Goal: Task Accomplishment & Management: Manage account settings

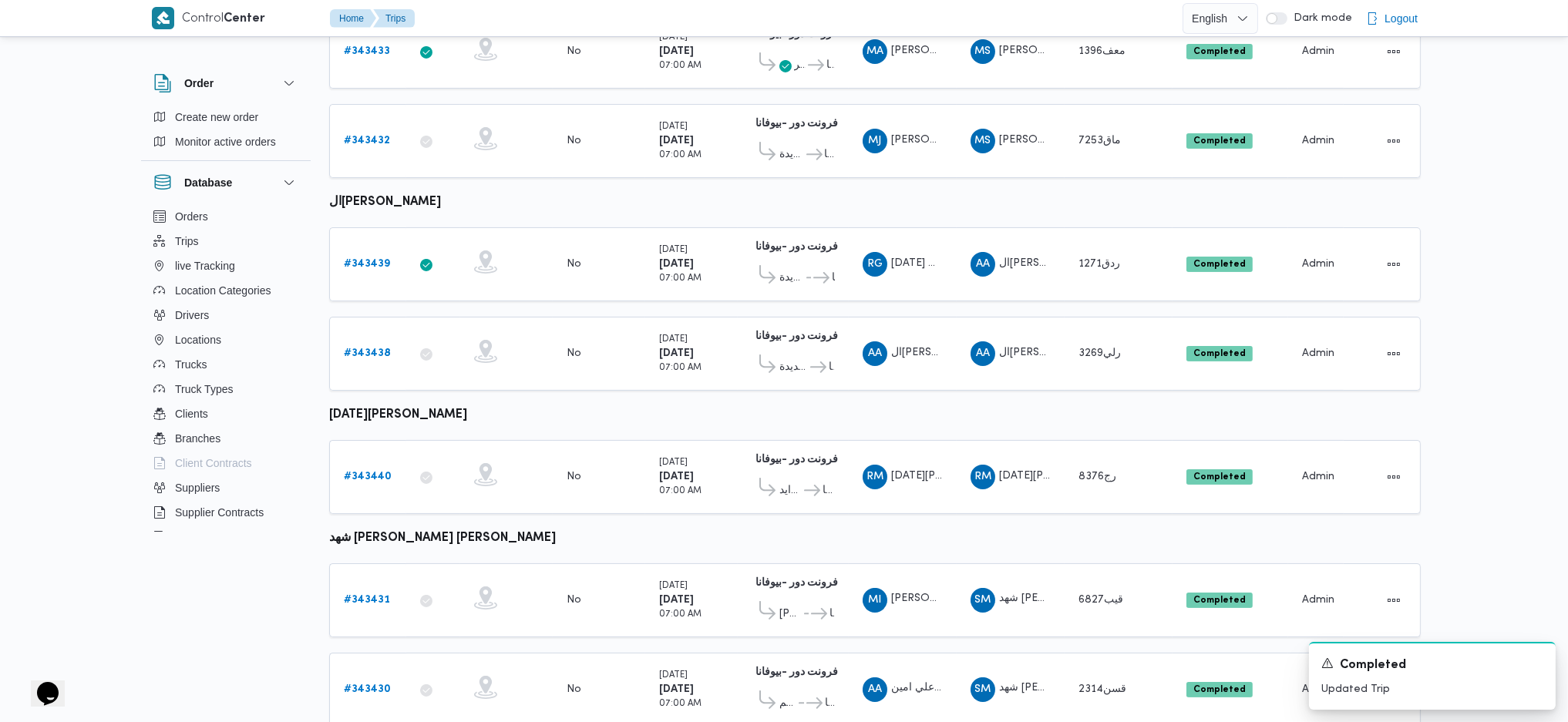
scroll to position [738, 0]
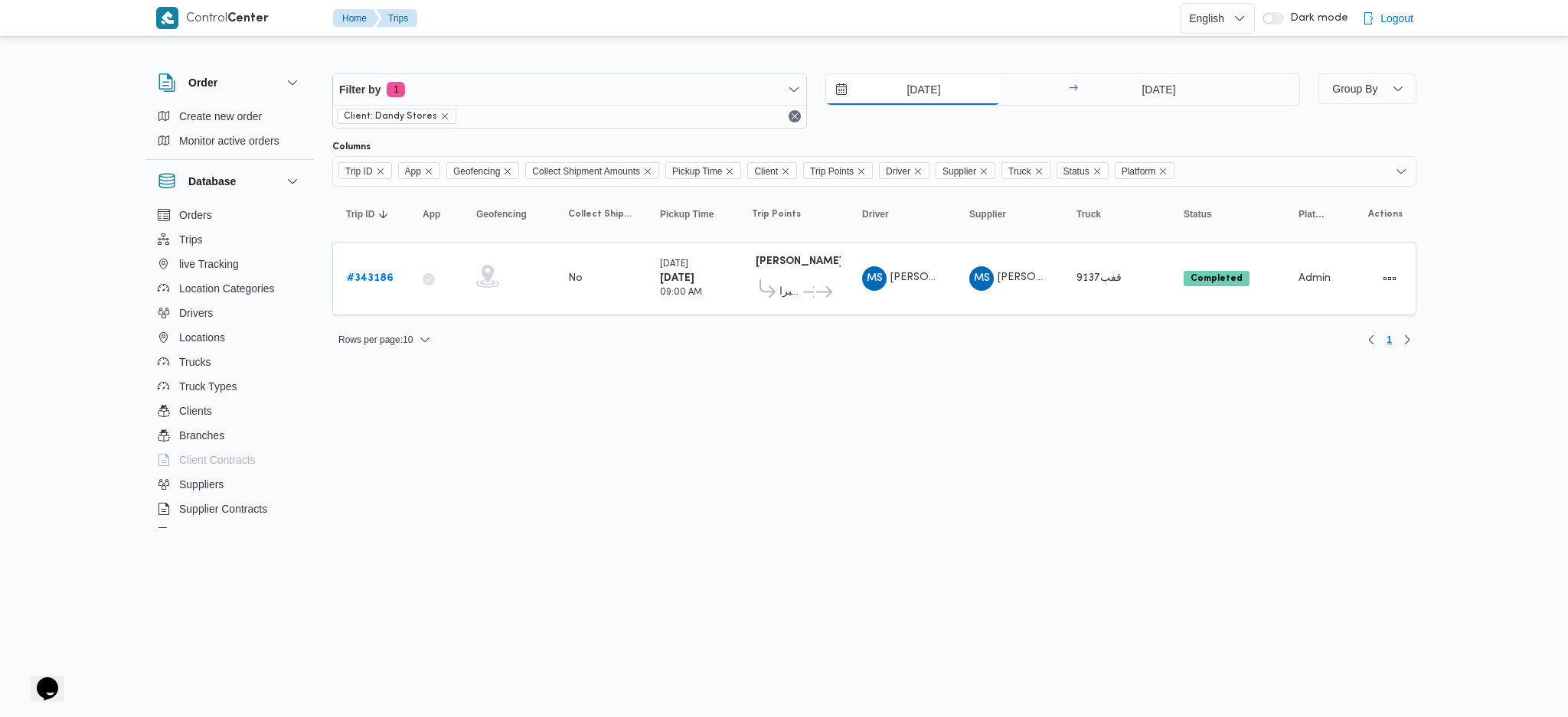
click at [899, 83] on input "14/10/2025" at bounding box center [913, 89] width 174 height 31
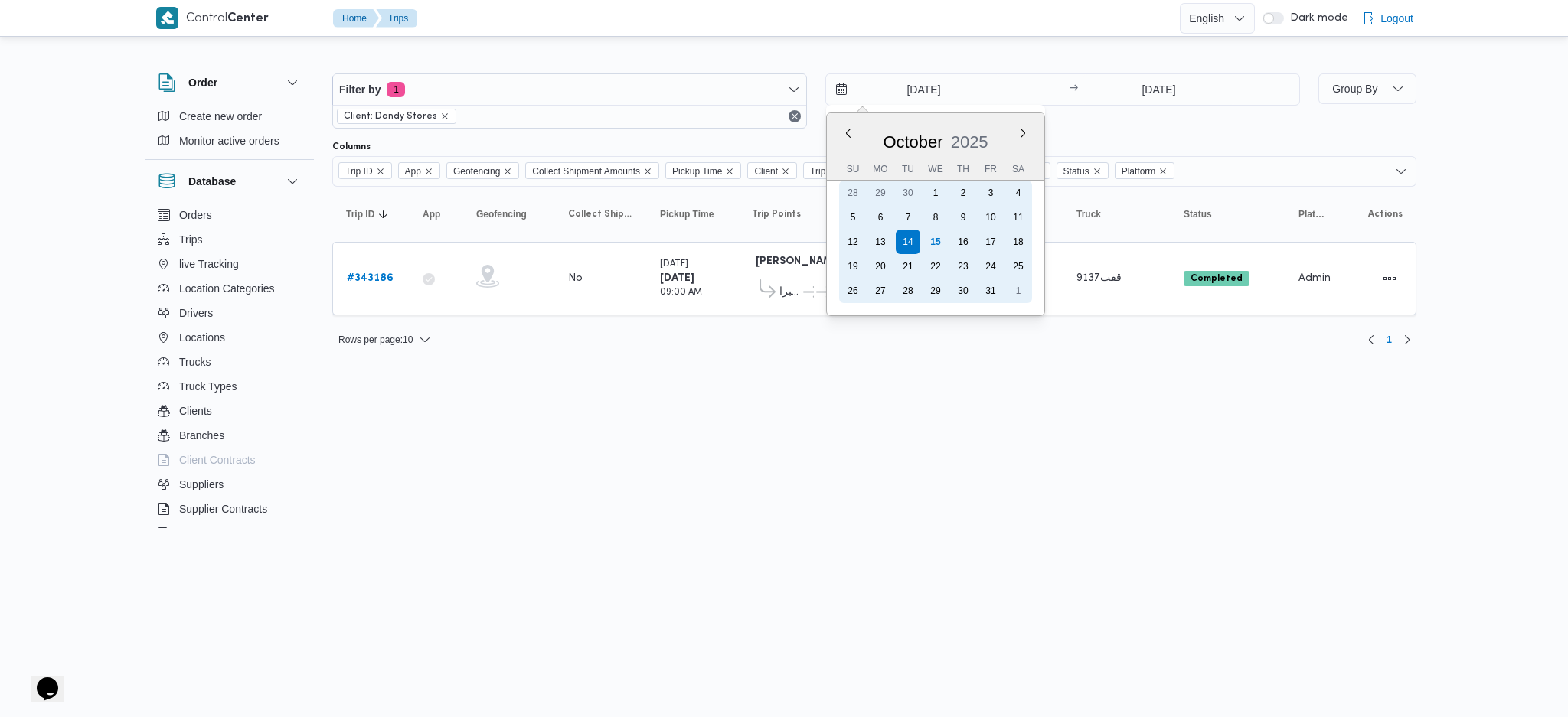
click at [942, 236] on div "15" at bounding box center [936, 242] width 25 height 25
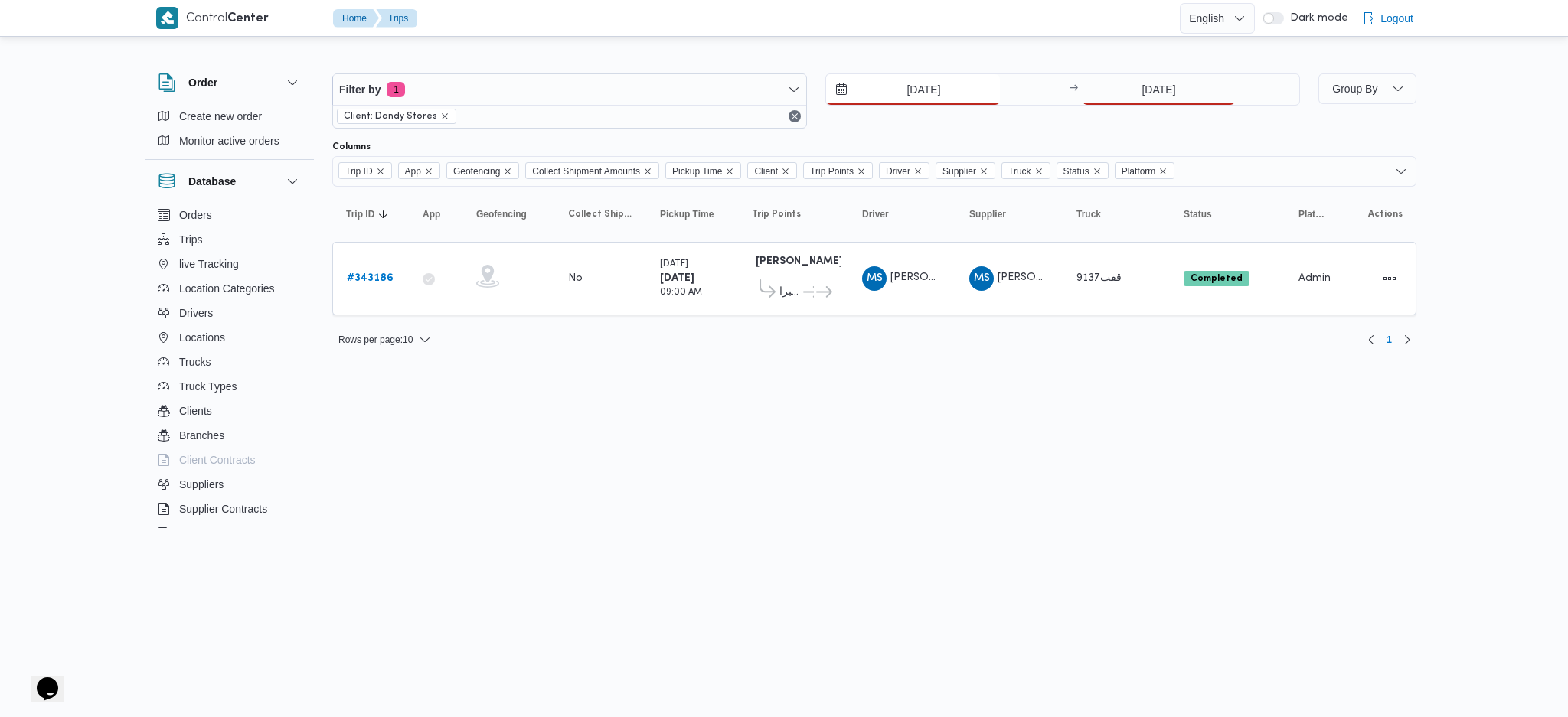
type input "15/10/2025"
click at [1150, 101] on input "14/10/2025" at bounding box center [1159, 89] width 153 height 31
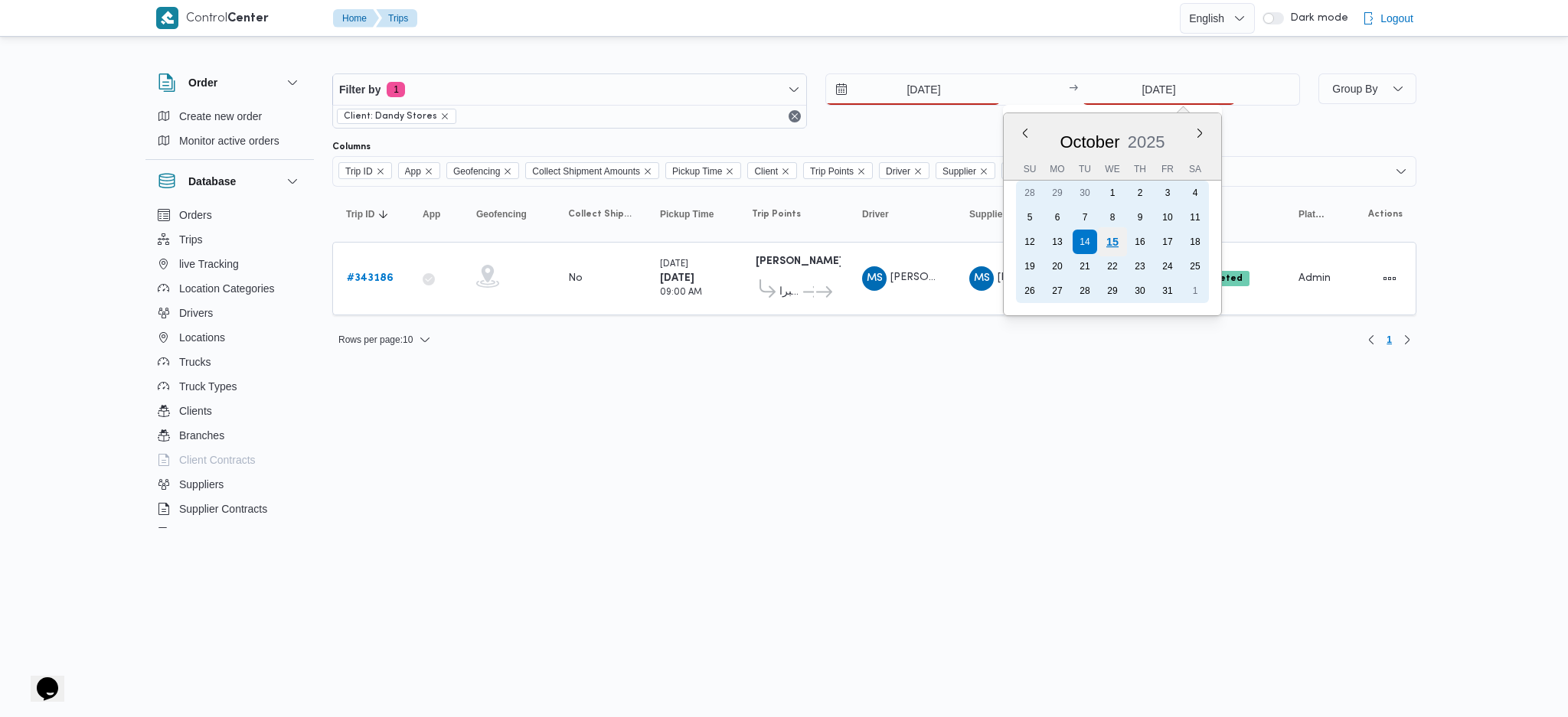
click at [1110, 237] on div "15" at bounding box center [1113, 242] width 29 height 29
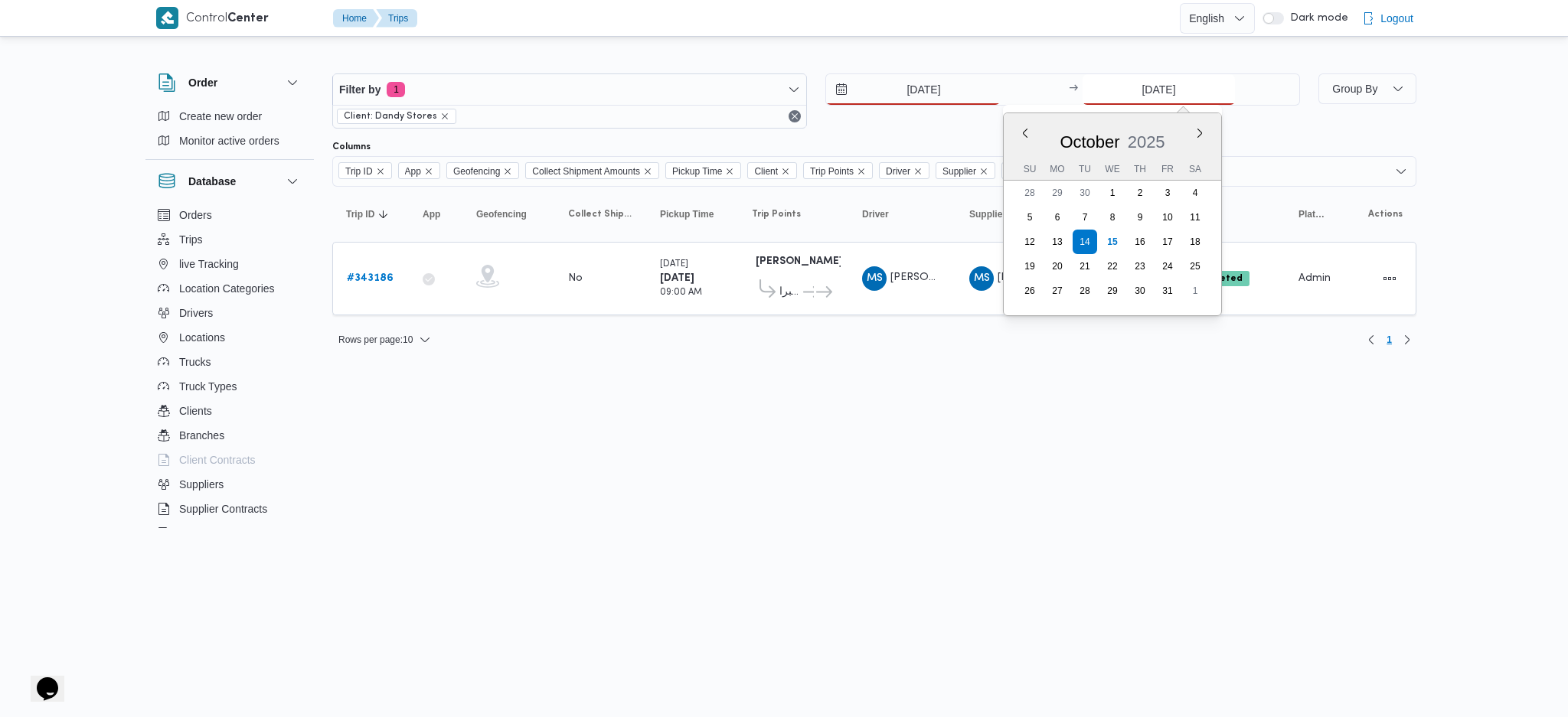
type input "15/10/2025"
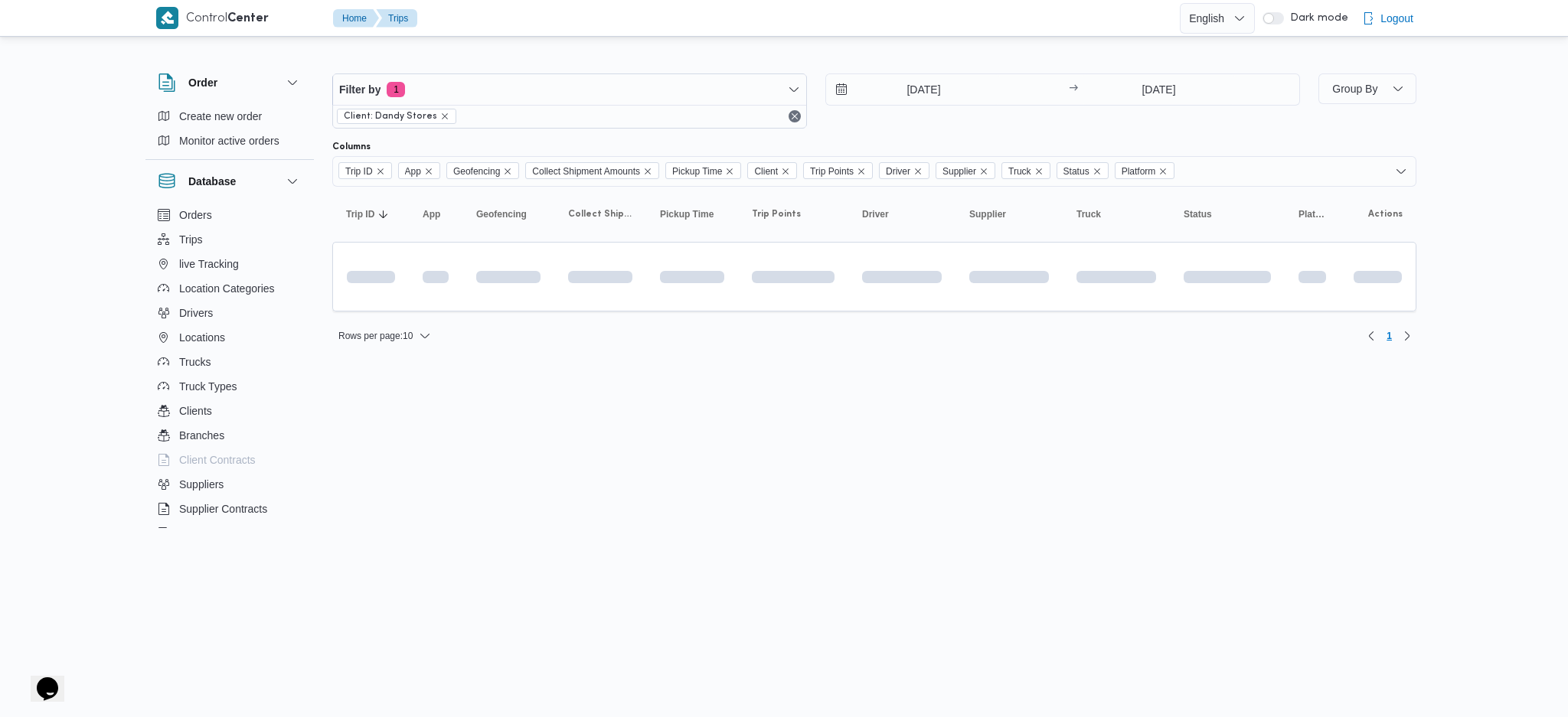
click at [717, 474] on html "Control Center Home Trips English عربي Dark mode Logout Order Create new order …" at bounding box center [784, 358] width 1568 height 717
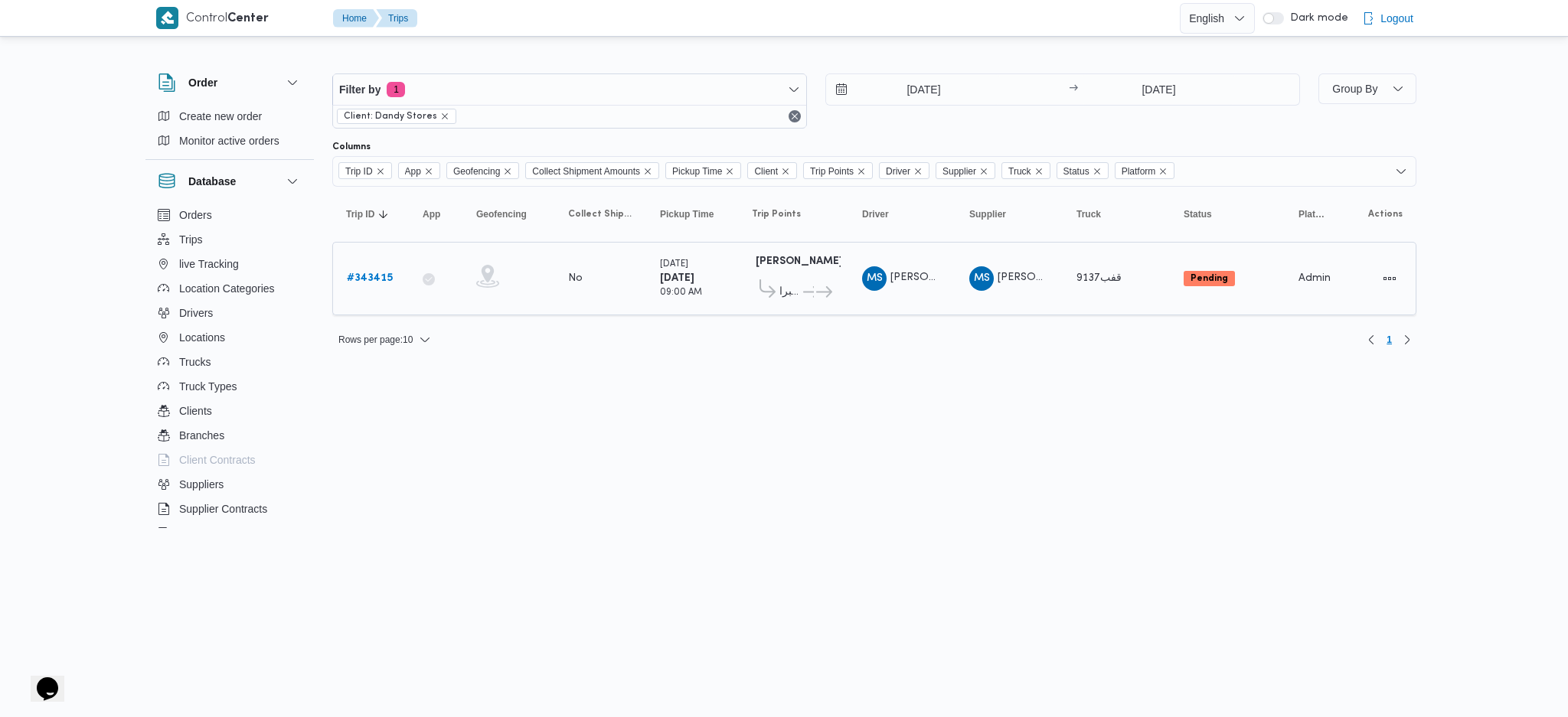
click at [371, 273] on b "# 343415" at bounding box center [370, 278] width 46 height 10
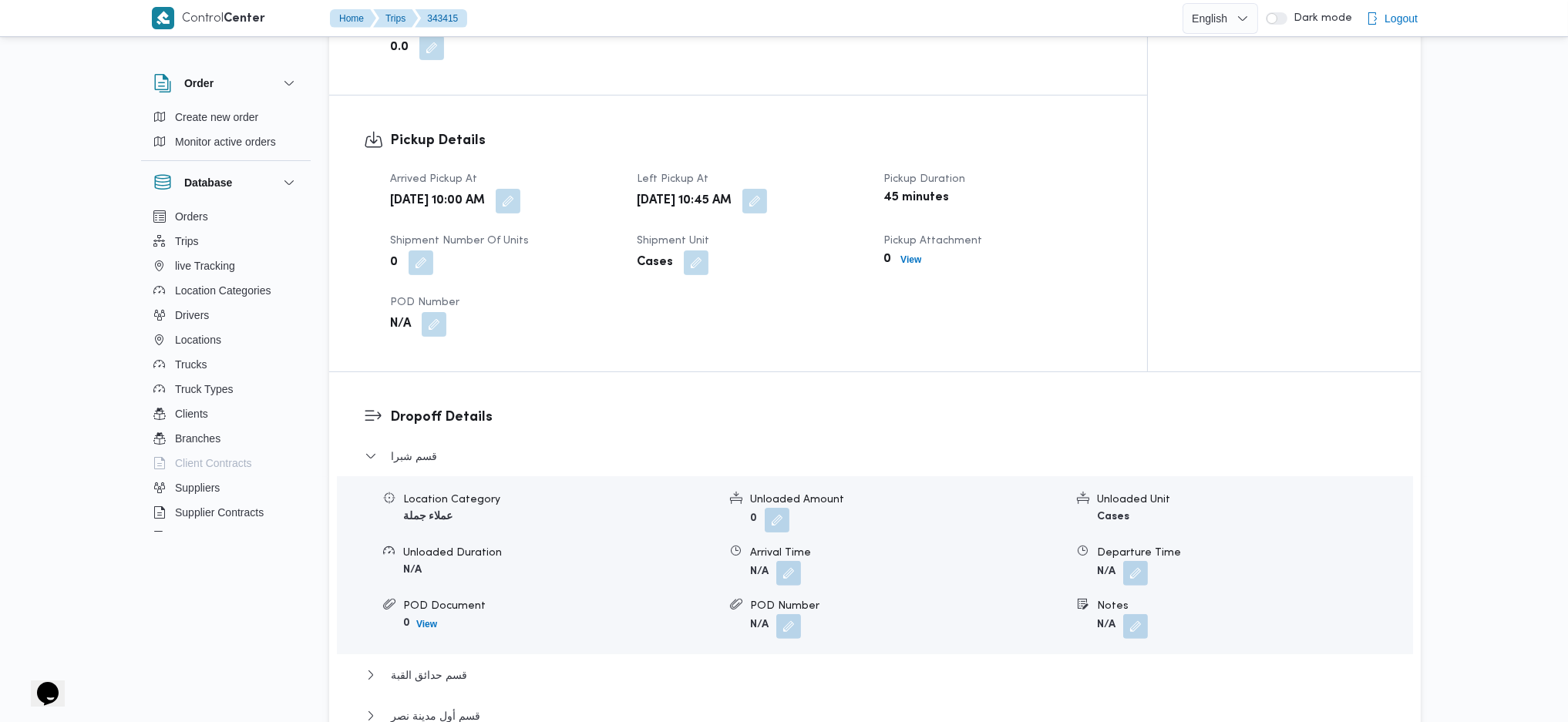
scroll to position [309, 0]
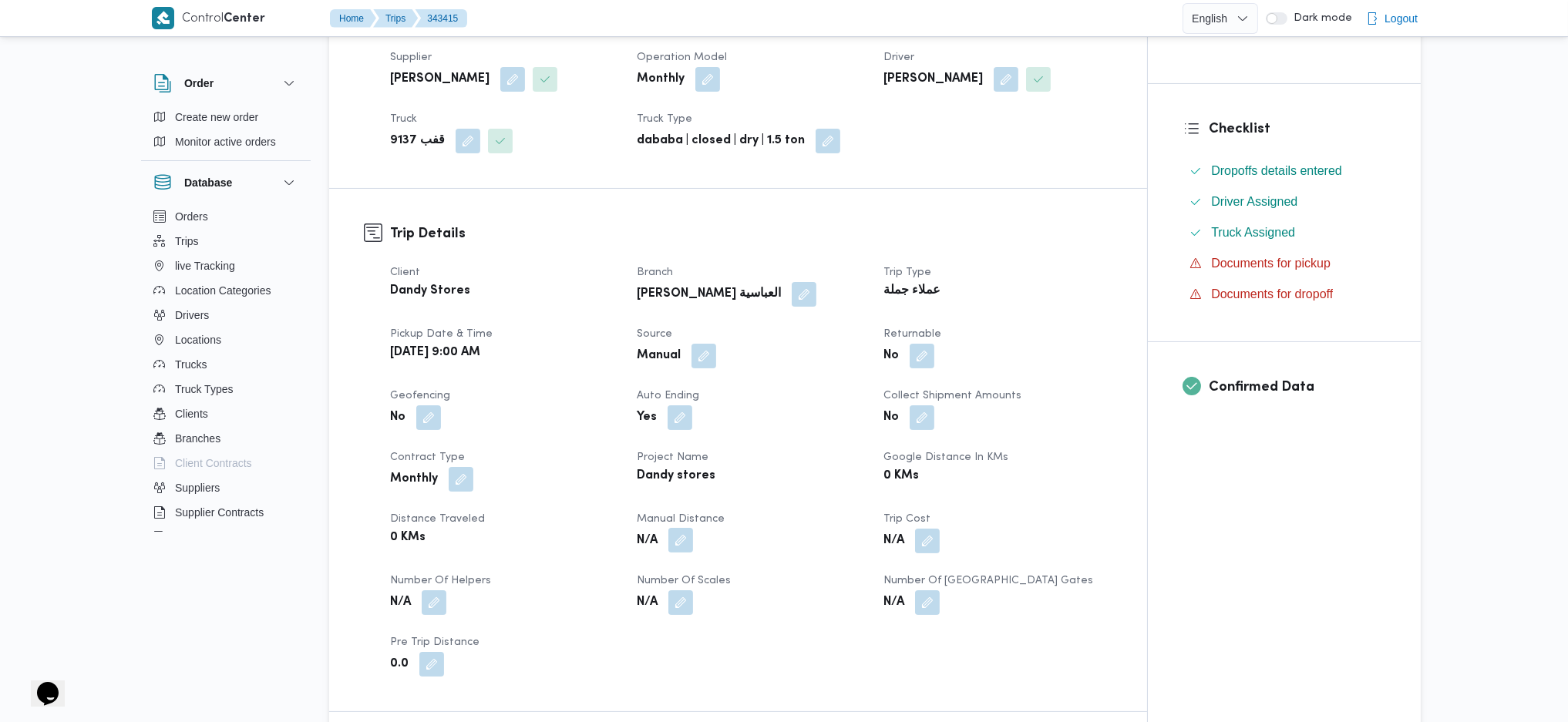
click at [683, 550] on button "button" at bounding box center [681, 541] width 25 height 25
drag, startPoint x: 639, startPoint y: 581, endPoint x: 638, endPoint y: 610, distance: 29.0
click at [638, 586] on div "Manual Distance" at bounding box center [639, 595] width 154 height 47
click at [638, 610] on input "Manual Distance" at bounding box center [639, 603] width 154 height 31
type input "170"
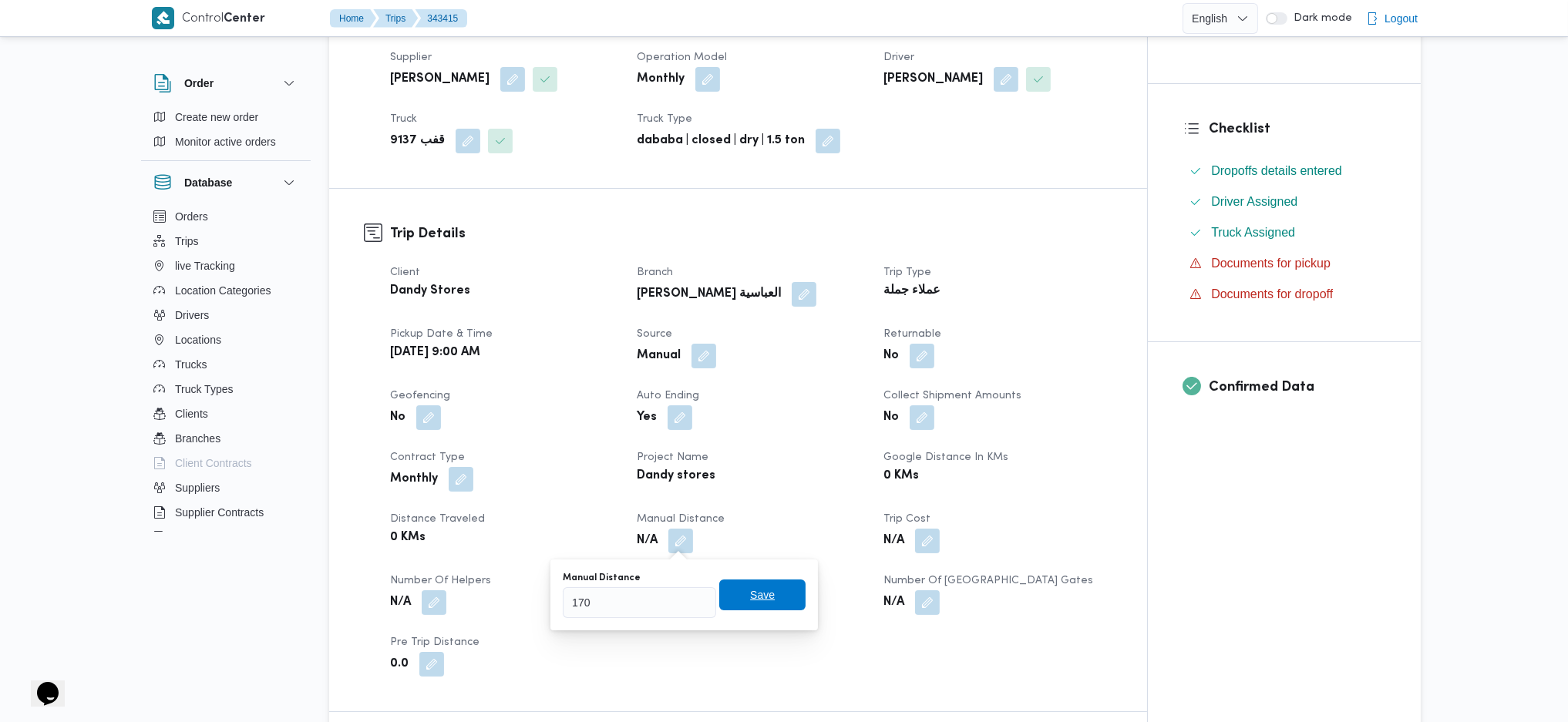
click button "Save" at bounding box center [762, 595] width 86 height 31
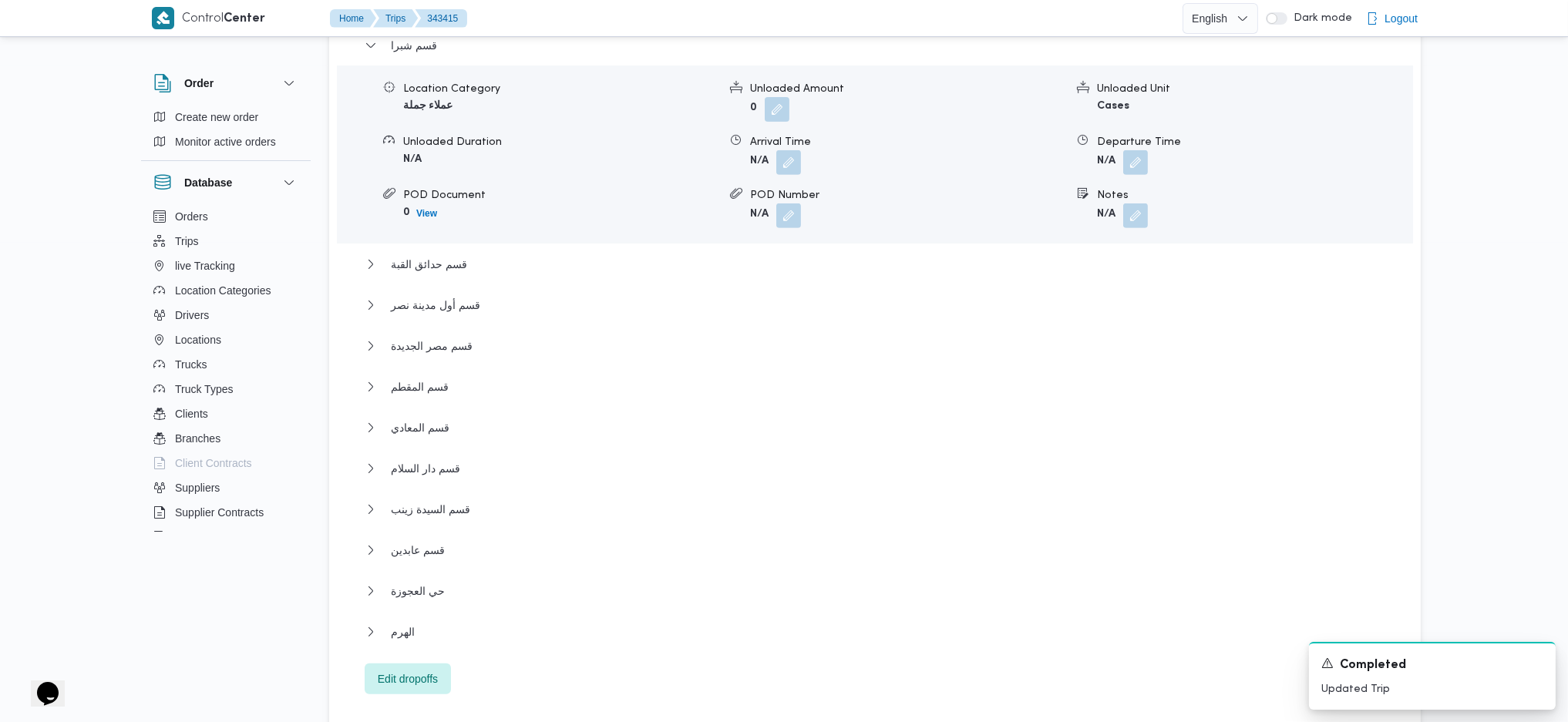
scroll to position [1644, 0]
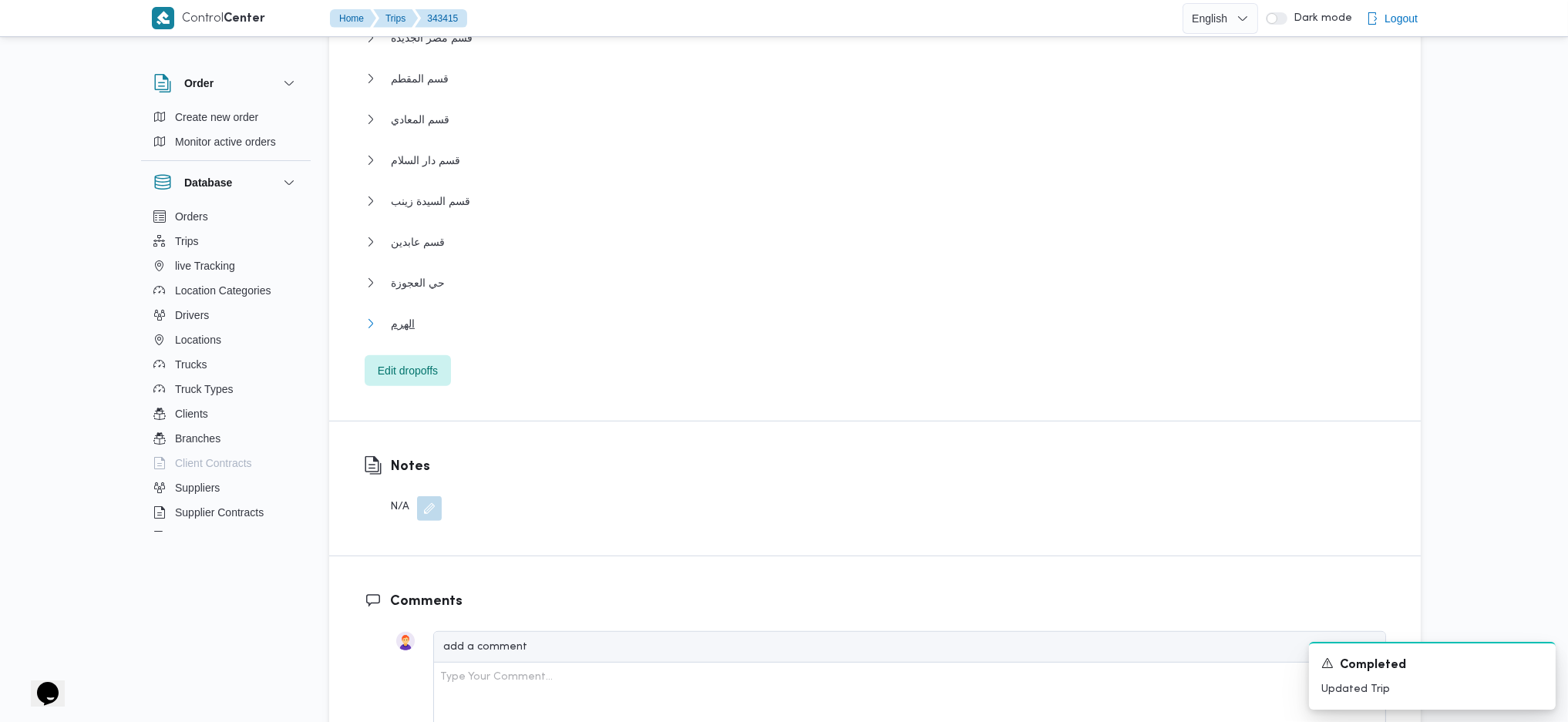
click at [435, 320] on button "الهرم" at bounding box center [875, 323] width 1022 height 19
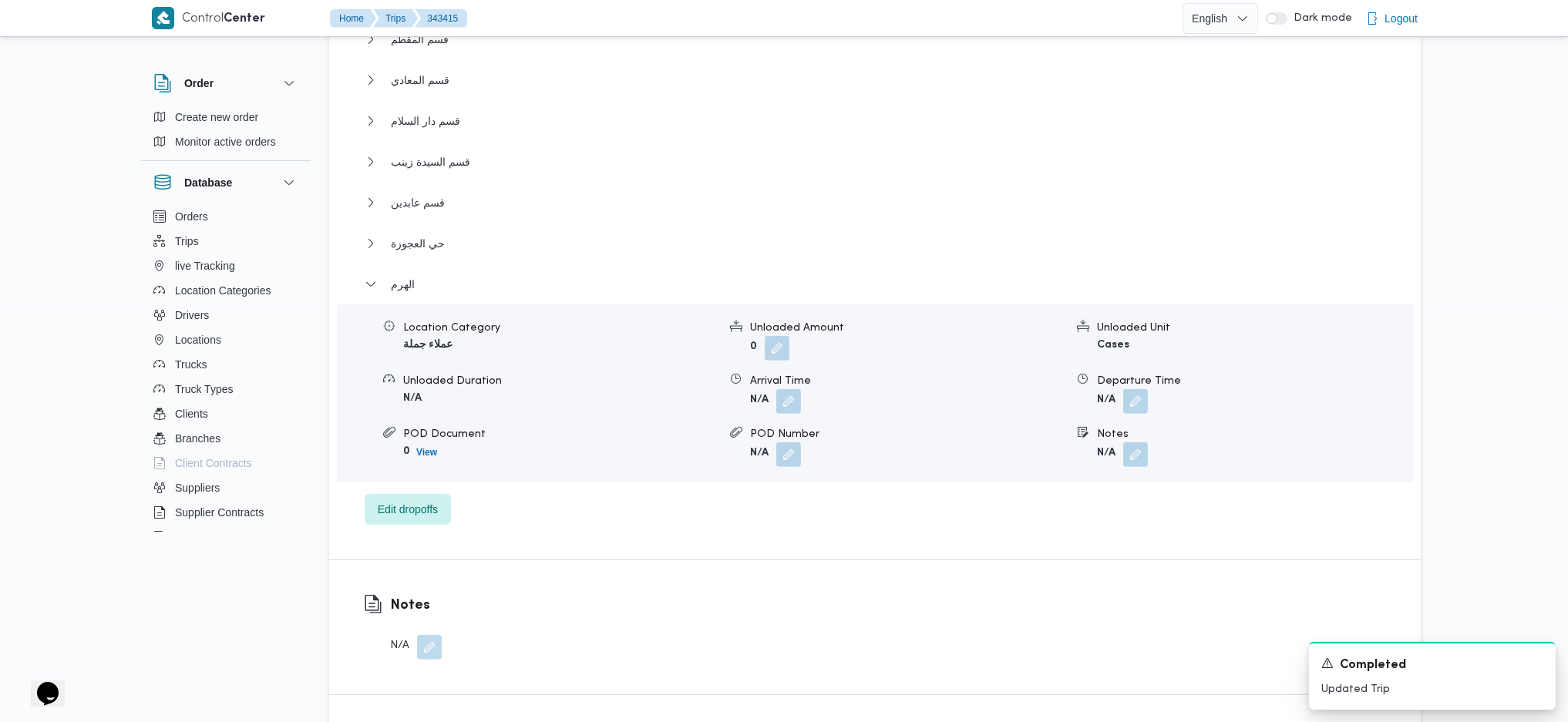
scroll to position [1746, 0]
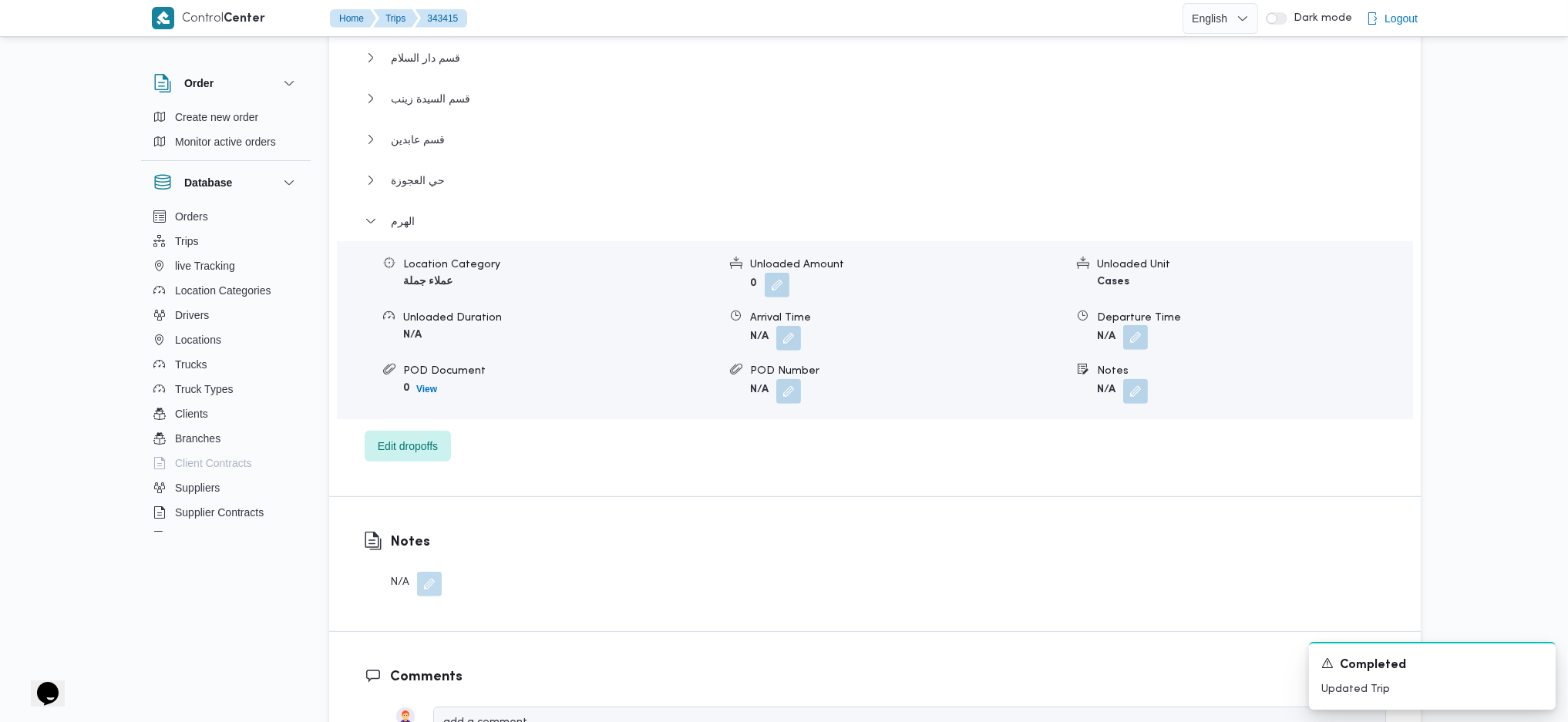
drag, startPoint x: 1149, startPoint y: 345, endPoint x: 1137, endPoint y: 344, distance: 12.0
click at [1137, 344] on span at bounding box center [1132, 338] width 33 height 25
click at [1061, 413] on div "Location Category عملاء جملة Unloaded Amount 0 Unloaded Unit Cases Unloaded Dur…" at bounding box center [874, 330] width 1089 height 175
click at [1143, 338] on button "button" at bounding box center [1136, 337] width 25 height 25
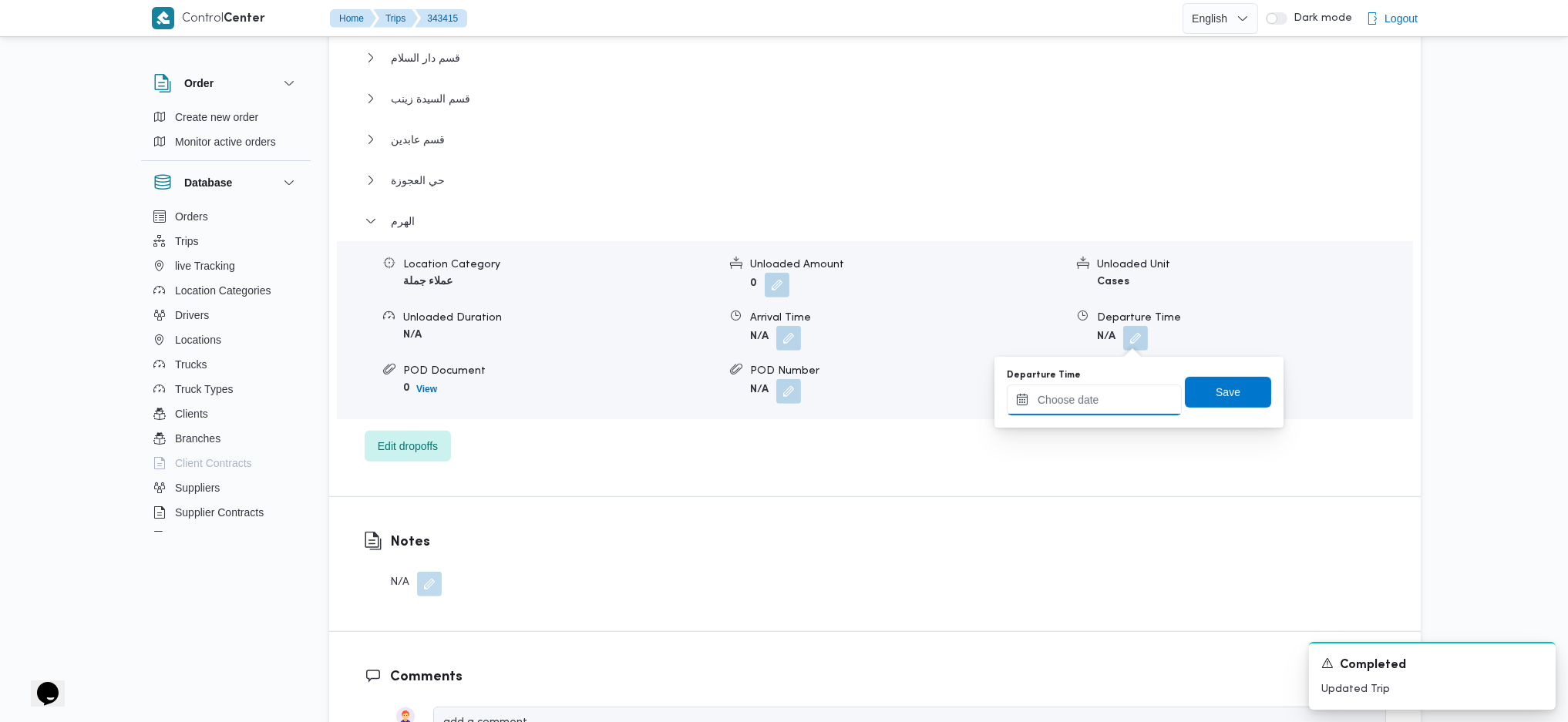
click at [1075, 412] on input "Departure Time" at bounding box center [1095, 400] width 175 height 31
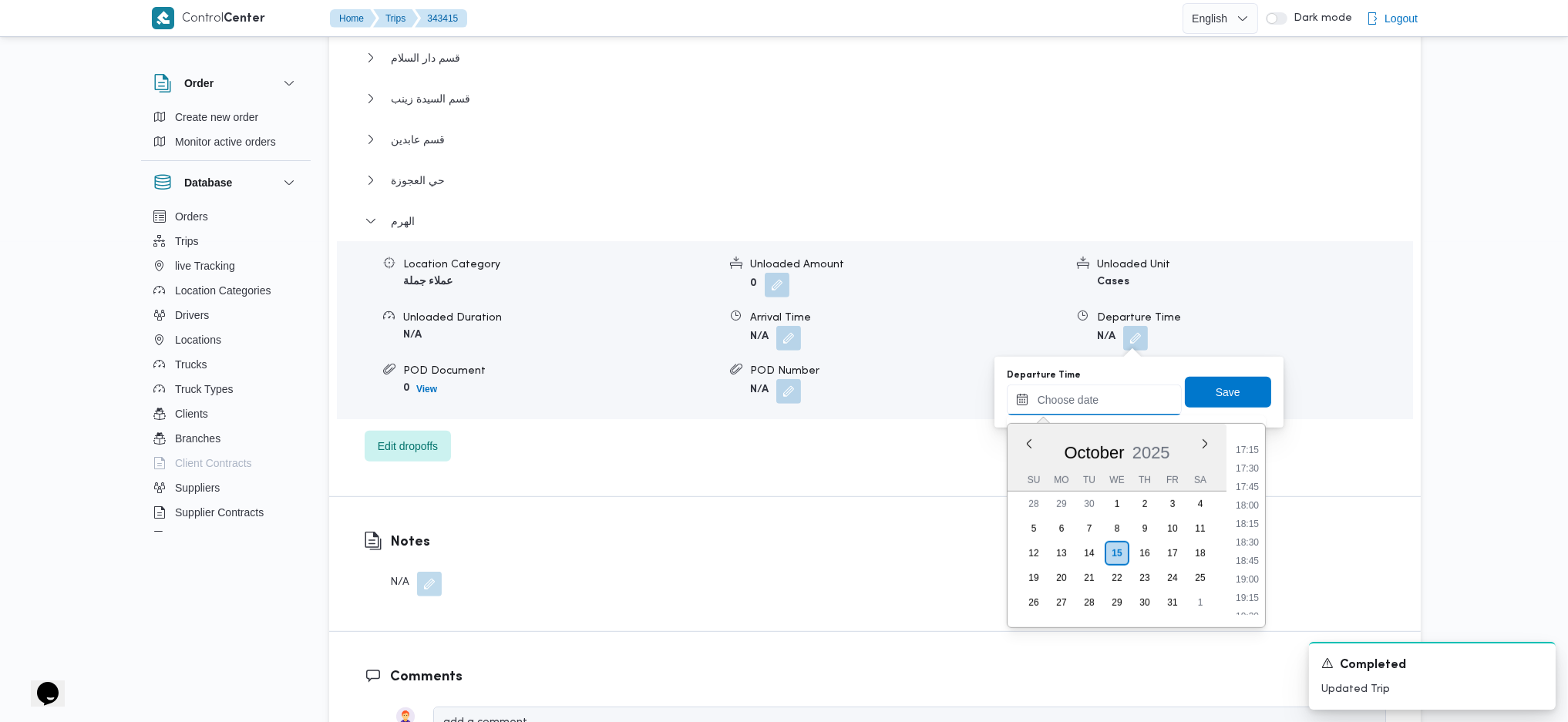
scroll to position [1258, 0]
drag, startPoint x: 1247, startPoint y: 440, endPoint x: 1218, endPoint y: 393, distance: 55.2
click at [1247, 440] on li "17:00" at bounding box center [1248, 444] width 36 height 16
type input "15/10/2025 17:00"
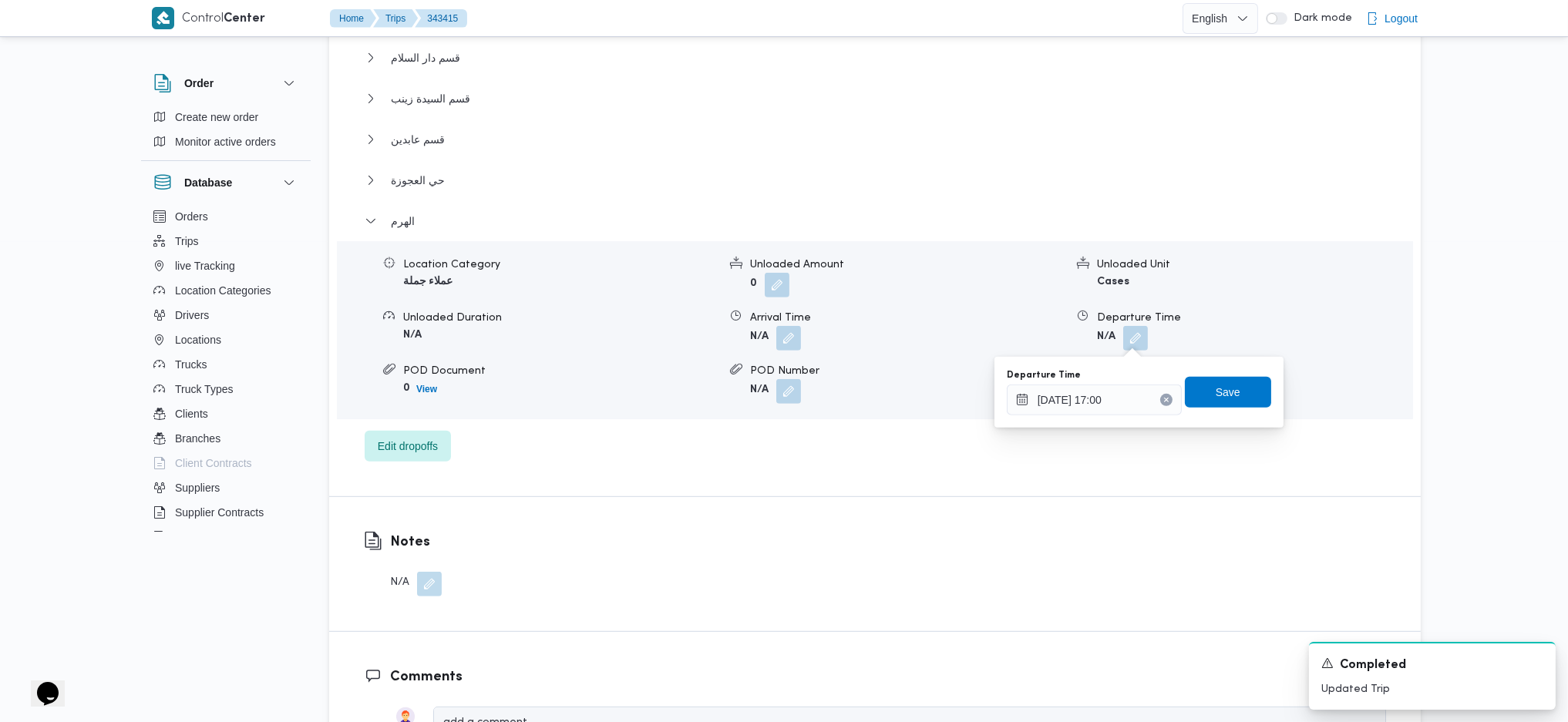
click at [1209, 375] on div "Departure Time 15/10/2025 17:00 Save" at bounding box center [1139, 392] width 268 height 50
drag, startPoint x: 1193, startPoint y: 423, endPoint x: 1201, endPoint y: 417, distance: 10.0
click at [1193, 421] on div "You are in a dialog. To close this dialog, hit escape. Departure Time 15/10/202…" at bounding box center [1139, 392] width 289 height 71
click at [1216, 382] on span "Save" at bounding box center [1228, 392] width 25 height 19
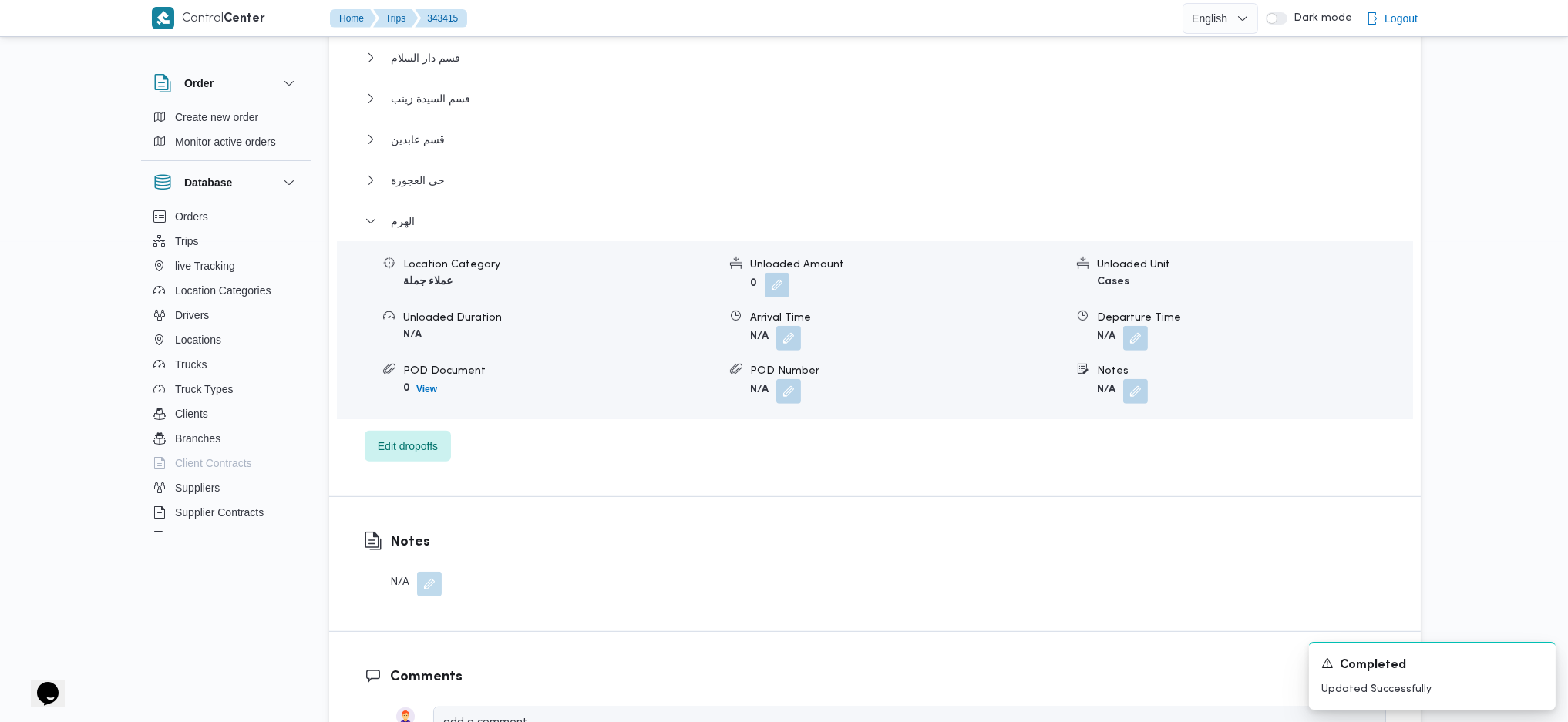
scroll to position [0, 0]
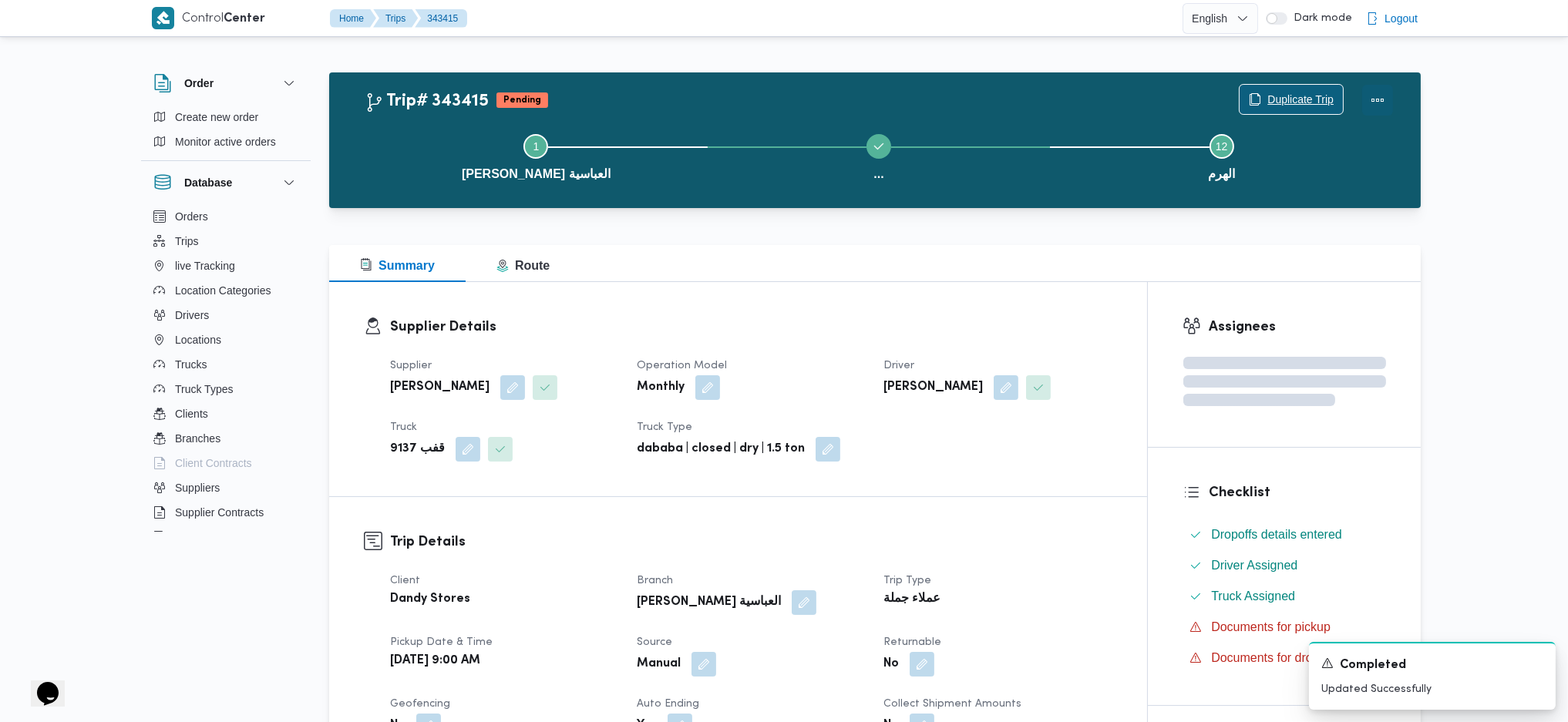
click at [1379, 98] on button "Actions" at bounding box center [1378, 100] width 31 height 31
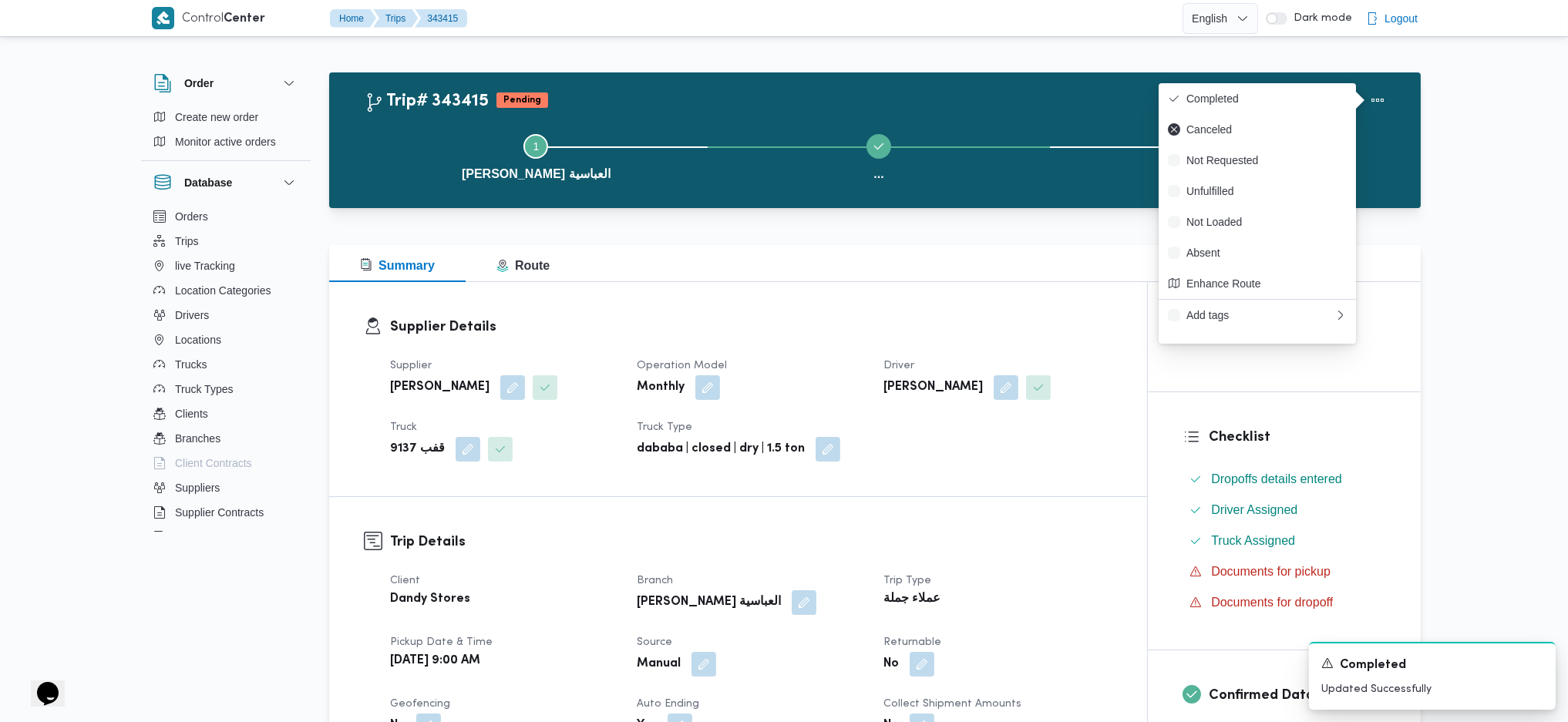
click at [1314, 95] on span "Completed" at bounding box center [1266, 98] width 161 height 12
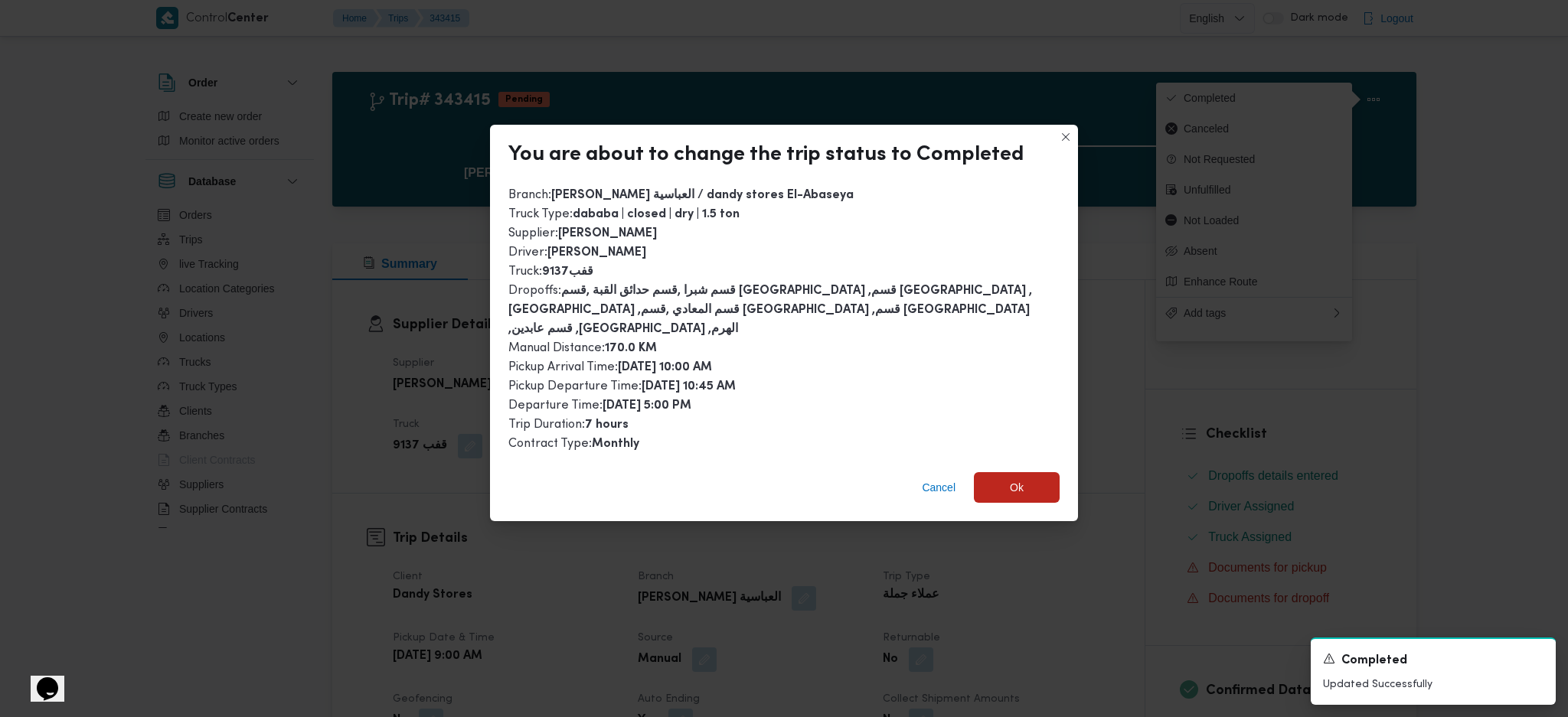
click at [1000, 494] on div "Cancel Ok" at bounding box center [784, 491] width 588 height 62
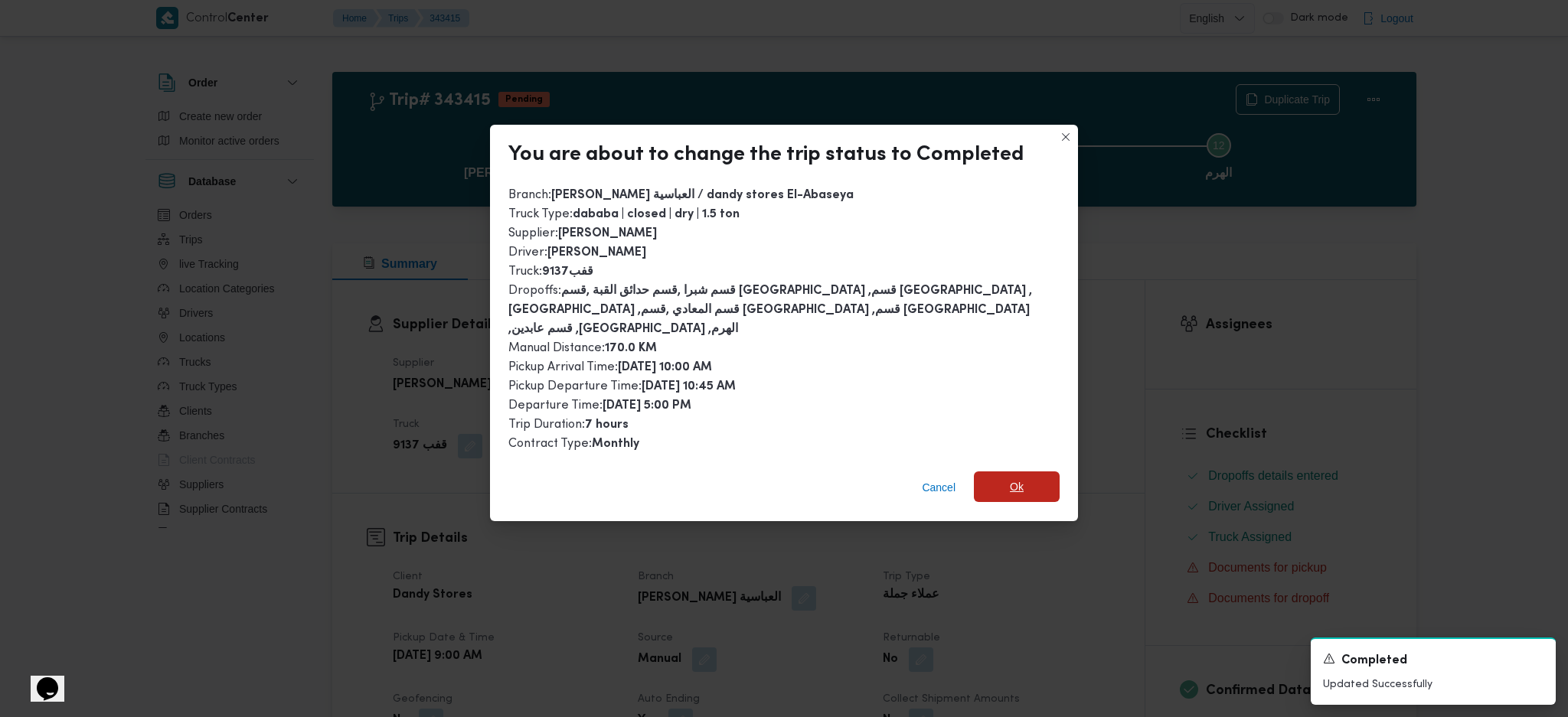
click at [1010, 477] on span "Ok" at bounding box center [1017, 487] width 14 height 18
click at [1013, 571] on dt "Trip Type" at bounding box center [996, 577] width 227 height 18
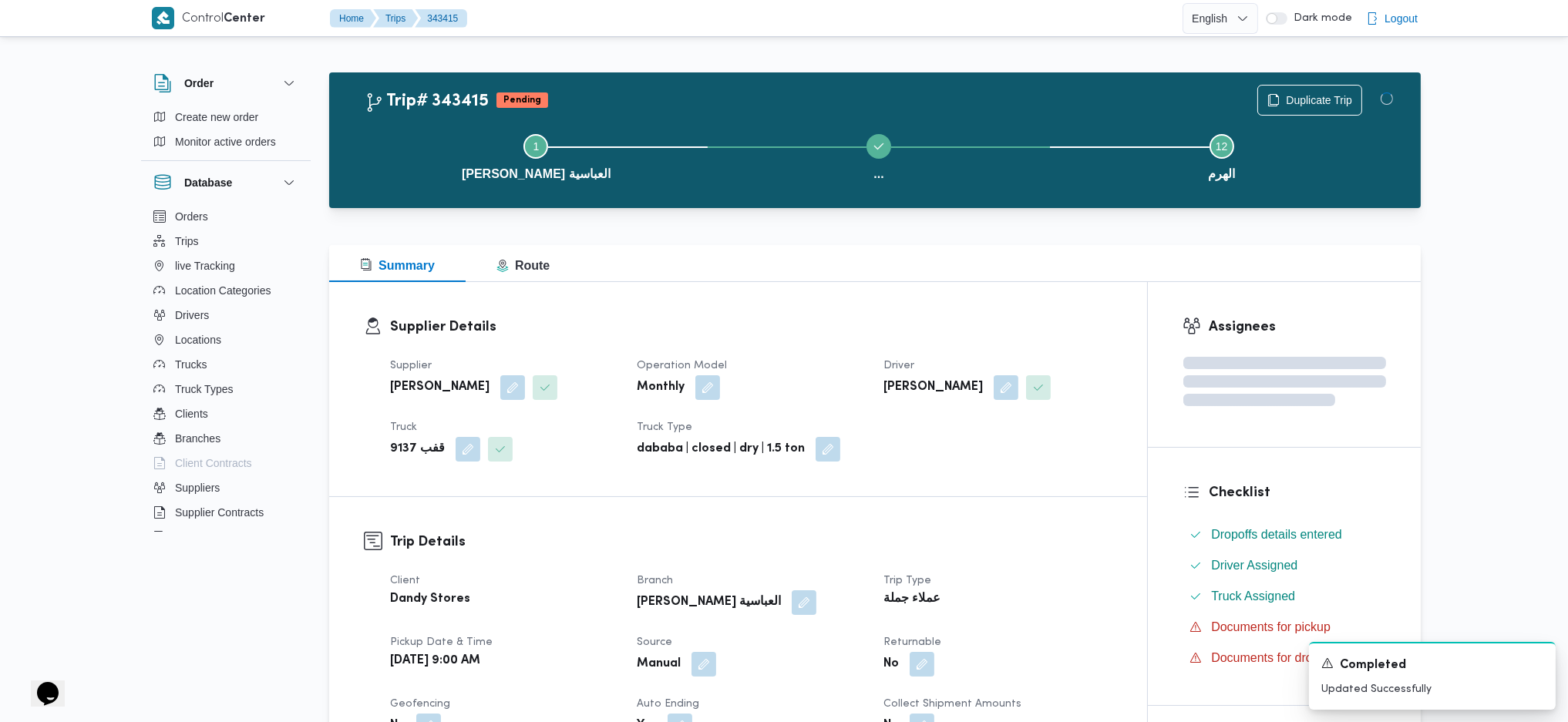
click at [832, 302] on div "Supplier Details Supplier محمد صلاح الدين سيد محمد Operation Model Monthly Driv…" at bounding box center [738, 389] width 818 height 214
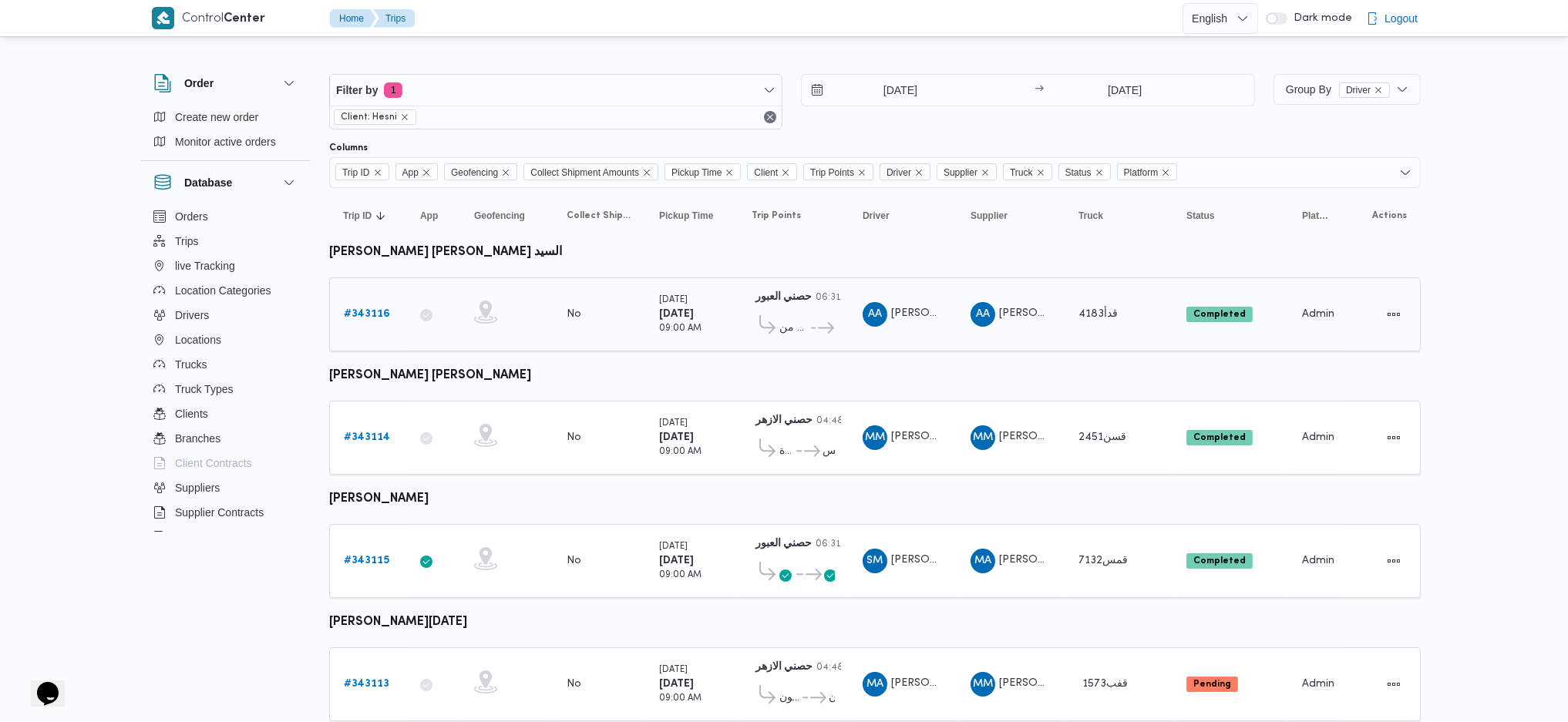
click at [369, 316] on b "# 343116" at bounding box center [367, 314] width 47 height 10
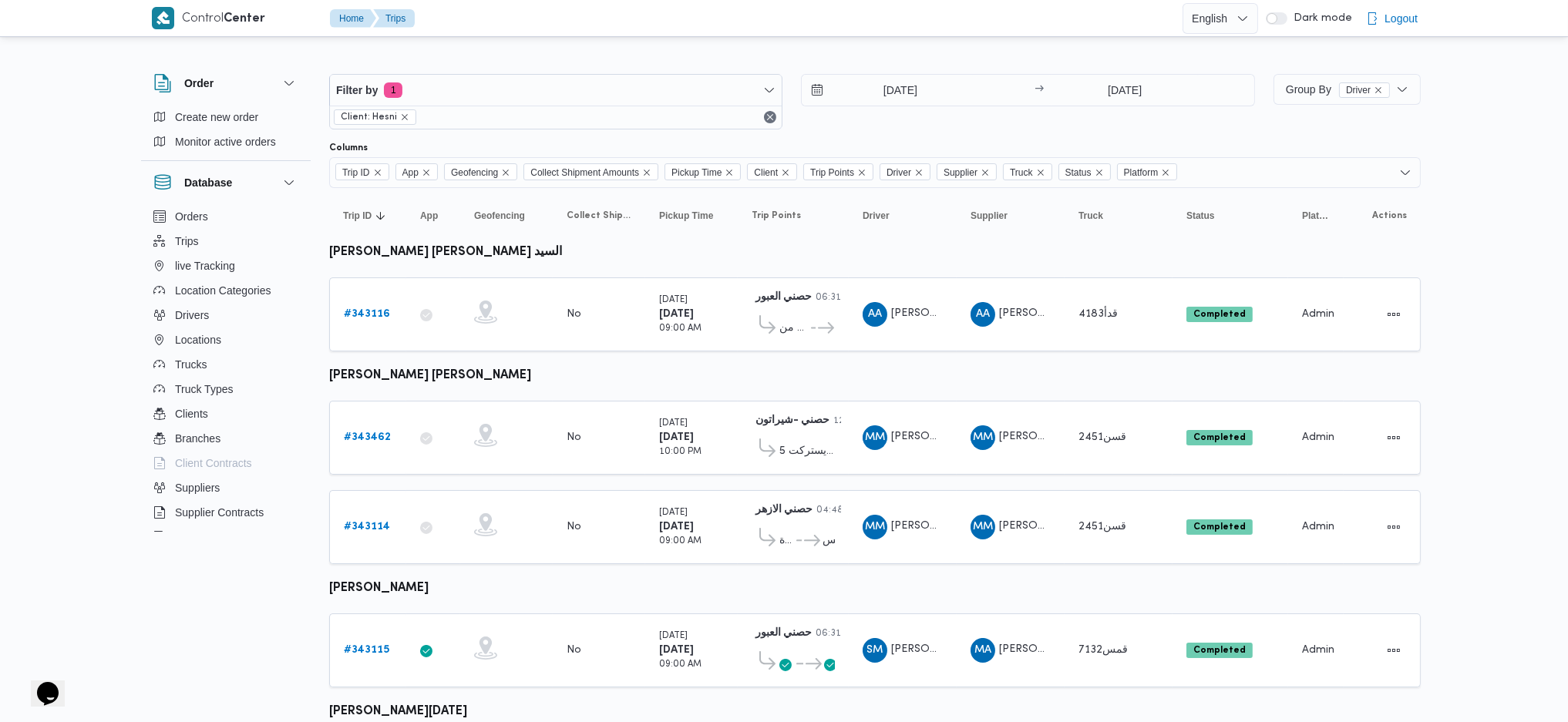
click at [886, 114] on div "14/10/2025 → 14/10/2025" at bounding box center [1028, 102] width 453 height 56
click at [896, 83] on input "14/10/2025" at bounding box center [890, 90] width 175 height 31
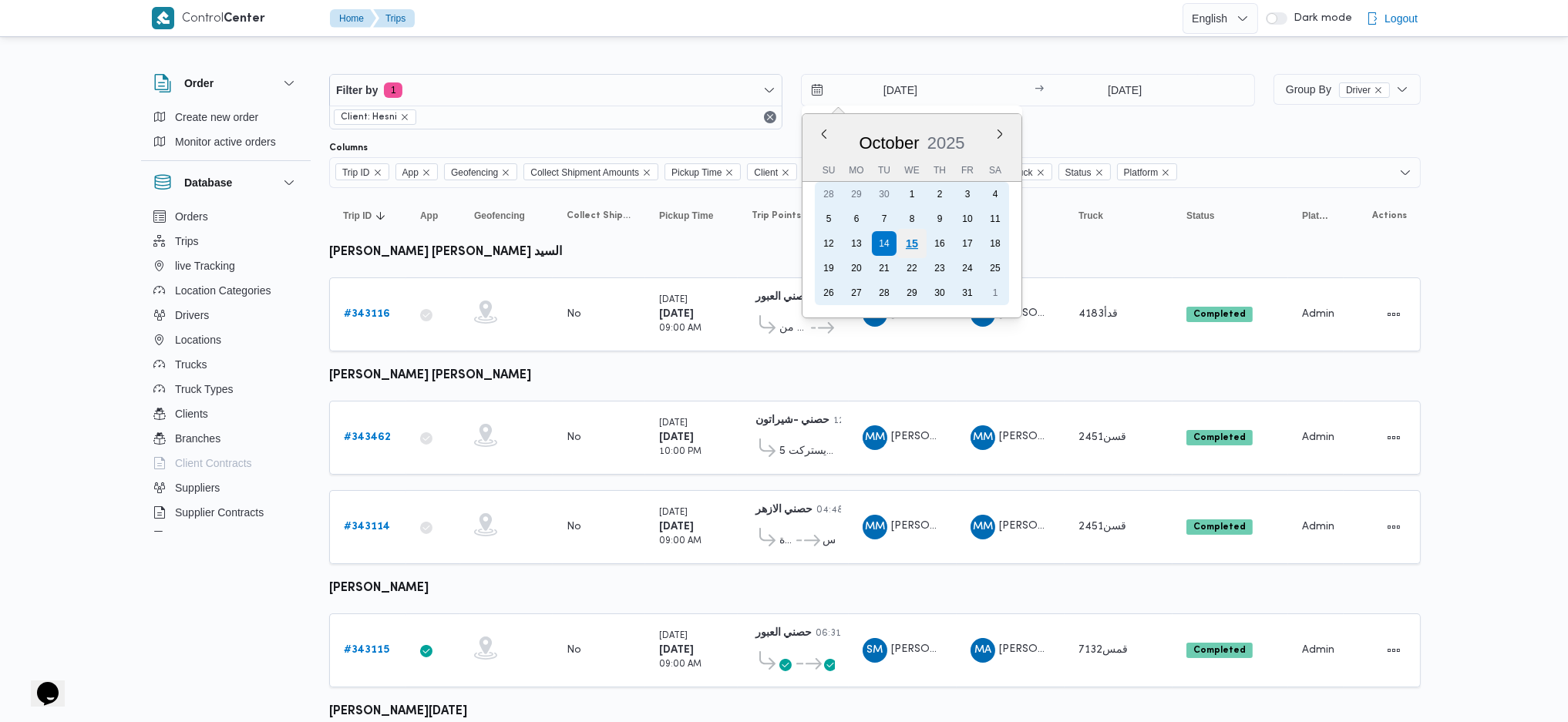
click at [919, 233] on div "15" at bounding box center [912, 244] width 29 height 29
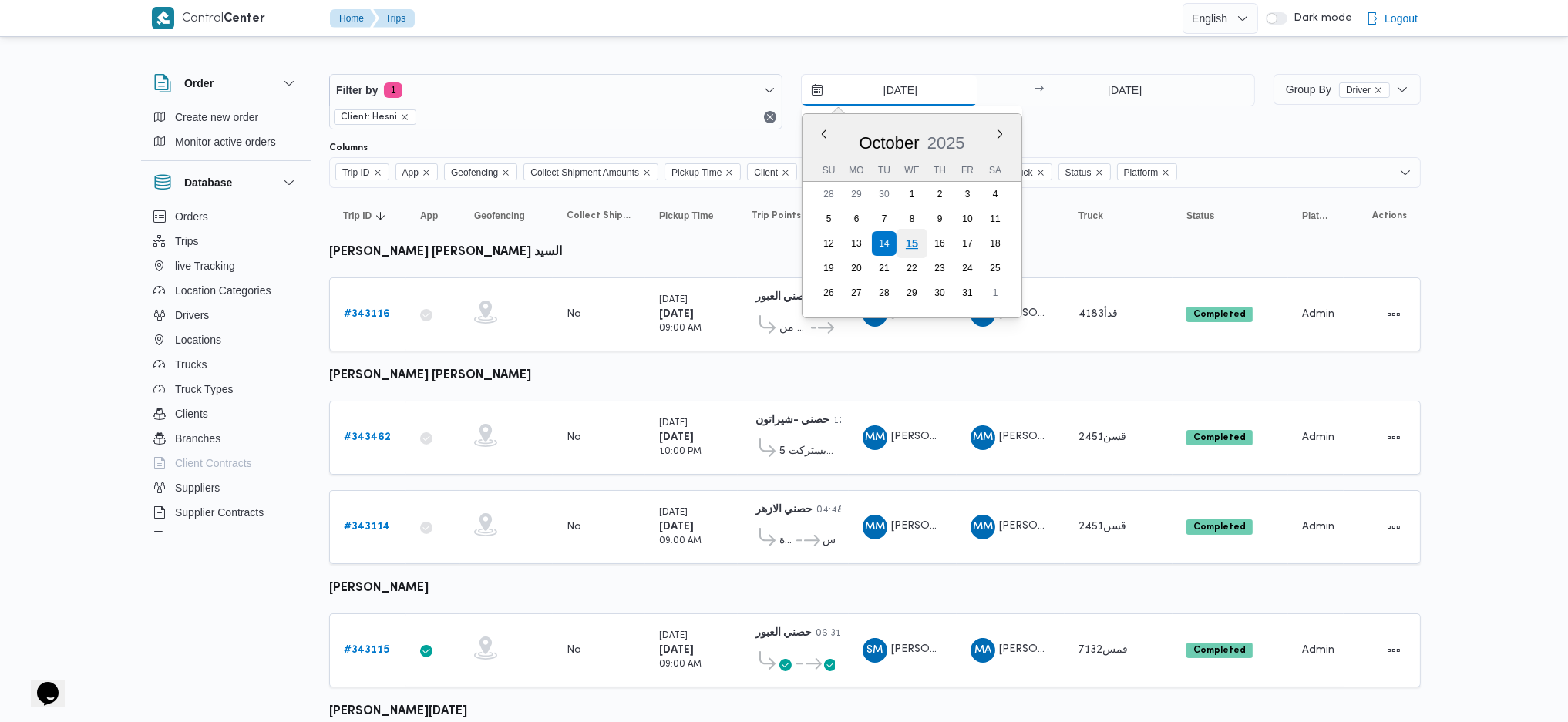
type input "15/10/2025"
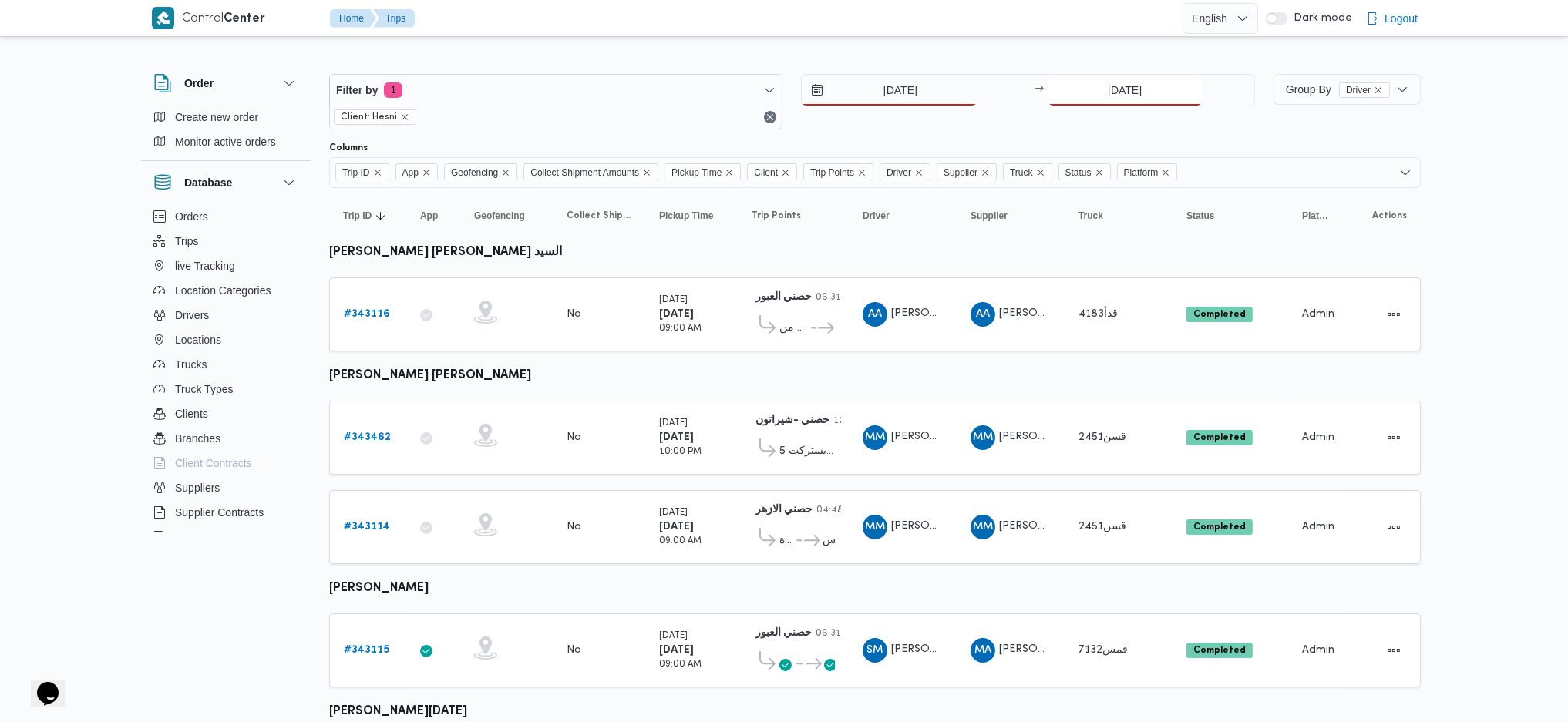
click at [1154, 95] on input "14/10/2025" at bounding box center [1126, 90] width 154 height 31
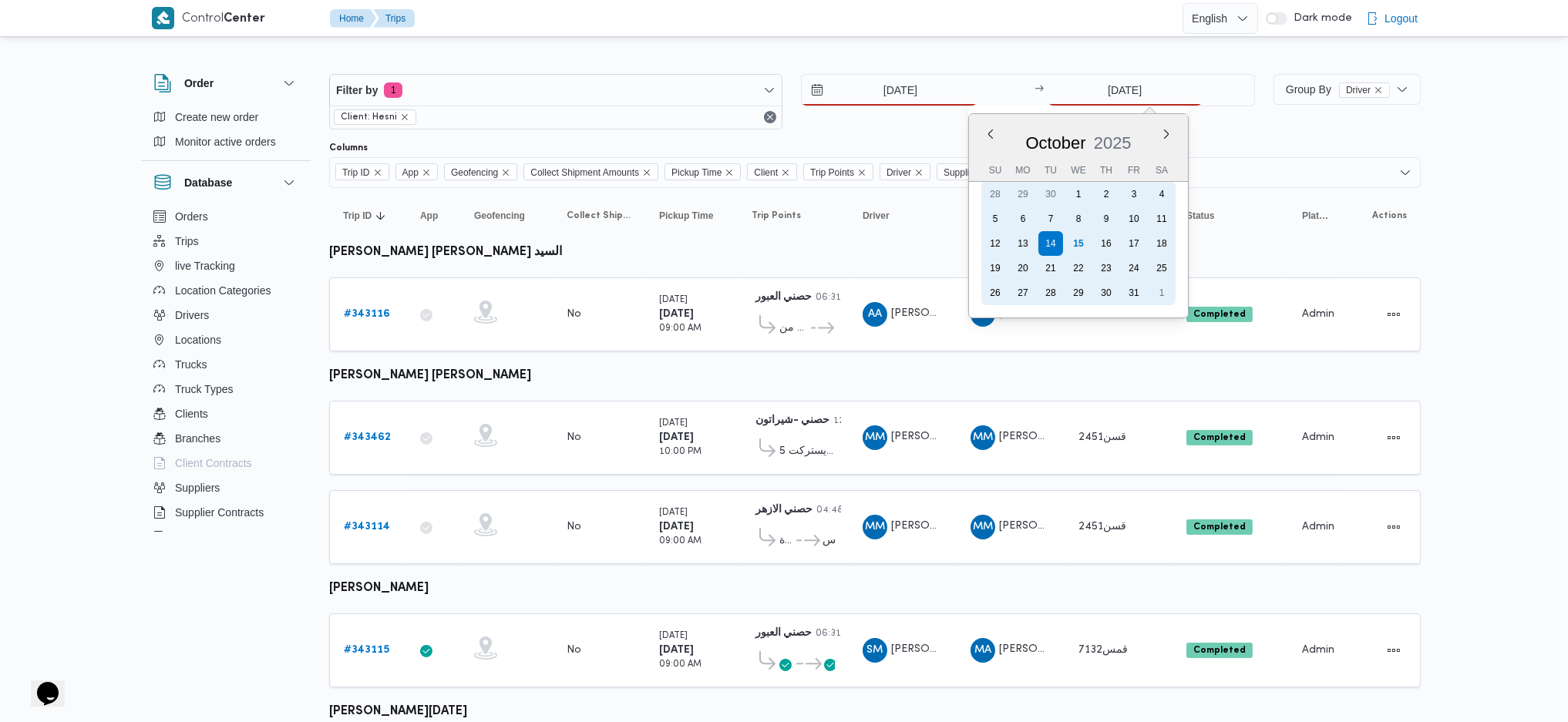
drag, startPoint x: 1083, startPoint y: 233, endPoint x: 807, endPoint y: 404, distance: 324.7
click at [1083, 233] on div "15" at bounding box center [1078, 244] width 25 height 25
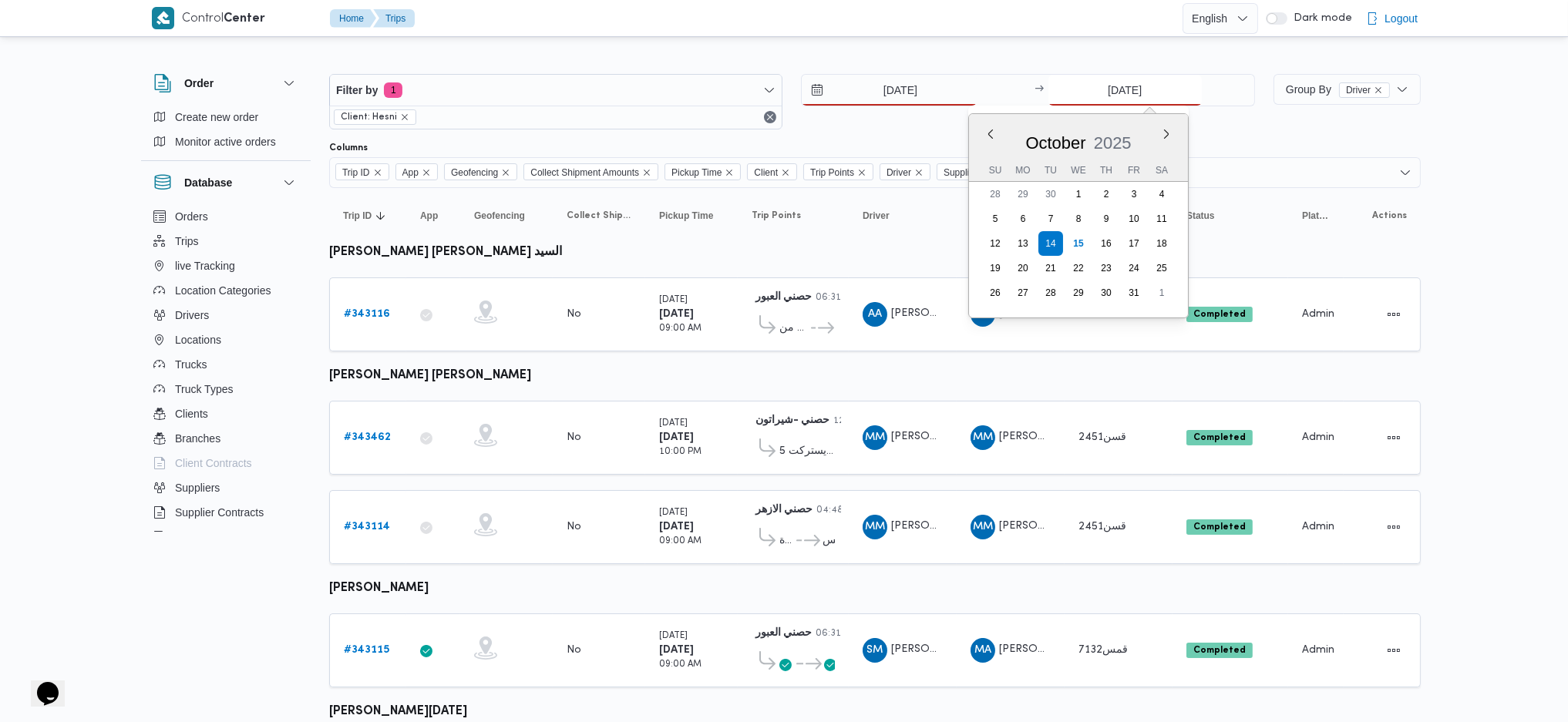
type input "15/10/2025"
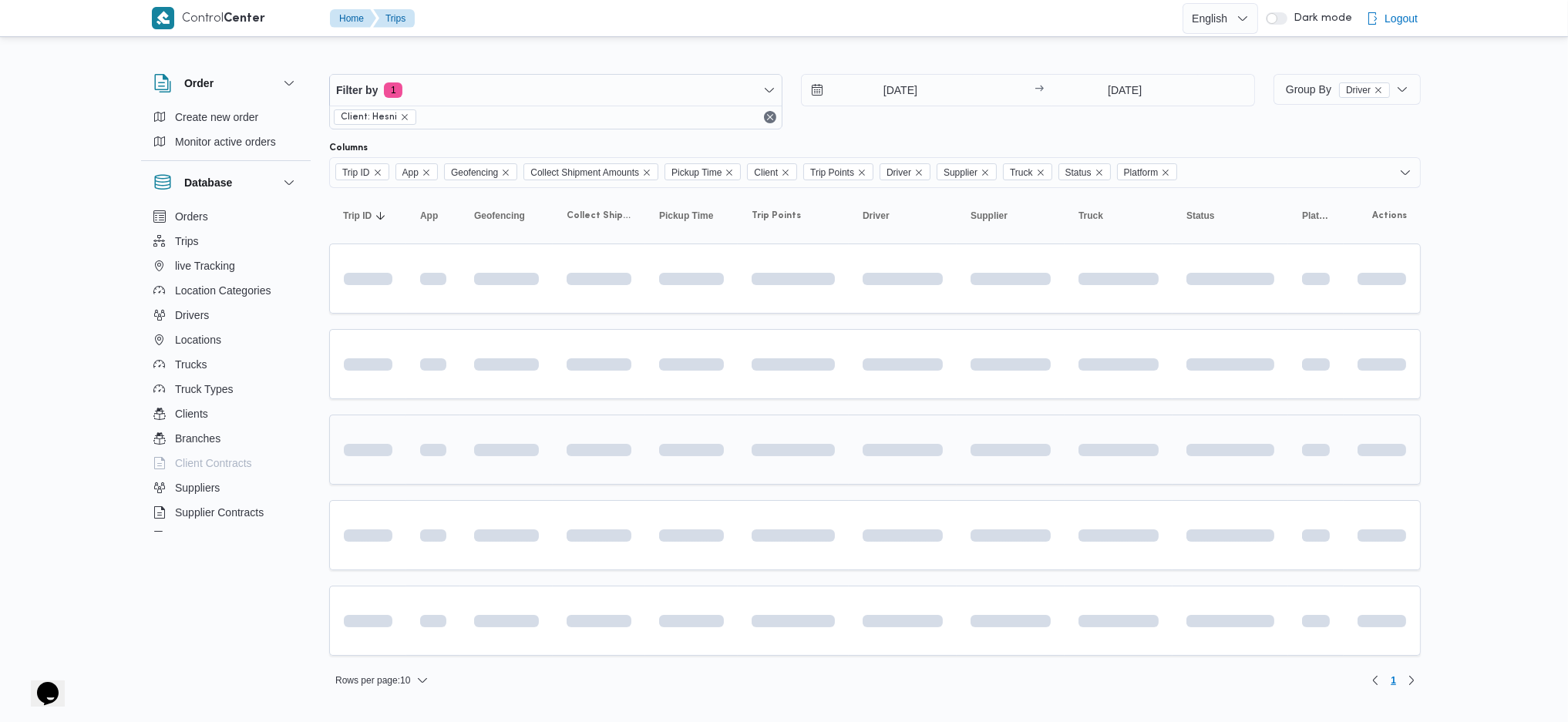
click at [799, 415] on td at bounding box center [793, 450] width 111 height 70
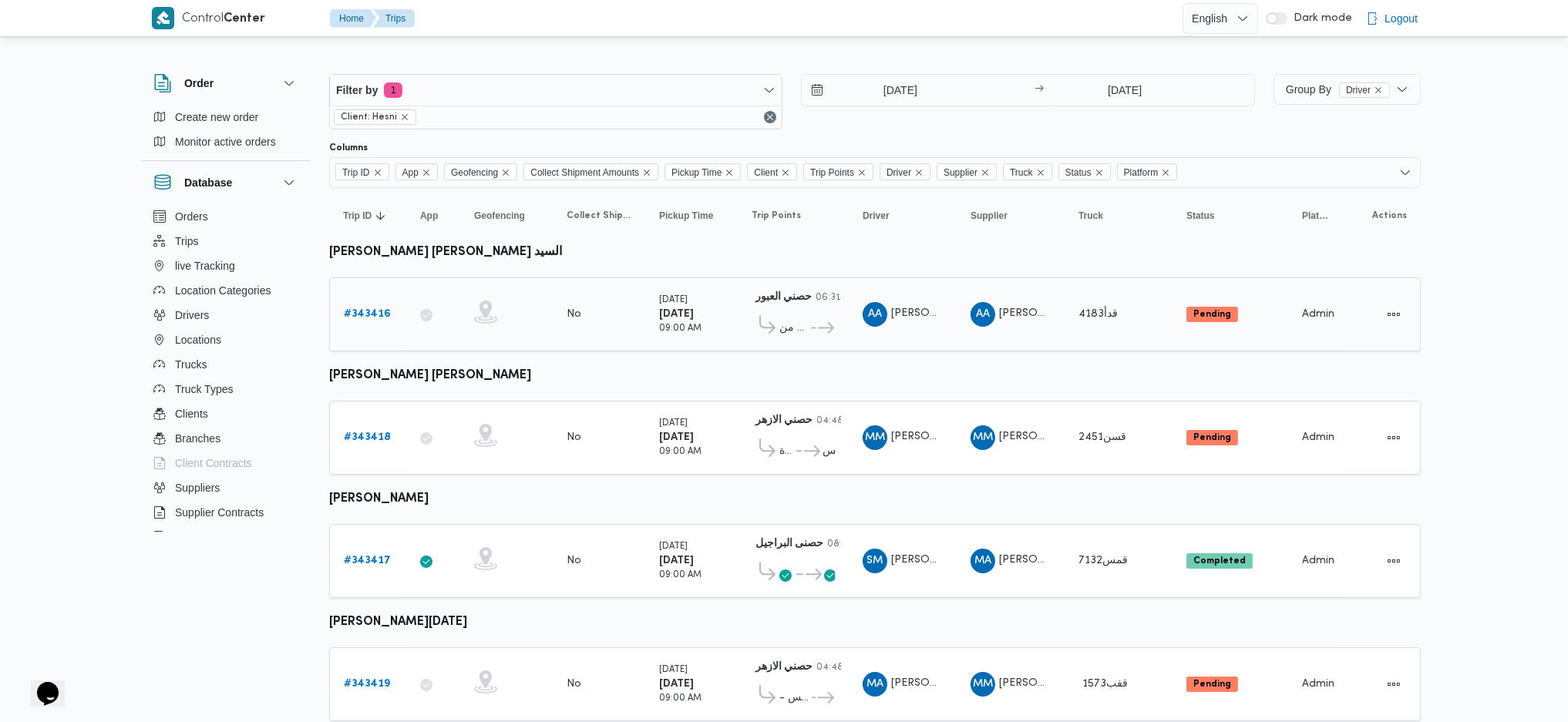
click at [350, 309] on b "# 343416" at bounding box center [367, 314] width 47 height 10
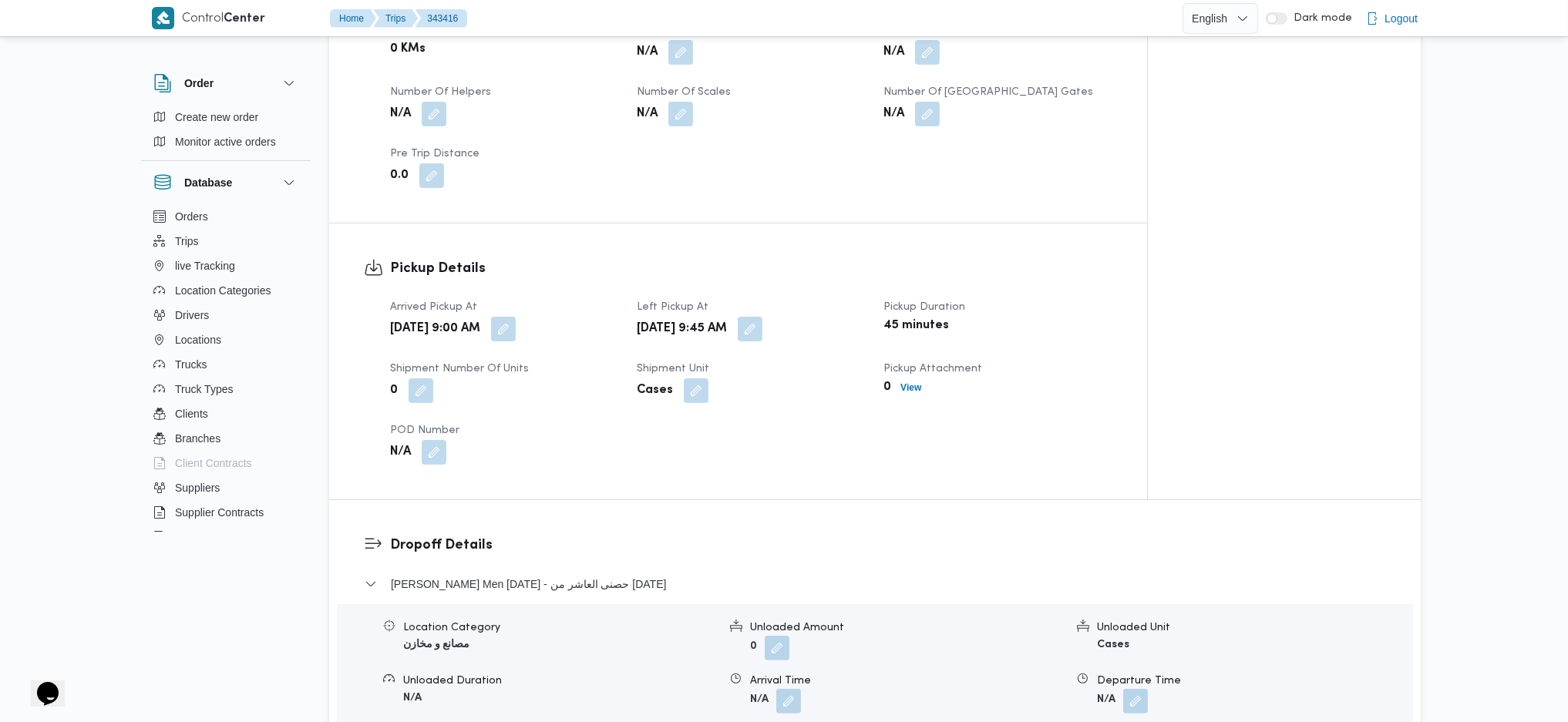
scroll to position [1130, 0]
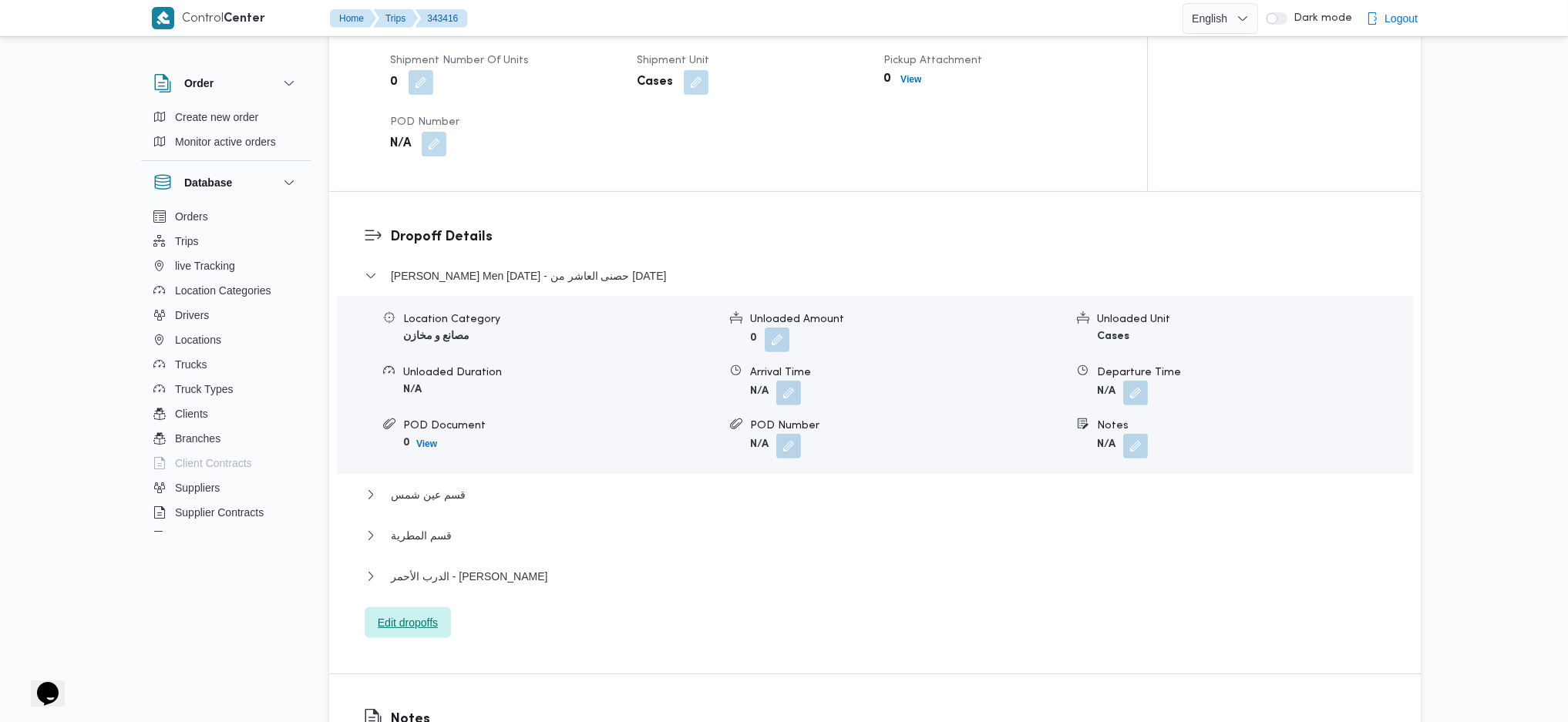
click at [414, 613] on span "Edit dropoffs" at bounding box center [408, 623] width 61 height 19
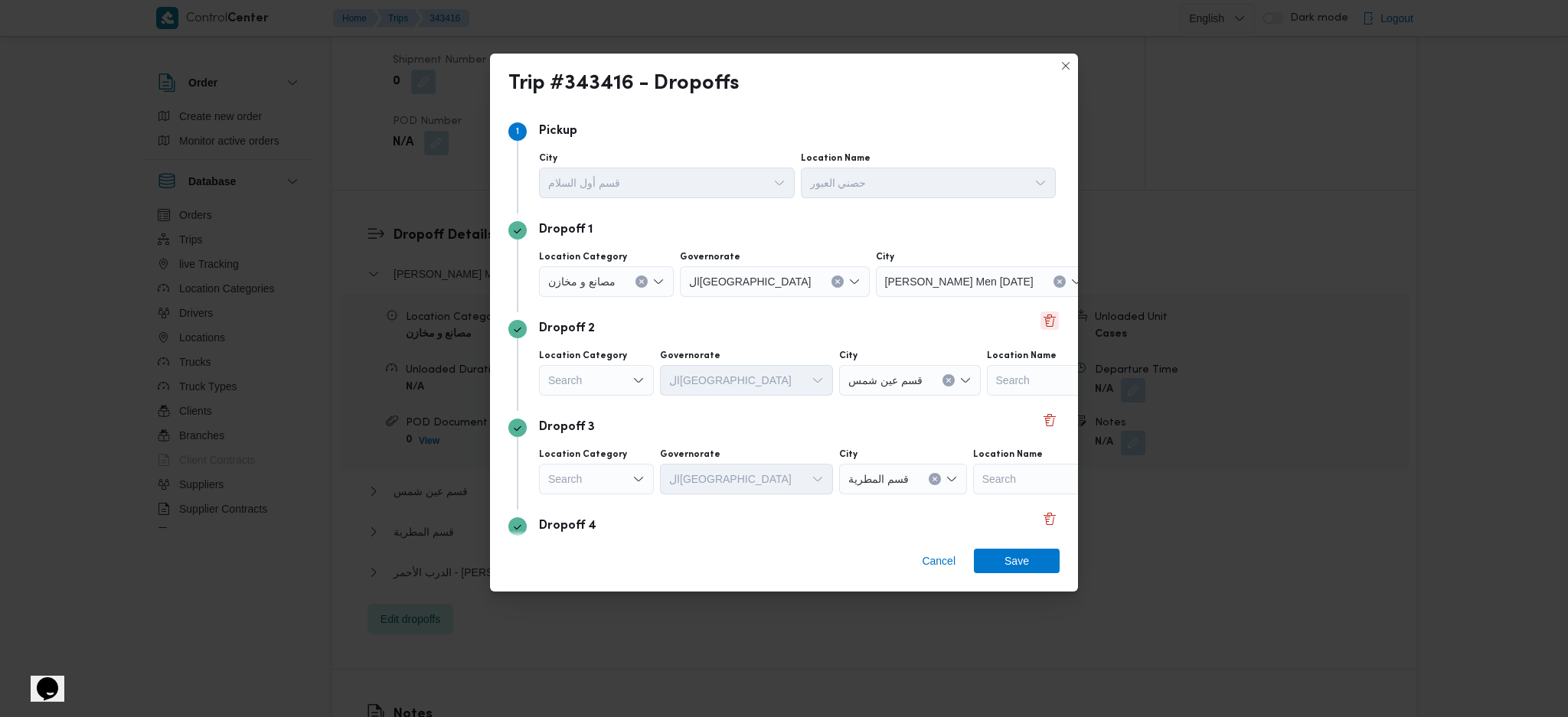
click at [1044, 323] on button "Delete" at bounding box center [1050, 320] width 18 height 18
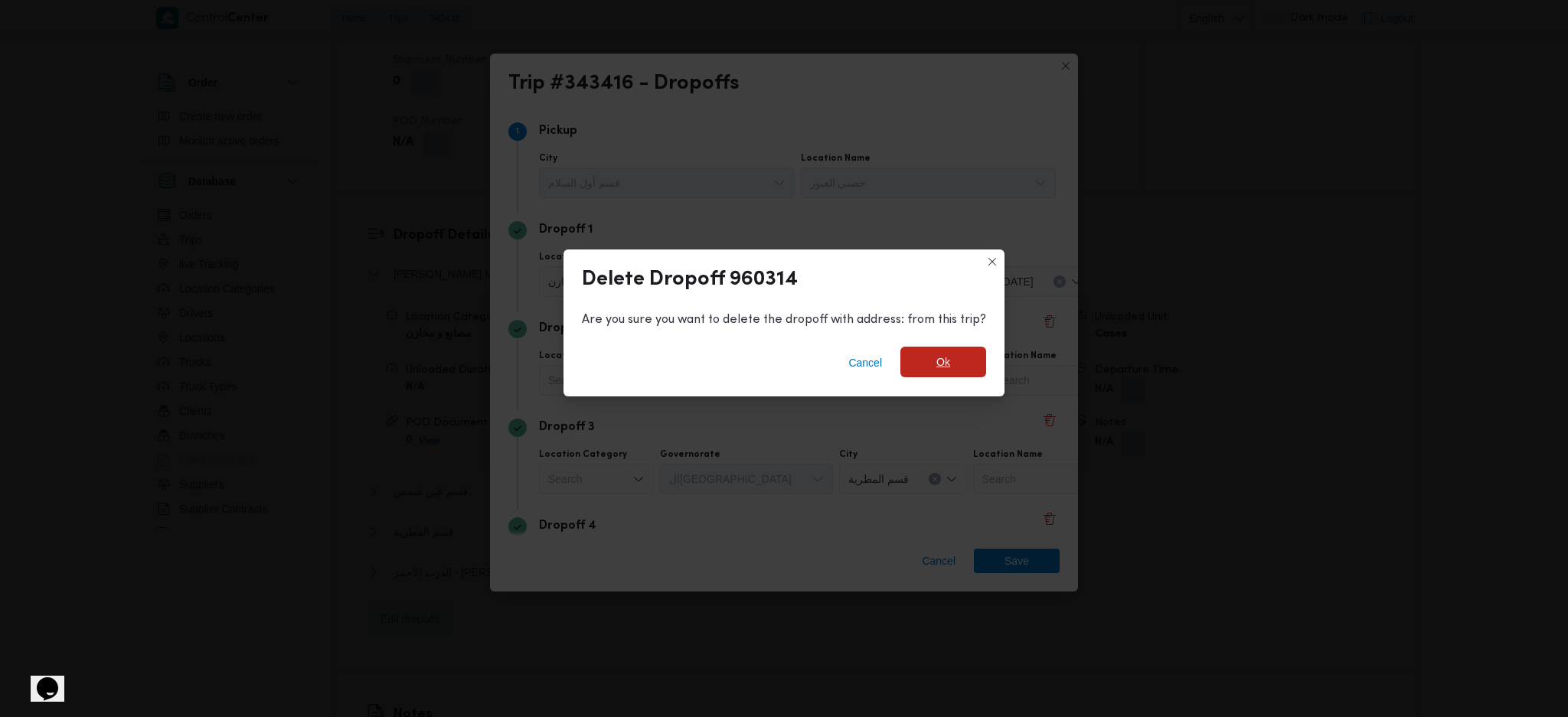
click at [964, 369] on span "Ok" at bounding box center [943, 362] width 86 height 31
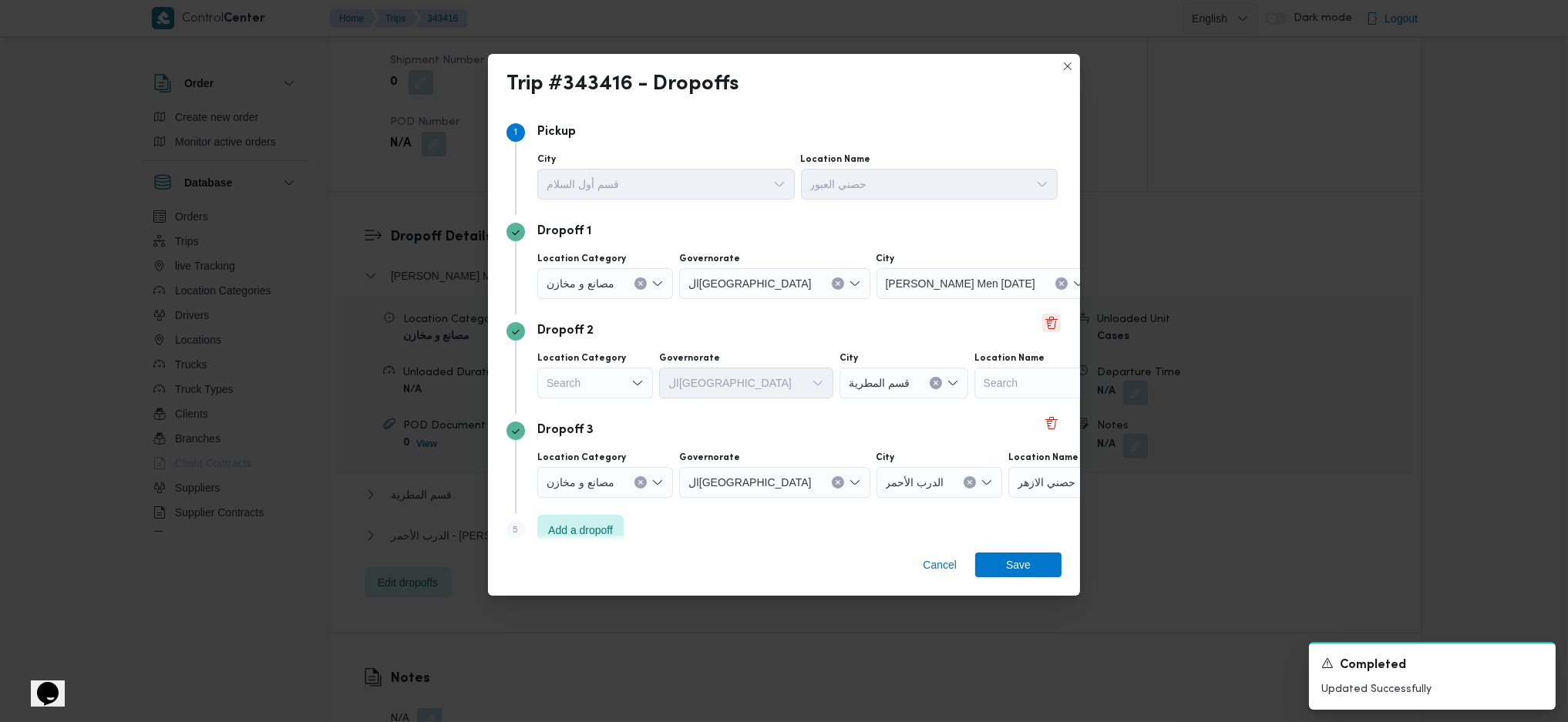
click at [1043, 328] on button "Delete" at bounding box center [1052, 323] width 19 height 19
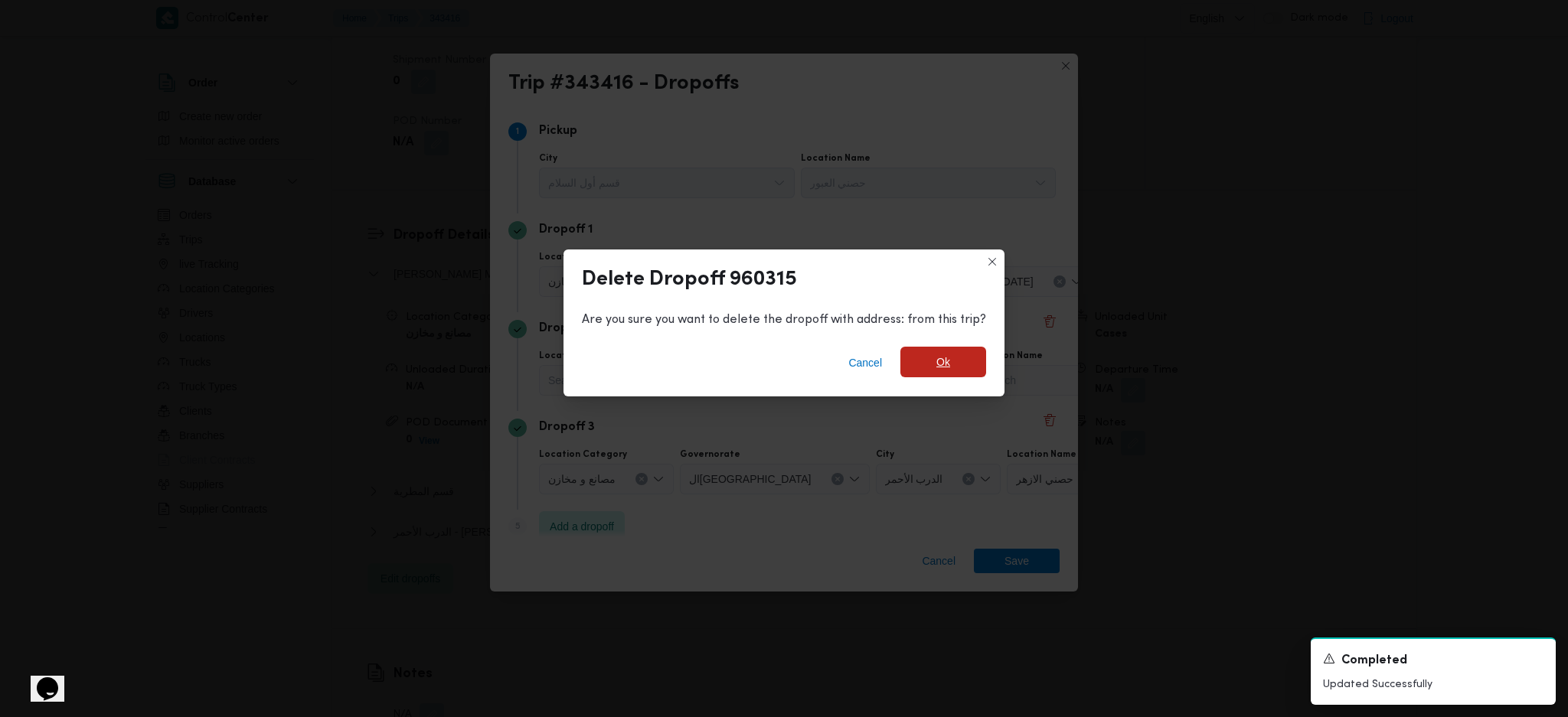
click at [960, 368] on span "Ok" at bounding box center [943, 362] width 86 height 31
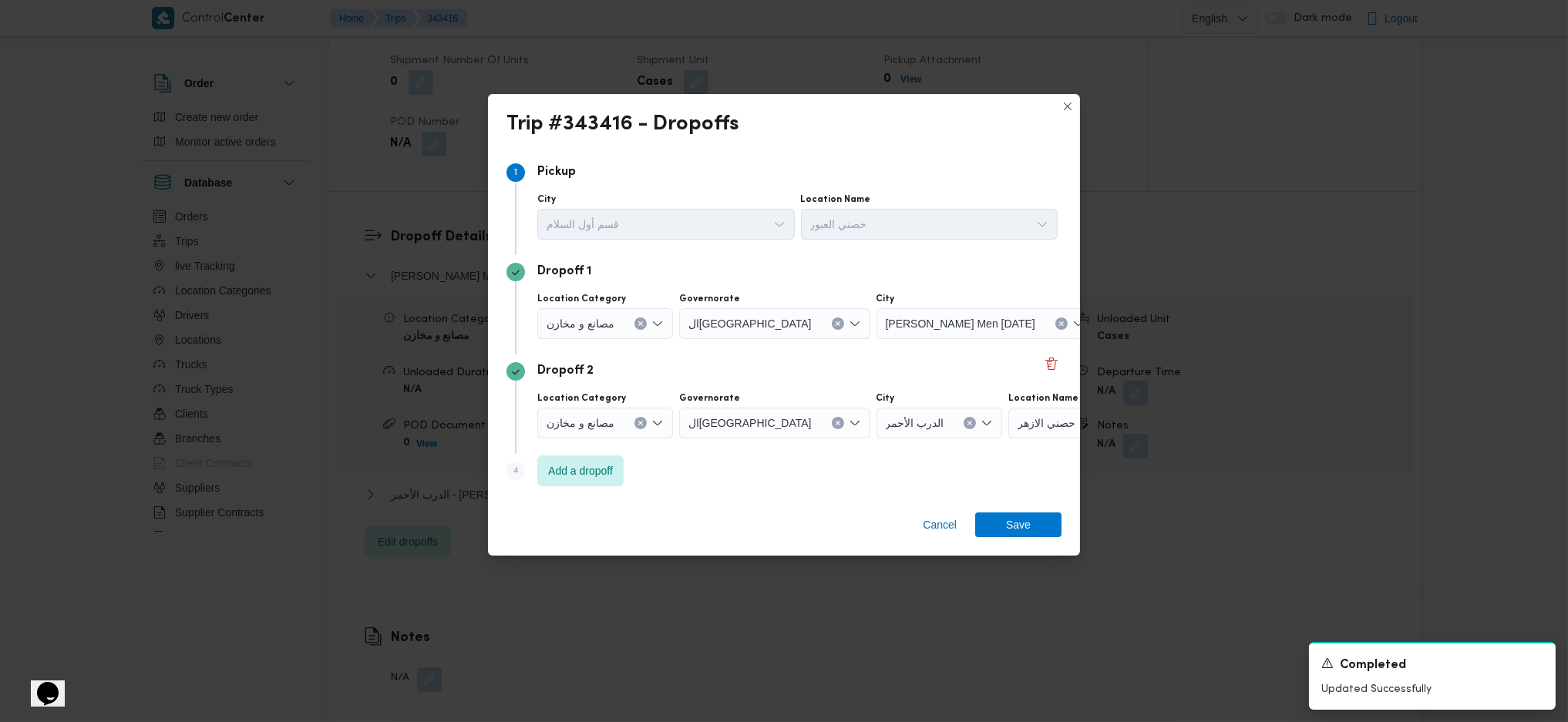
click at [1031, 419] on div "حصني الازهر" at bounding box center [1105, 423] width 192 height 31
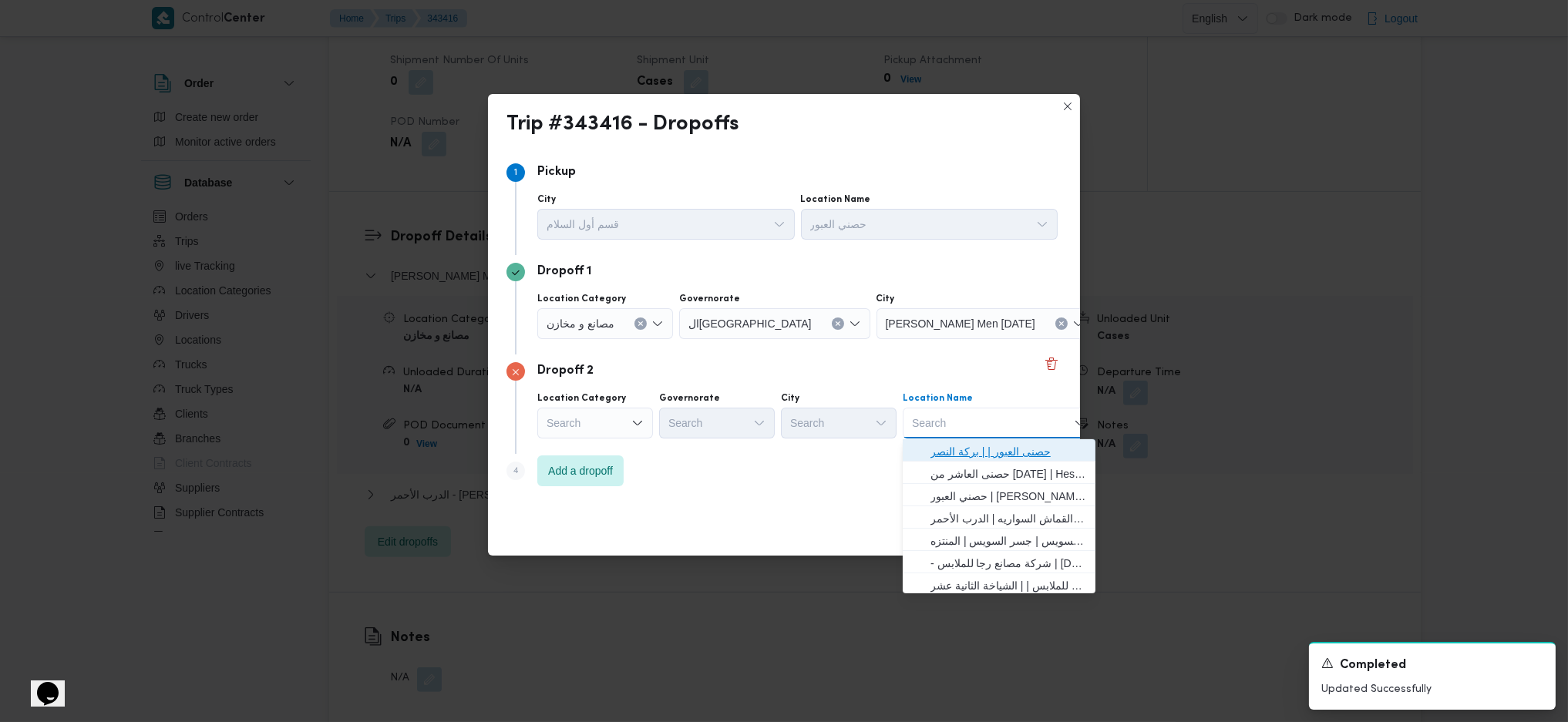
click at [1020, 448] on span "حصنى العبور | | بركة النصر" at bounding box center [1008, 451] width 156 height 19
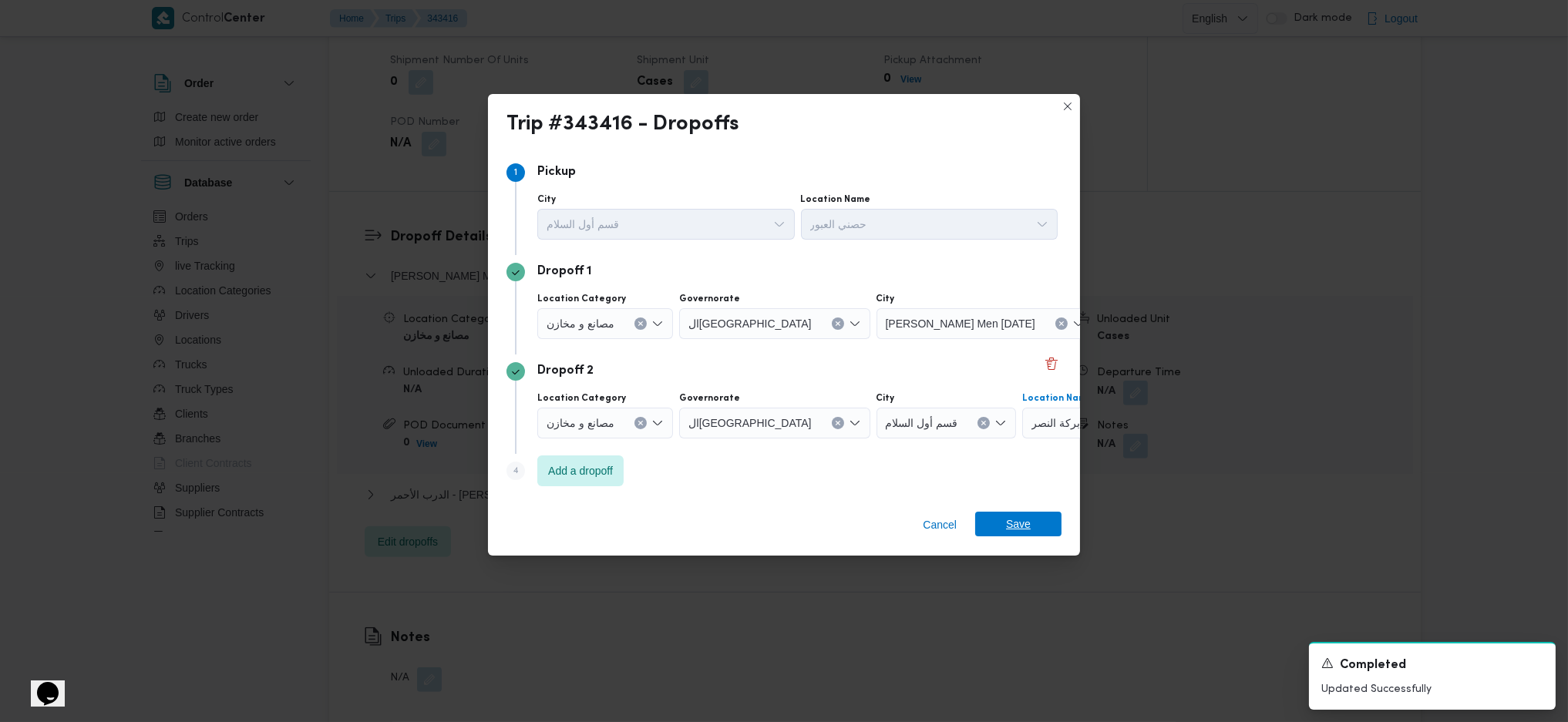
click at [1044, 529] on span "Save" at bounding box center [1018, 524] width 86 height 25
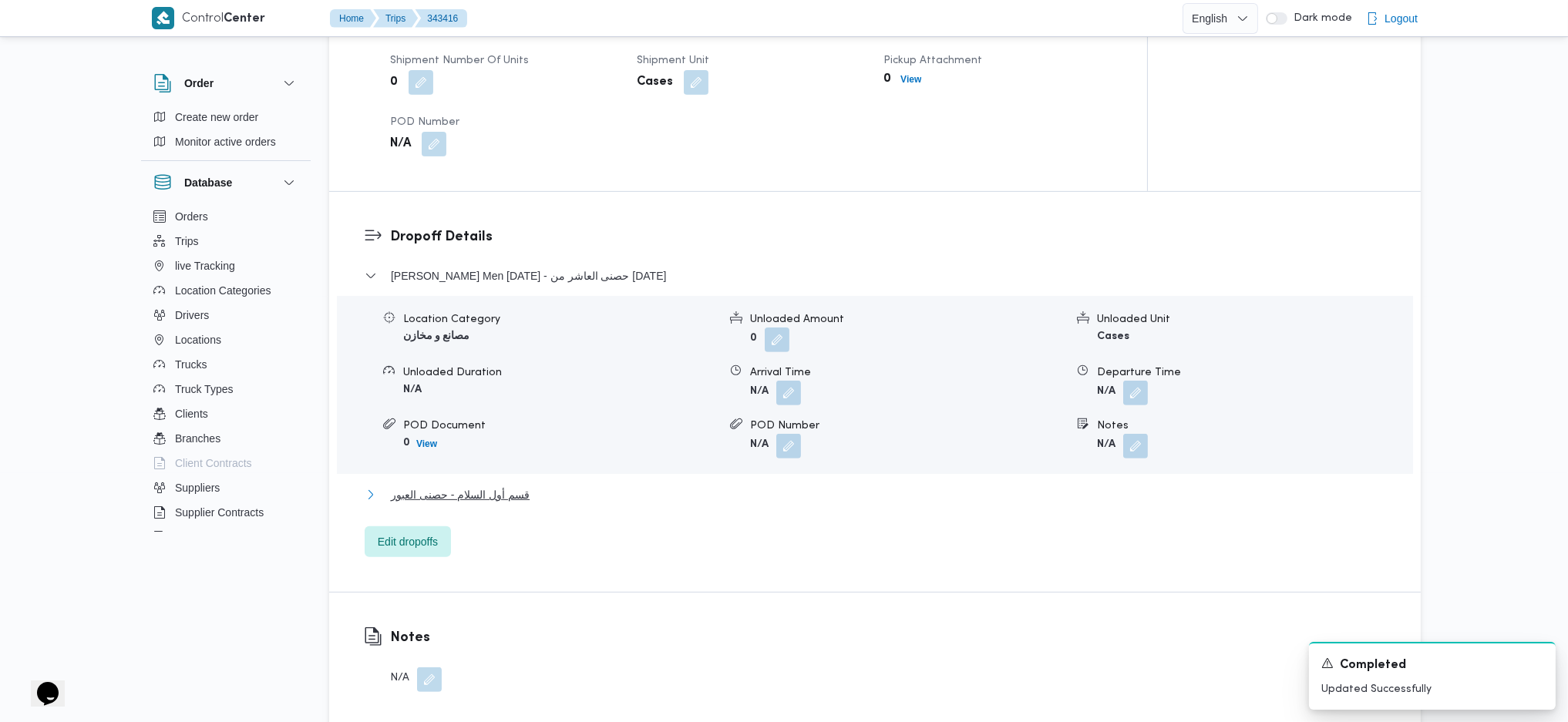
drag, startPoint x: 502, startPoint y: 473, endPoint x: 539, endPoint y: 465, distance: 37.9
click at [504, 485] on span "قسم أول السلام - حصنى العبور" at bounding box center [460, 495] width 139 height 19
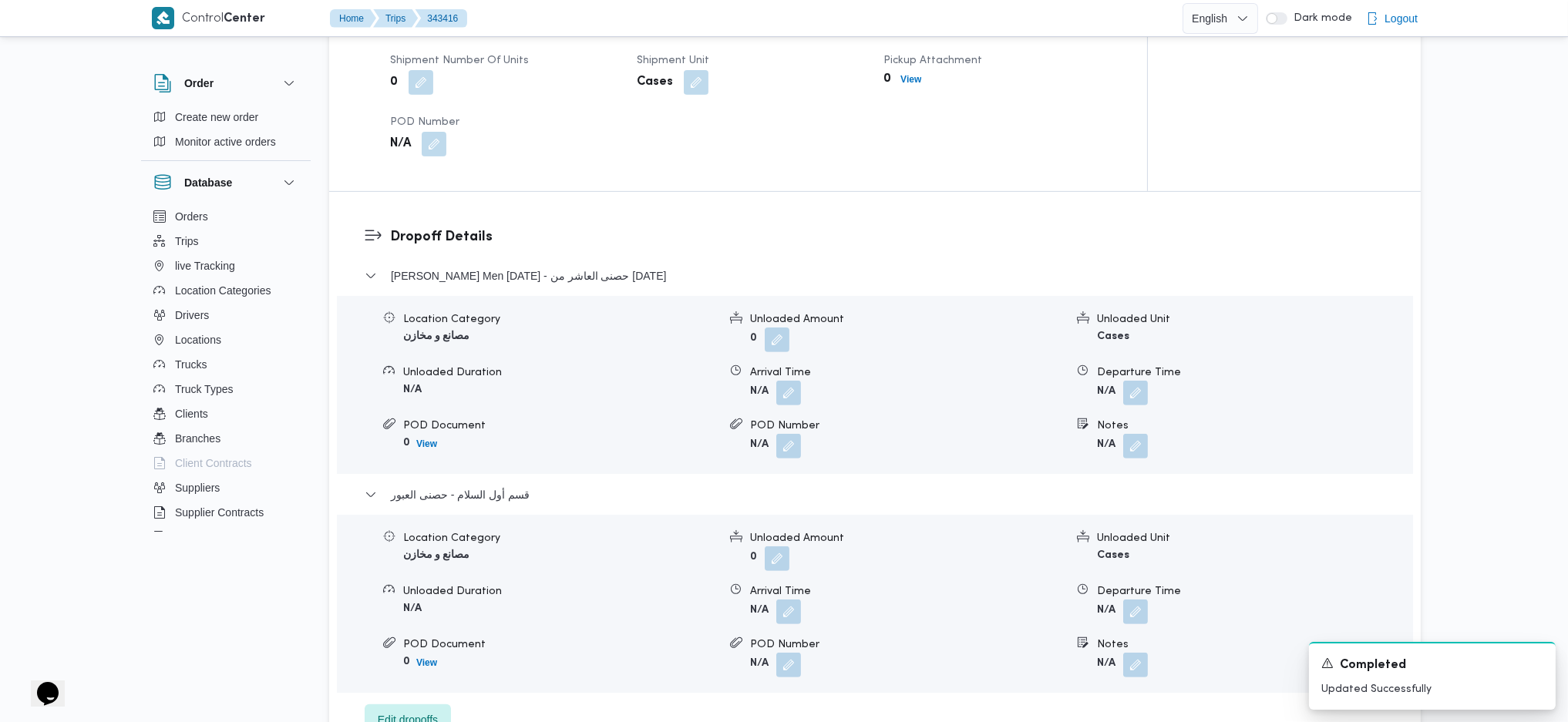
scroll to position [1542, 0]
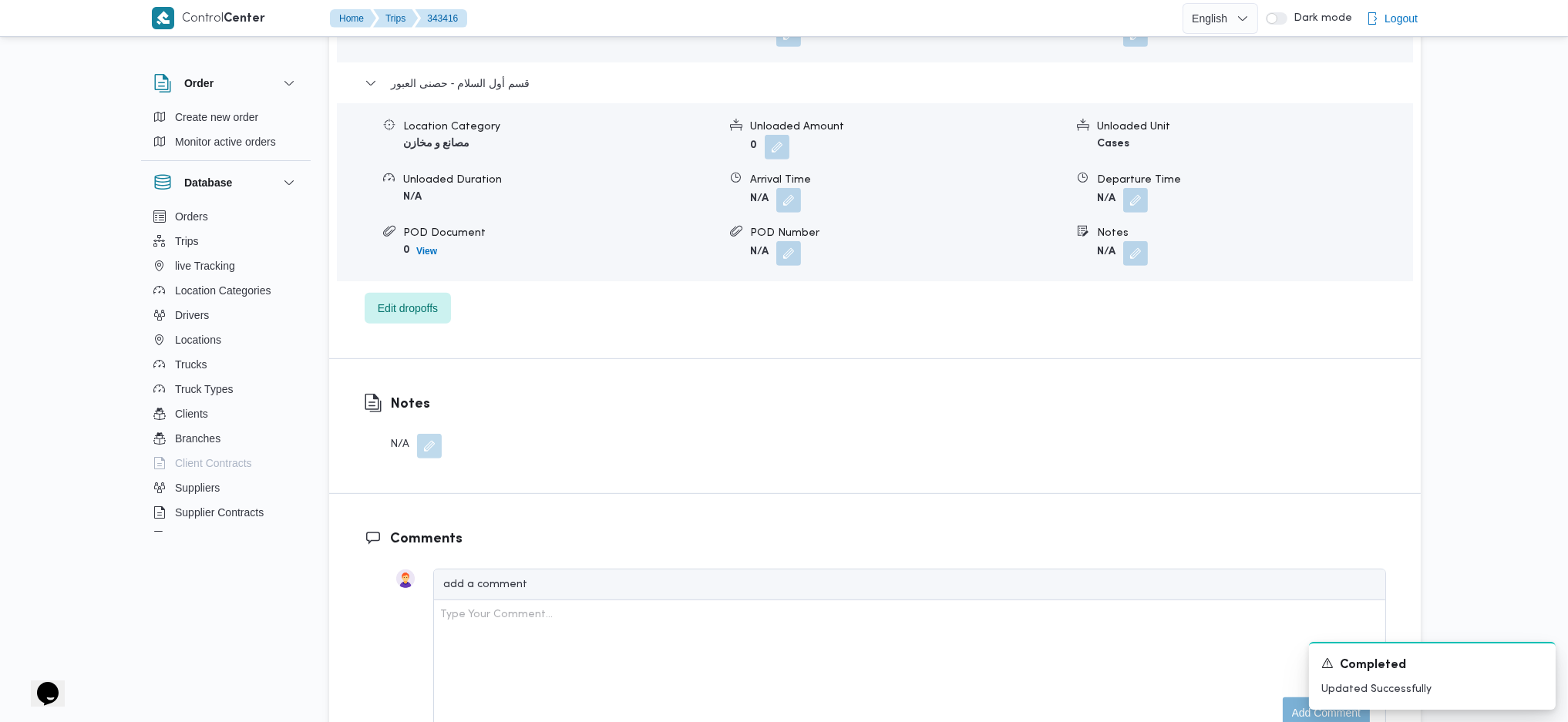
click at [1141, 147] on div "Location Category مصانع و مخازن Unloaded Amount 0 Unloaded Unit Cases Unloaded …" at bounding box center [874, 192] width 1089 height 175
click at [1141, 187] on button "button" at bounding box center [1136, 199] width 25 height 25
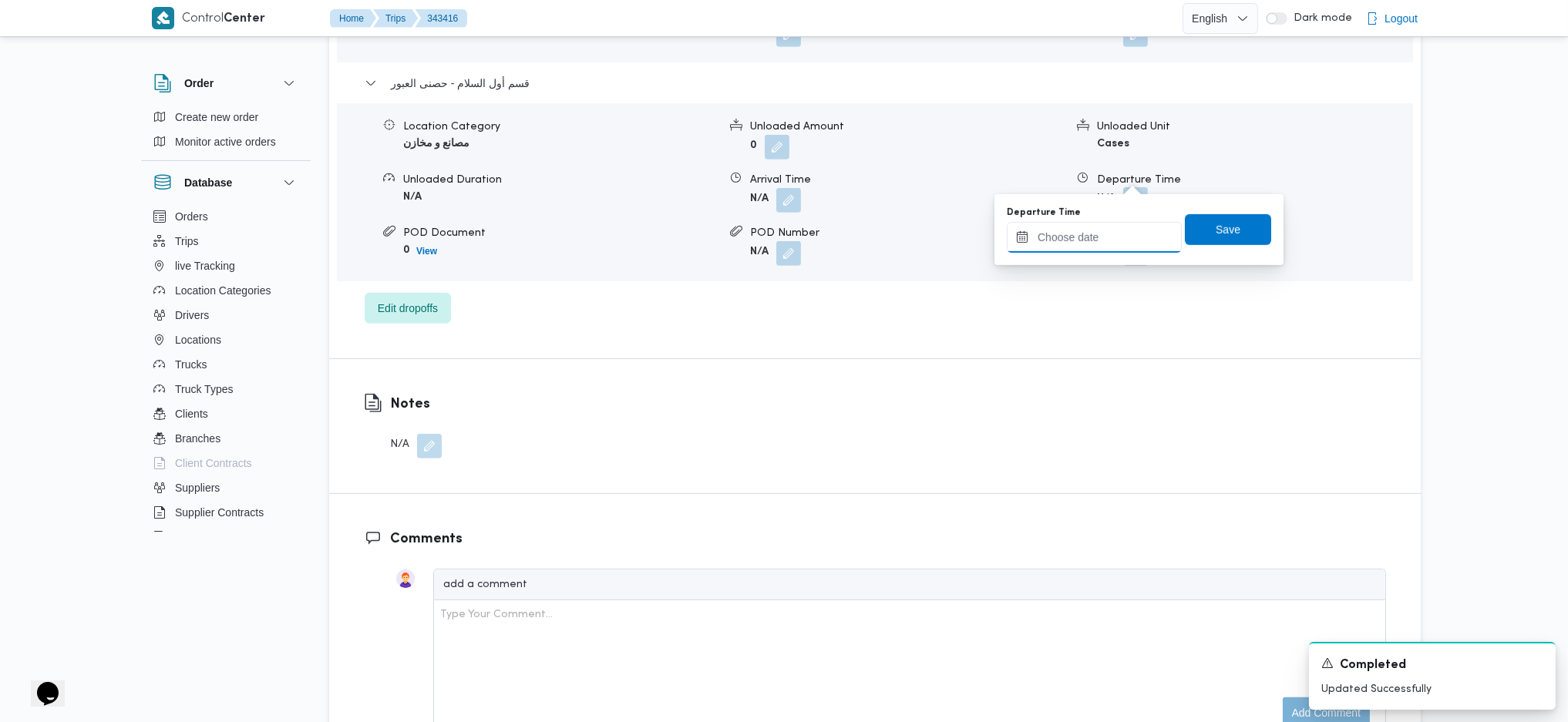
click at [1071, 231] on input "Departure Time" at bounding box center [1095, 237] width 175 height 31
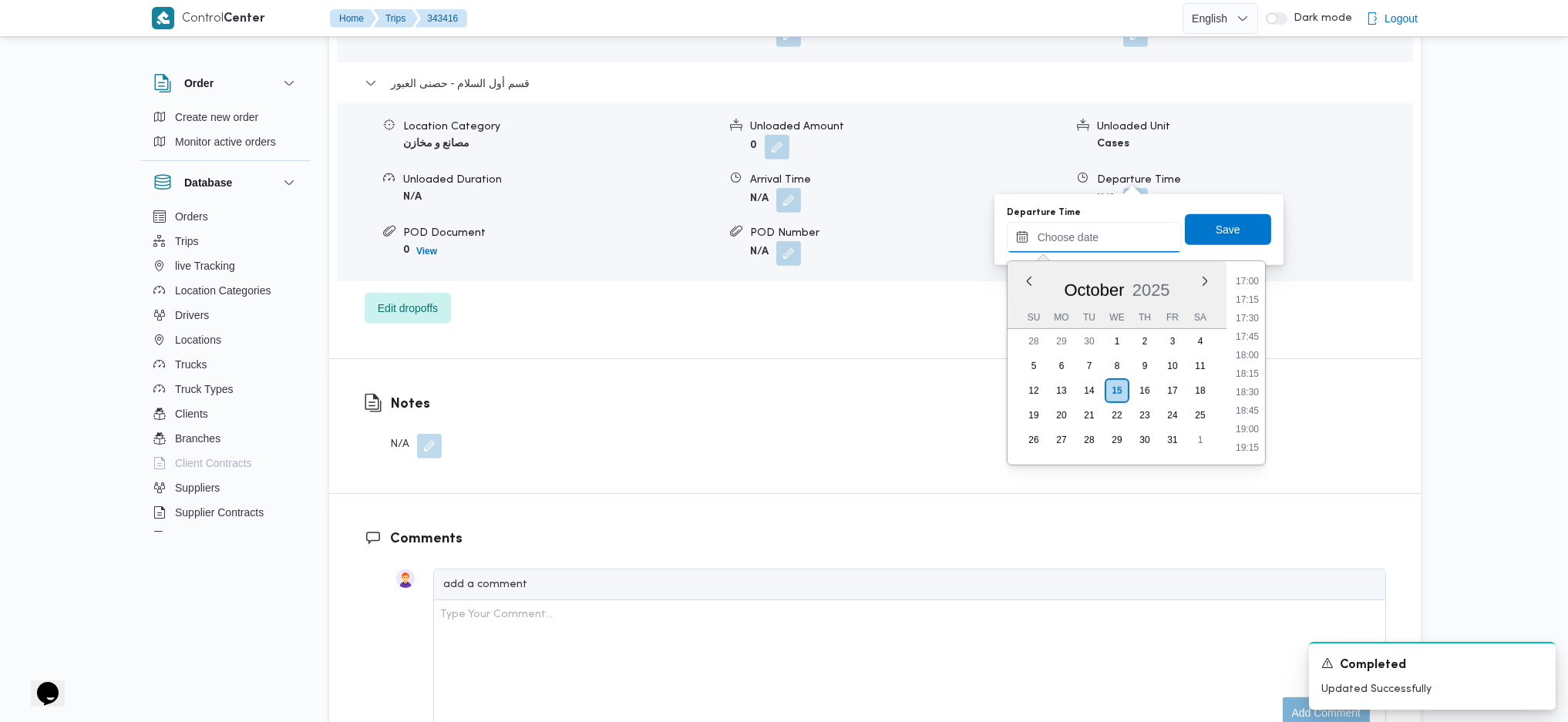
scroll to position [1052, 0]
click at [1250, 404] on ul "00:00 00:15 00:30 00:45 01:00 01:15 01:30 01:45 02:00 02:15 02:30 02:45 03:00 0…" at bounding box center [1248, 363] width 36 height 179
click at [1250, 406] on li "16:00" at bounding box center [1248, 413] width 36 height 16
type input "15/10/2025 16:00"
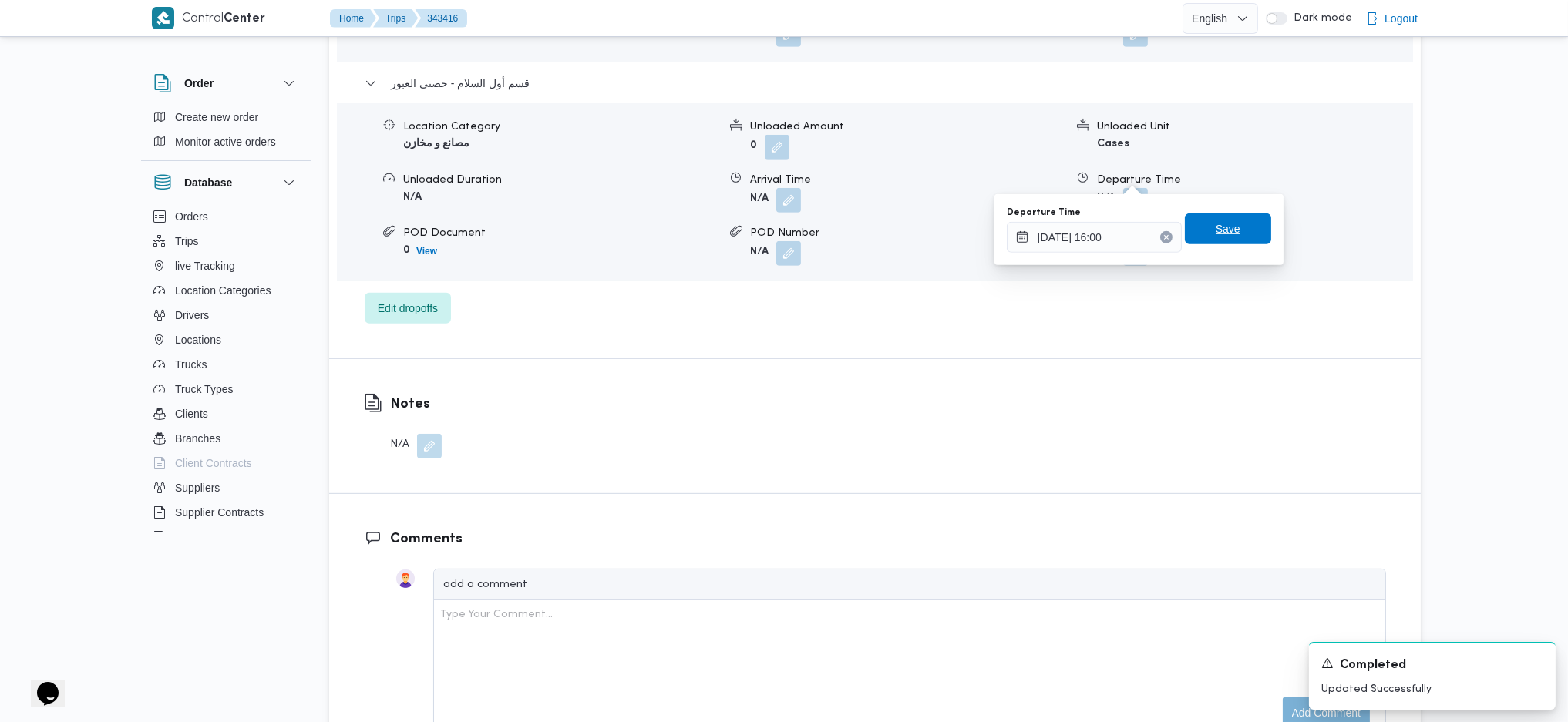
click at [1224, 233] on span "Save" at bounding box center [1228, 229] width 25 height 19
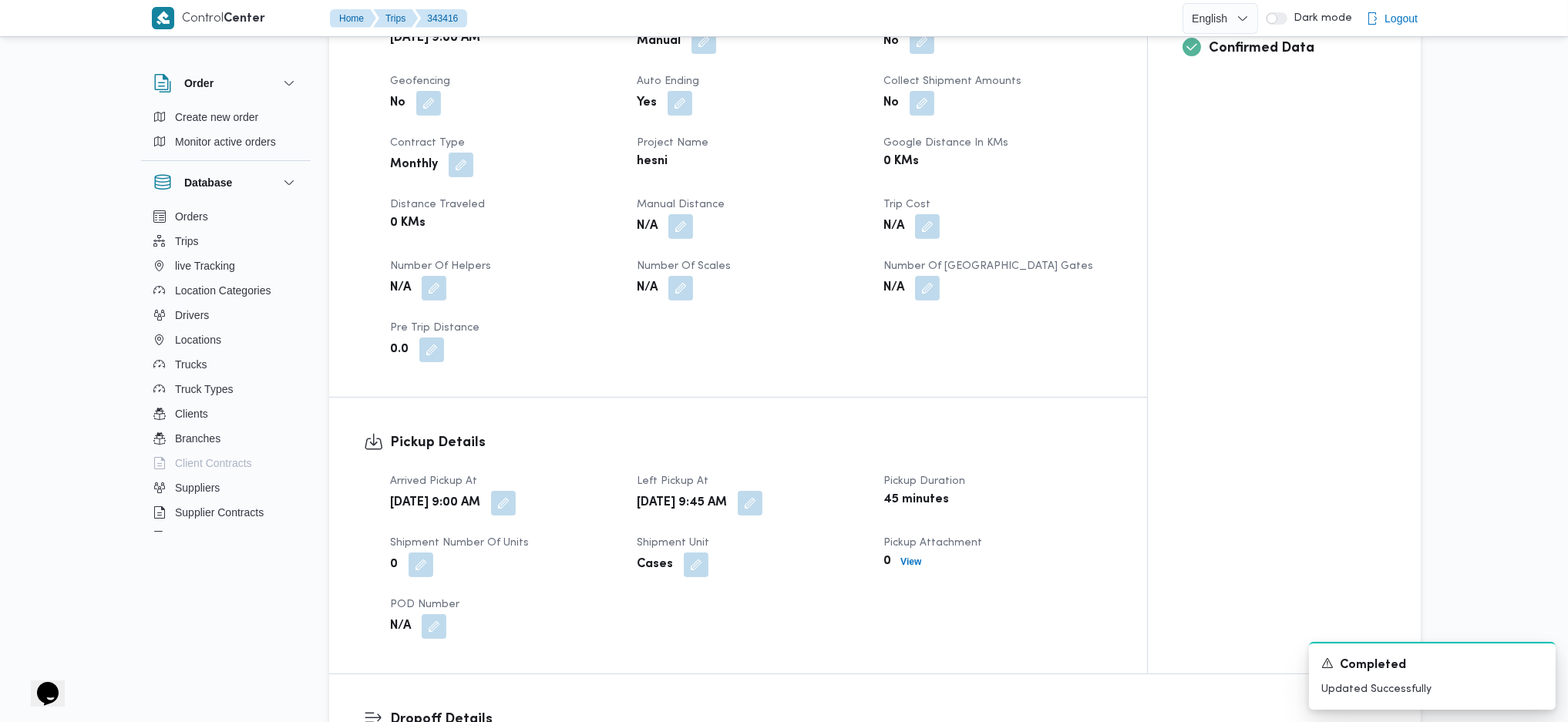
scroll to position [617, 0]
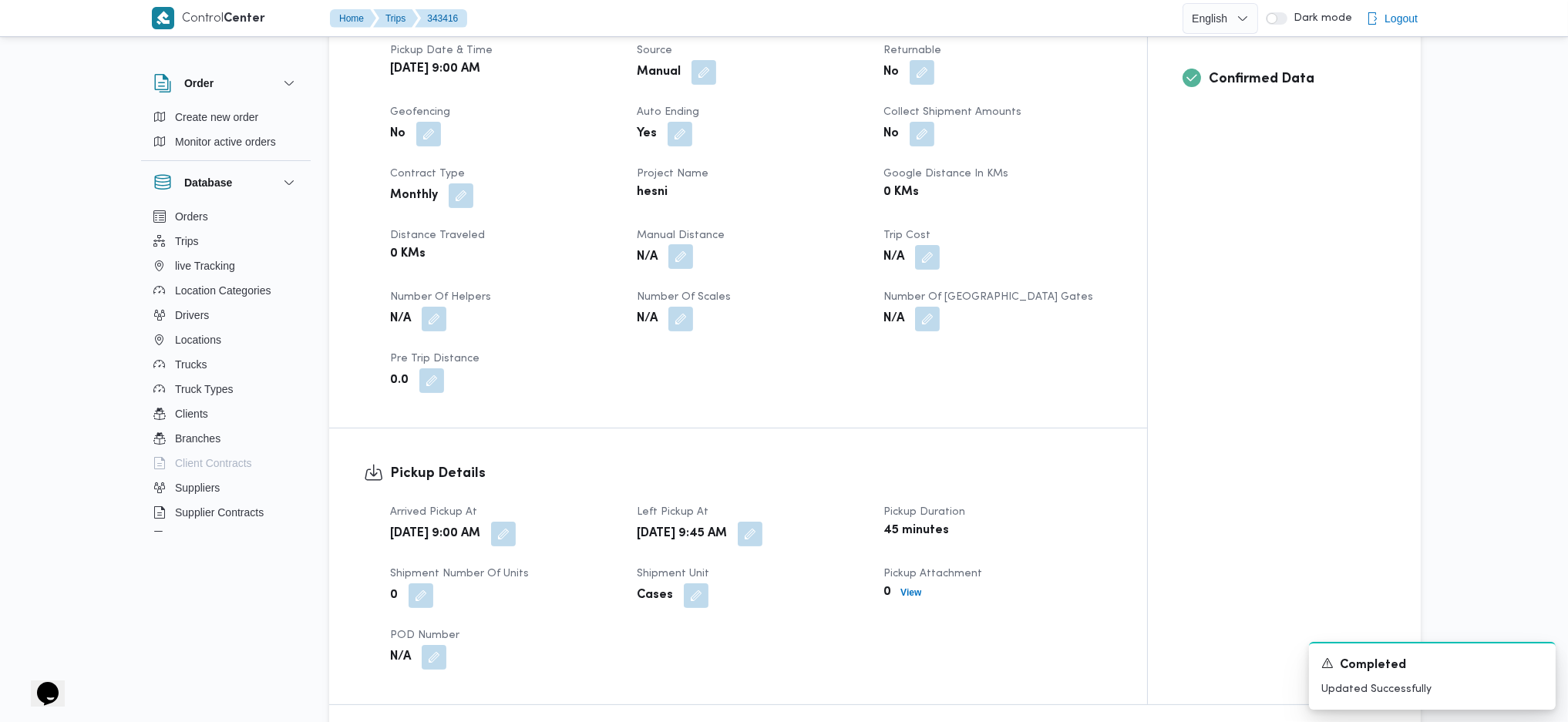
drag, startPoint x: 676, startPoint y: 225, endPoint x: 683, endPoint y: 240, distance: 16.6
click at [677, 244] on button "button" at bounding box center [681, 257] width 25 height 25
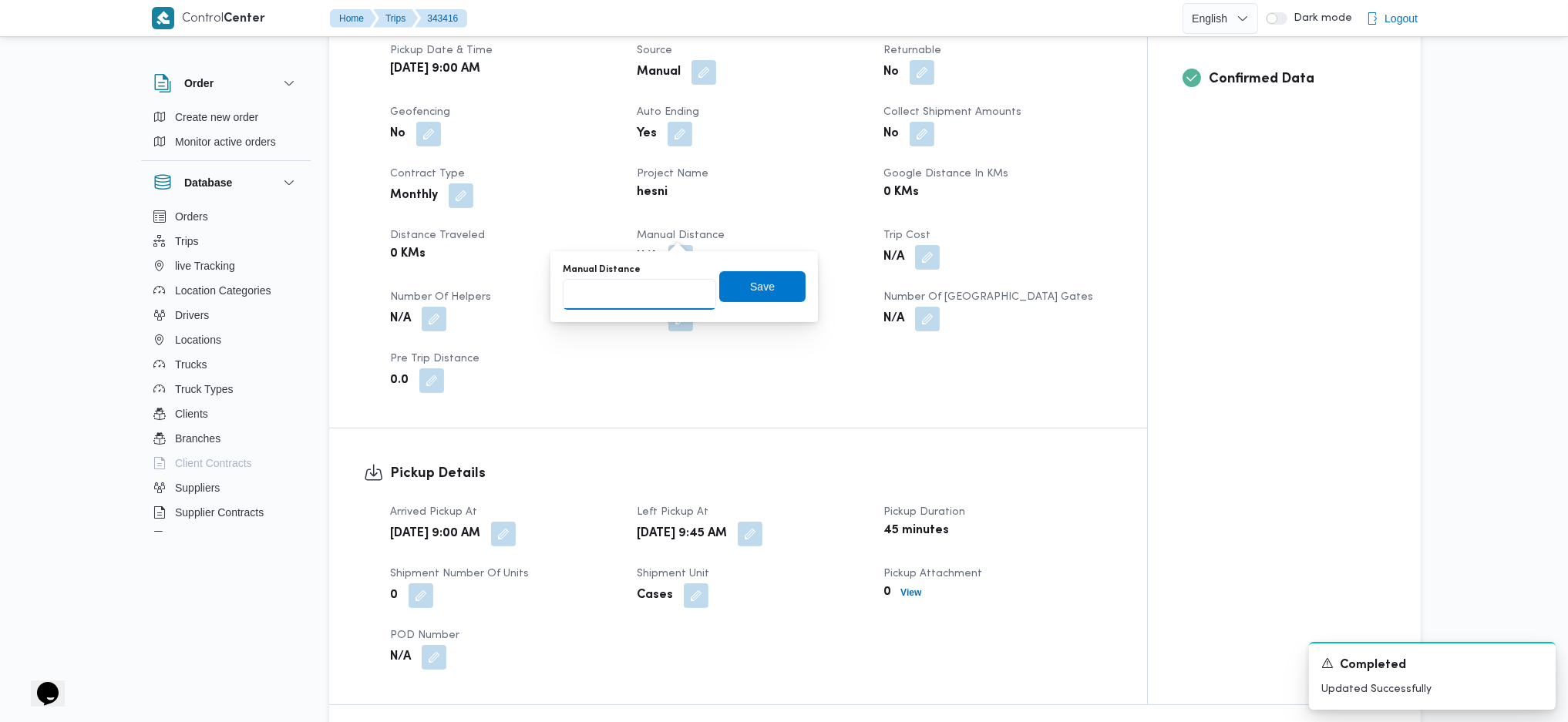
click at [656, 303] on input "Manual Distance" at bounding box center [639, 295] width 154 height 31
type input "70"
click at [767, 292] on span "Save" at bounding box center [762, 286] width 86 height 31
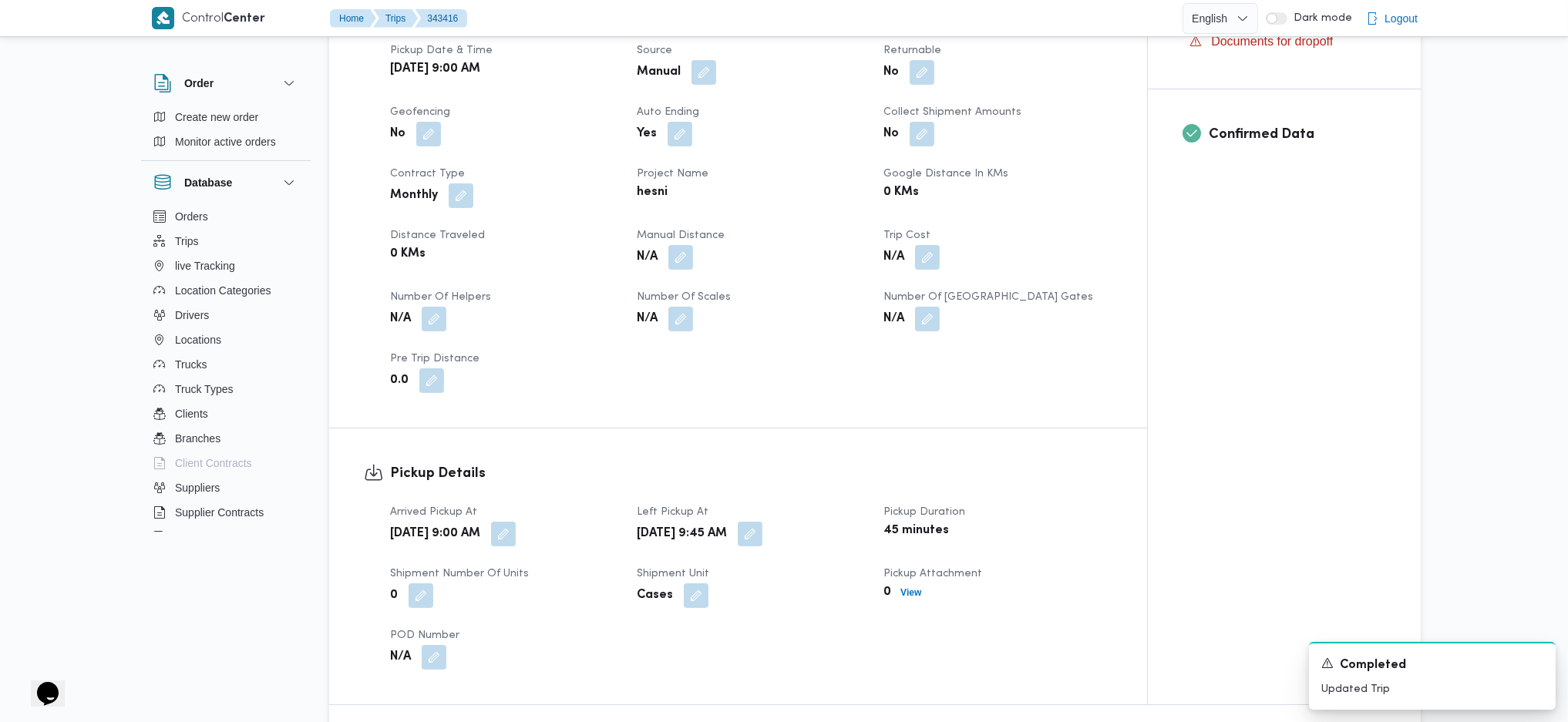
scroll to position [0, 0]
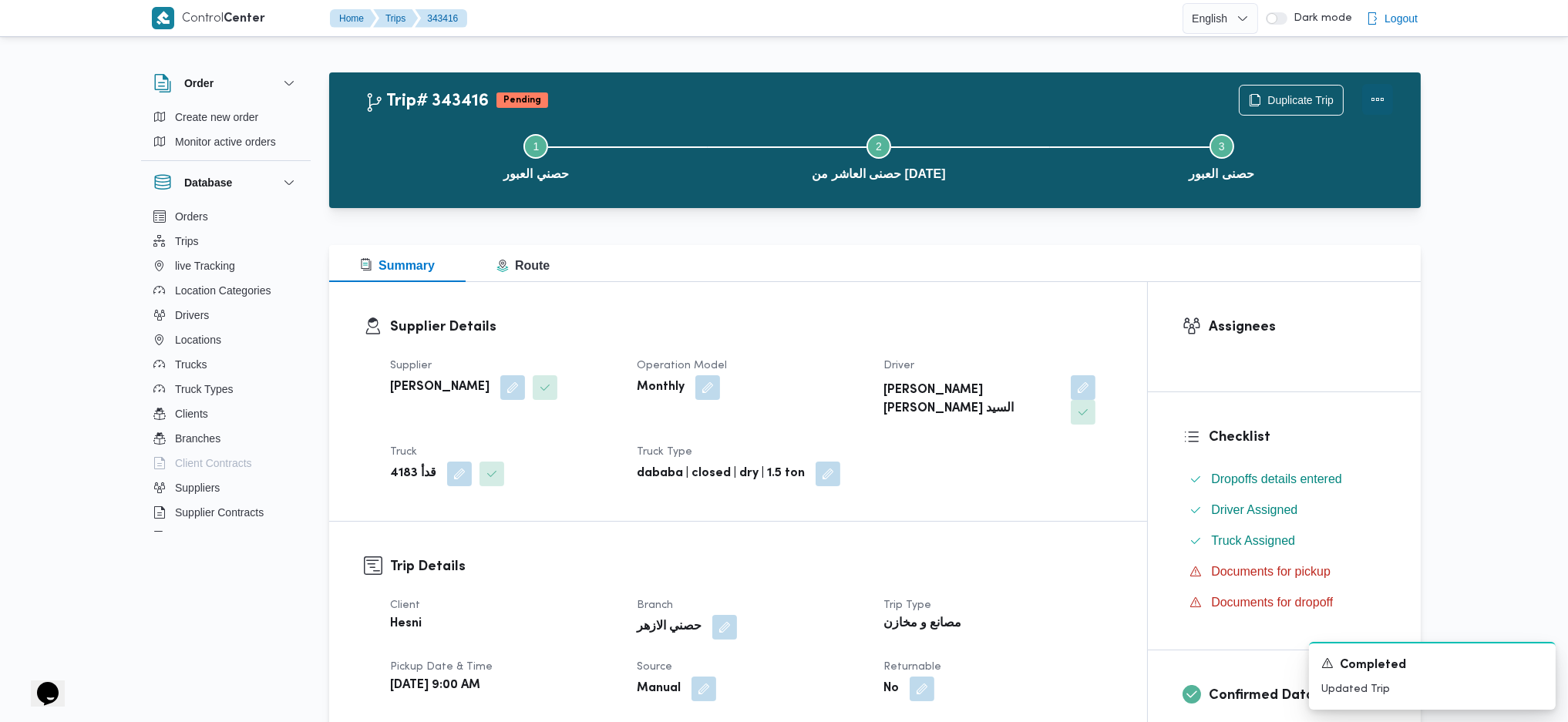
click at [1385, 105] on button "Actions" at bounding box center [1378, 99] width 31 height 31
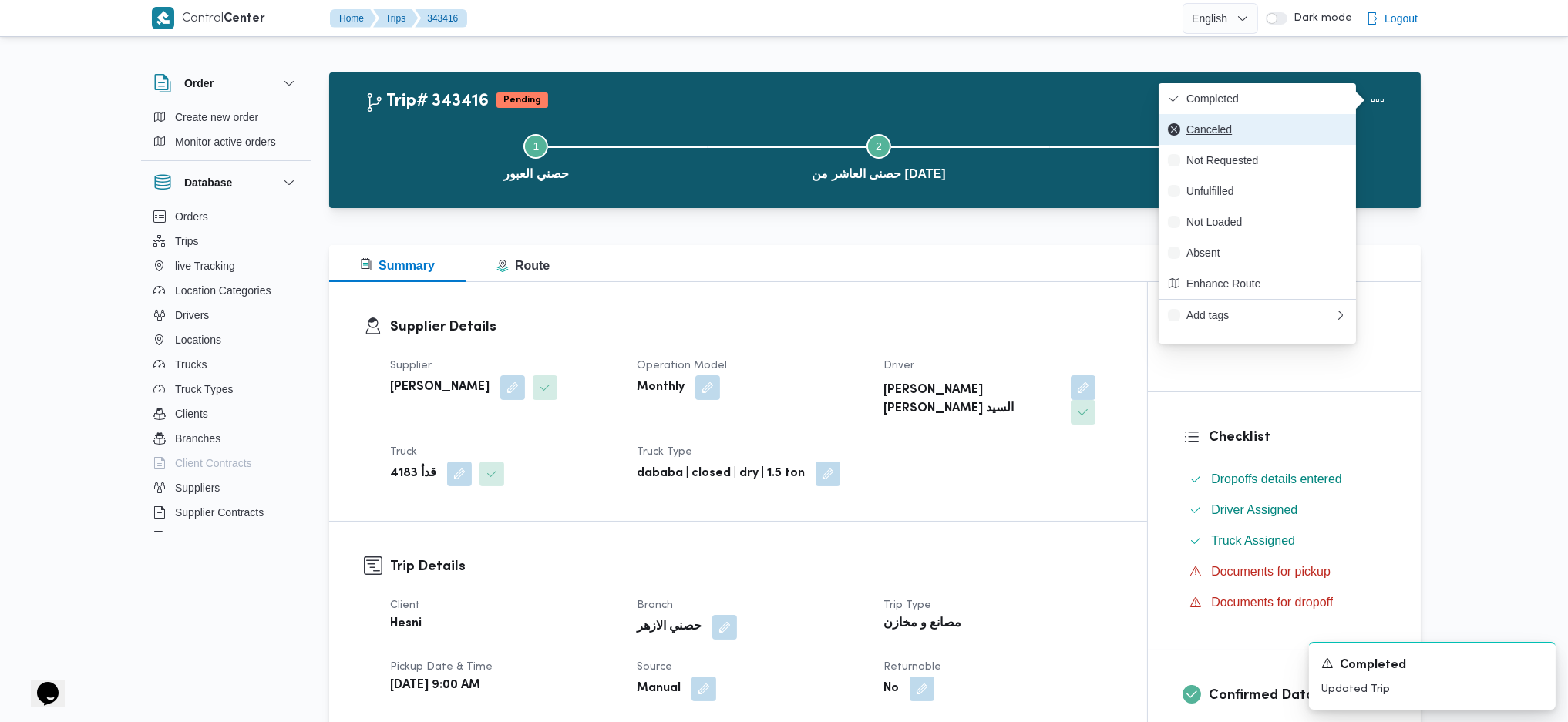
click at [1276, 116] on button "Canceled" at bounding box center [1258, 130] width 197 height 31
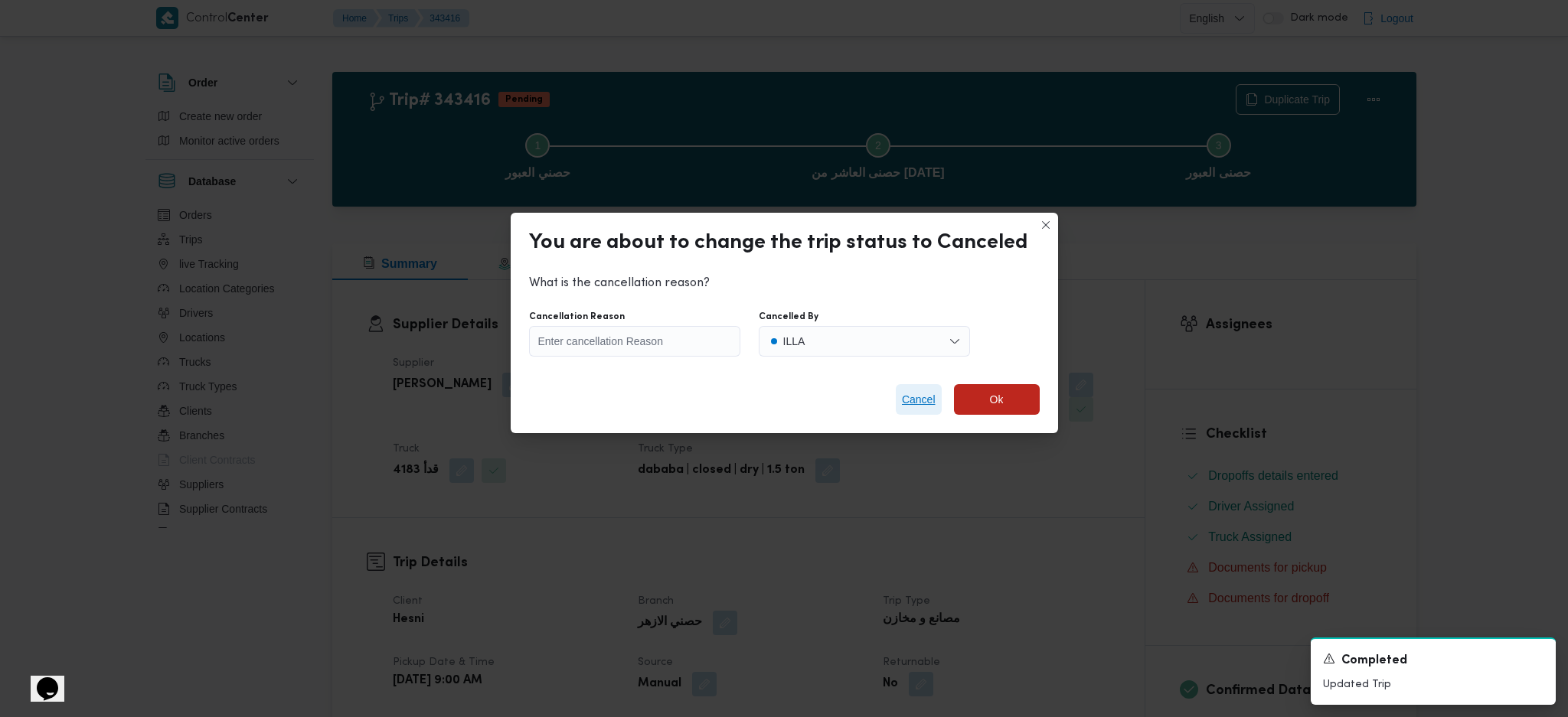
click at [902, 402] on span "Cancel" at bounding box center [919, 400] width 34 height 18
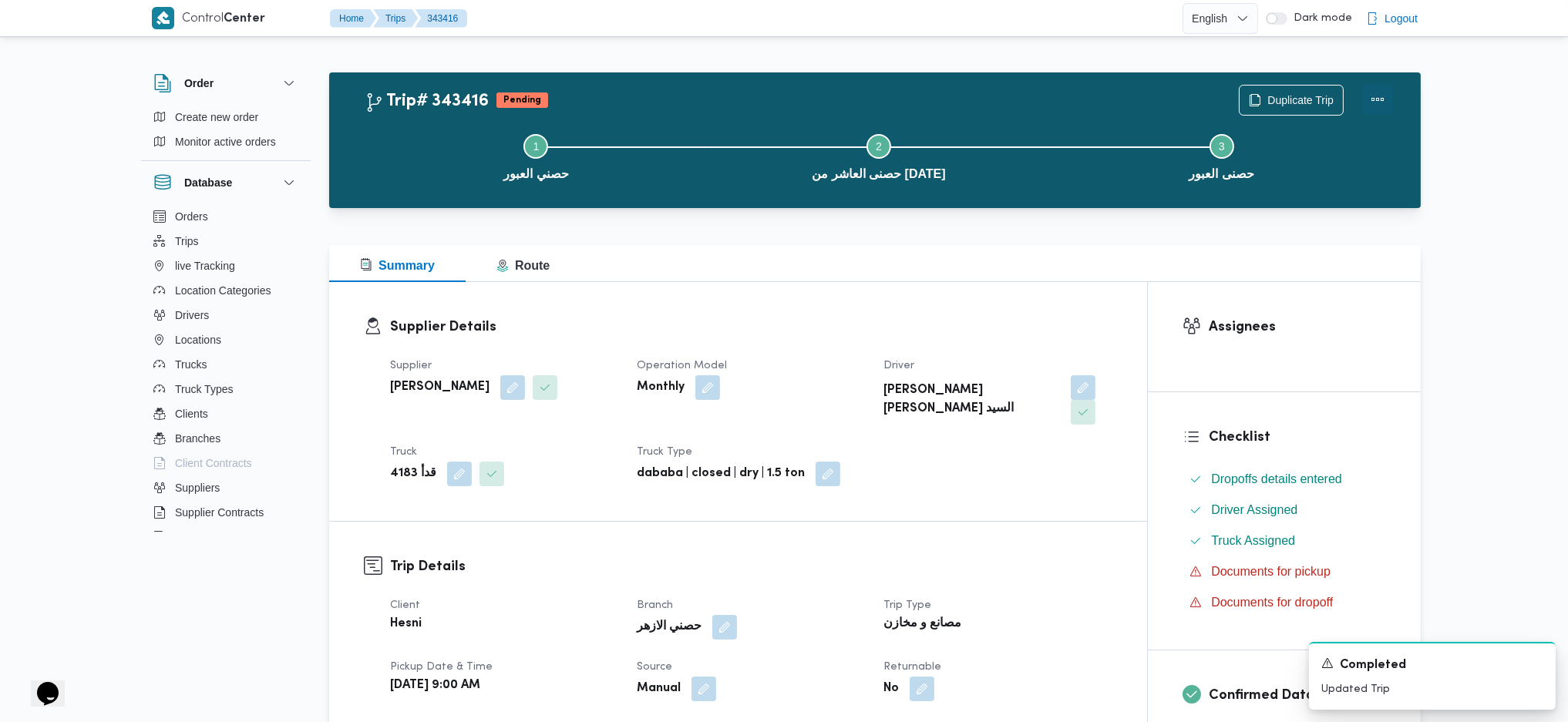
drag, startPoint x: 1372, startPoint y: 89, endPoint x: 1377, endPoint y: 97, distance: 9.4
click at [1375, 92] on button "Actions" at bounding box center [1378, 99] width 31 height 31
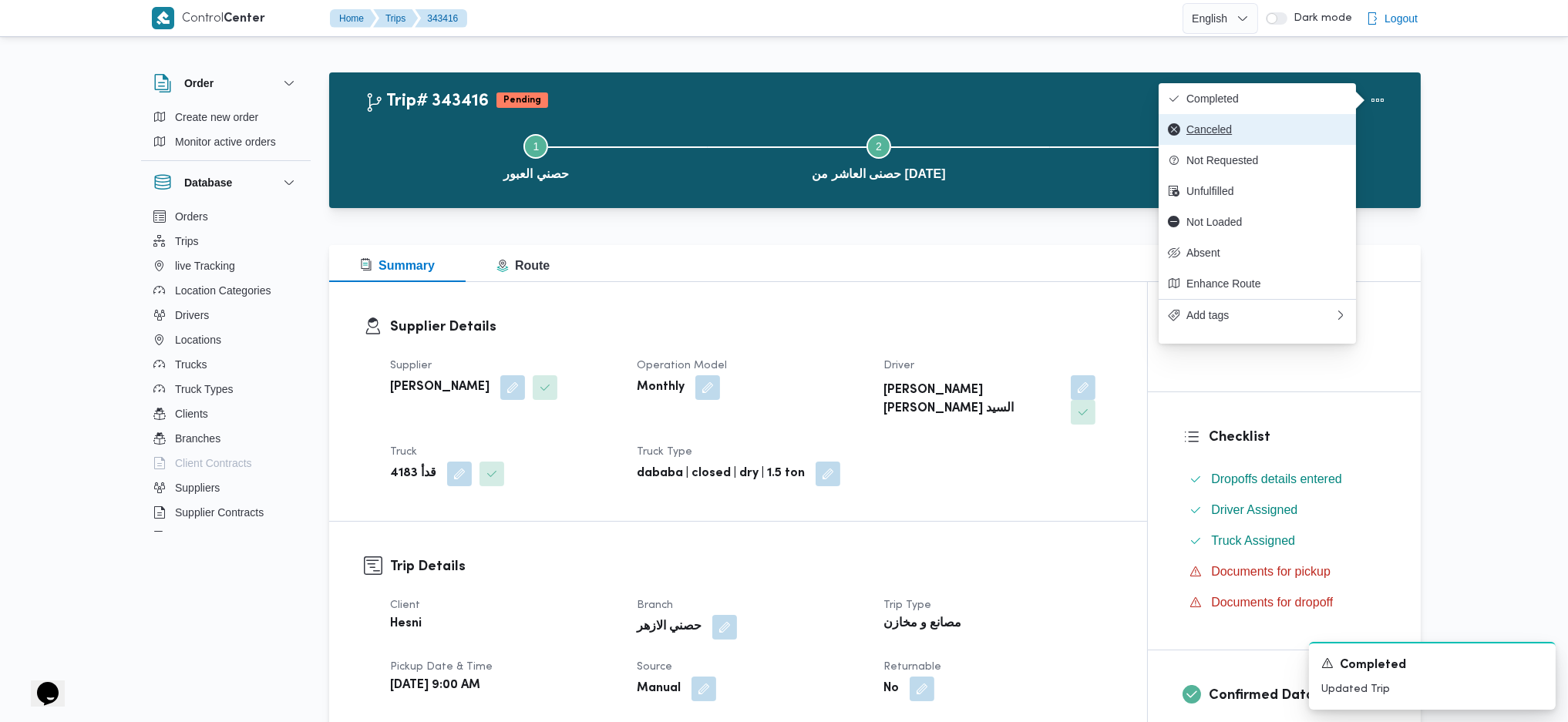
click at [1261, 115] on div "Completed Canceled Not Requested Unfulfilled Not Loaded Absent Enhance Route Ad…" at bounding box center [1258, 206] width 197 height 247
click at [1240, 112] on button "Completed" at bounding box center [1258, 98] width 197 height 31
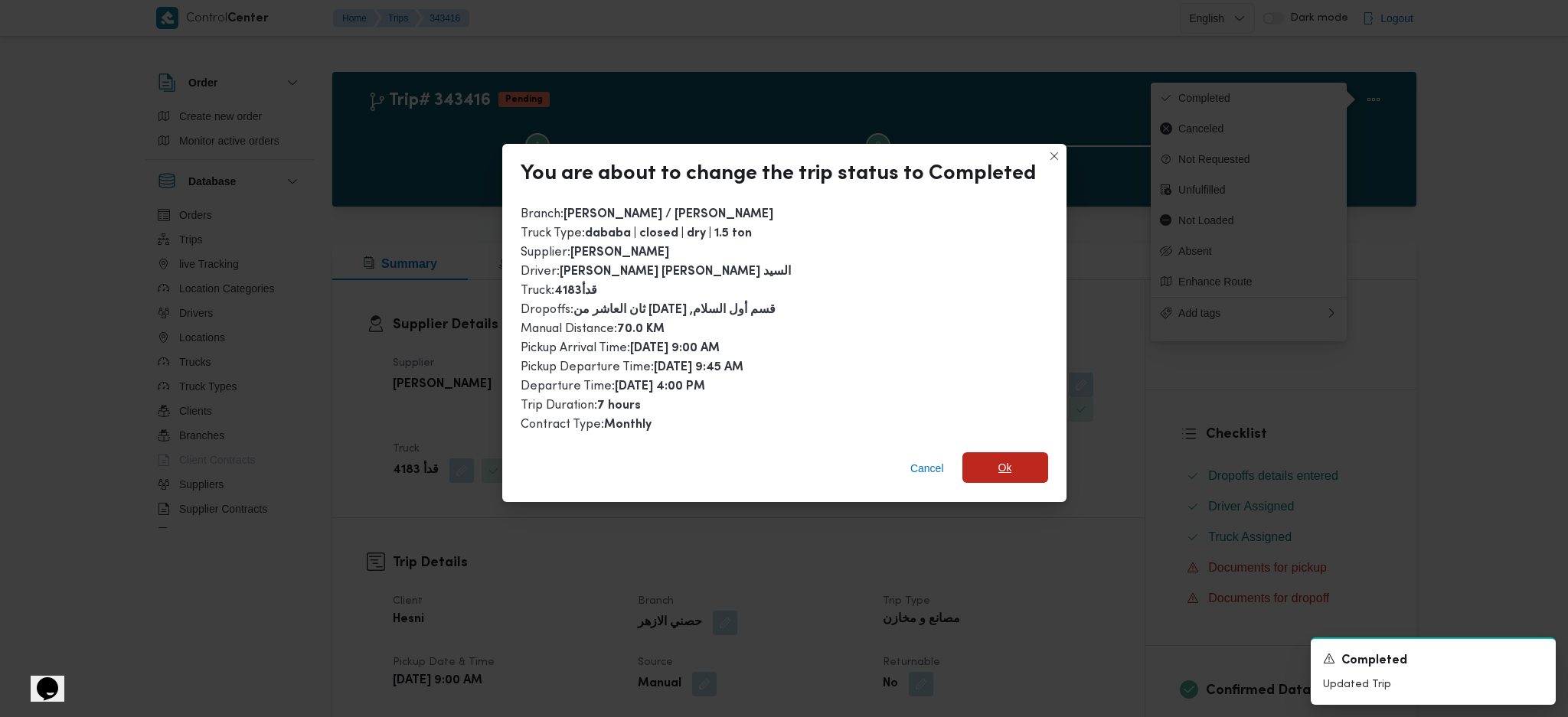
drag, startPoint x: 999, startPoint y: 447, endPoint x: 1007, endPoint y: 469, distance: 23.4
click at [999, 448] on div "Cancel Ok" at bounding box center [784, 471] width 564 height 62
click at [1007, 470] on span "Ok" at bounding box center [1006, 467] width 14 height 18
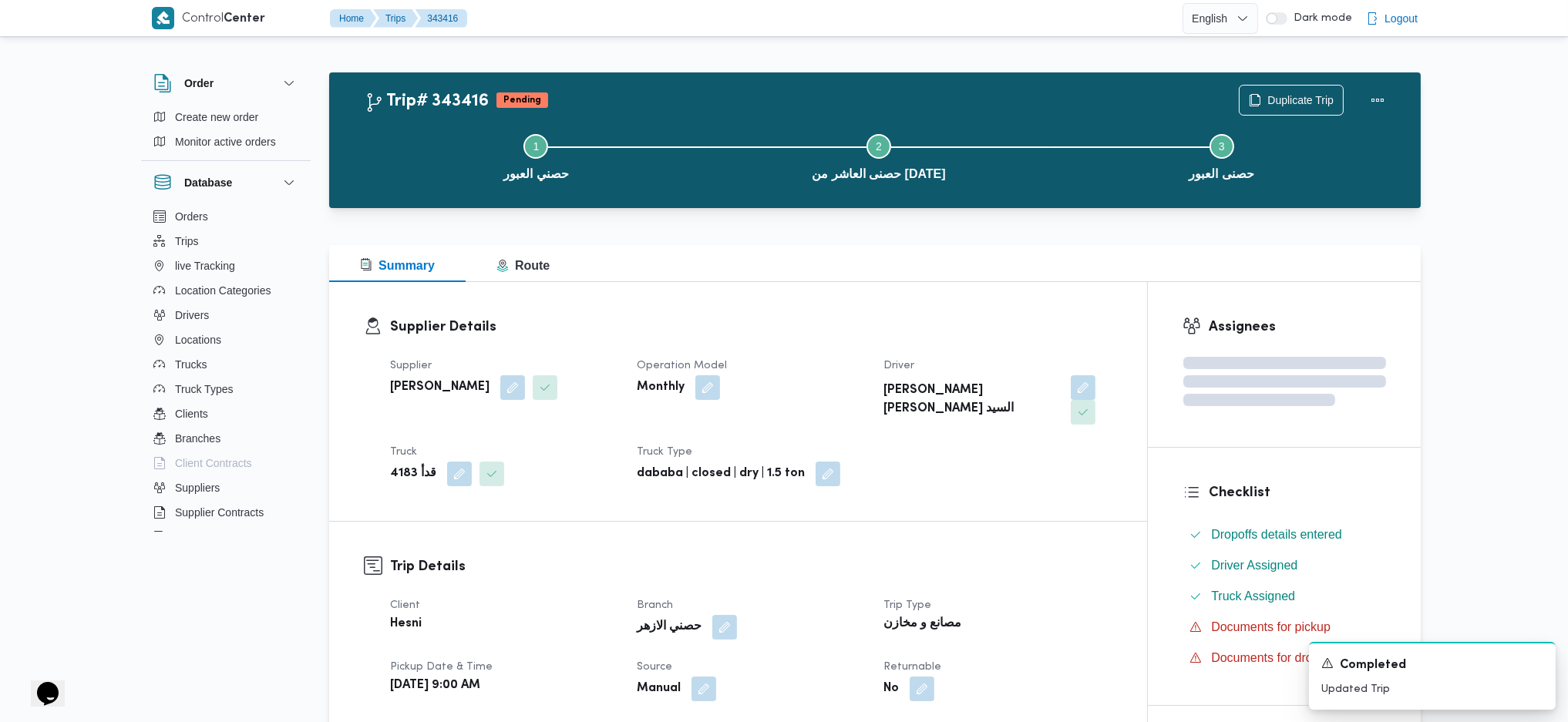
click at [905, 269] on div "Summary Route" at bounding box center [874, 264] width 1092 height 37
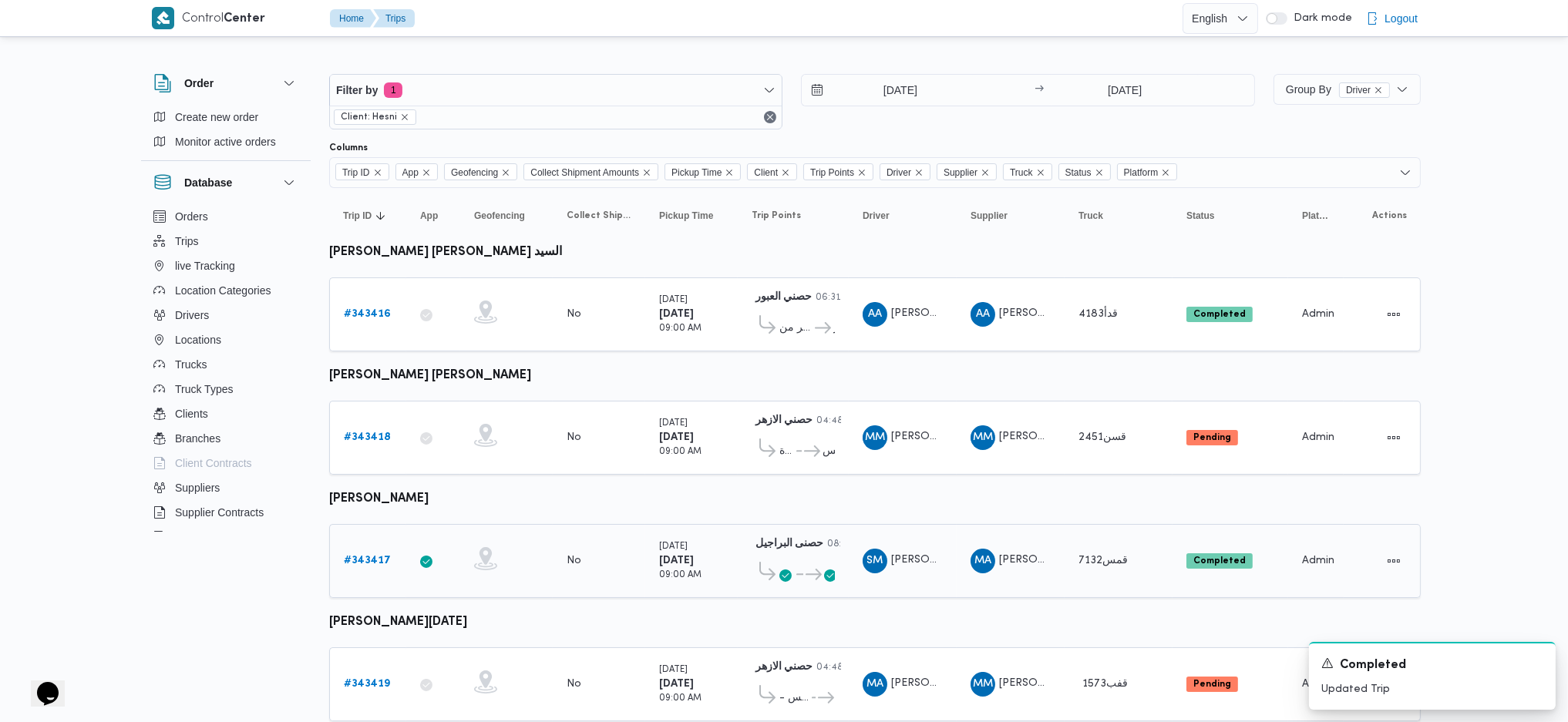
click at [375, 560] on link "# 343417" at bounding box center [367, 561] width 47 height 19
click at [360, 556] on b "# 343417" at bounding box center [367, 561] width 47 height 10
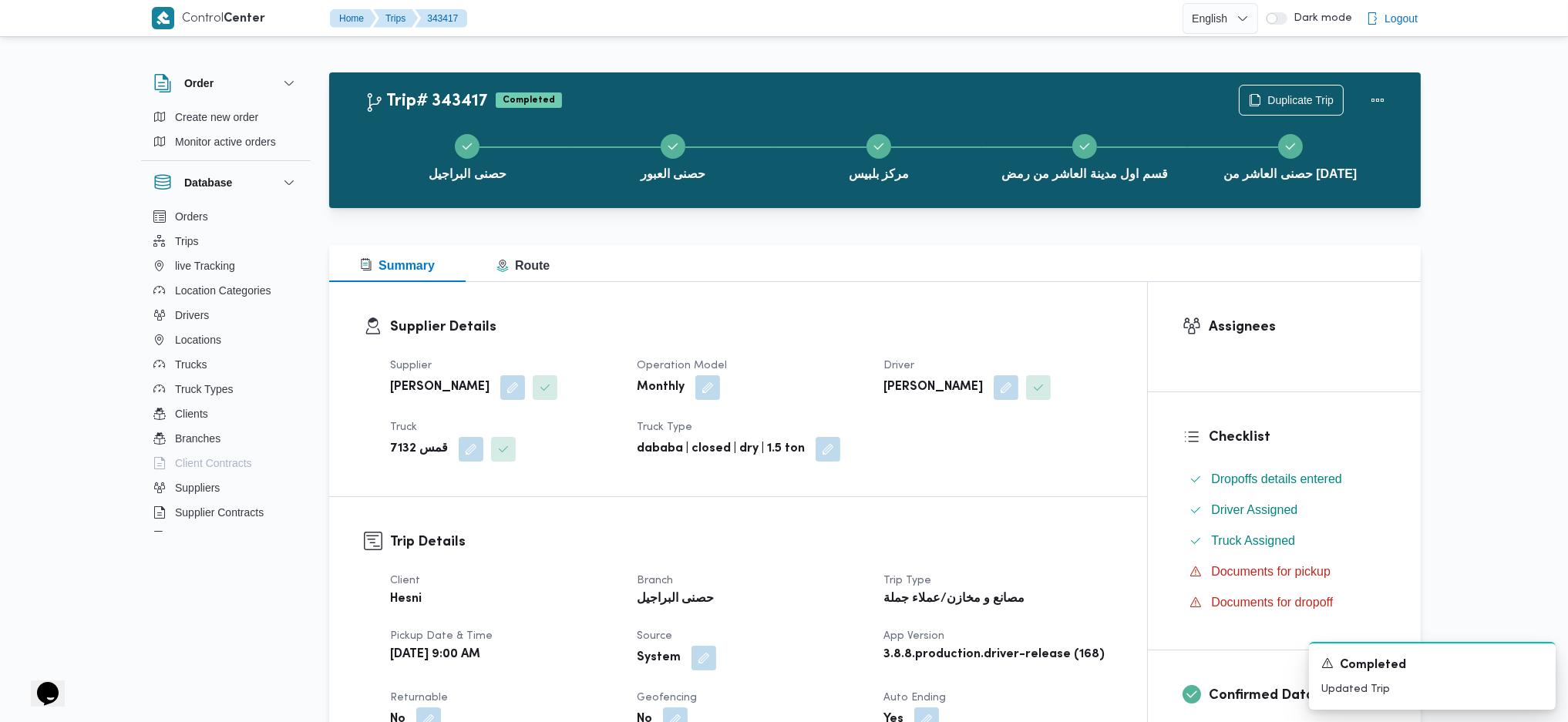
scroll to position [617, 0]
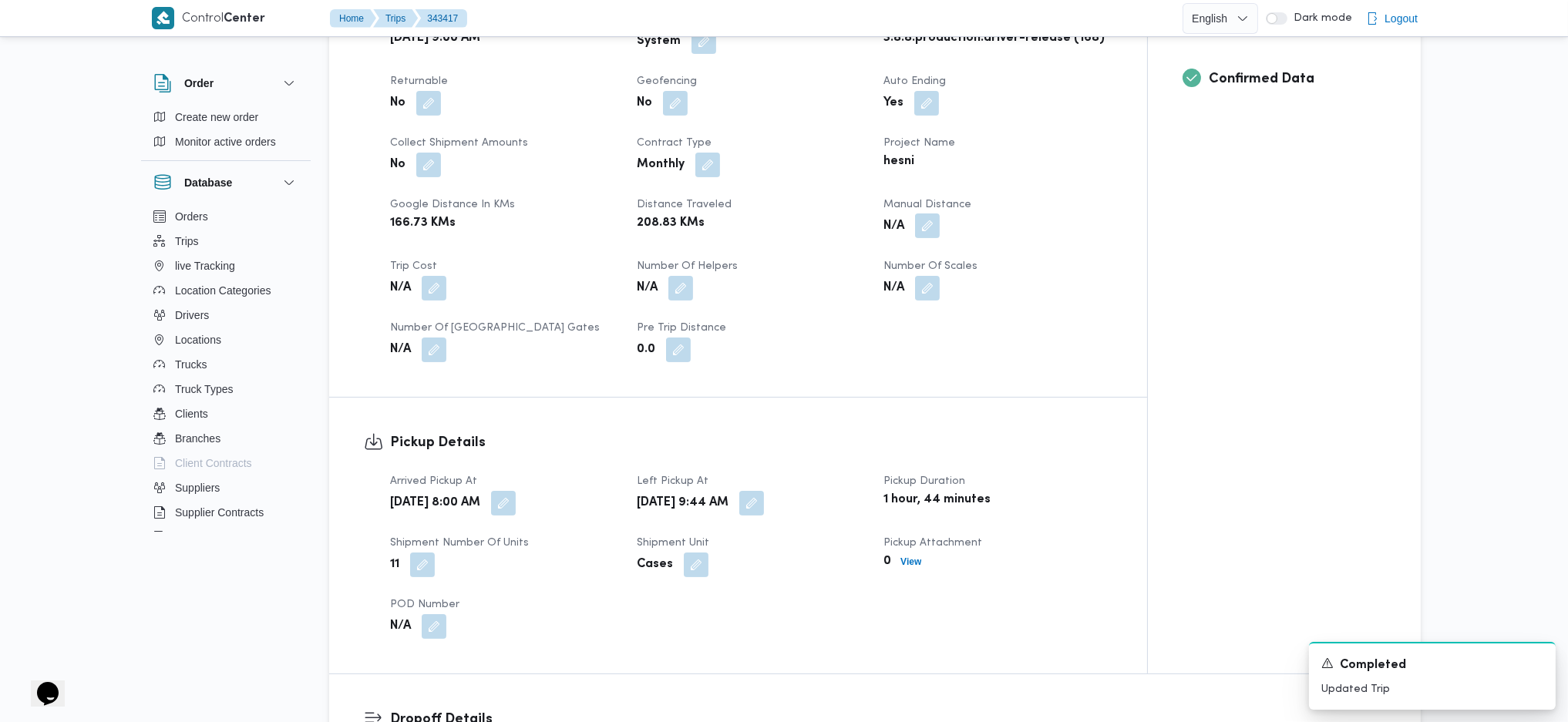
click at [934, 230] on button "button" at bounding box center [928, 226] width 25 height 25
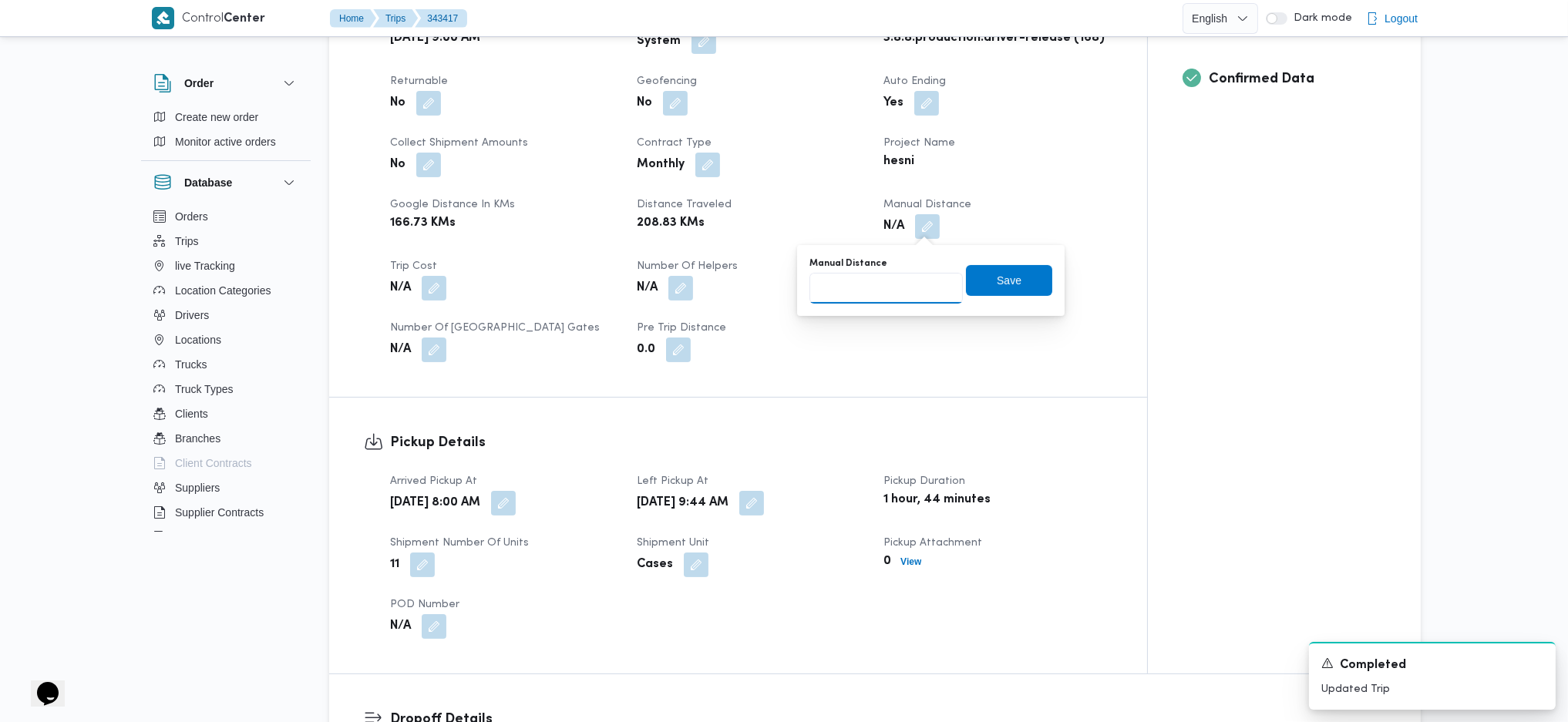
click at [884, 288] on input "Manual Distance" at bounding box center [886, 288] width 154 height 31
type input "1"
type input "236"
click button "Save" at bounding box center [1009, 281] width 86 height 31
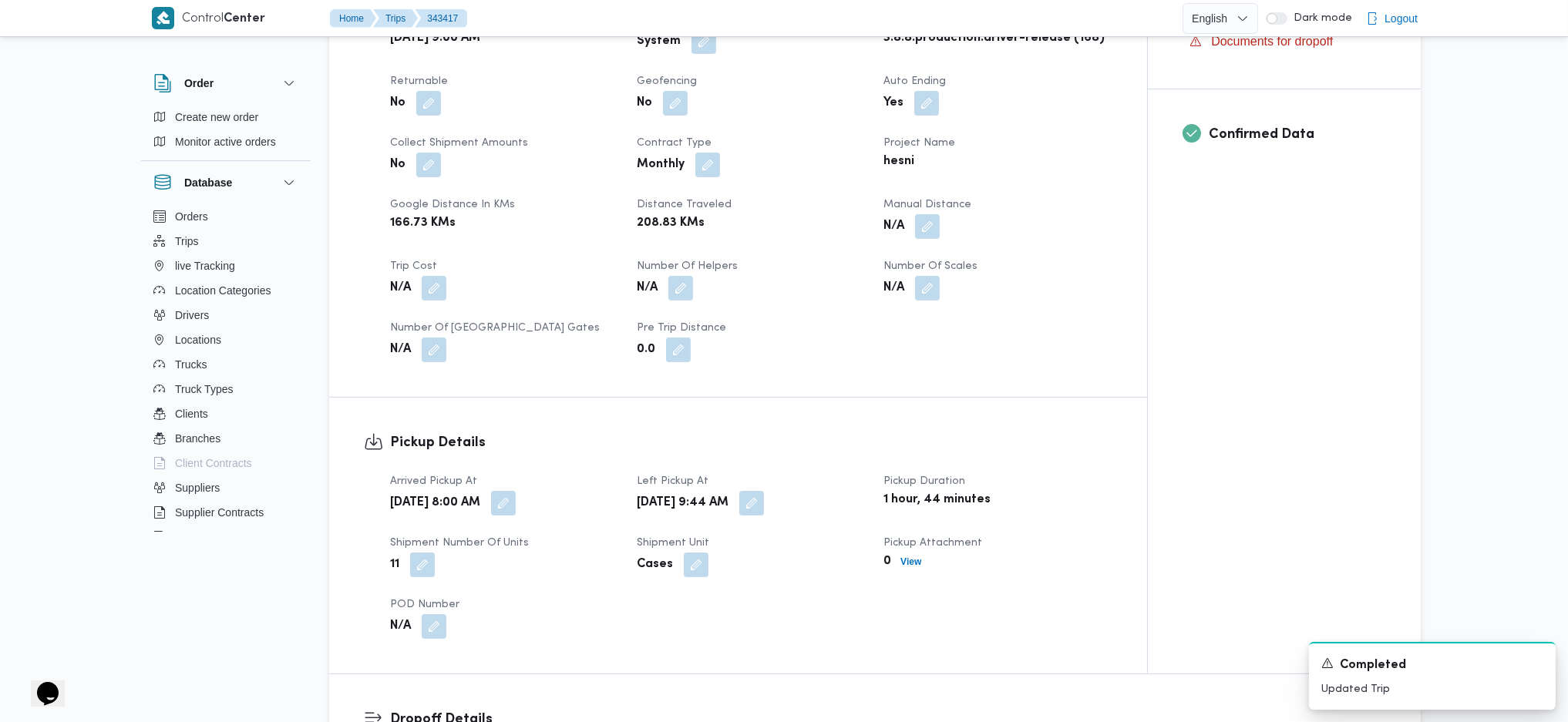
scroll to position [1233, 0]
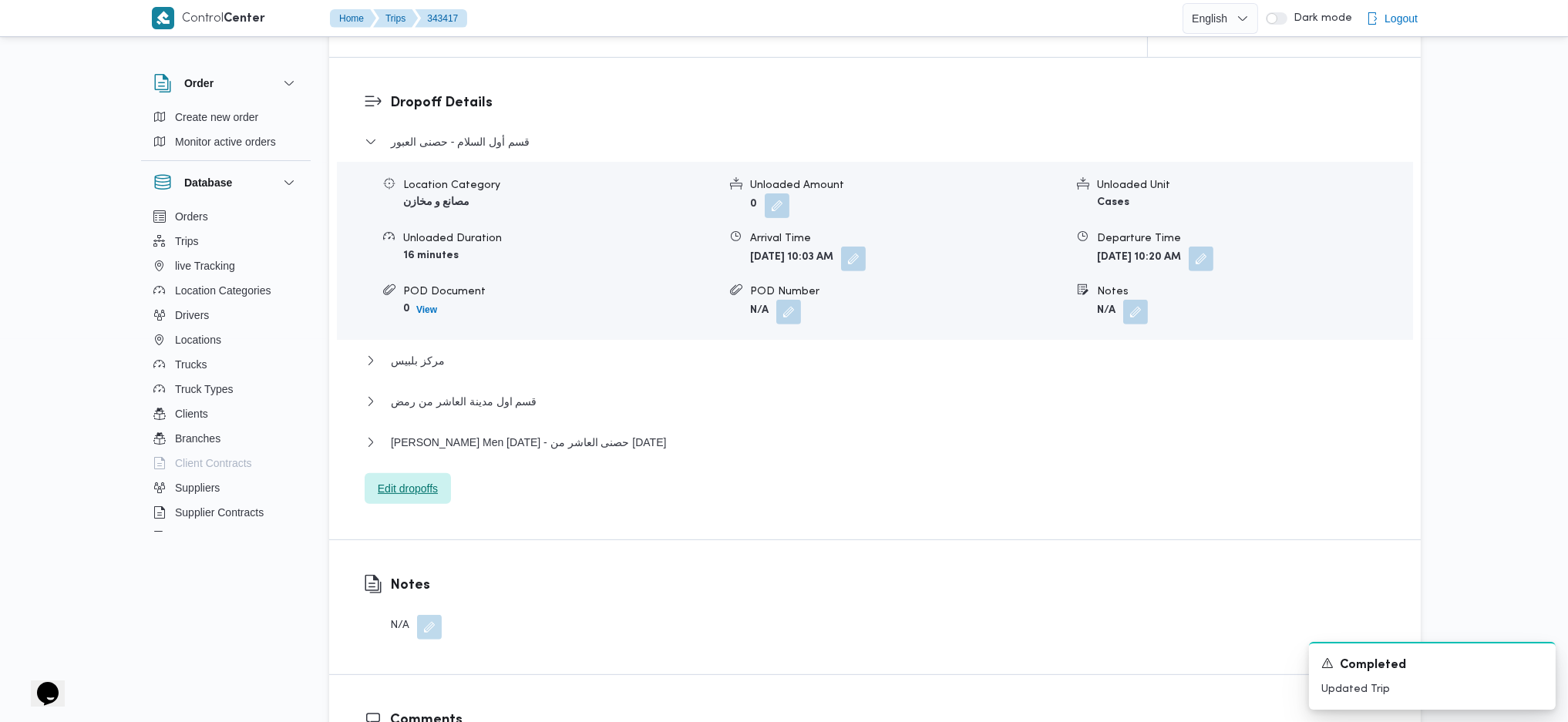
click at [421, 488] on span "Edit dropoffs" at bounding box center [408, 489] width 61 height 19
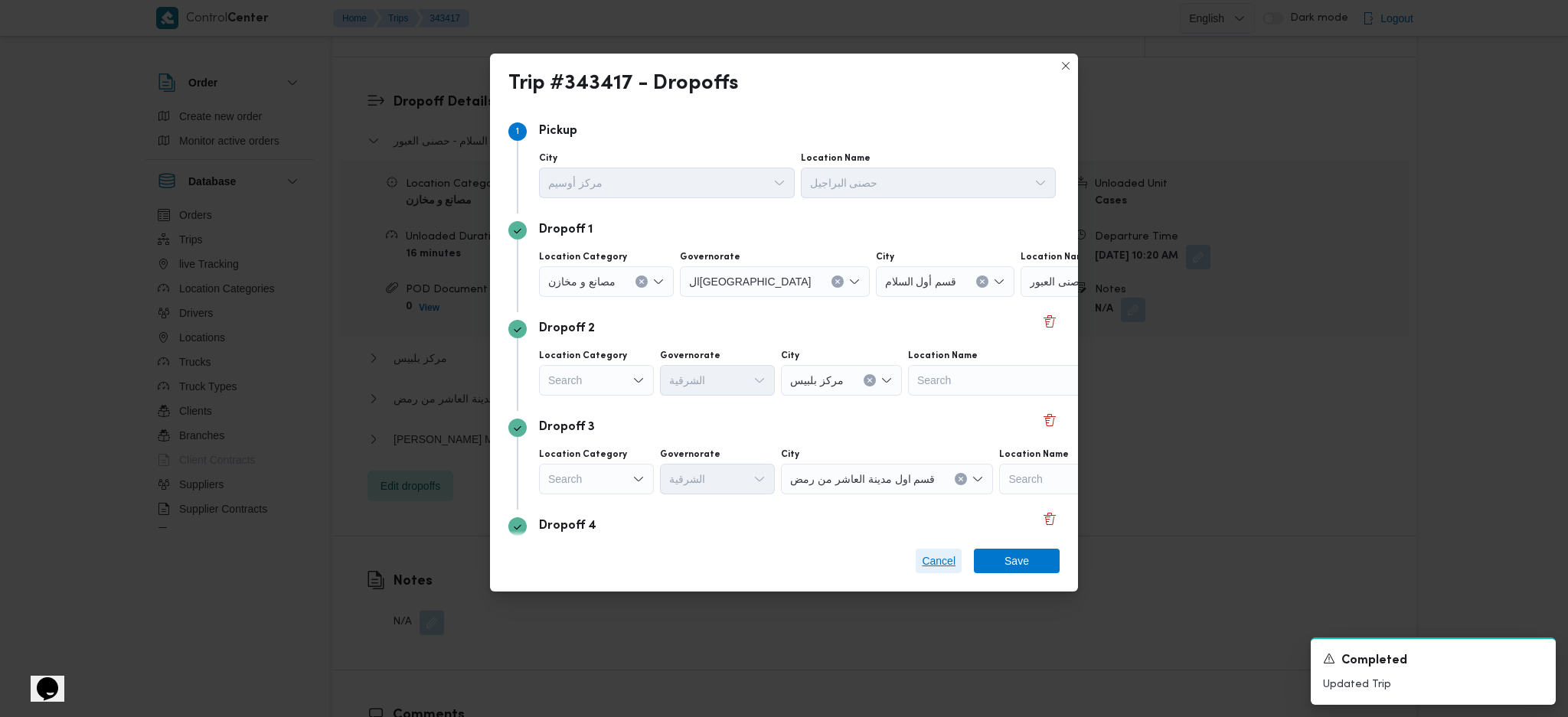
click at [929, 555] on span "Cancel" at bounding box center [939, 561] width 34 height 18
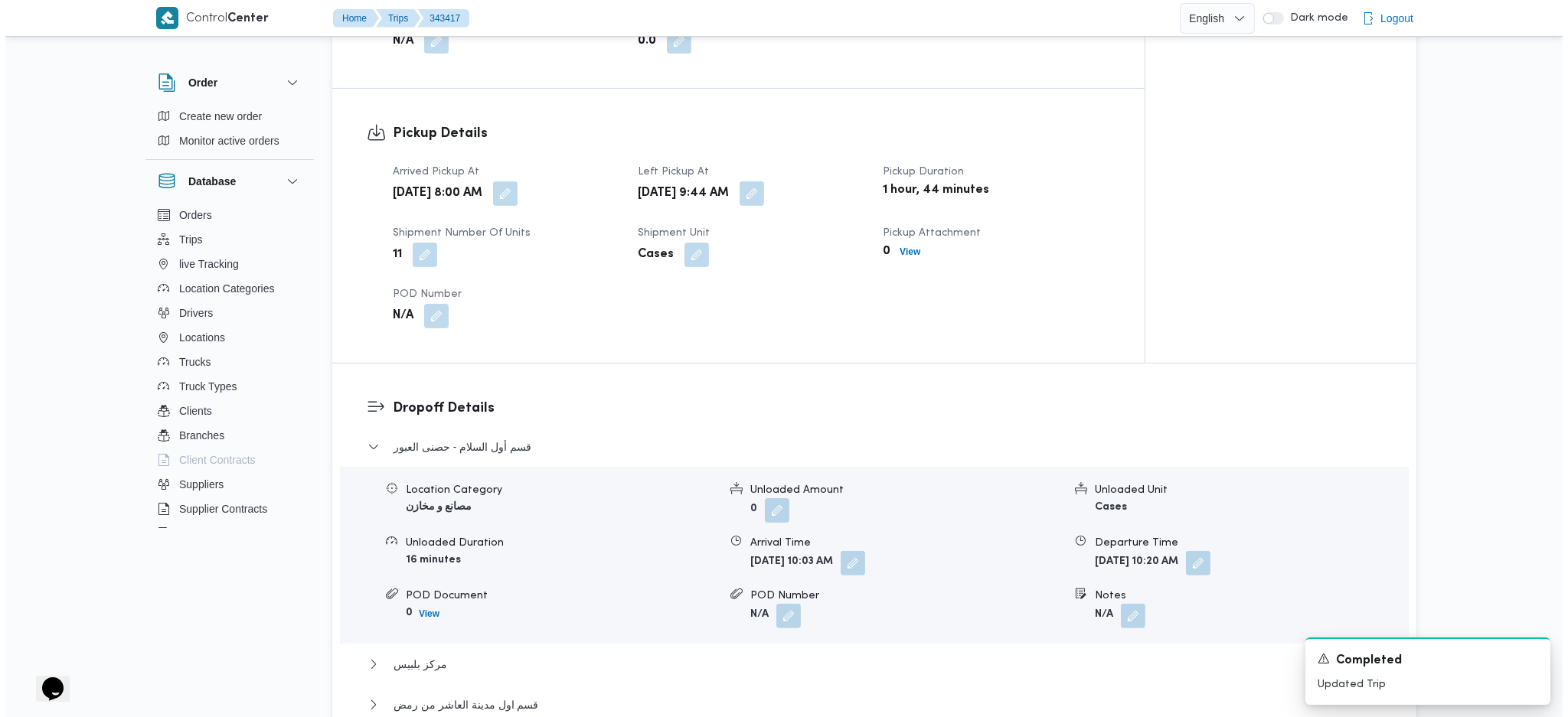
scroll to position [1428, 0]
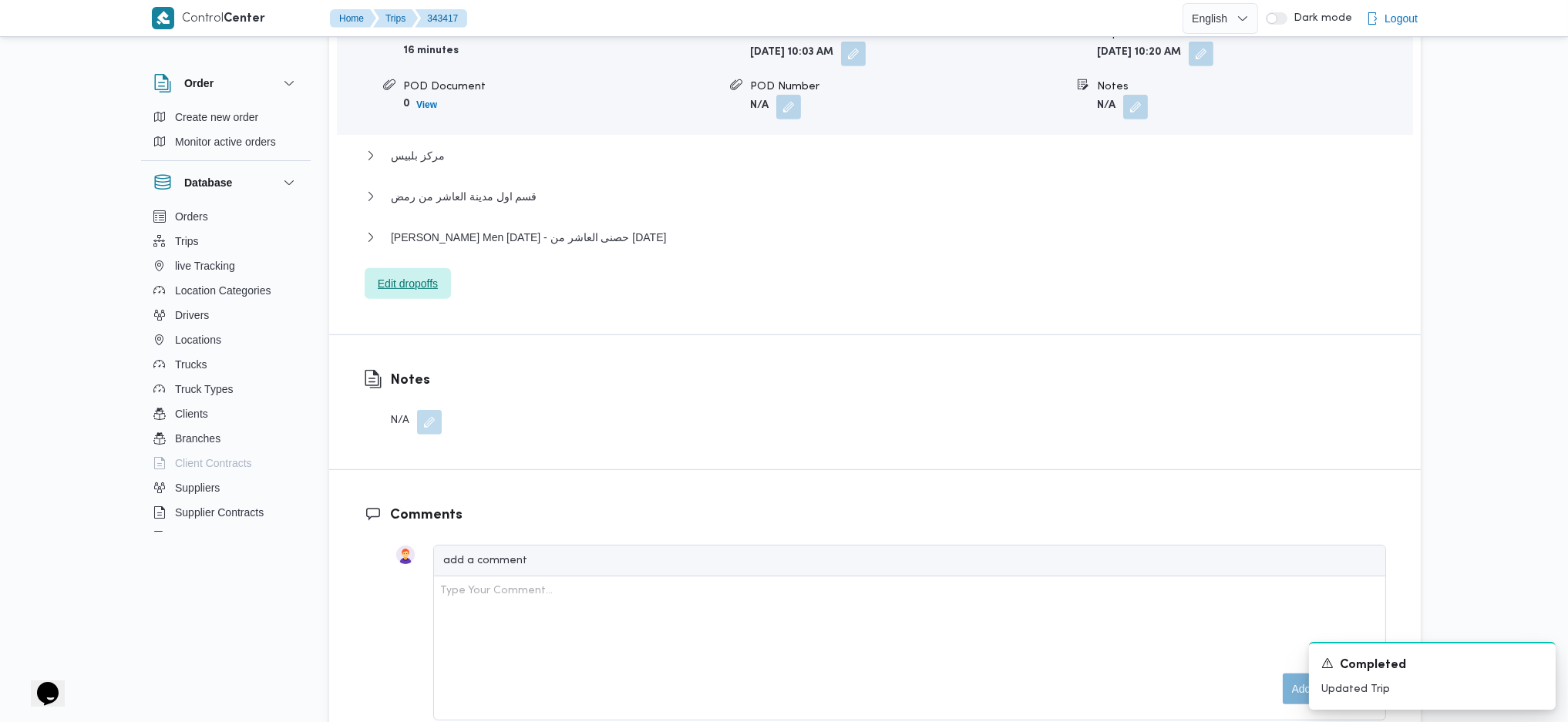
click at [439, 278] on span "Edit dropoffs" at bounding box center [407, 284] width 86 height 31
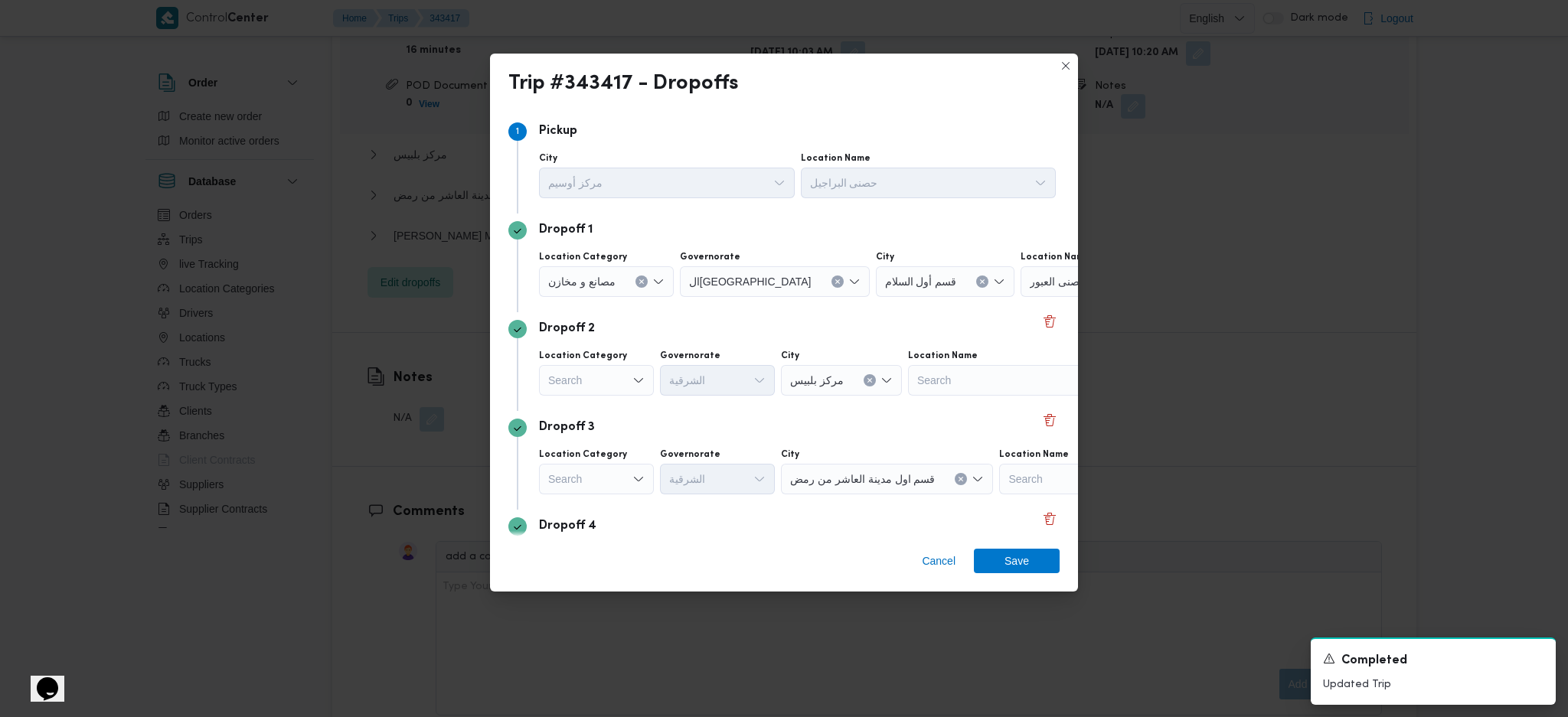
click at [622, 388] on div "Search" at bounding box center [596, 380] width 115 height 31
click at [605, 412] on span "مصانع و مخازن" at bounding box center [605, 409] width 78 height 18
click at [630, 487] on div "Search" at bounding box center [596, 479] width 115 height 31
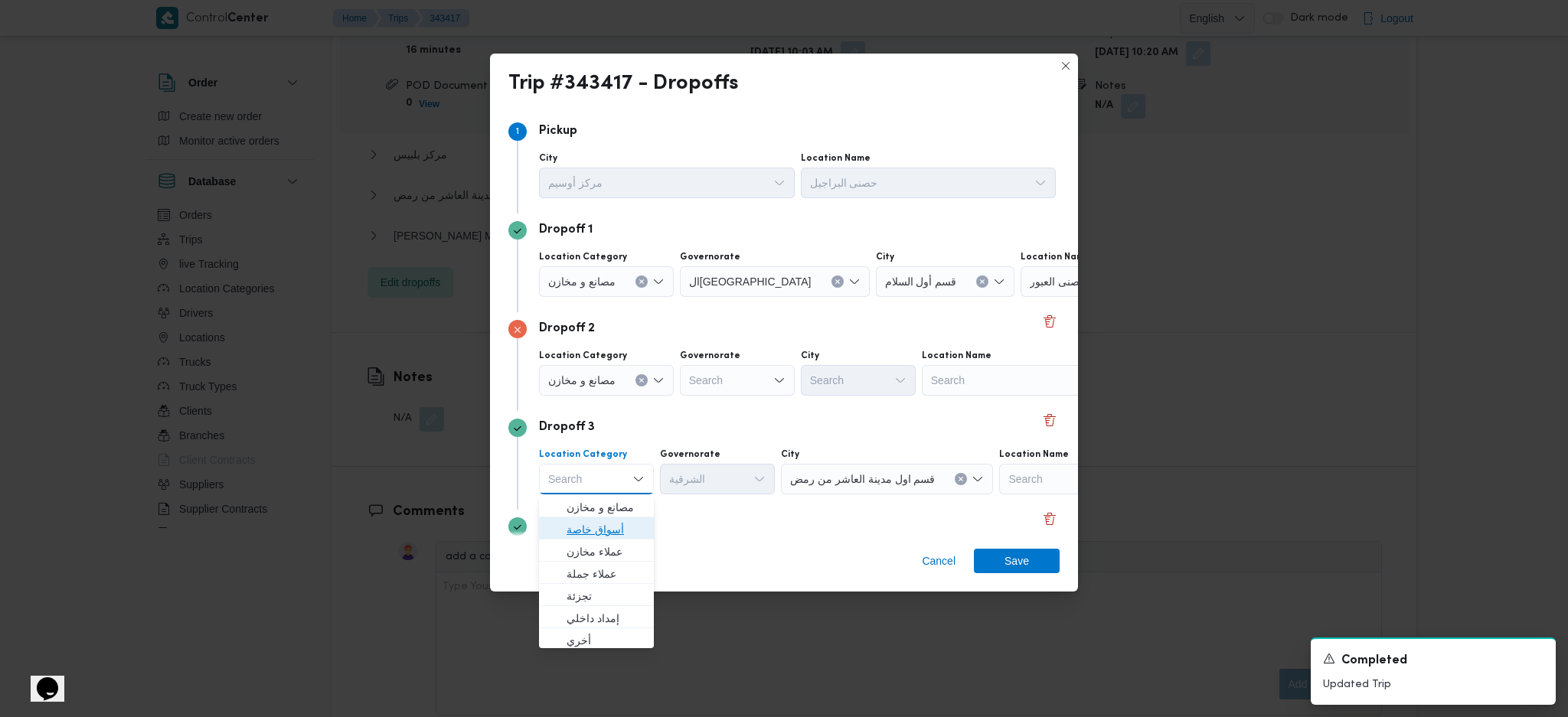
click at [601, 518] on span "أسواق خاصة" at bounding box center [596, 530] width 102 height 25
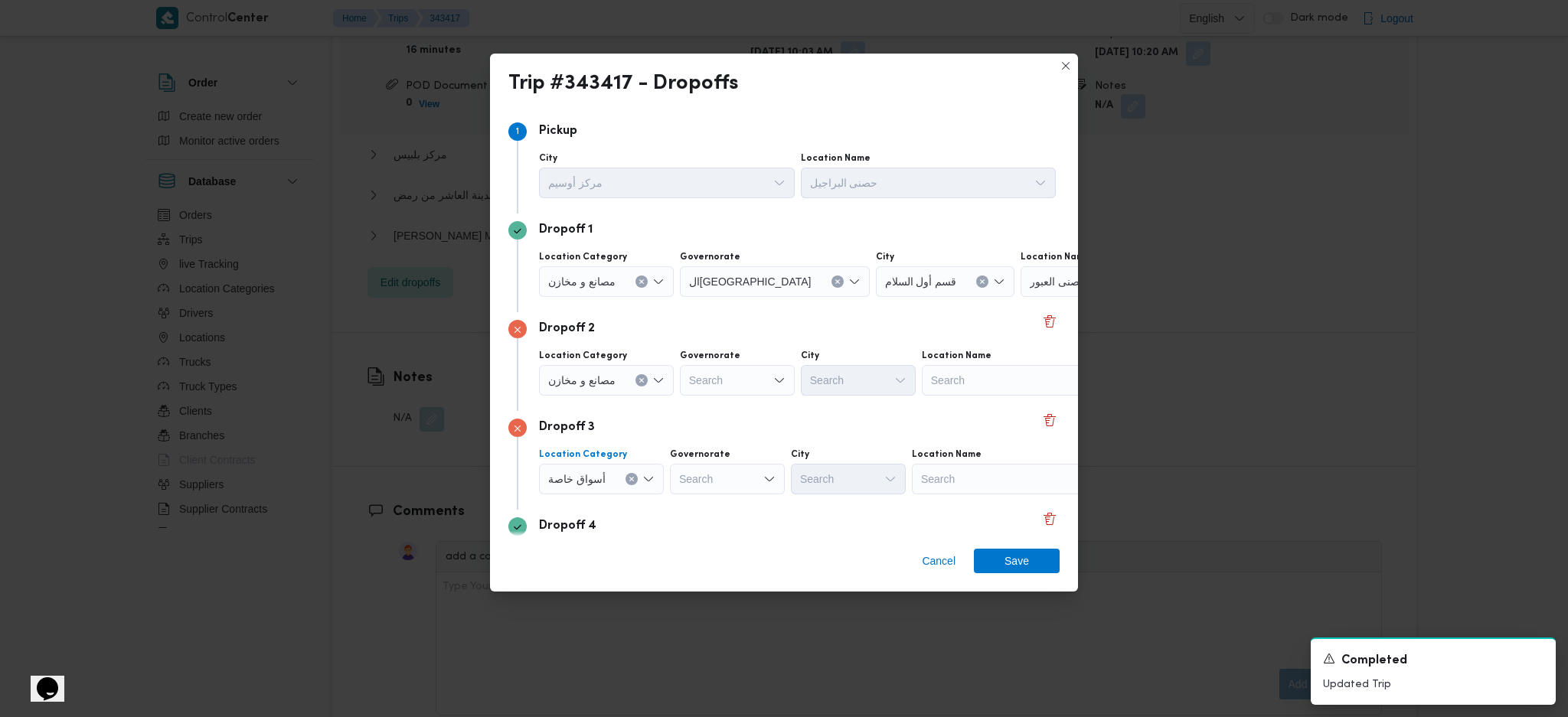
click at [631, 483] on button "Clear input" at bounding box center [632, 479] width 12 height 12
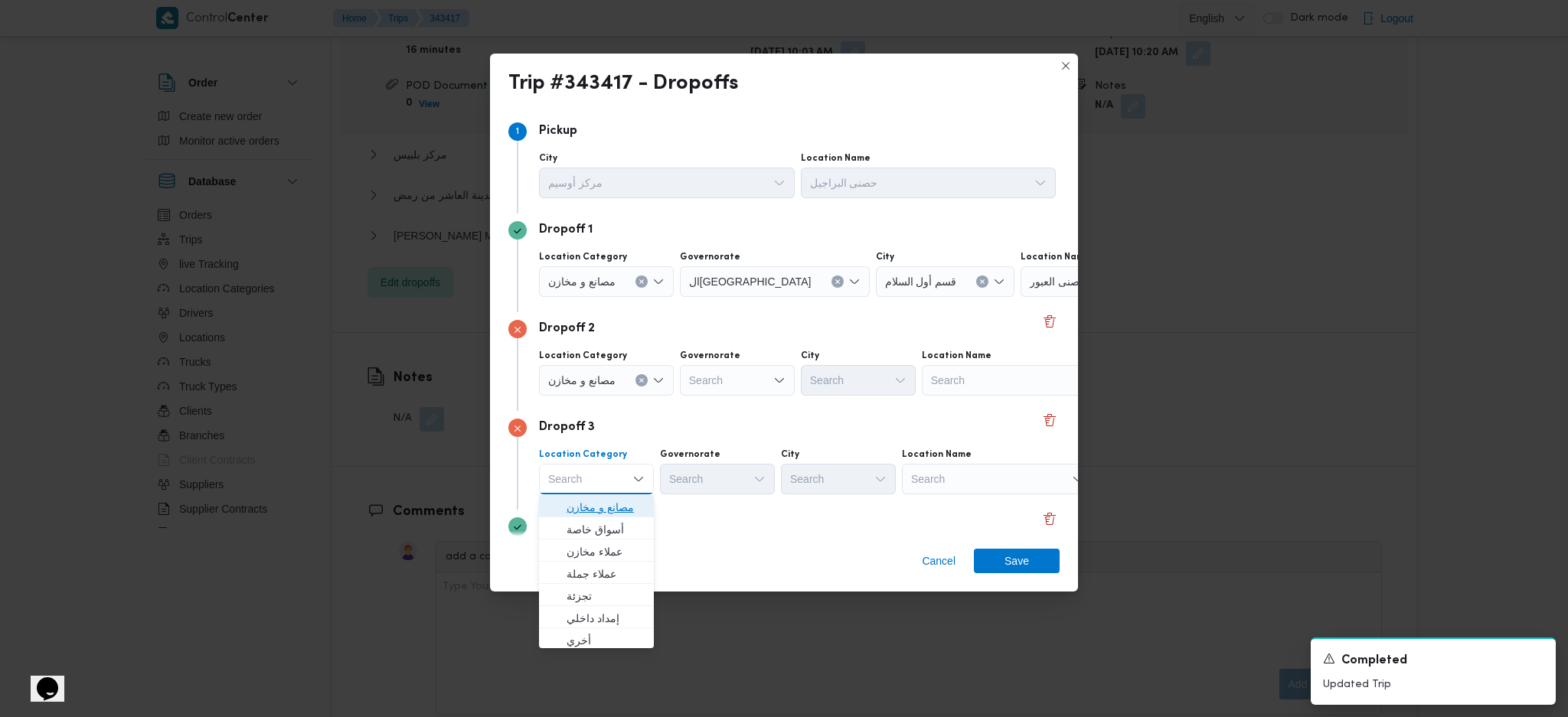
click at [608, 509] on span "مصانع و مخازن" at bounding box center [605, 508] width 78 height 18
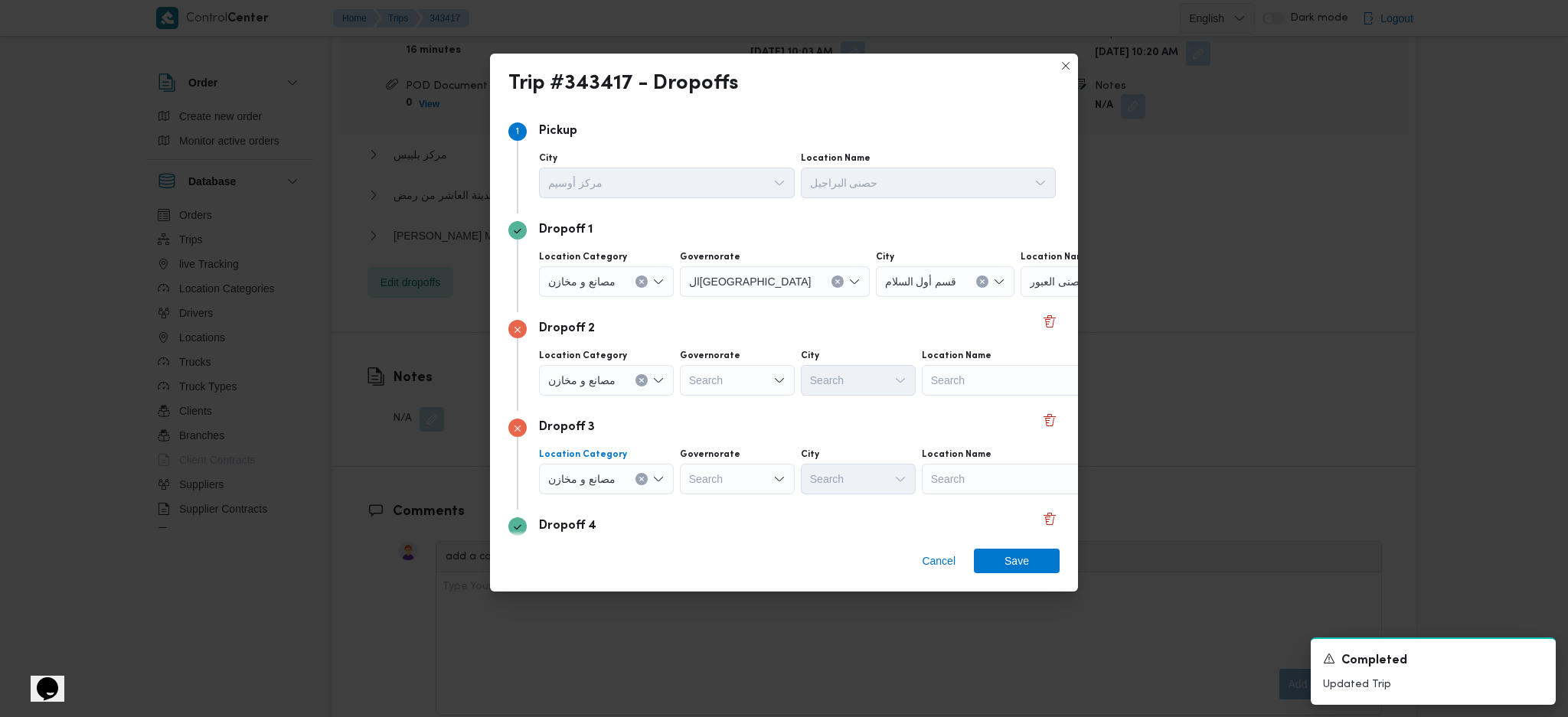
click at [1006, 390] on div "Search" at bounding box center [1018, 380] width 191 height 31
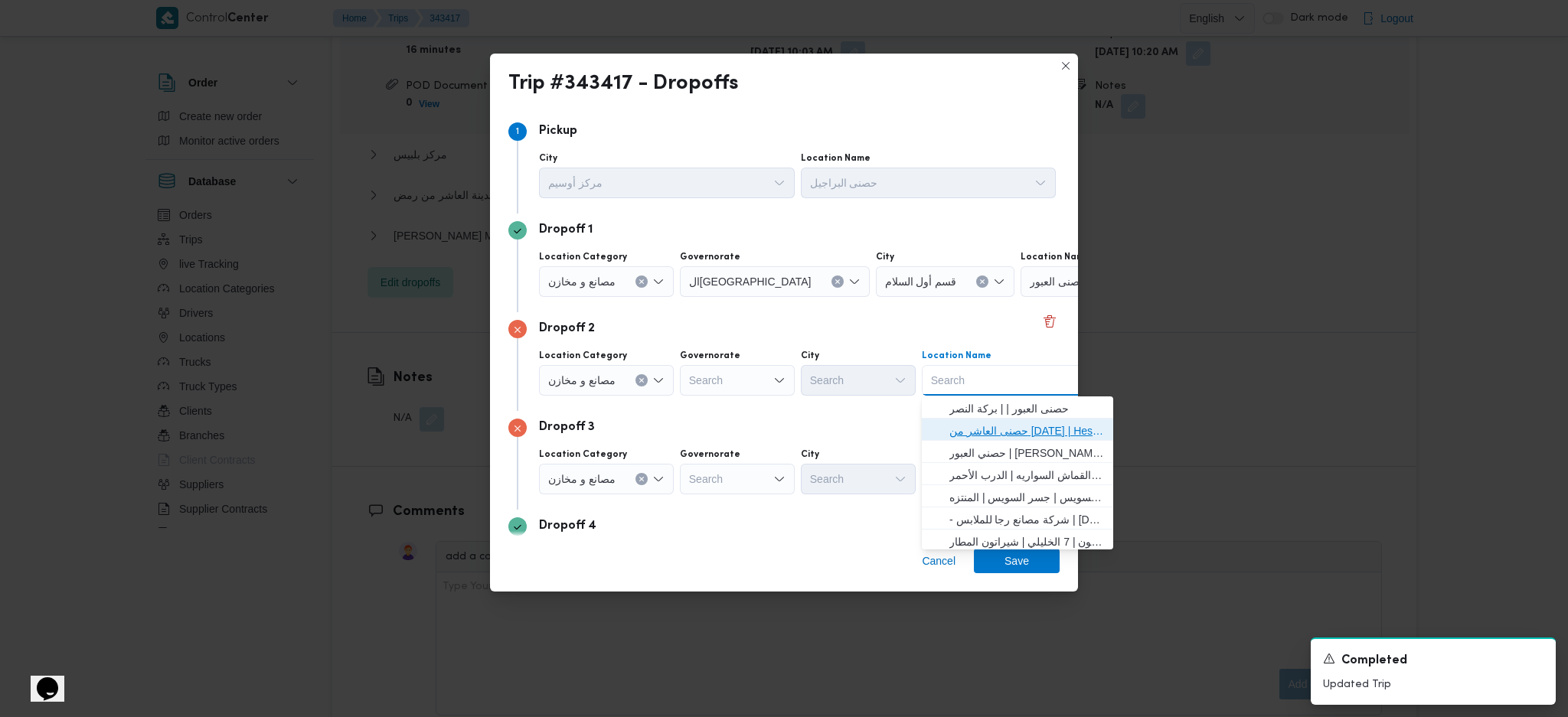
click at [988, 427] on span "حصنى العاشر من رمضان | Hesni Textiles Factory | جزء من مدينة العاشر-مجاورات" at bounding box center [1026, 431] width 155 height 18
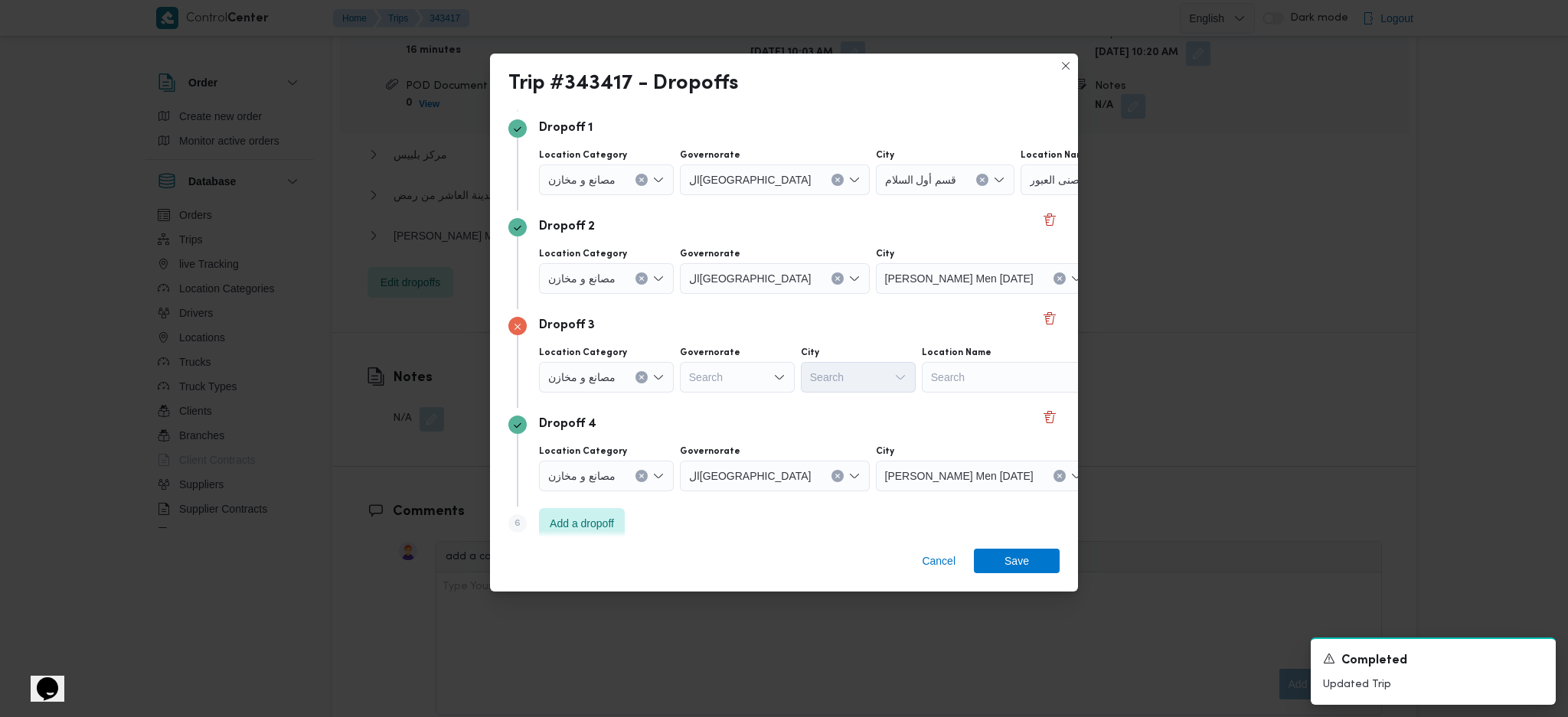
scroll to position [117, 0]
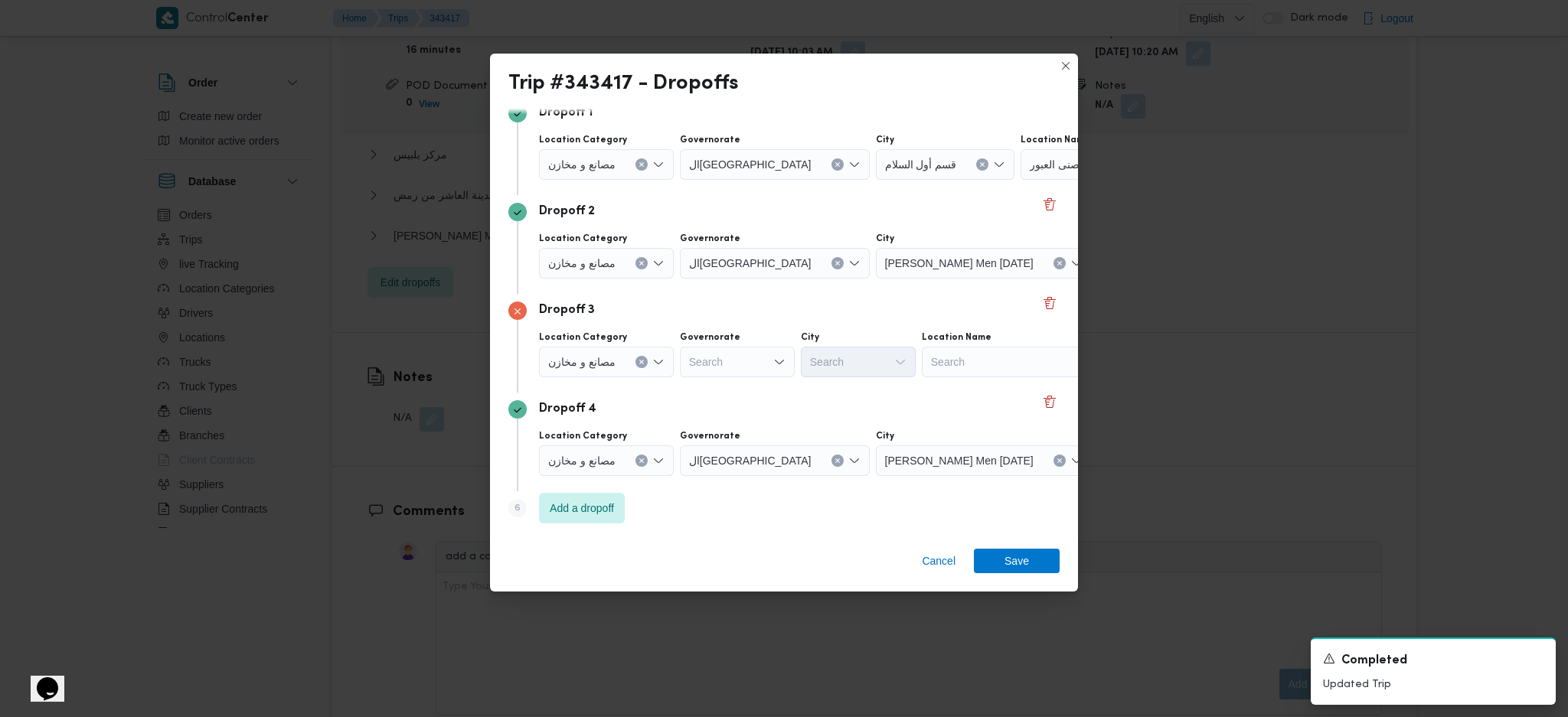
click at [969, 361] on div "Search" at bounding box center [1018, 362] width 191 height 31
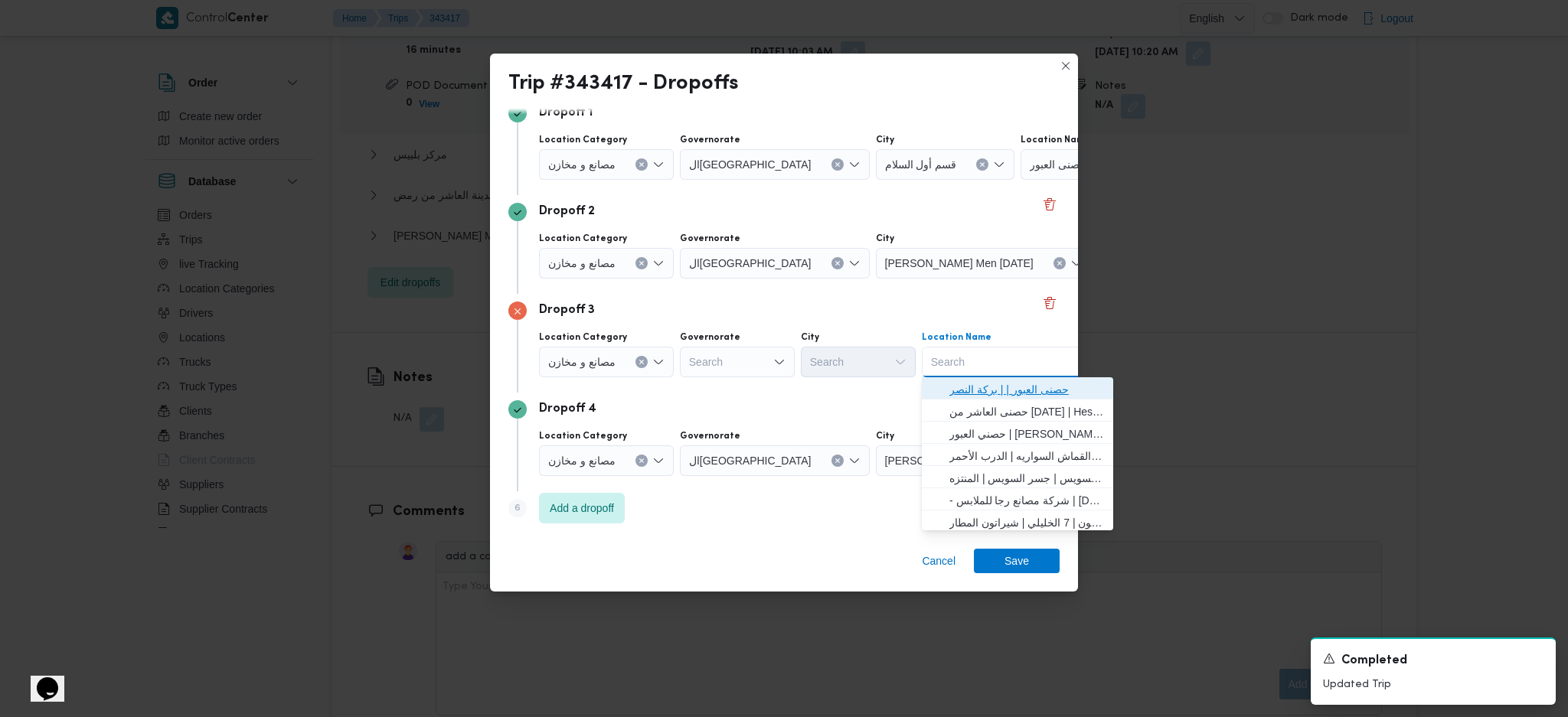
click at [989, 390] on span "حصنى العبور | | بركة النصر" at bounding box center [1026, 390] width 155 height 18
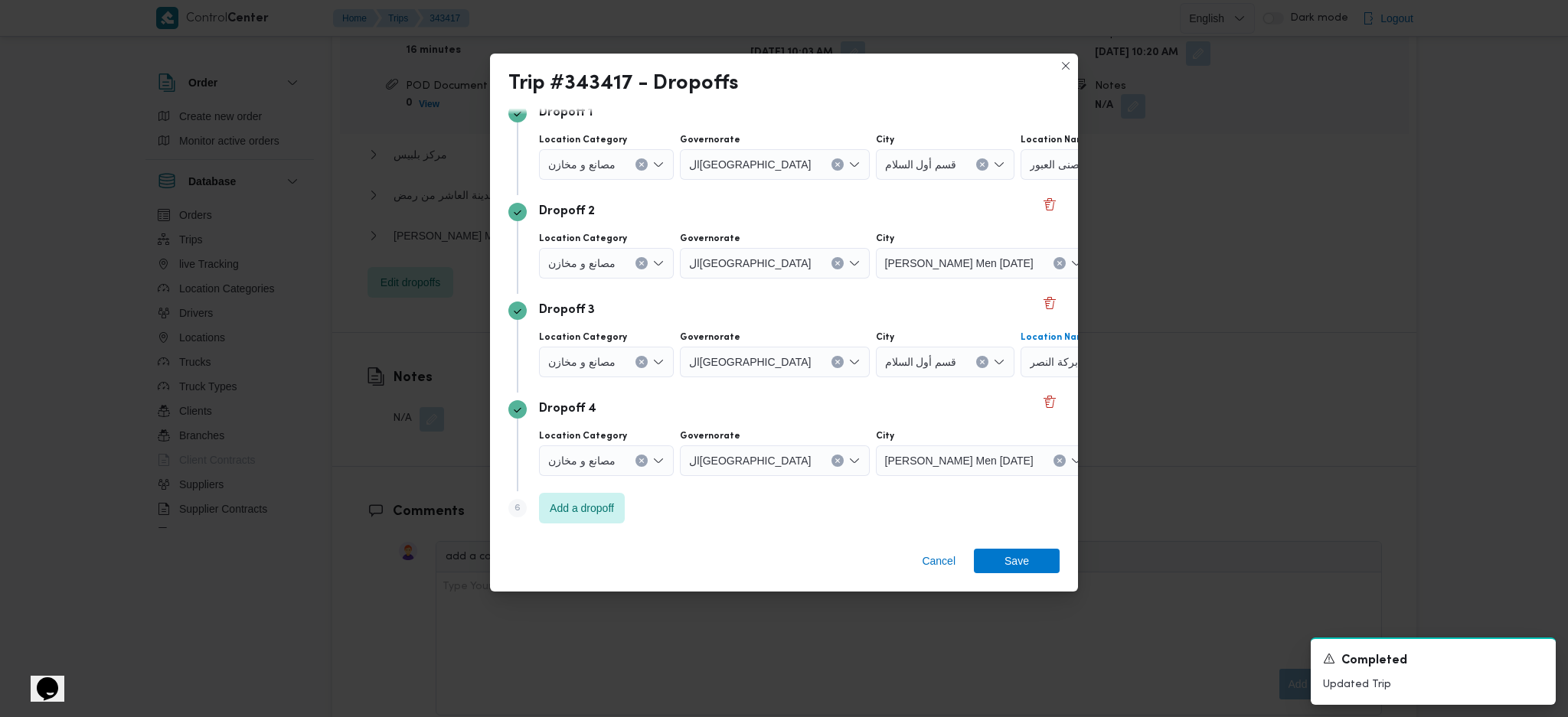
click at [601, 524] on div "Step 6 is disabled 6 Add a dropoff" at bounding box center [784, 511] width 552 height 40
click at [622, 515] on span "Add a dropoff" at bounding box center [582, 508] width 86 height 31
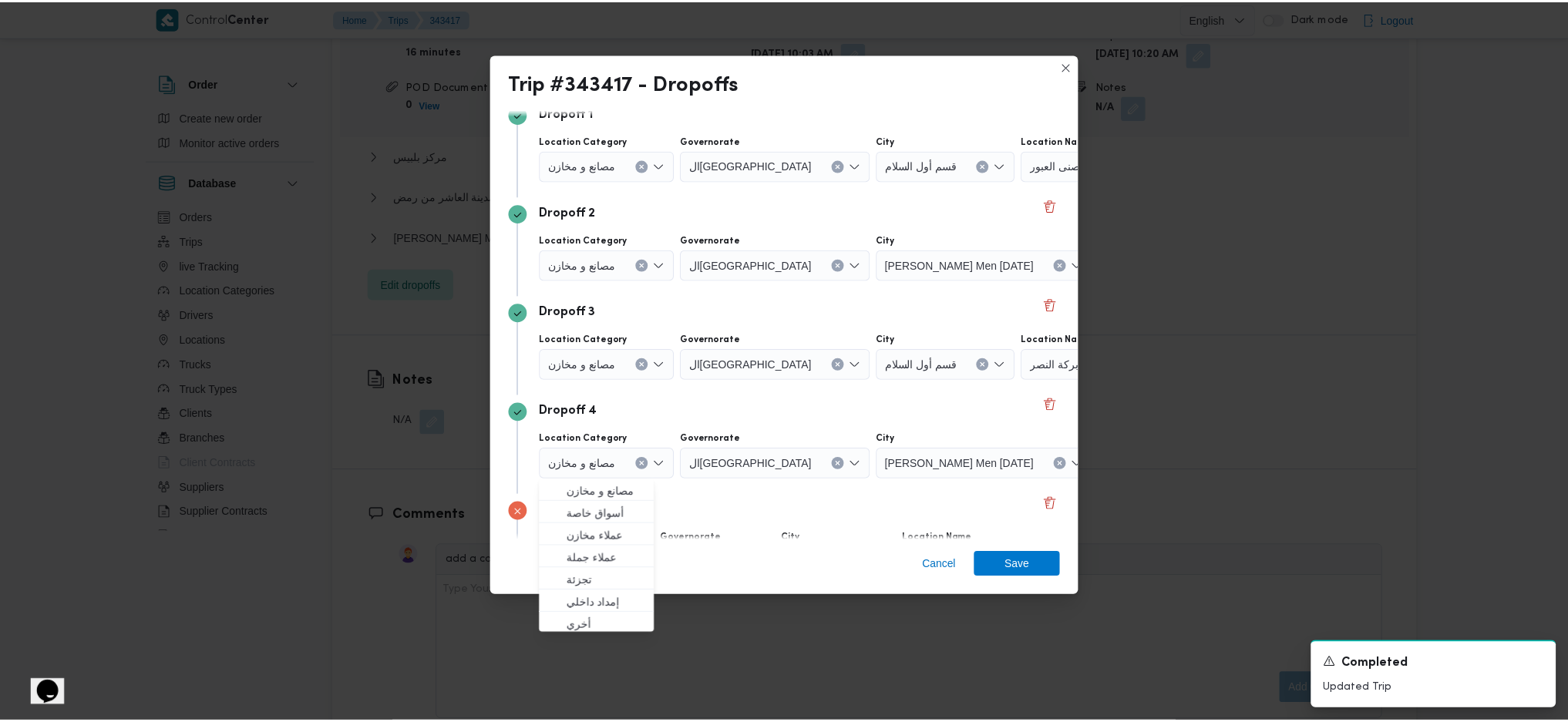
scroll to position [217, 0]
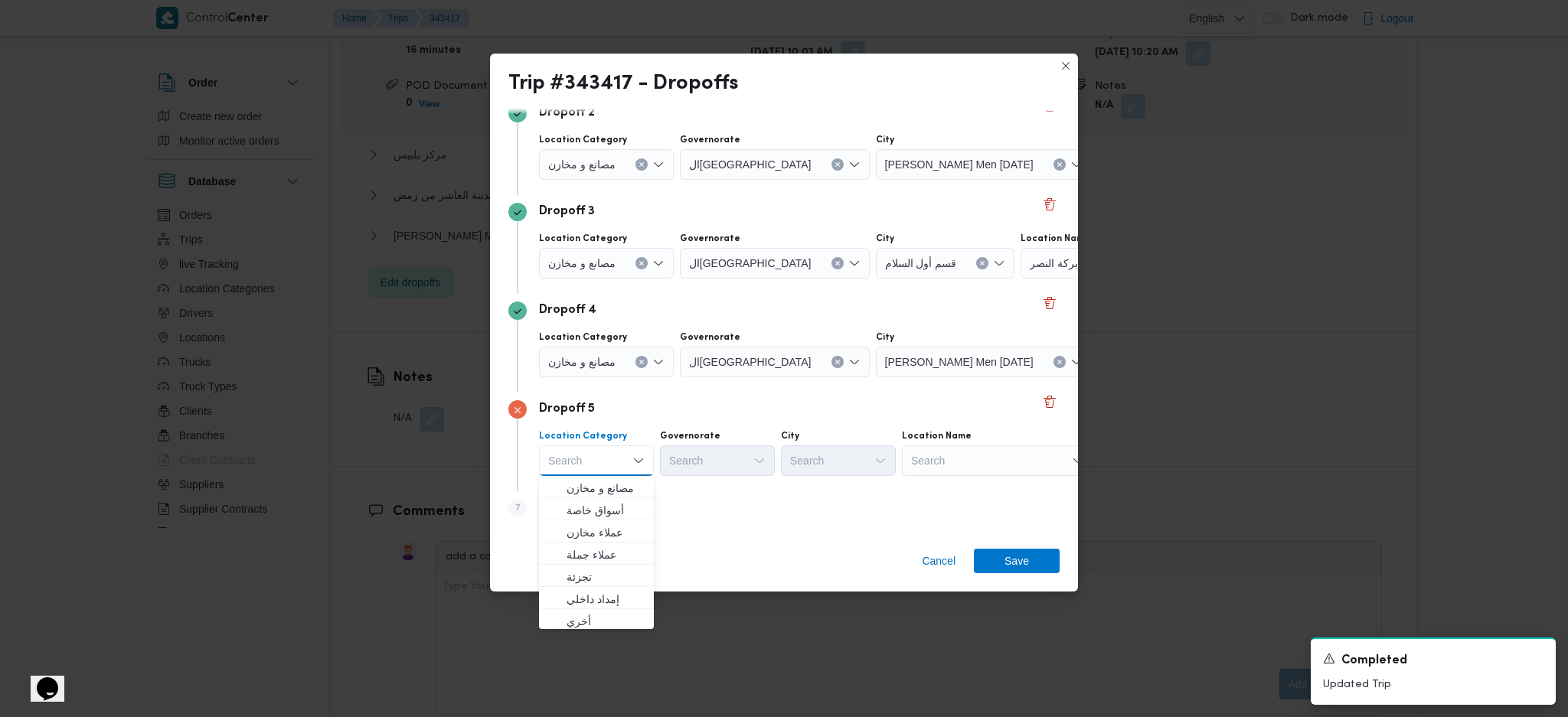
click at [1007, 460] on div "Search" at bounding box center [998, 461] width 191 height 31
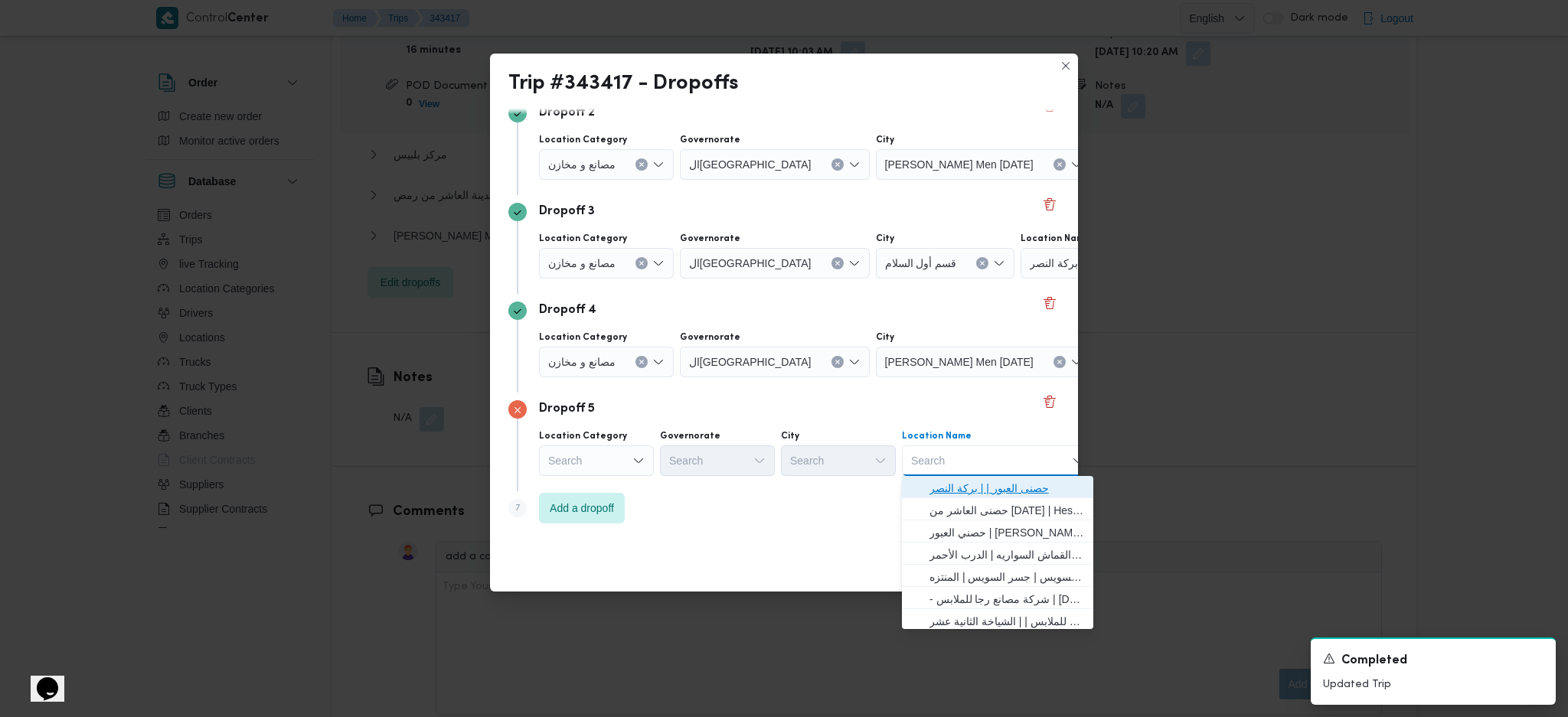
click at [1005, 493] on span "حصنى العبور | | بركة النصر" at bounding box center [1006, 488] width 155 height 18
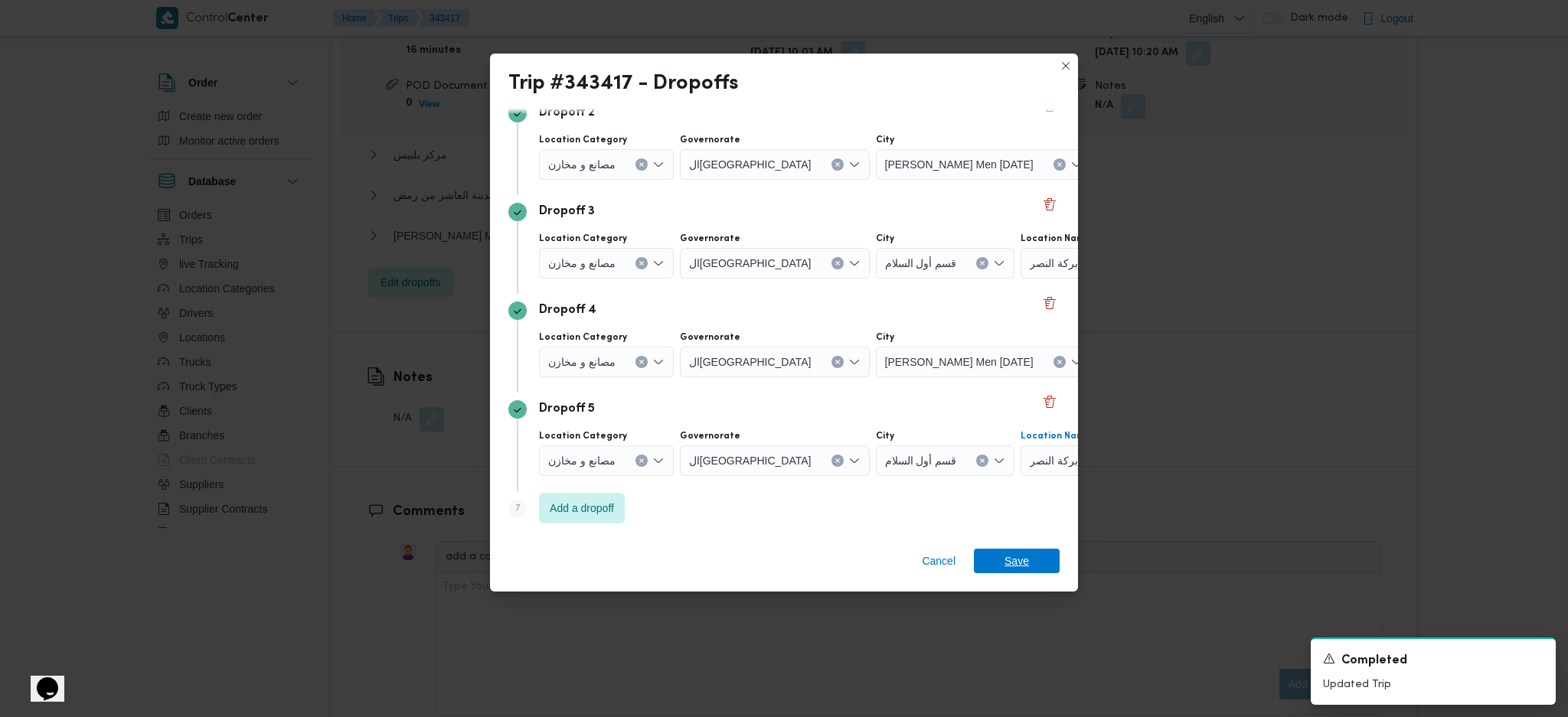
click at [1018, 562] on span "Save" at bounding box center [1017, 561] width 25 height 25
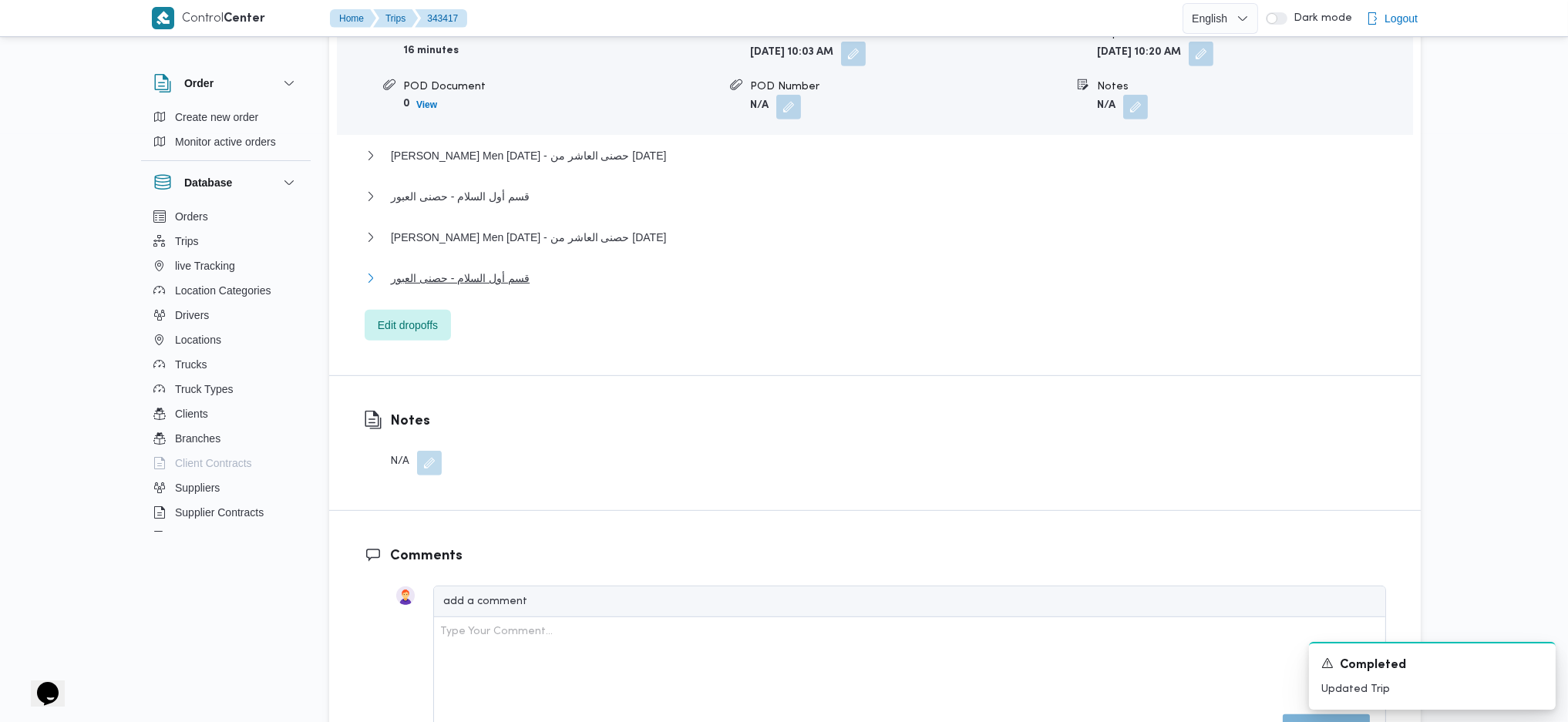
click at [502, 287] on span "قسم أول السلام - حصنى العبور" at bounding box center [460, 278] width 139 height 19
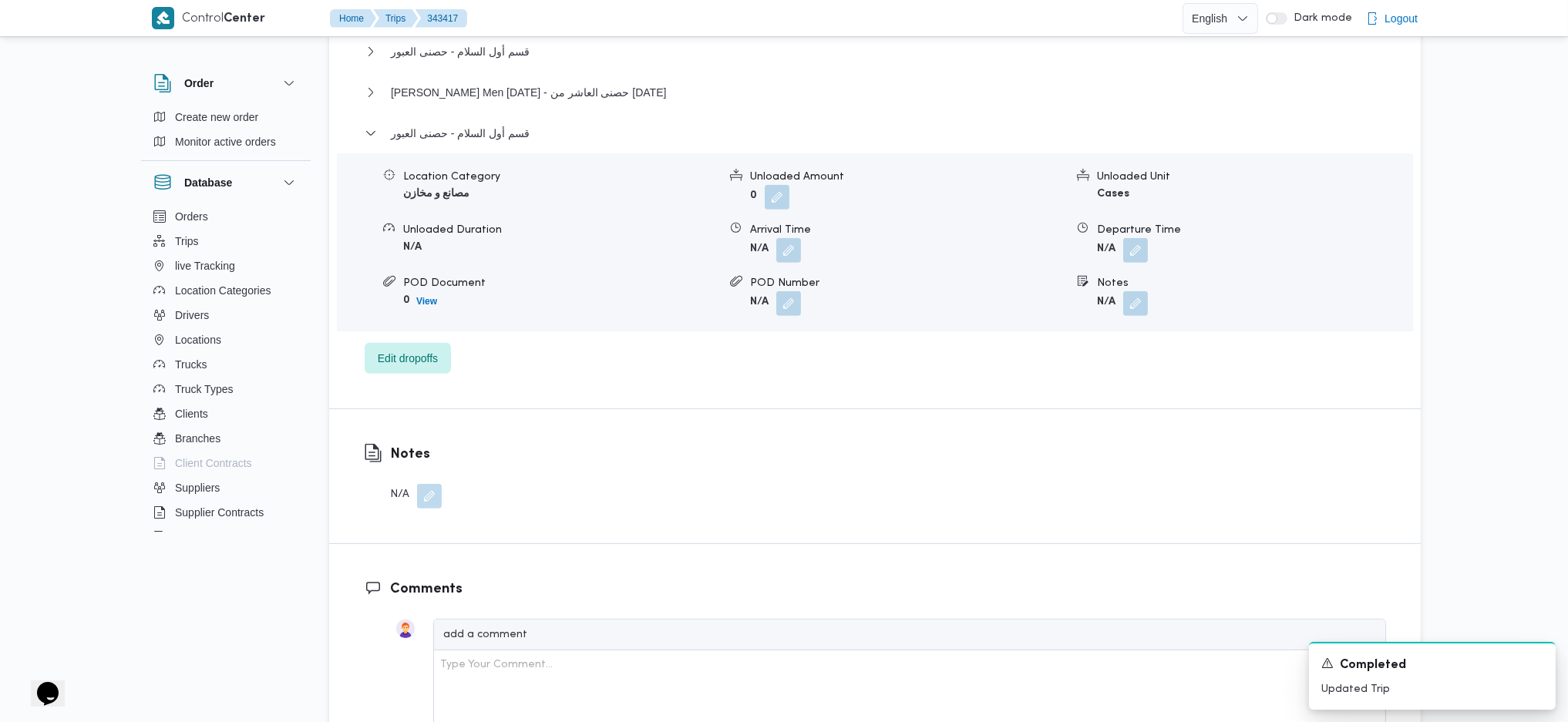
scroll to position [1644, 0]
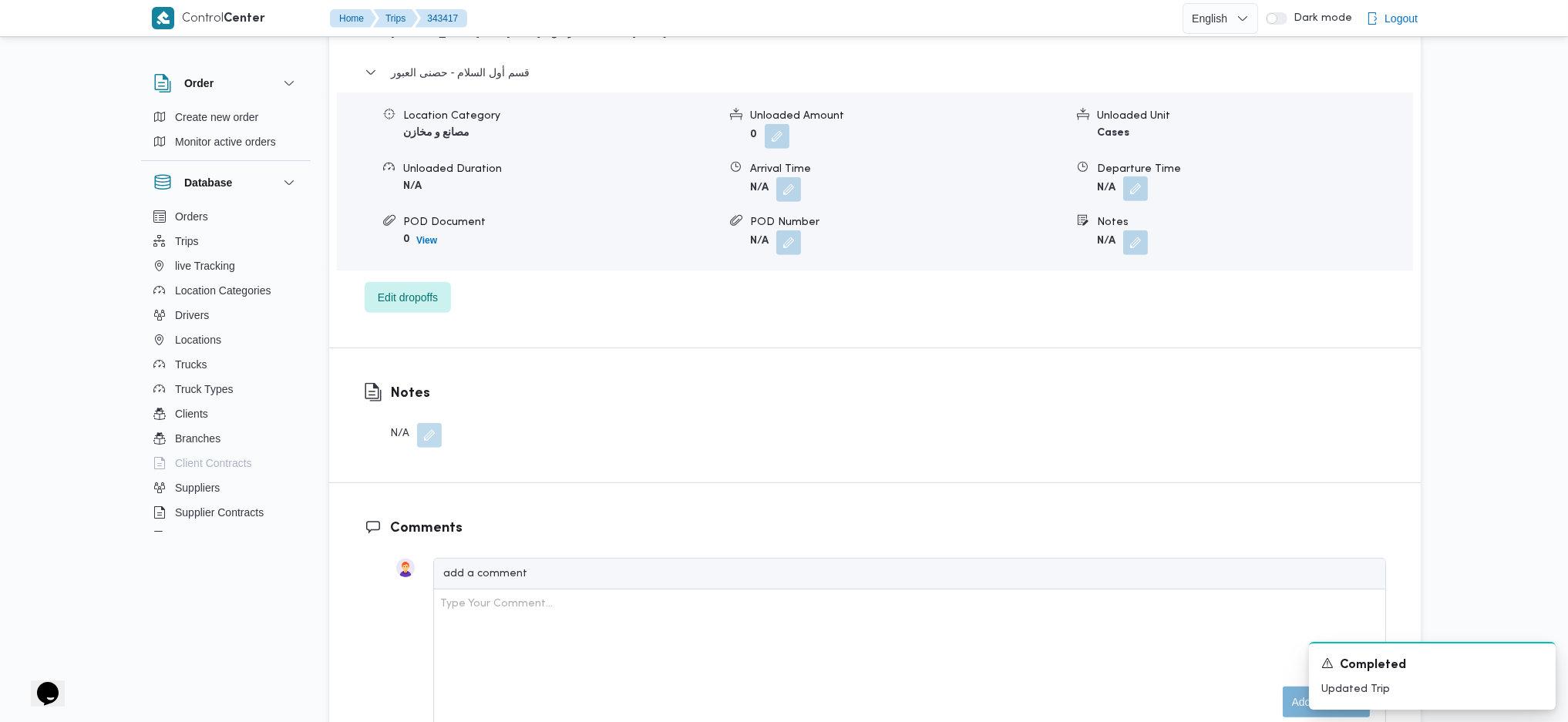
click at [1147, 192] on button "button" at bounding box center [1136, 189] width 25 height 25
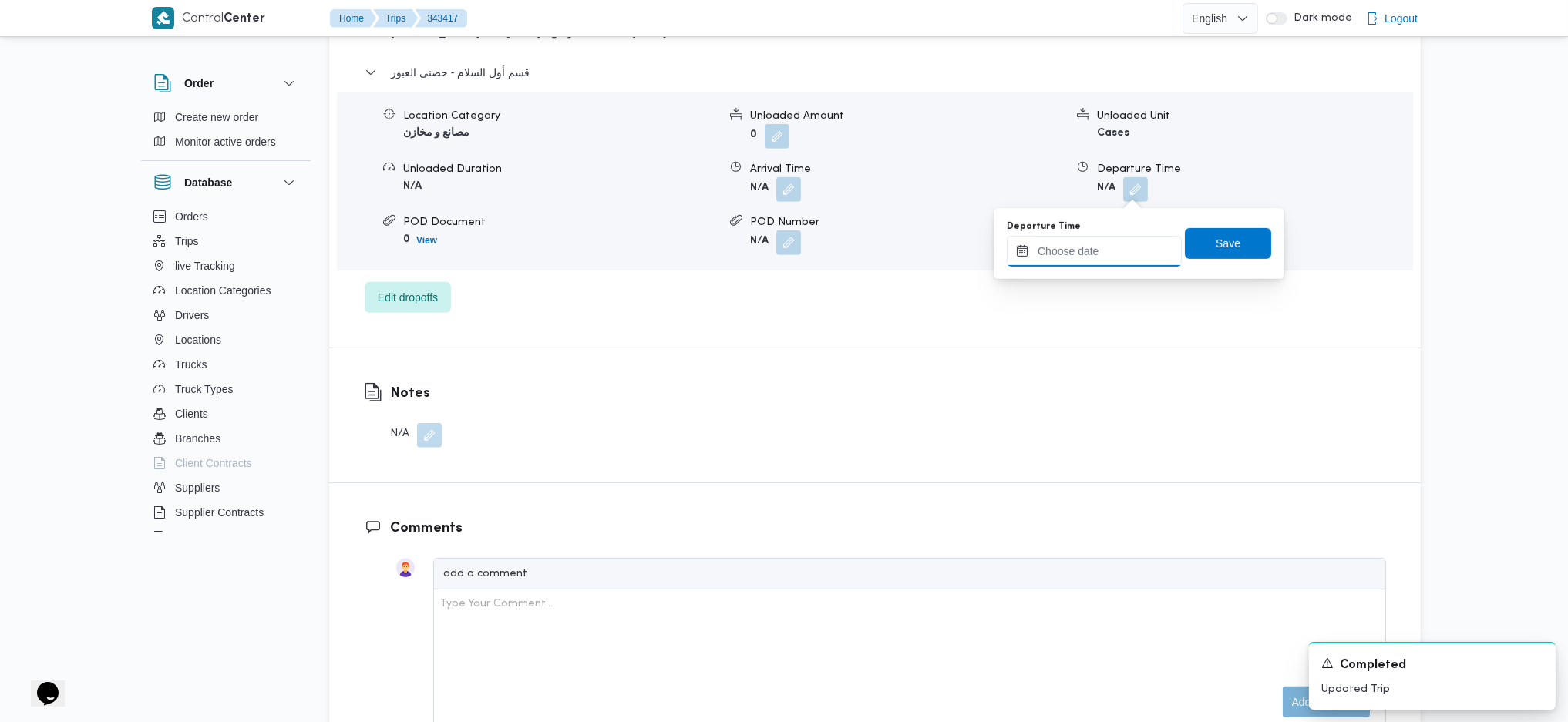
click at [1103, 256] on input "Departure Time" at bounding box center [1095, 251] width 175 height 31
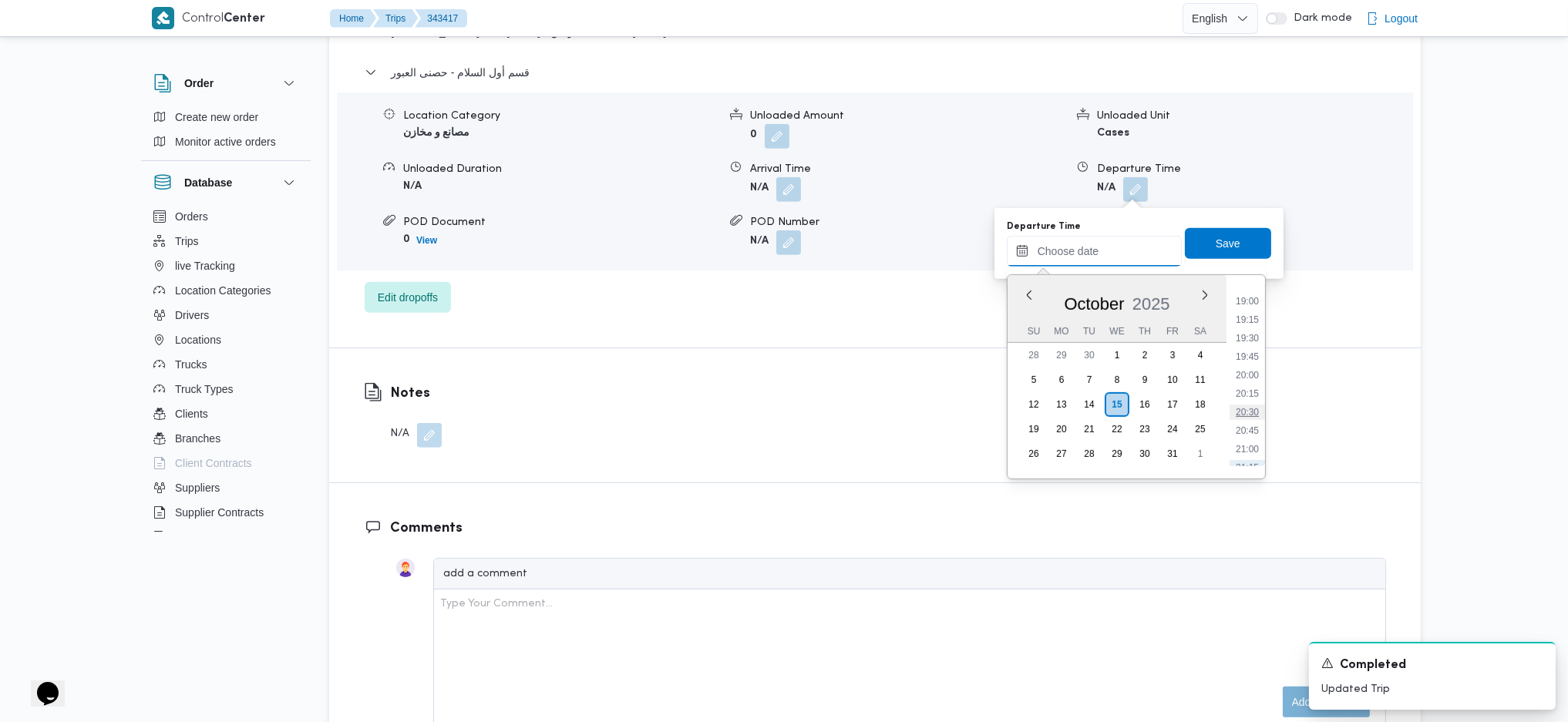
scroll to position [1378, 0]
click at [1240, 327] on li "19:00" at bounding box center [1248, 323] width 36 height 16
type input "15/10/2025 19:00"
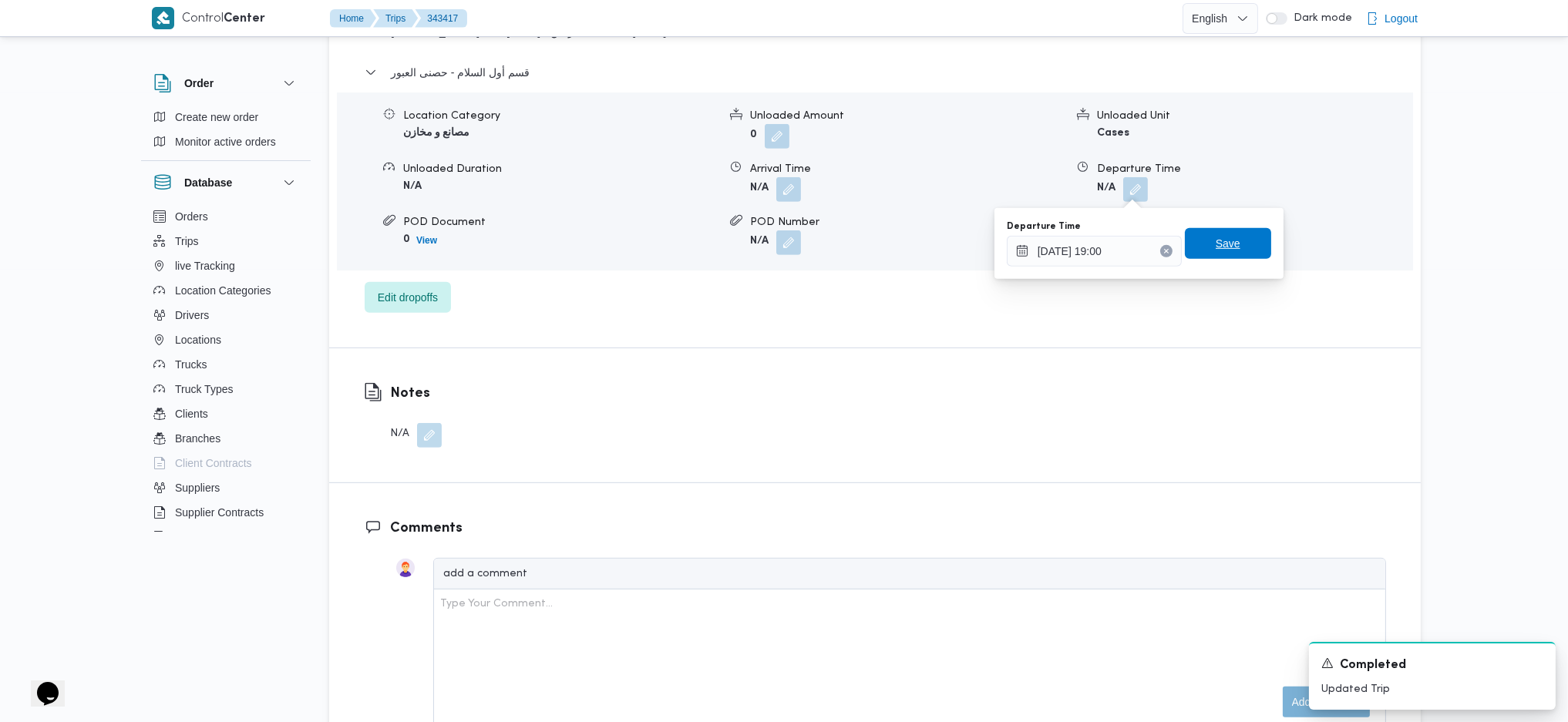
drag, startPoint x: 1227, startPoint y: 252, endPoint x: 1242, endPoint y: 248, distance: 15.5
click at [1227, 250] on span "Save" at bounding box center [1227, 244] width 86 height 31
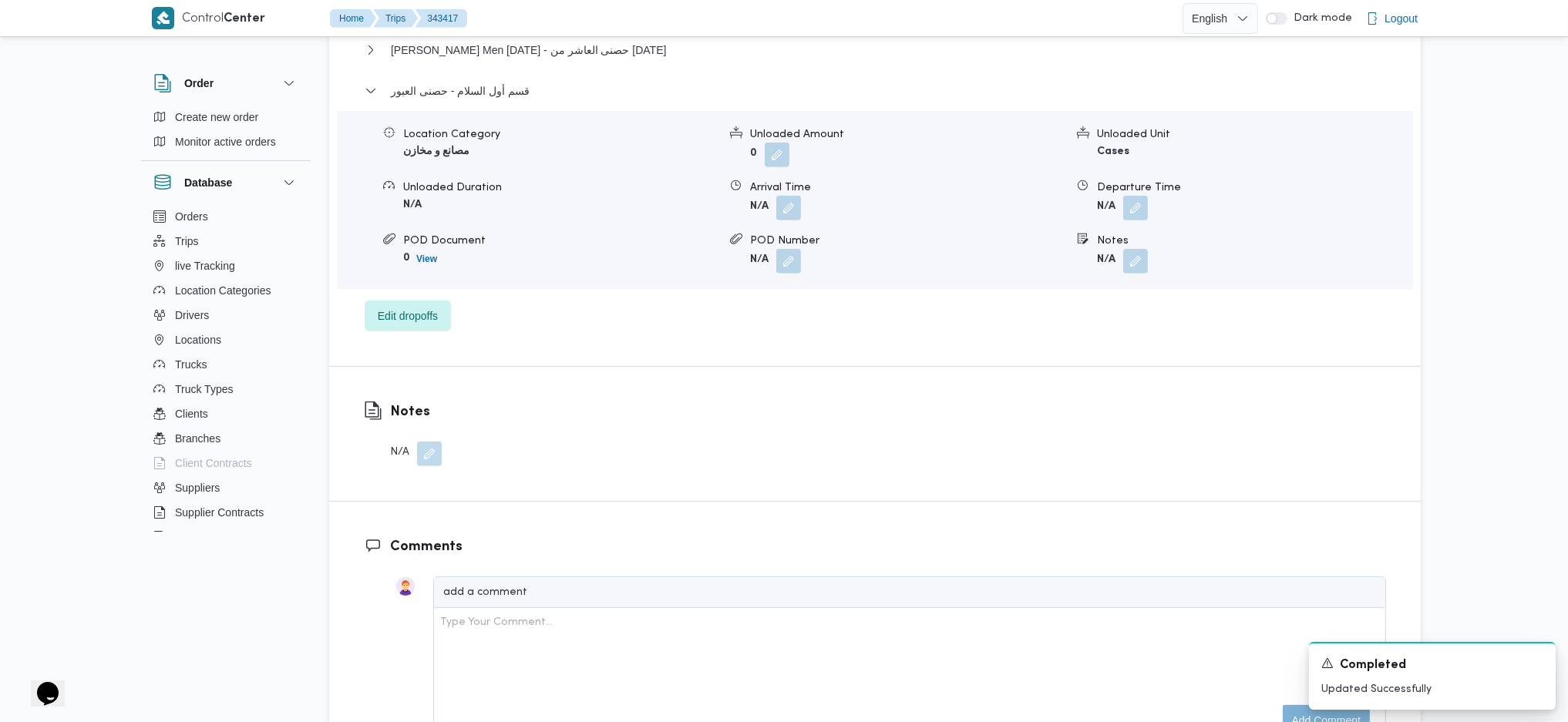
scroll to position [0, 0]
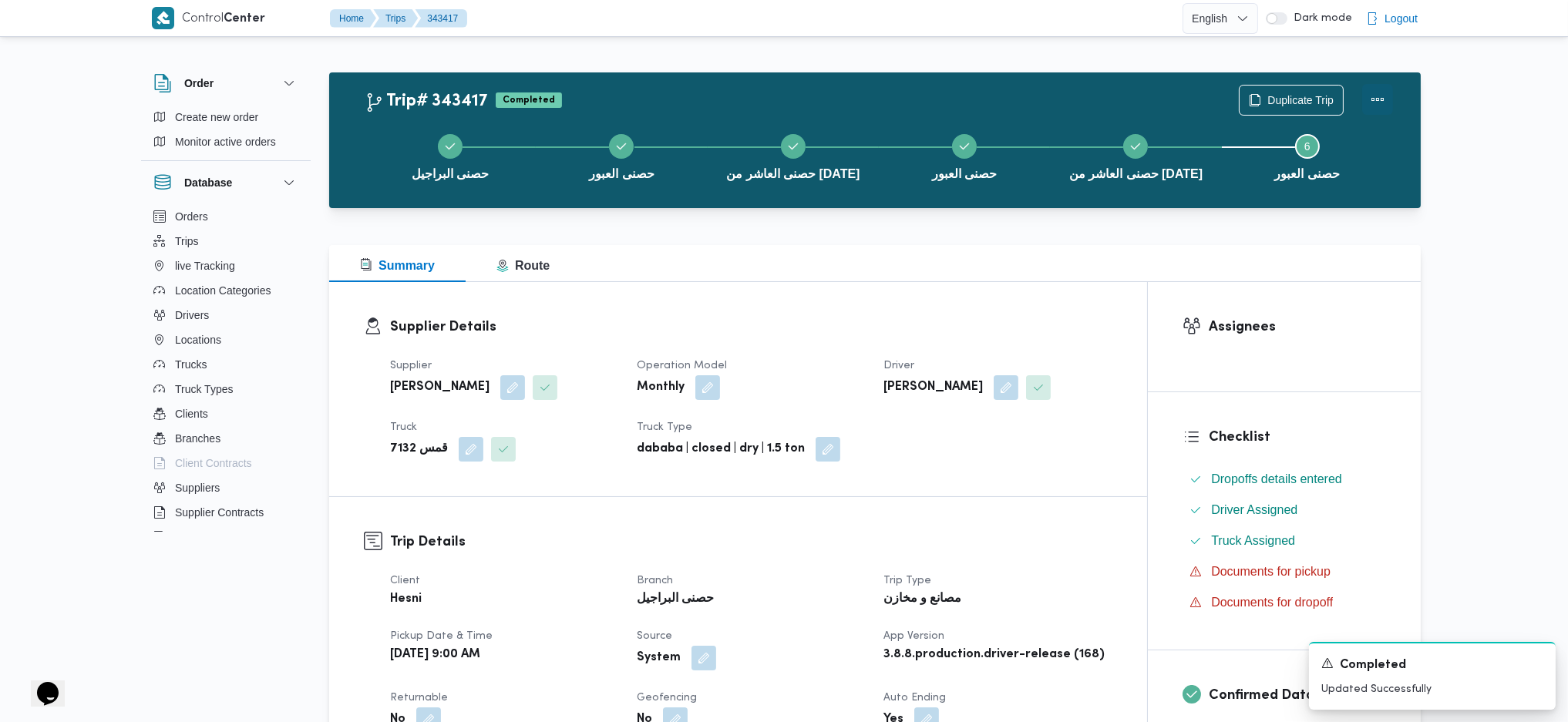
click at [1374, 105] on button "Actions" at bounding box center [1378, 99] width 31 height 31
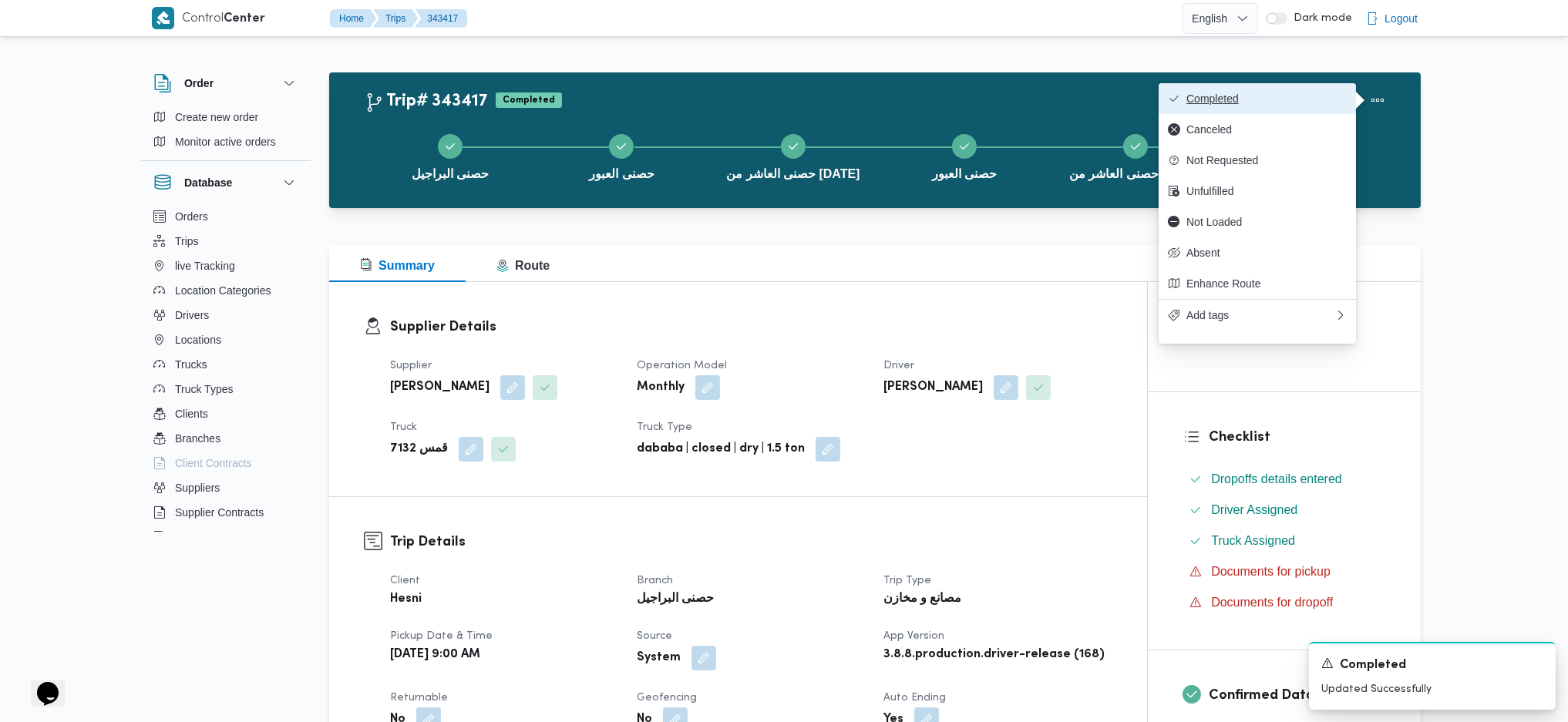
click at [1273, 110] on button "Completed" at bounding box center [1258, 98] width 197 height 31
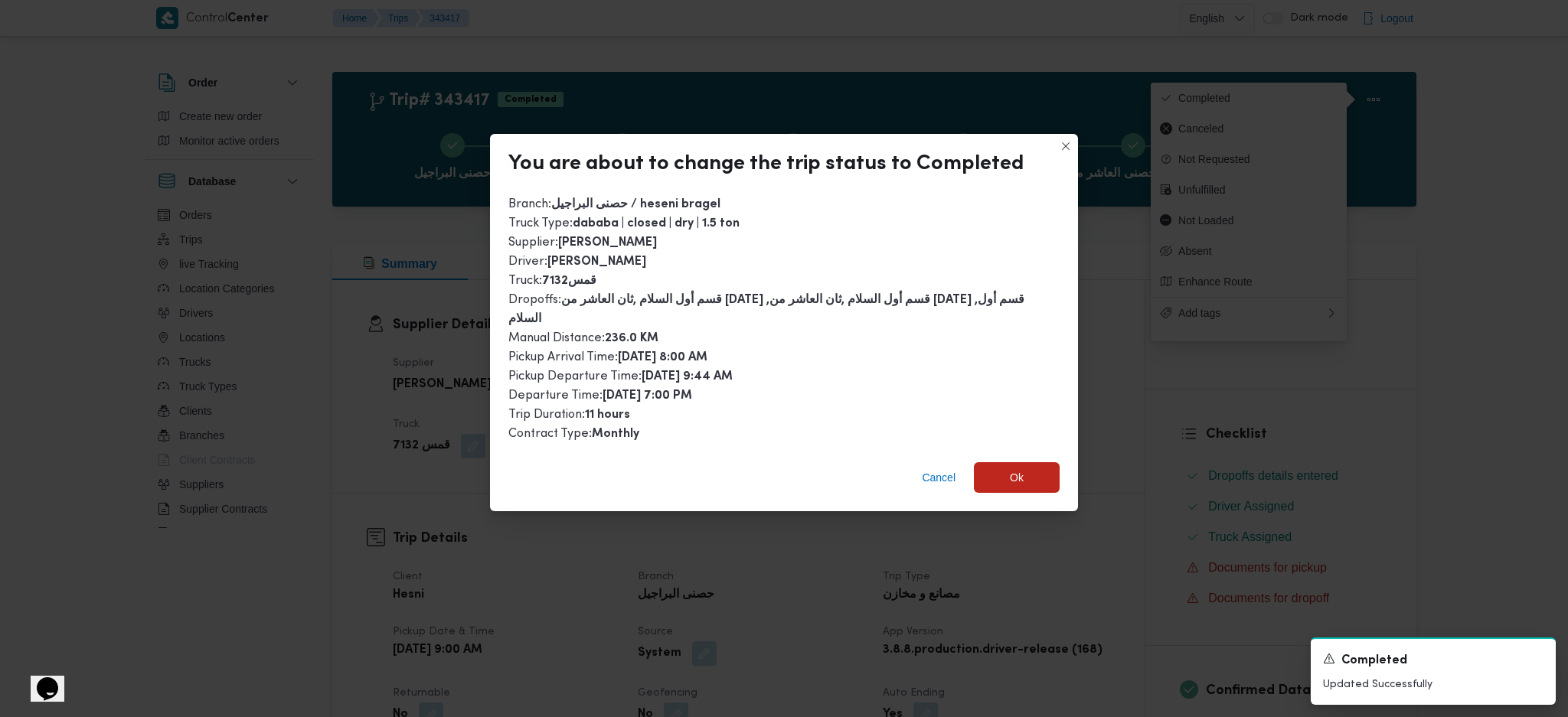
click at [886, 456] on div "Cancel Ok" at bounding box center [784, 481] width 588 height 62
click at [922, 462] on span "Cancel" at bounding box center [939, 477] width 46 height 31
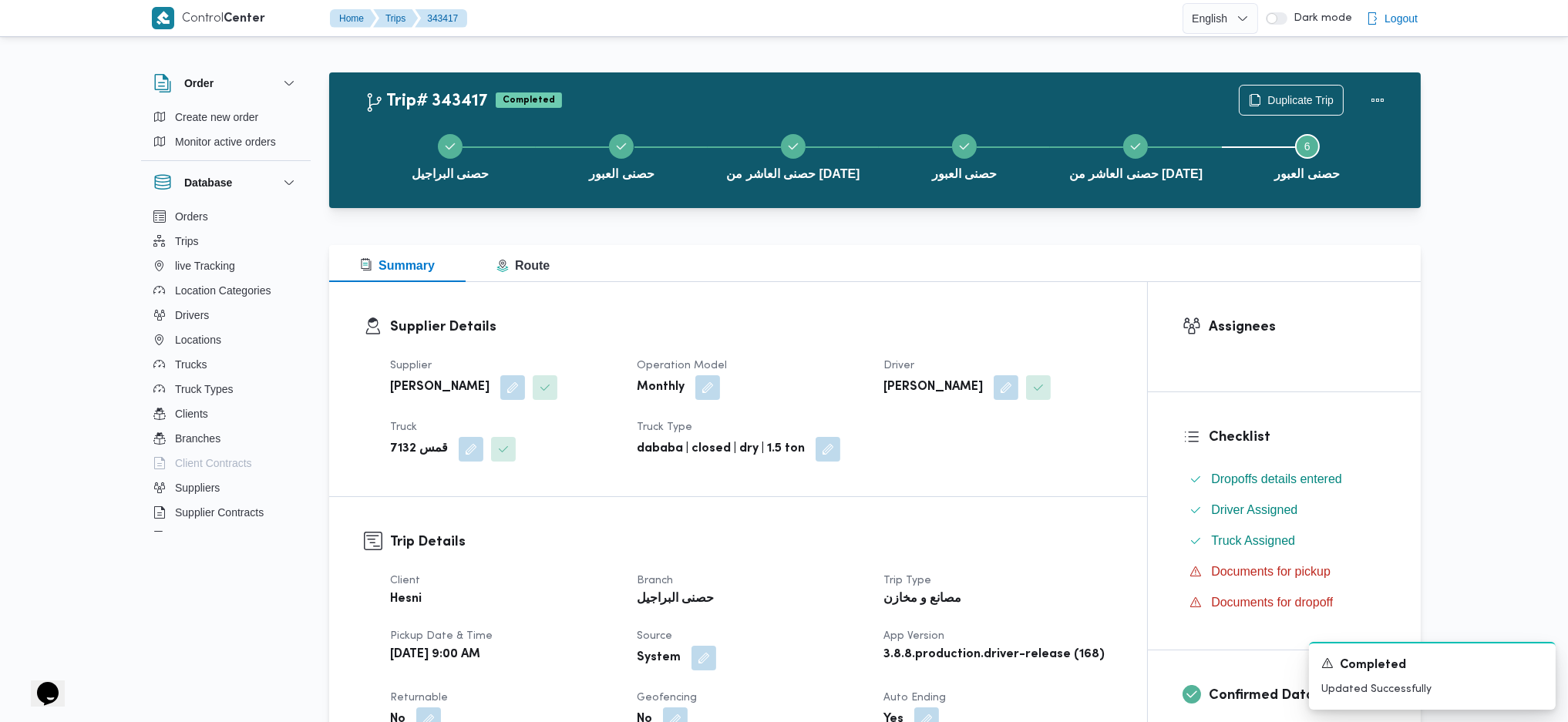
click at [991, 486] on div "Supplier Details Supplier محمد على عبداللطيف الخروف Operation Model Monthly Dri…" at bounding box center [738, 389] width 818 height 214
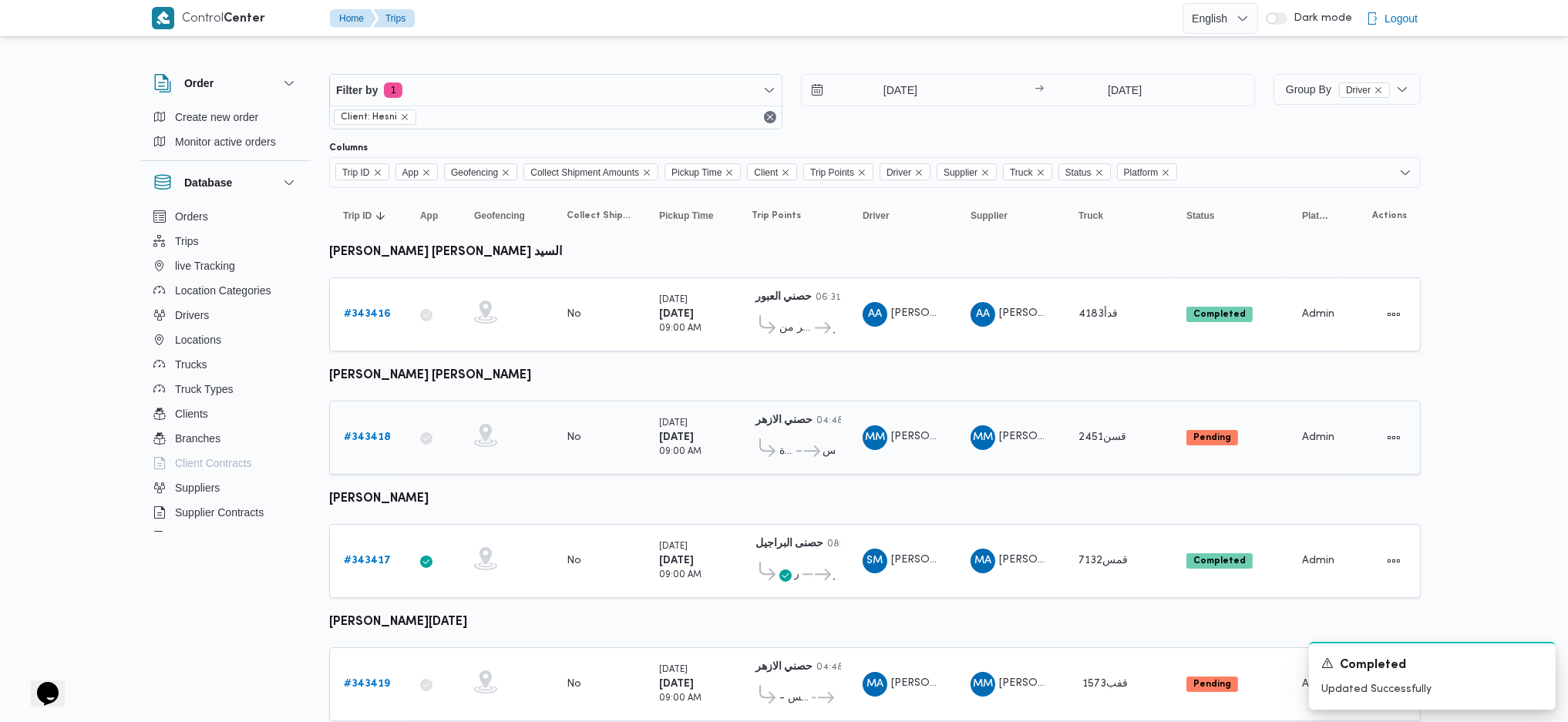
click at [363, 433] on b "# 343418" at bounding box center [367, 437] width 47 height 10
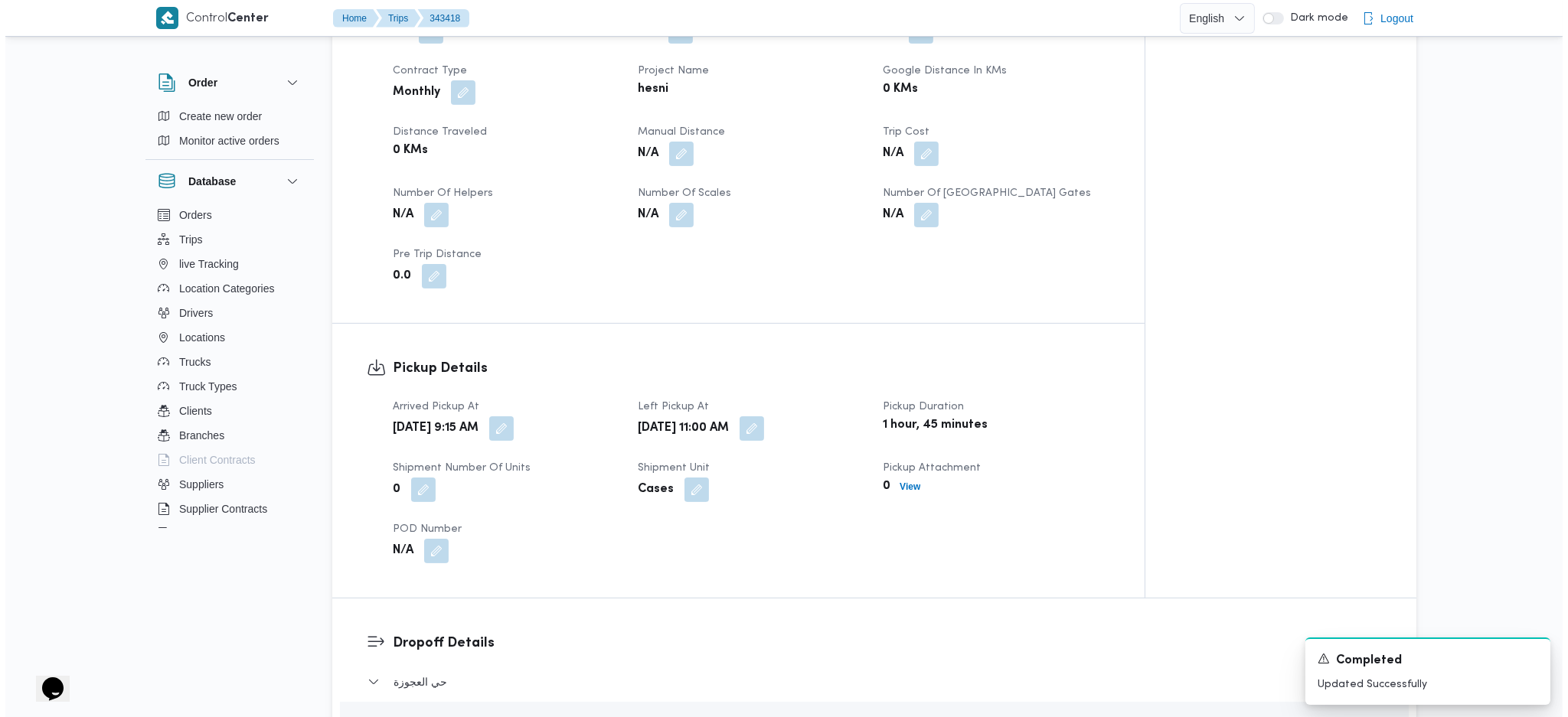
scroll to position [1225, 0]
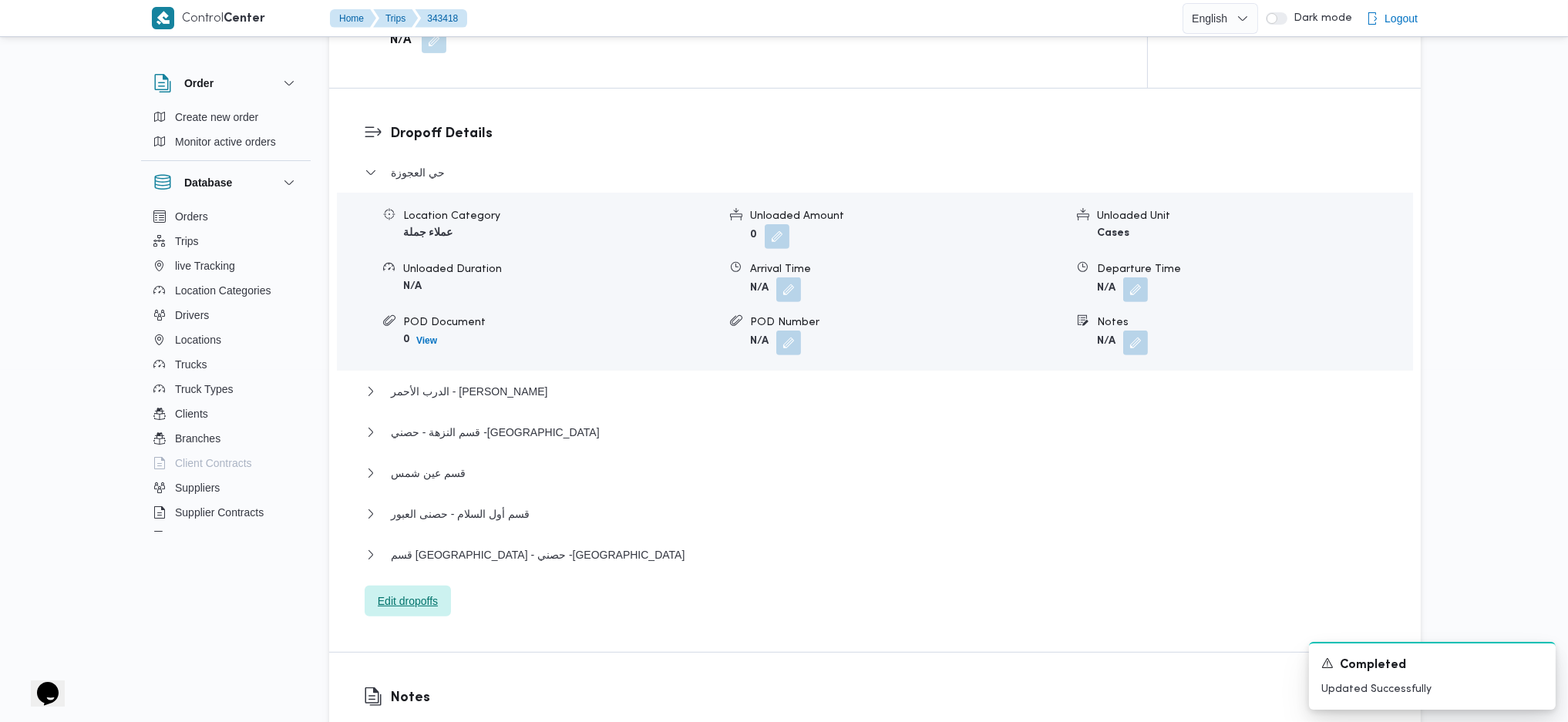
click at [421, 592] on span "Edit dropoffs" at bounding box center [408, 601] width 61 height 19
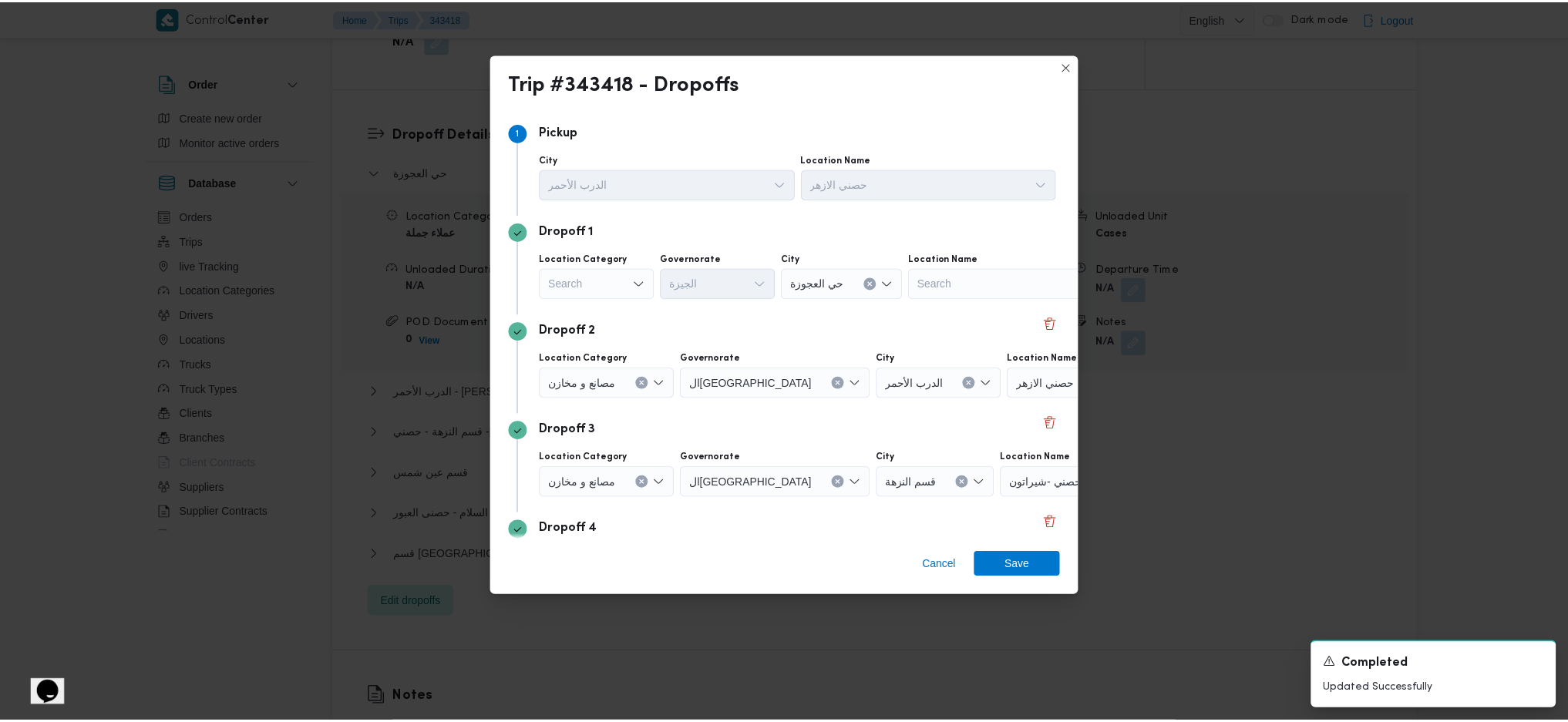
scroll to position [205, 0]
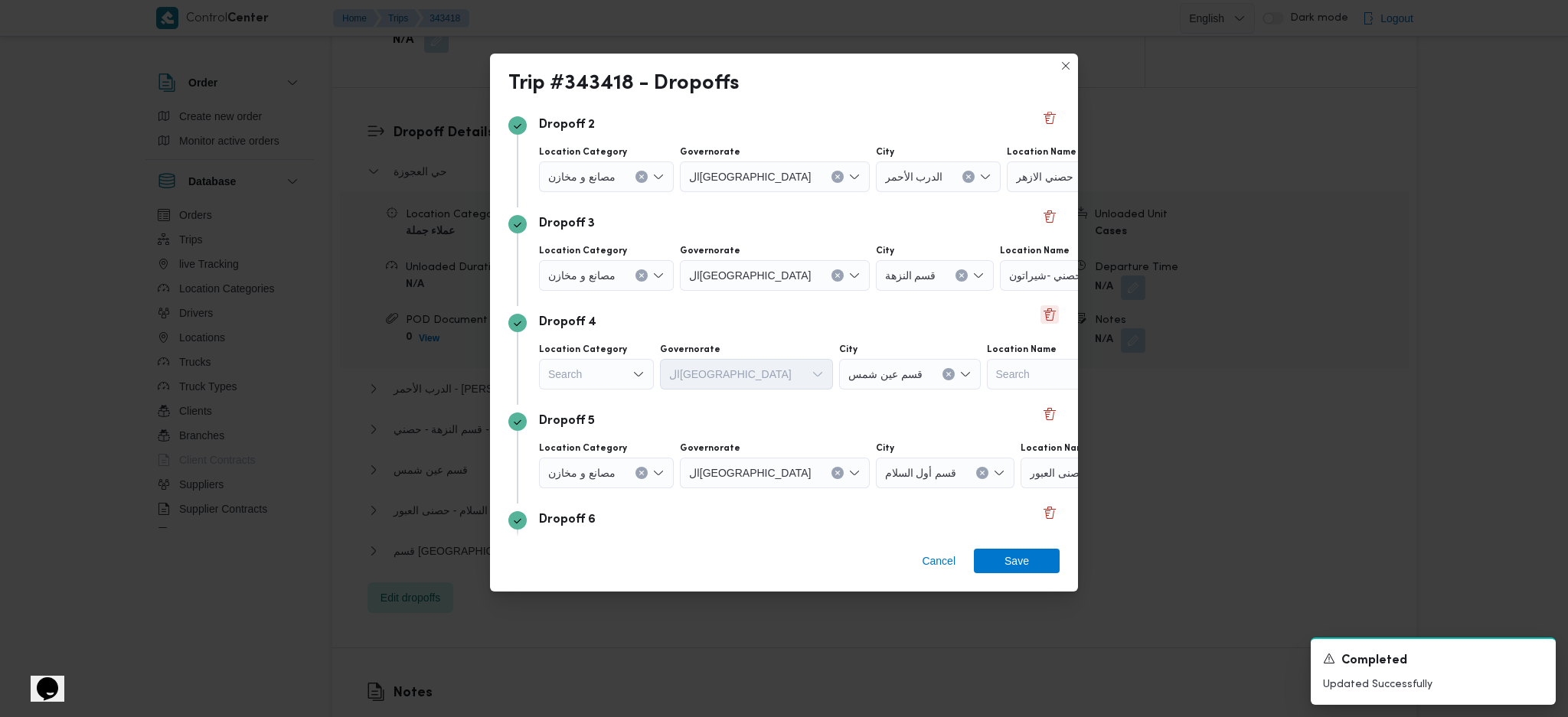
click at [1041, 313] on button "Delete" at bounding box center [1050, 315] width 18 height 18
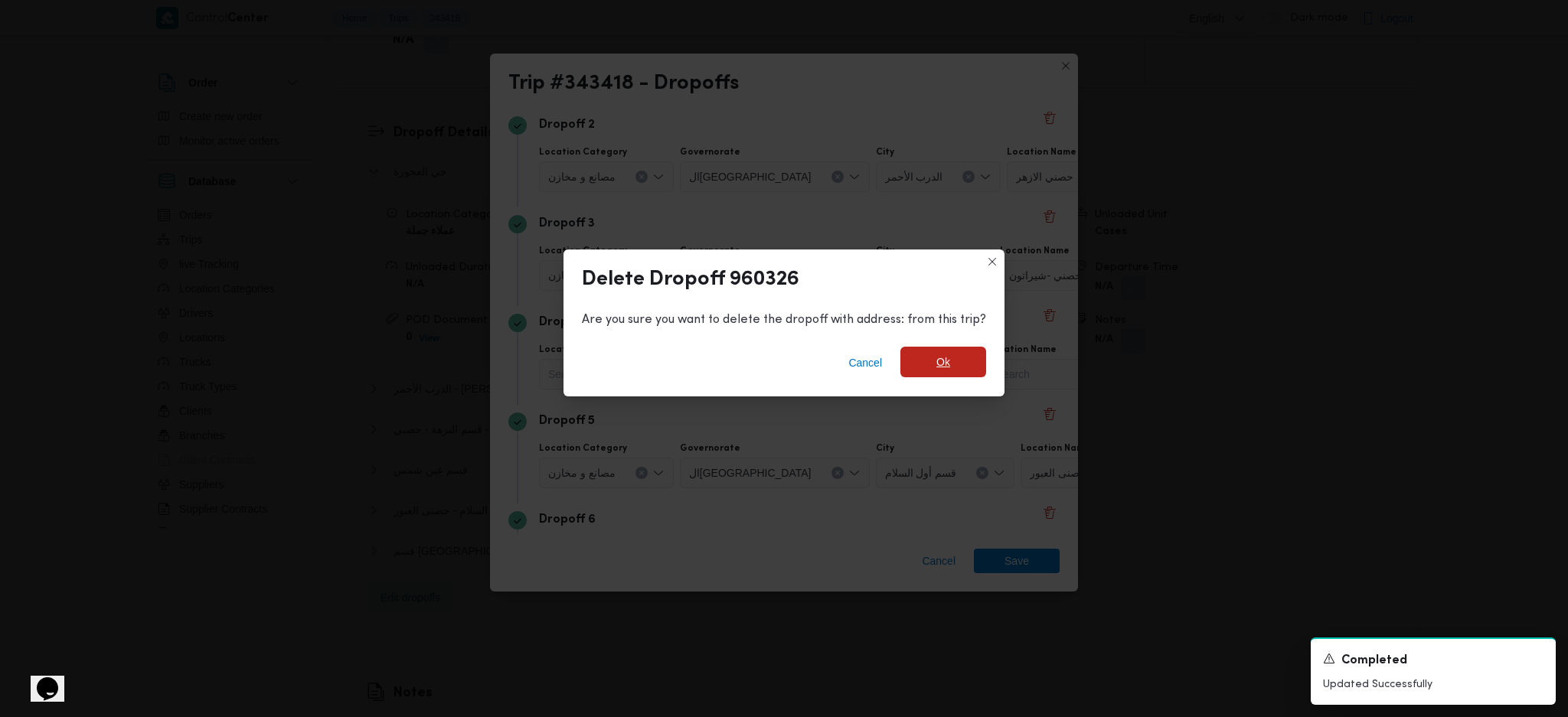
click at [948, 363] on span "Ok" at bounding box center [943, 362] width 86 height 31
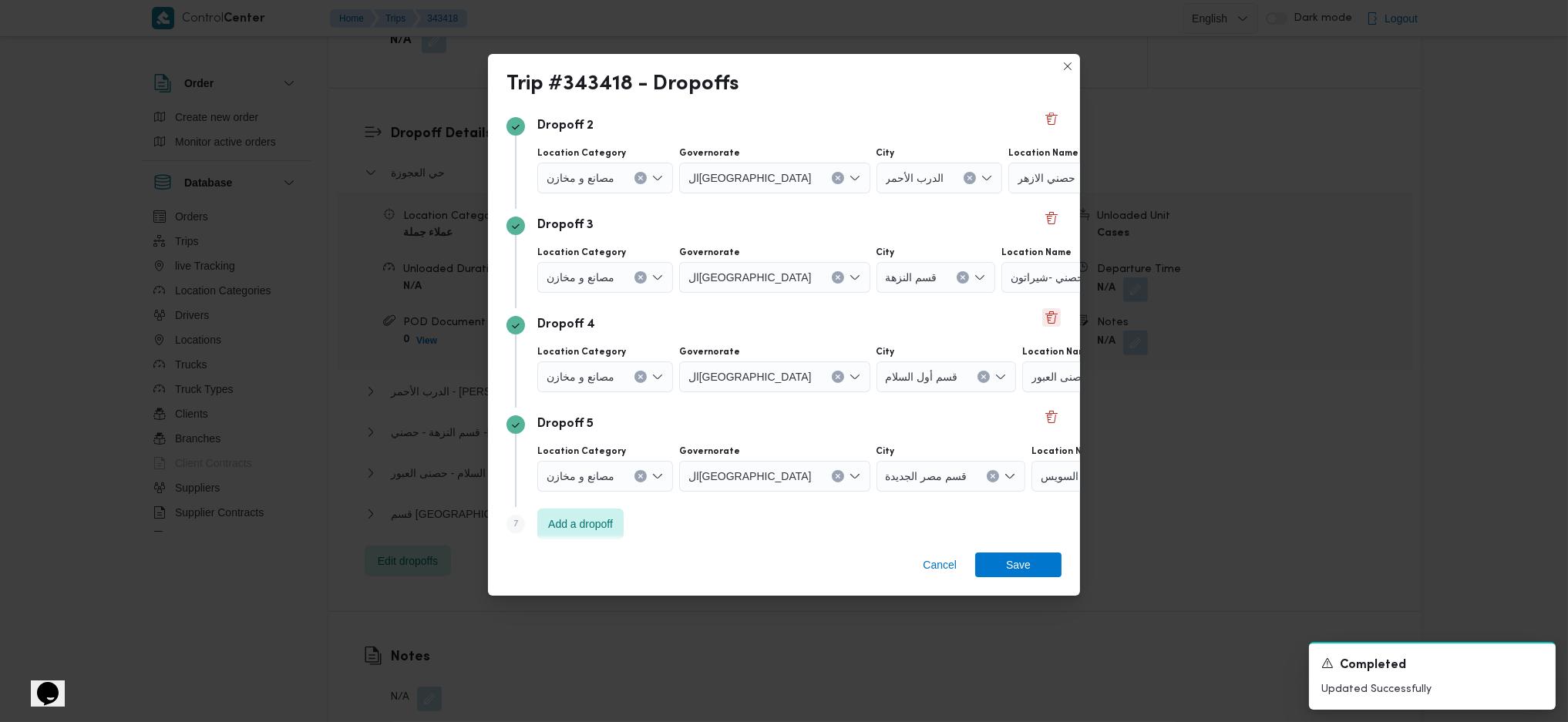
scroll to position [102, 0]
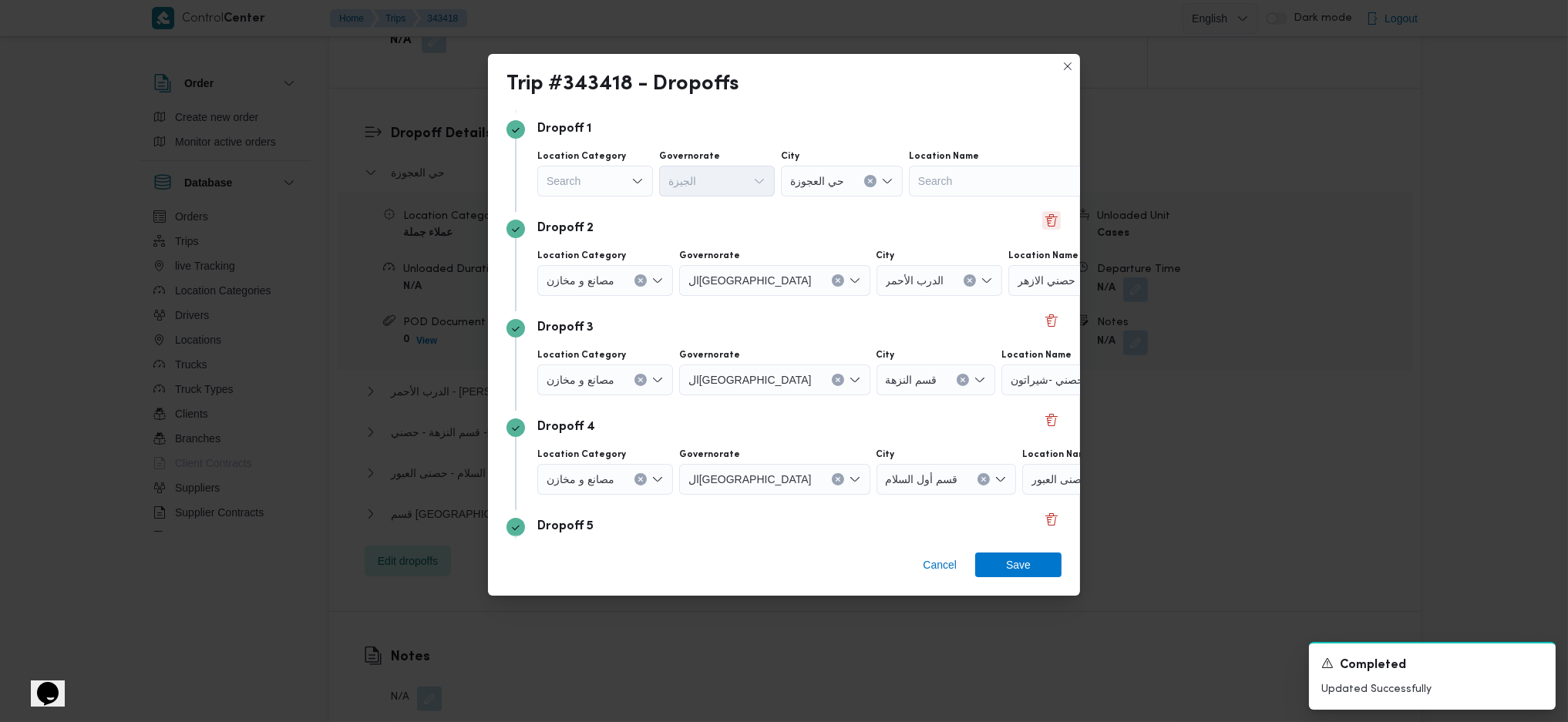
click at [1043, 223] on button "Delete" at bounding box center [1052, 220] width 19 height 19
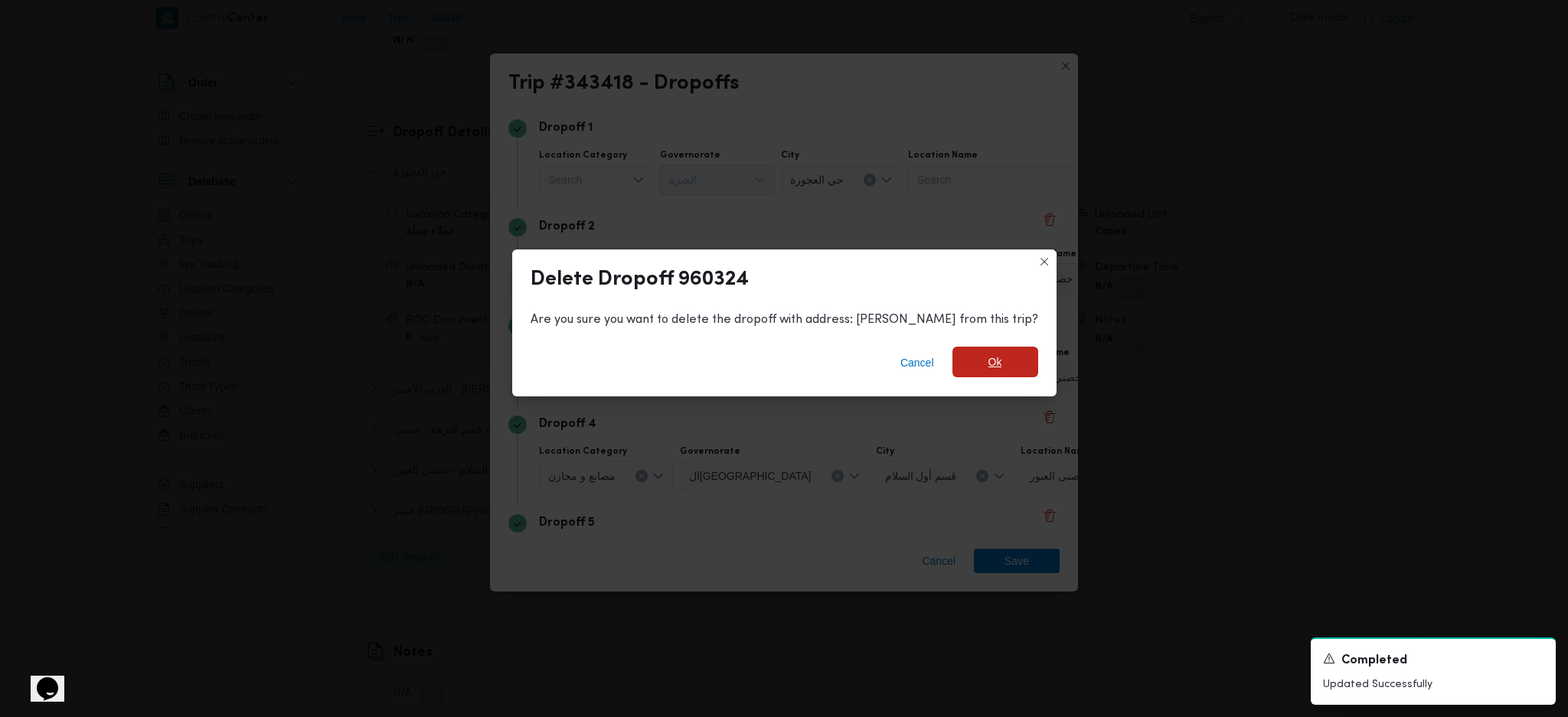
click at [952, 365] on span "Ok" at bounding box center [995, 362] width 86 height 31
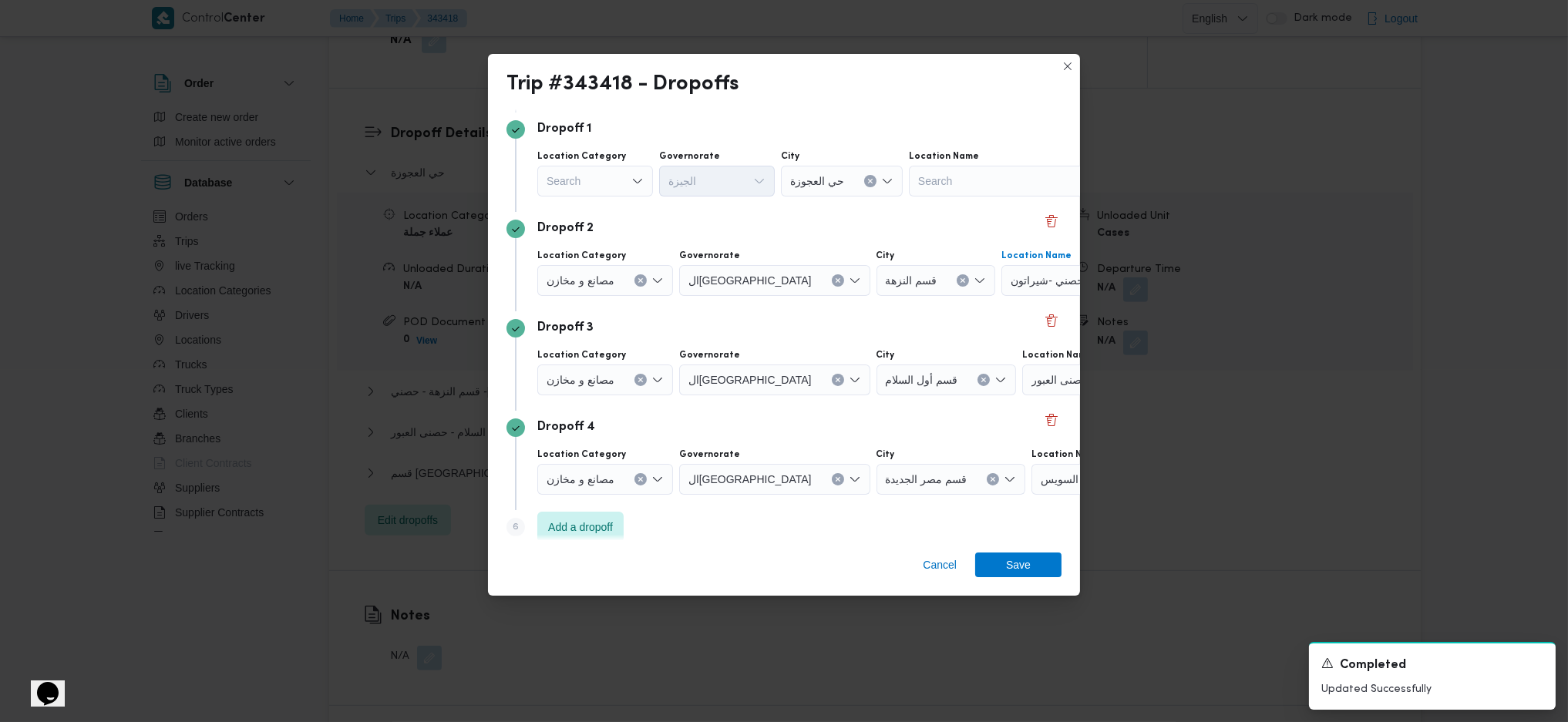
click at [1022, 285] on div "حصني -شيراتون" at bounding box center [1098, 281] width 192 height 31
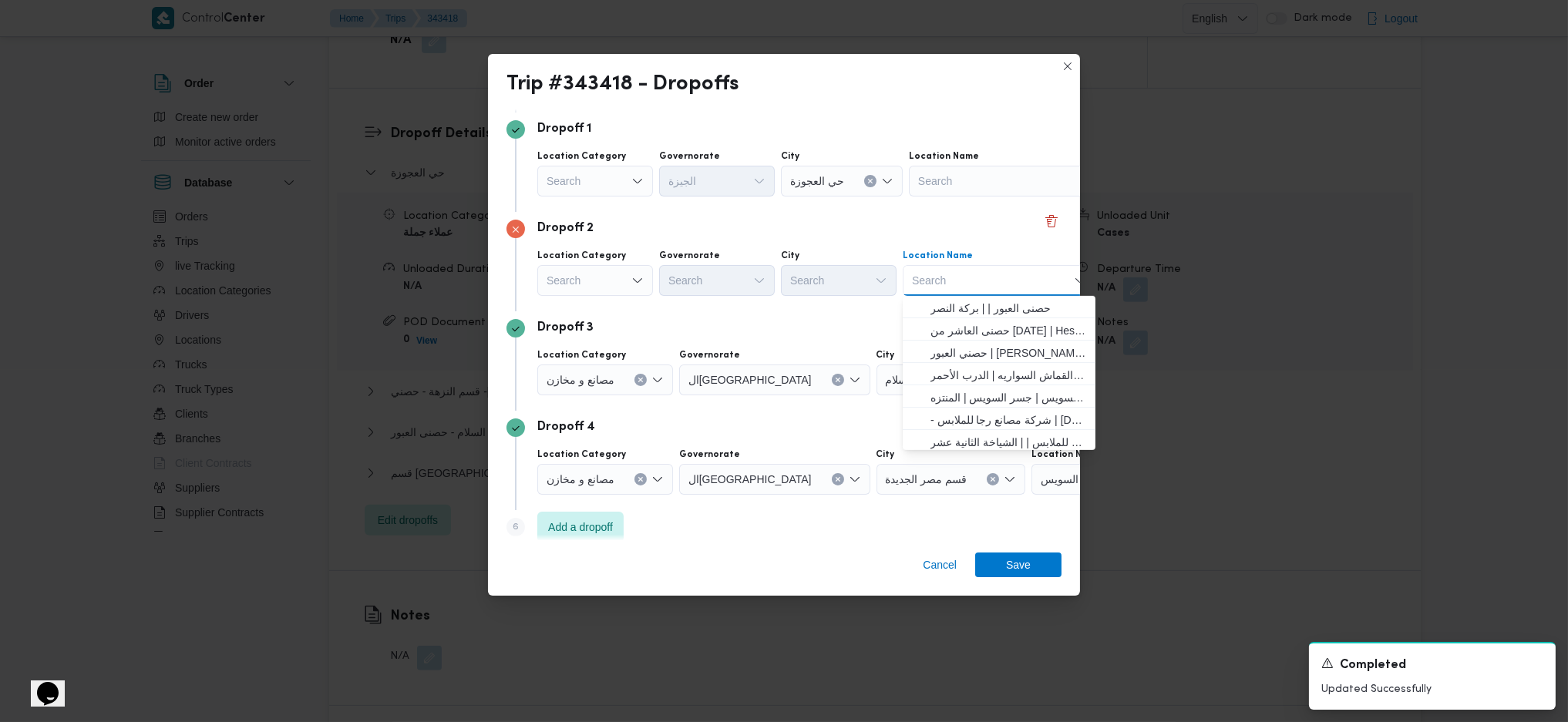
scroll to position [404, 0]
click at [1000, 418] on span "مخزن المستقبل _ القومية امبابة | كافيتريا السندباد | وراق العرب" at bounding box center [1008, 419] width 156 height 19
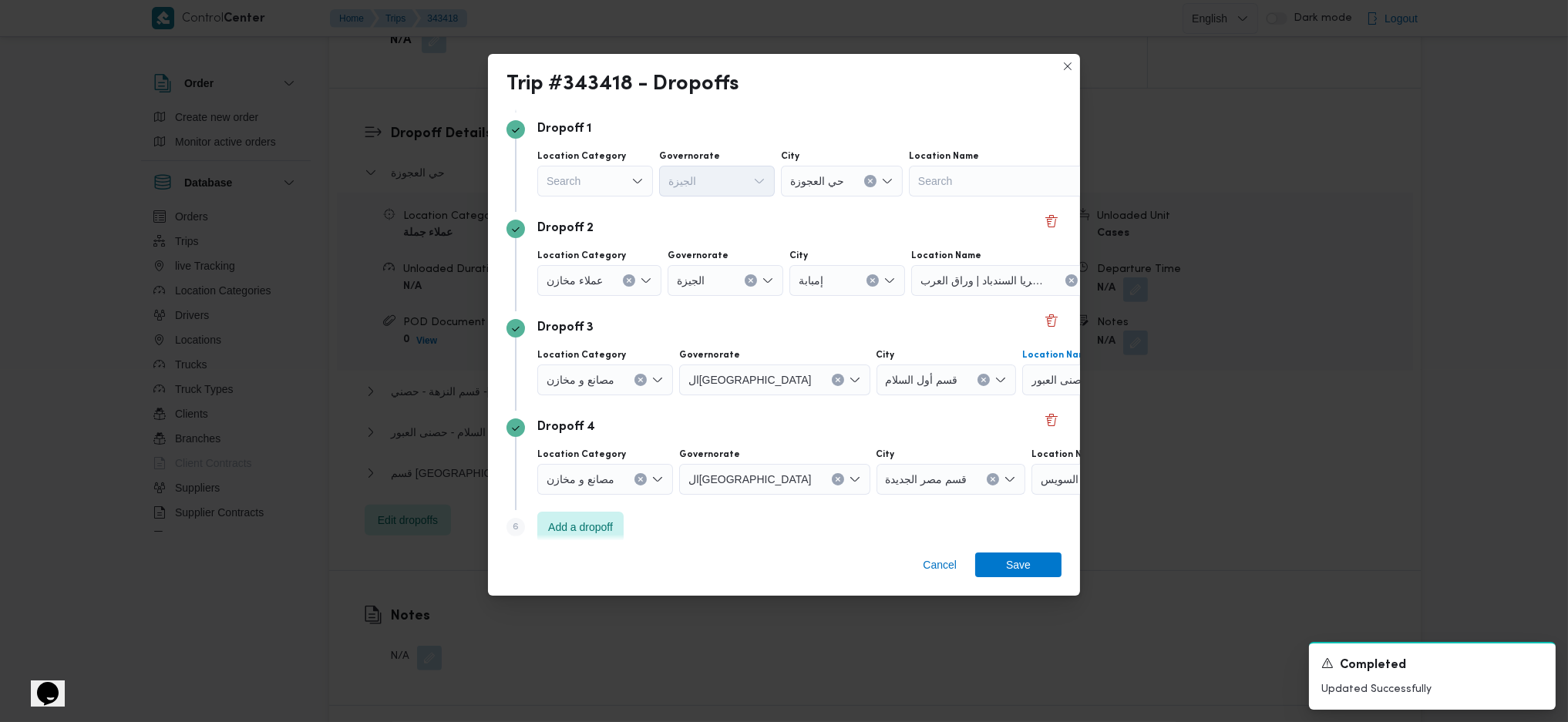
click at [1023, 389] on div "حصنى العبور" at bounding box center [1119, 380] width 192 height 31
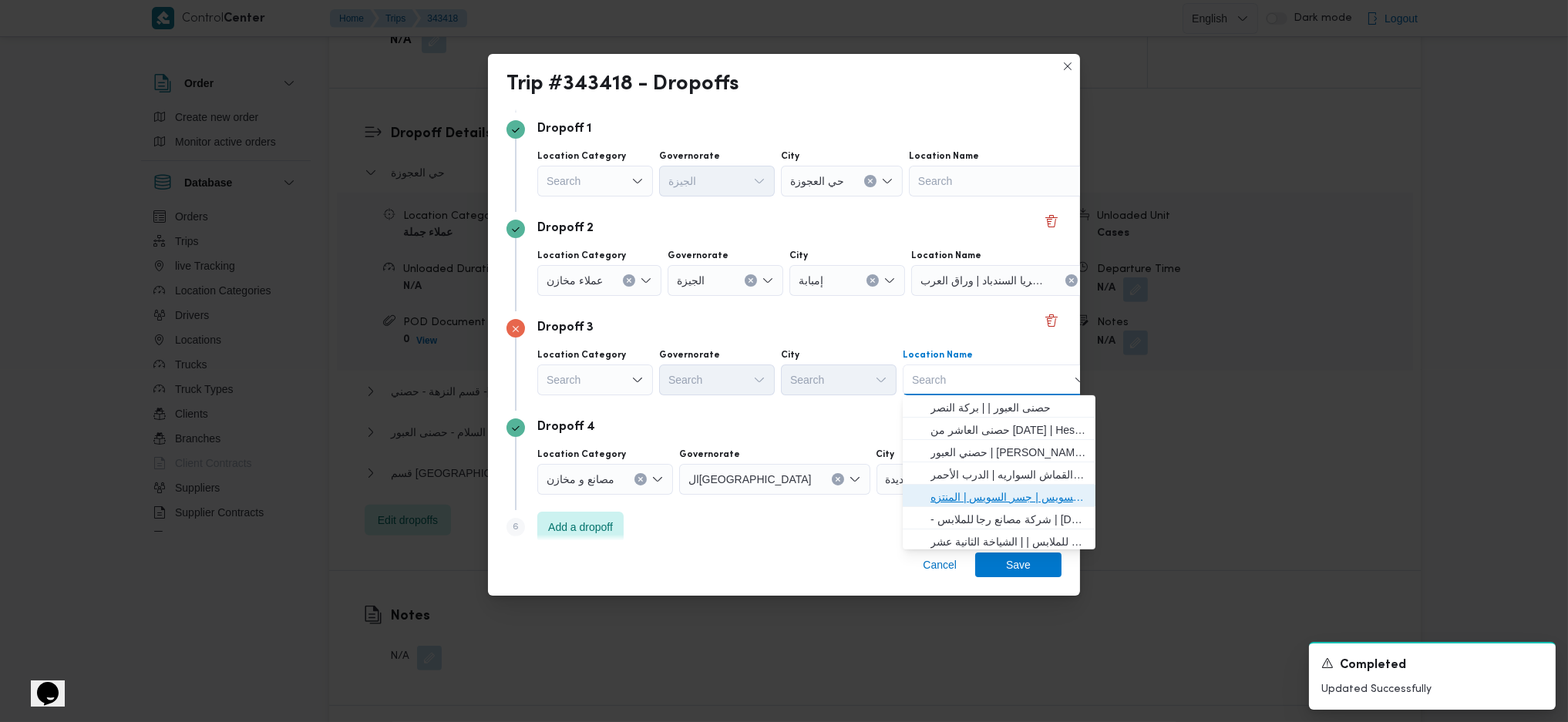
click at [1000, 500] on span "حصني -جسر السويس | جسر السويس | المنتزه" at bounding box center [1008, 497] width 156 height 19
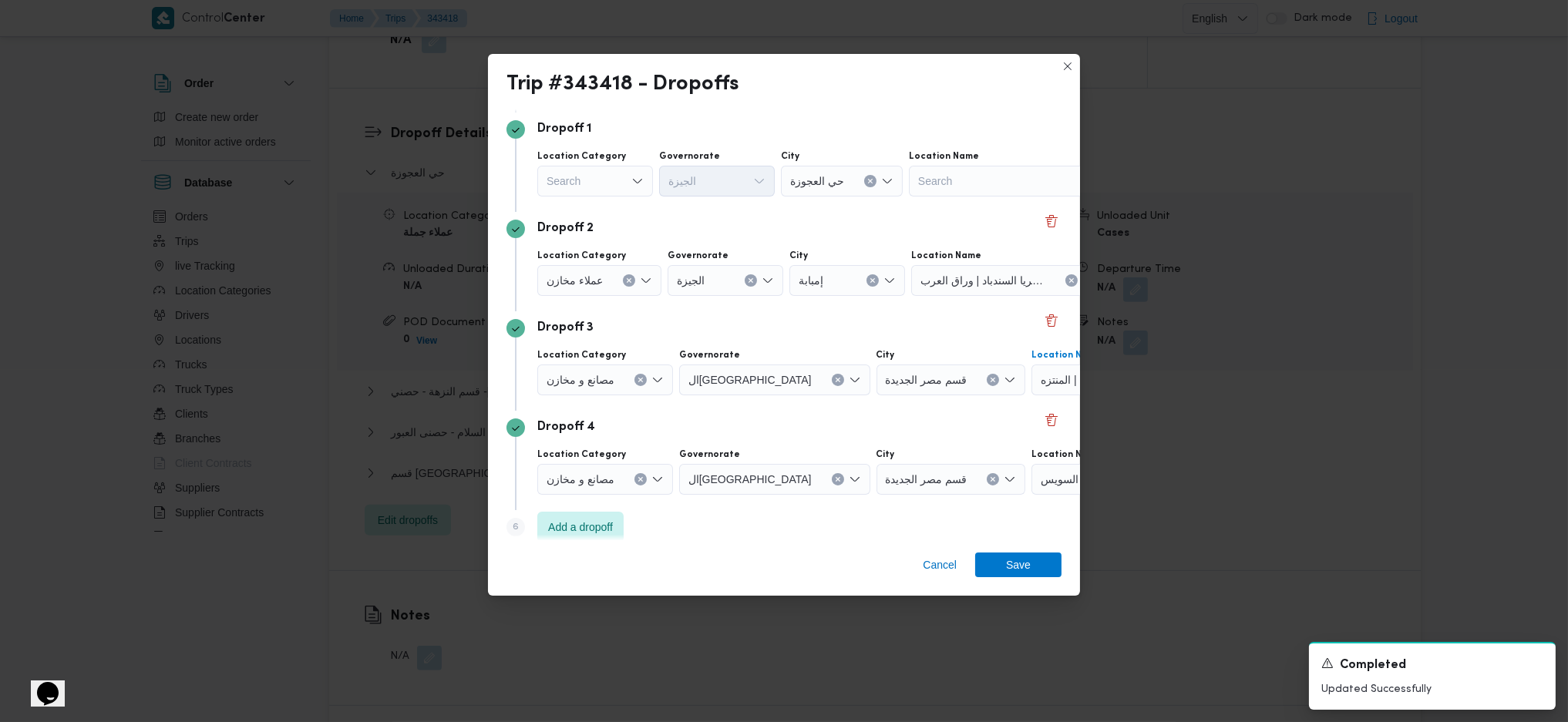
click at [1041, 480] on span "حصني -جسر السويس" at bounding box center [1090, 478] width 98 height 17
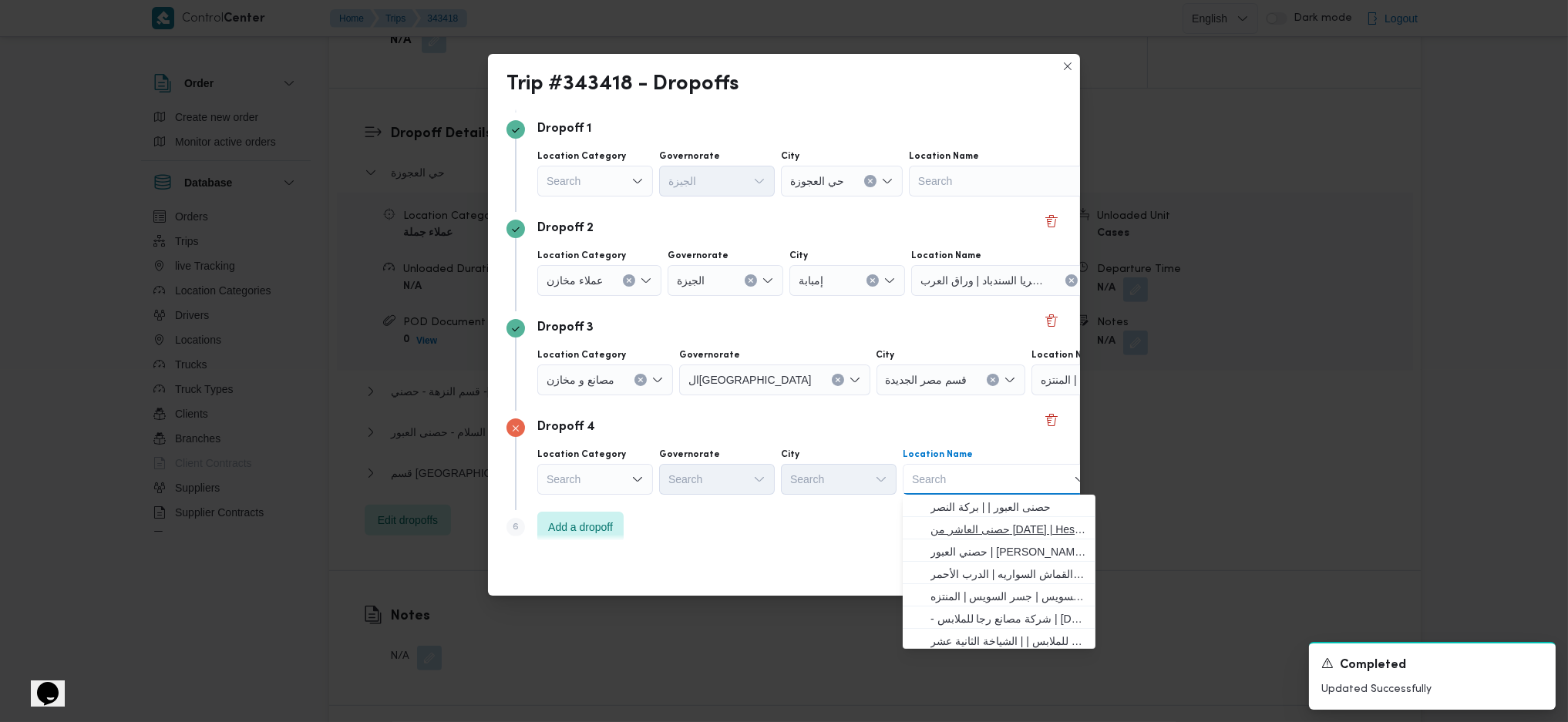
scroll to position [102, 0]
click at [1012, 551] on span "حصني -شيراتون | 7 الخليلي | شيراتون المطار" at bounding box center [999, 561] width 181 height 25
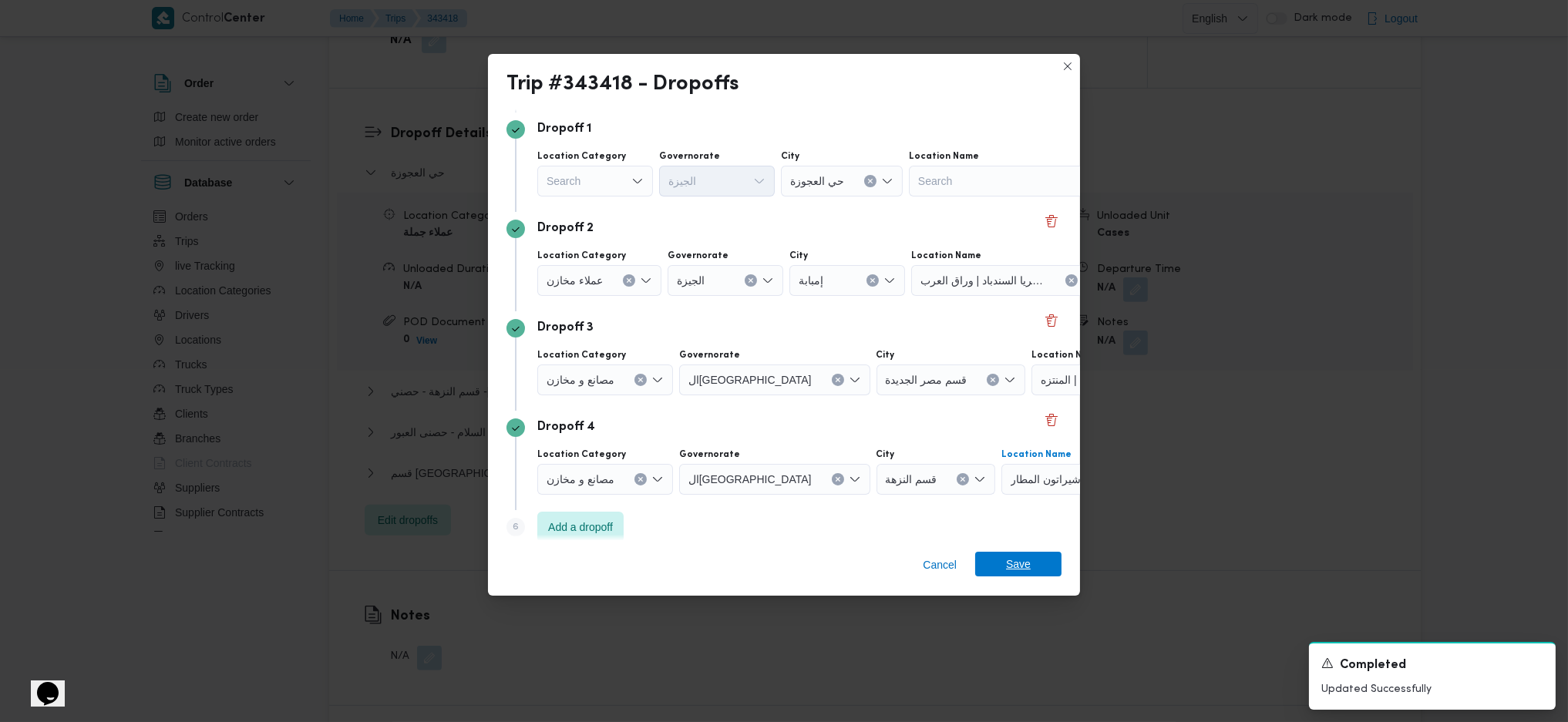
click at [1018, 572] on span "Save" at bounding box center [1019, 565] width 25 height 25
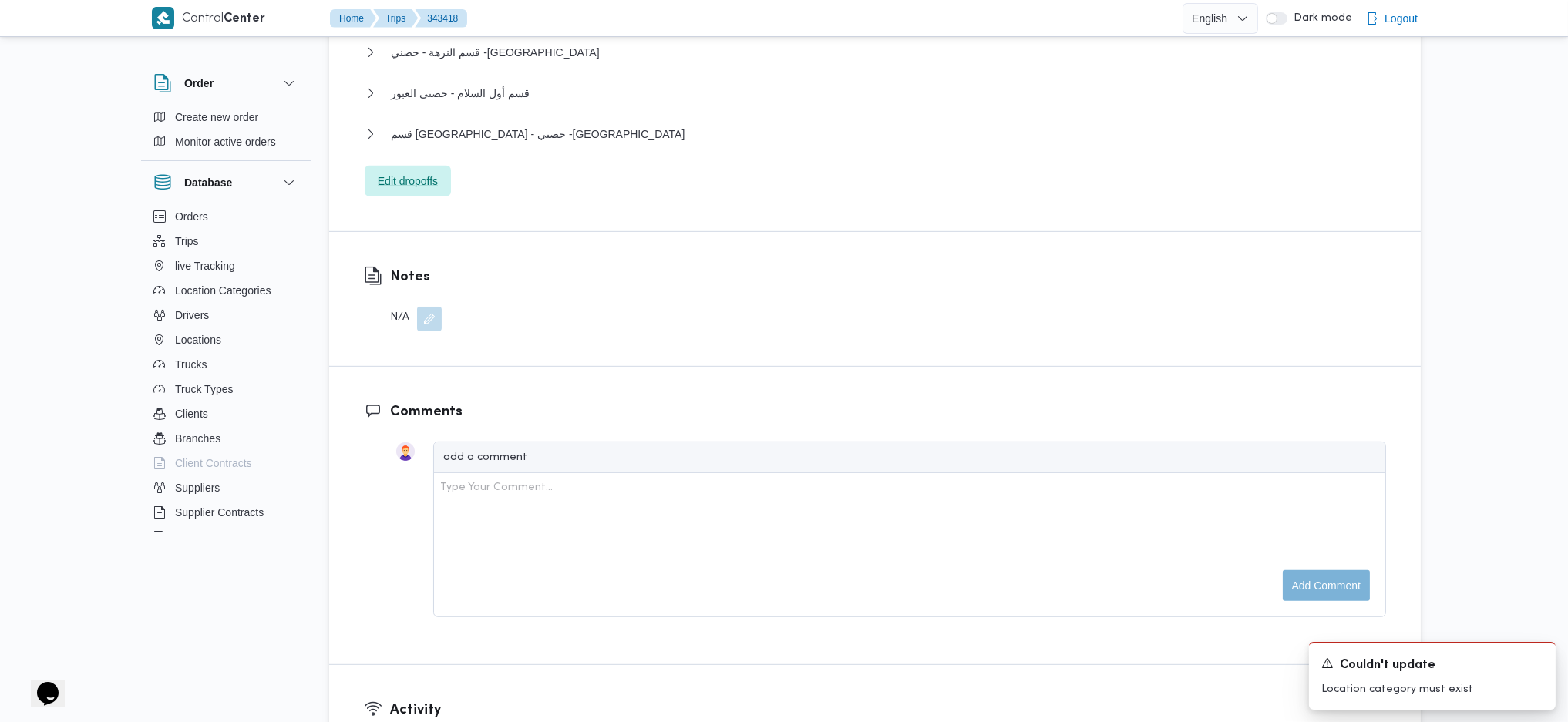
scroll to position [1542, 0]
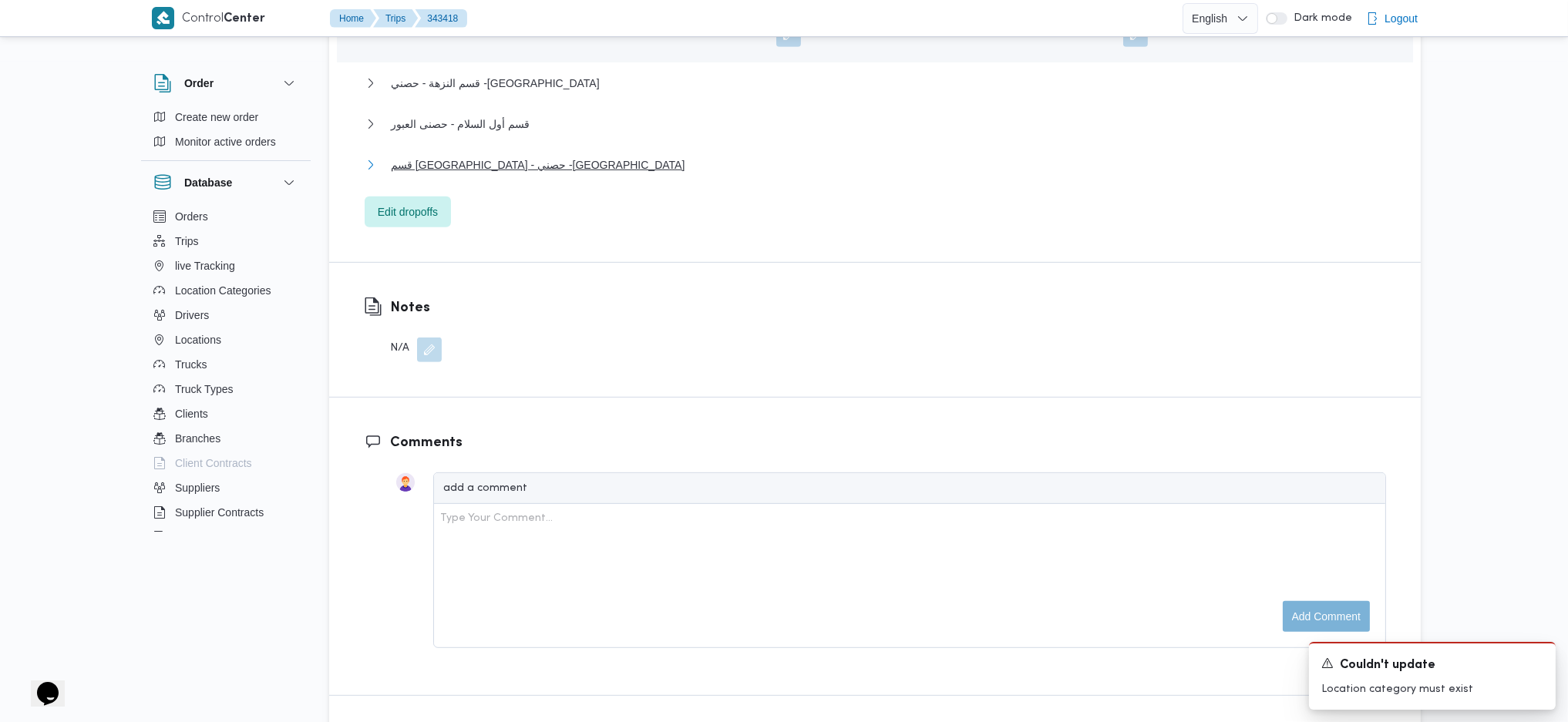
click at [520, 156] on span "قسم مصر الجديدة - حصني -جسر السويس" at bounding box center [538, 165] width 294 height 19
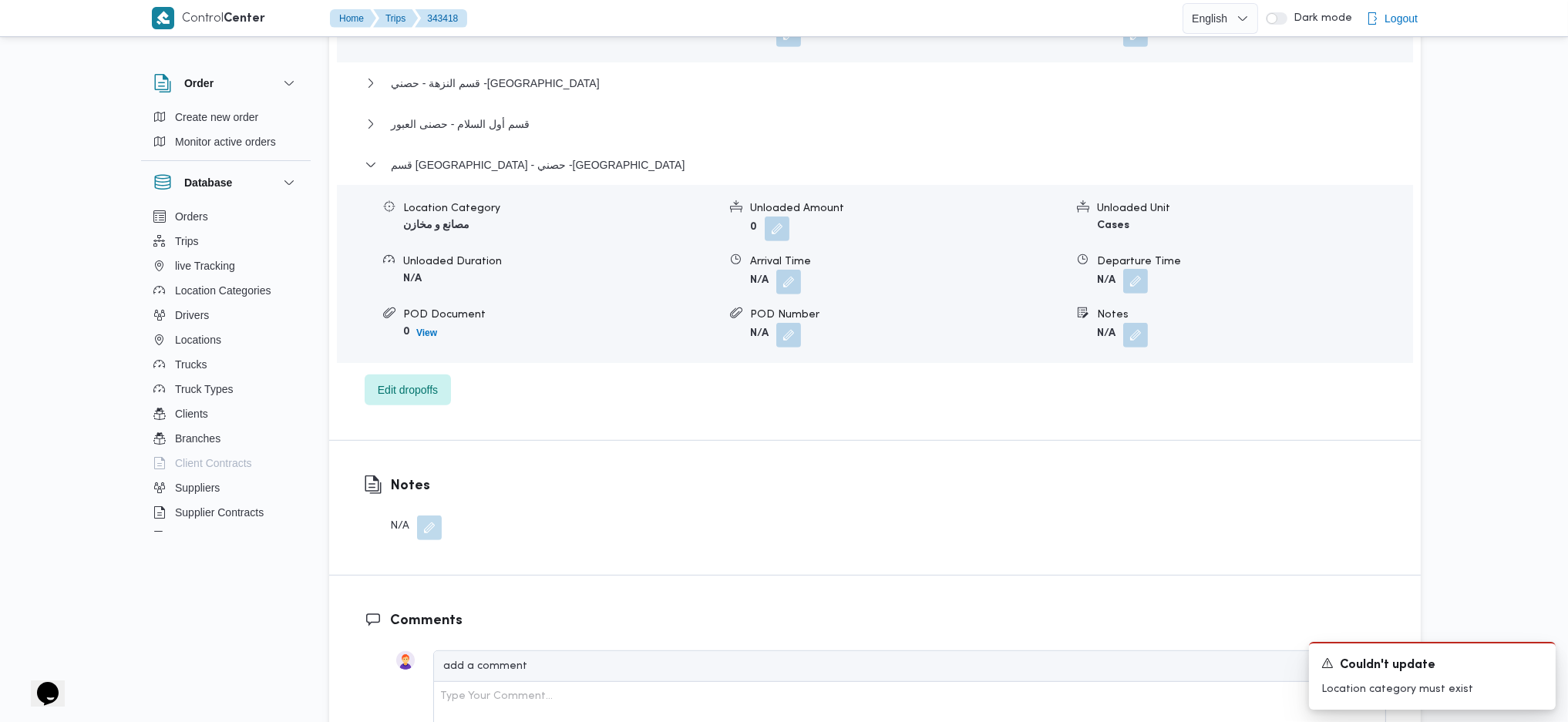
click at [1141, 269] on button "button" at bounding box center [1136, 282] width 25 height 25
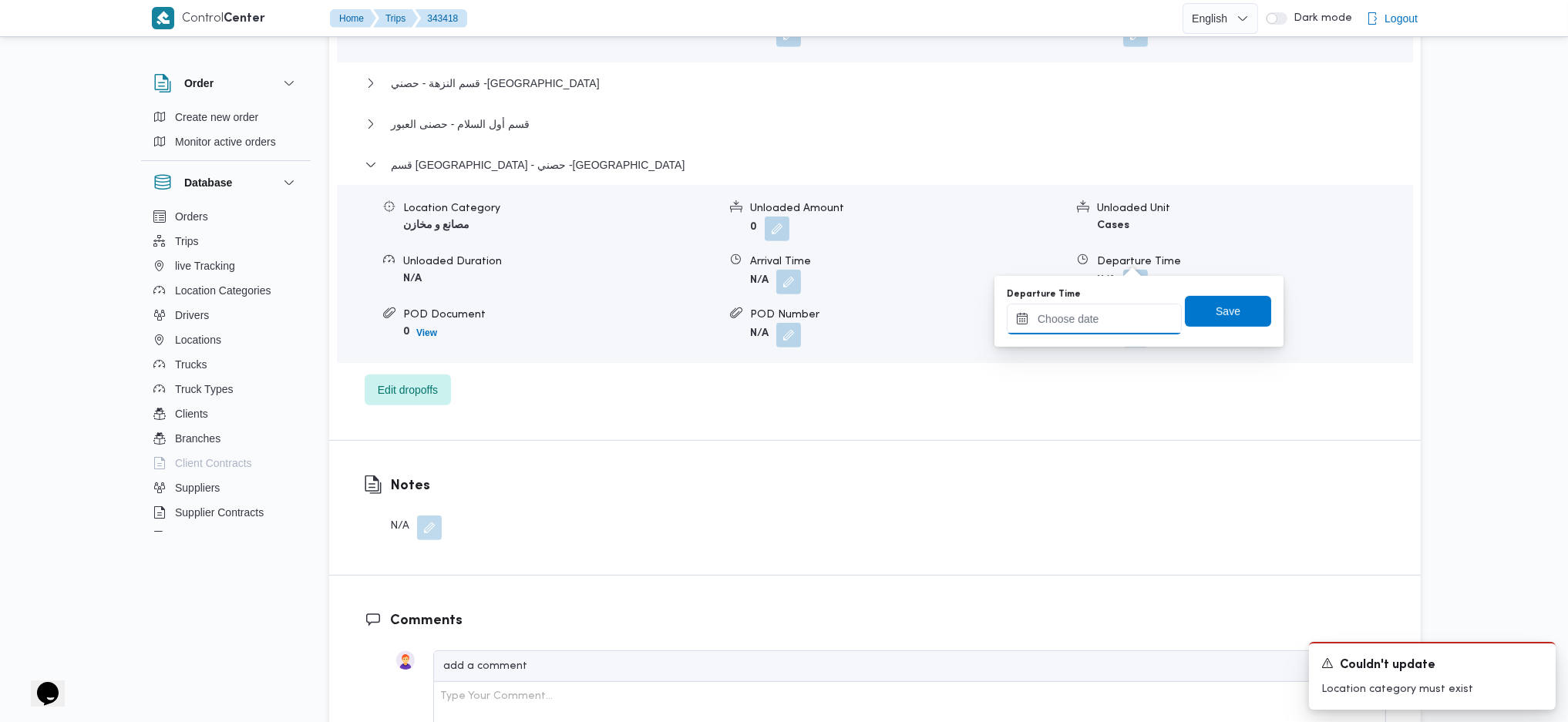
click at [1102, 314] on input "Departure Time" at bounding box center [1095, 320] width 175 height 31
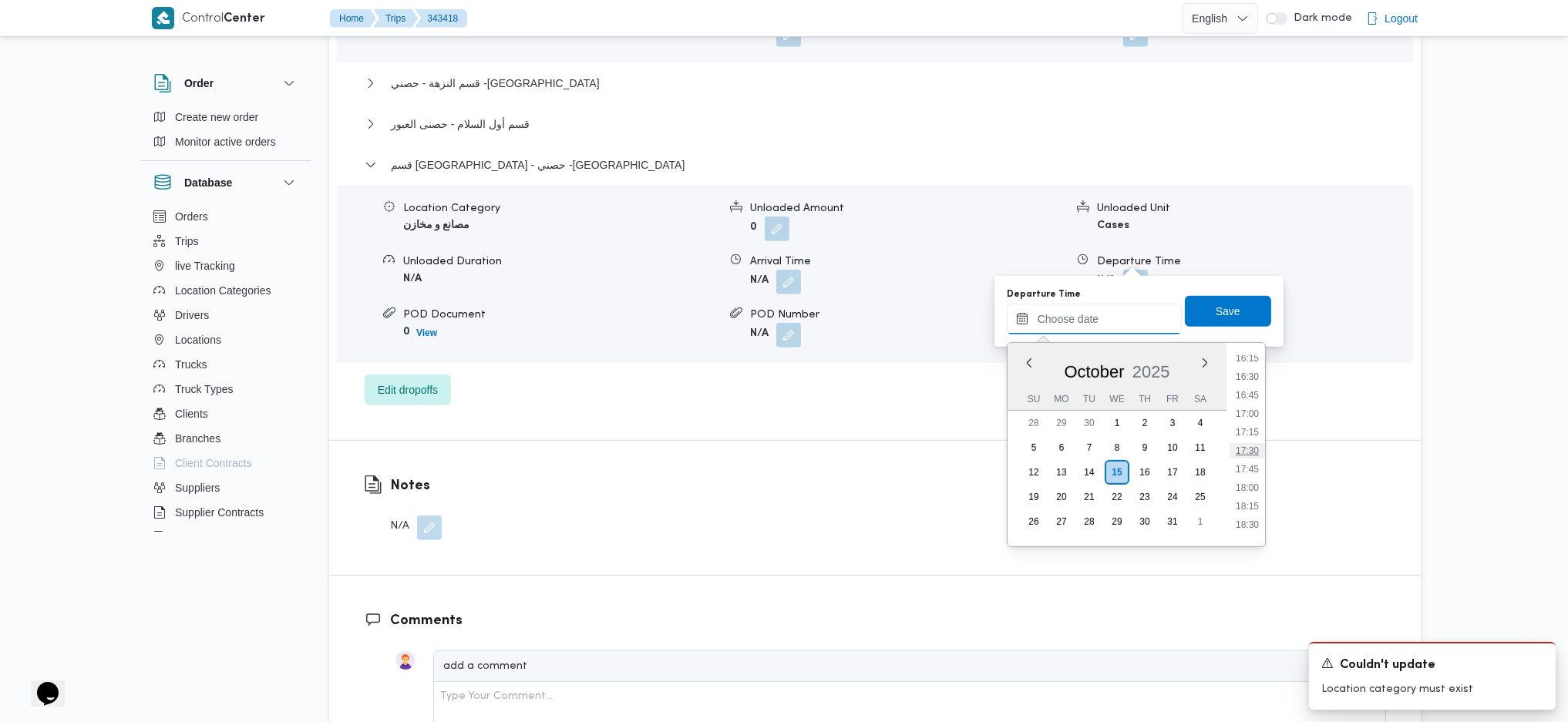
scroll to position [1173, 0]
drag, startPoint x: 1251, startPoint y: 404, endPoint x: 1231, endPoint y: 357, distance: 51.1
click at [1251, 404] on li "16:30" at bounding box center [1248, 411] width 36 height 16
type input "15/10/2025 16:30"
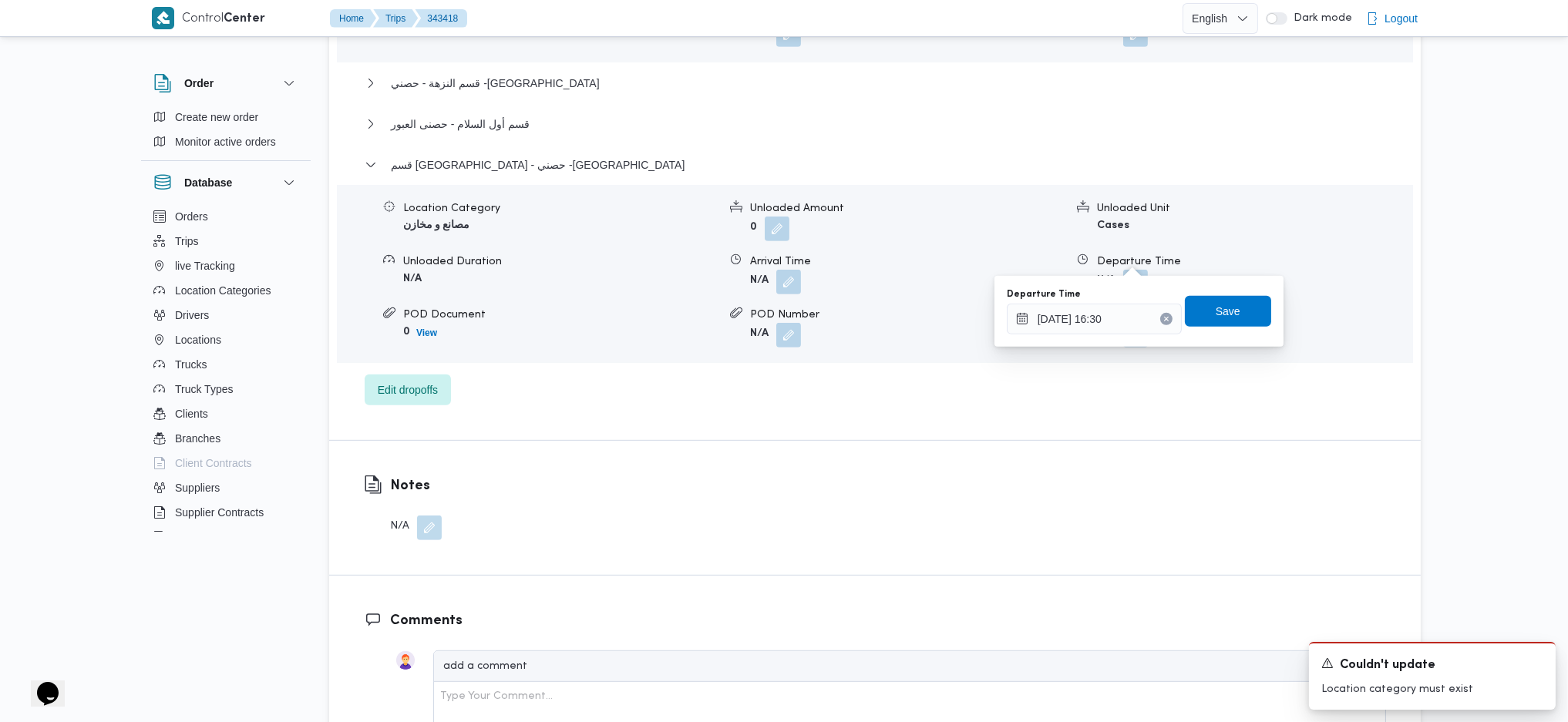
click at [1205, 293] on div "Departure Time 15/10/2025 16:30 Save" at bounding box center [1139, 312] width 268 height 50
click at [1216, 309] on span "Save" at bounding box center [1228, 312] width 25 height 19
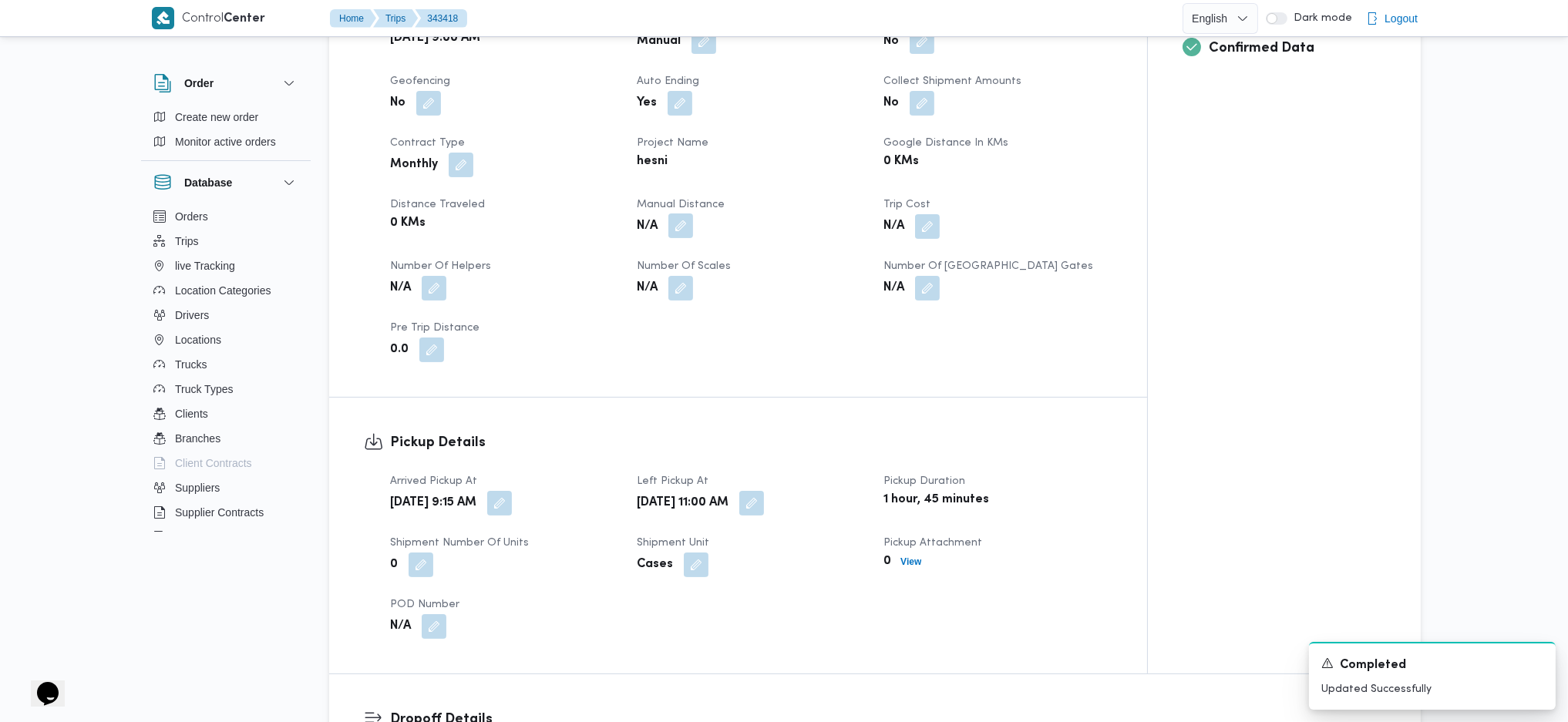
scroll to position [617, 0]
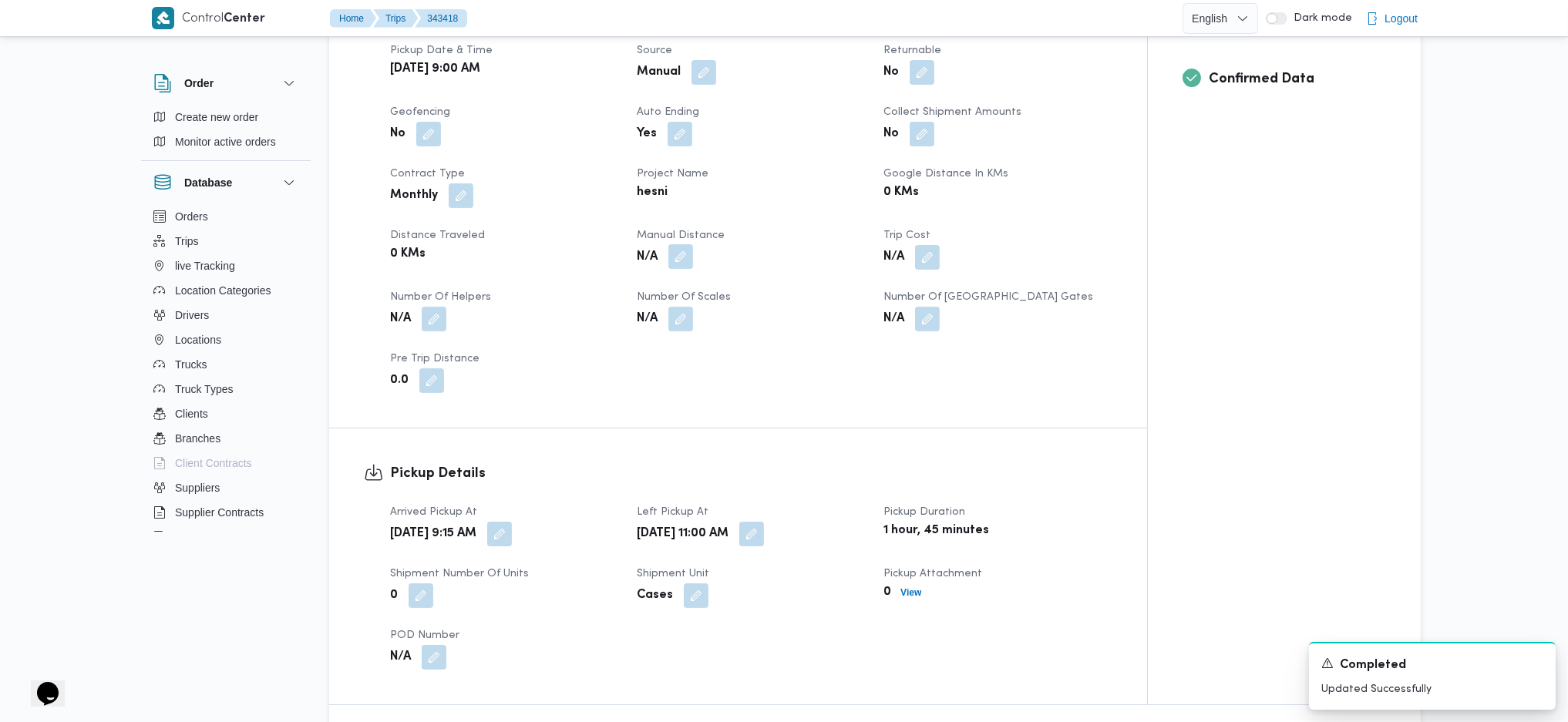
click at [671, 244] on button "button" at bounding box center [681, 257] width 25 height 25
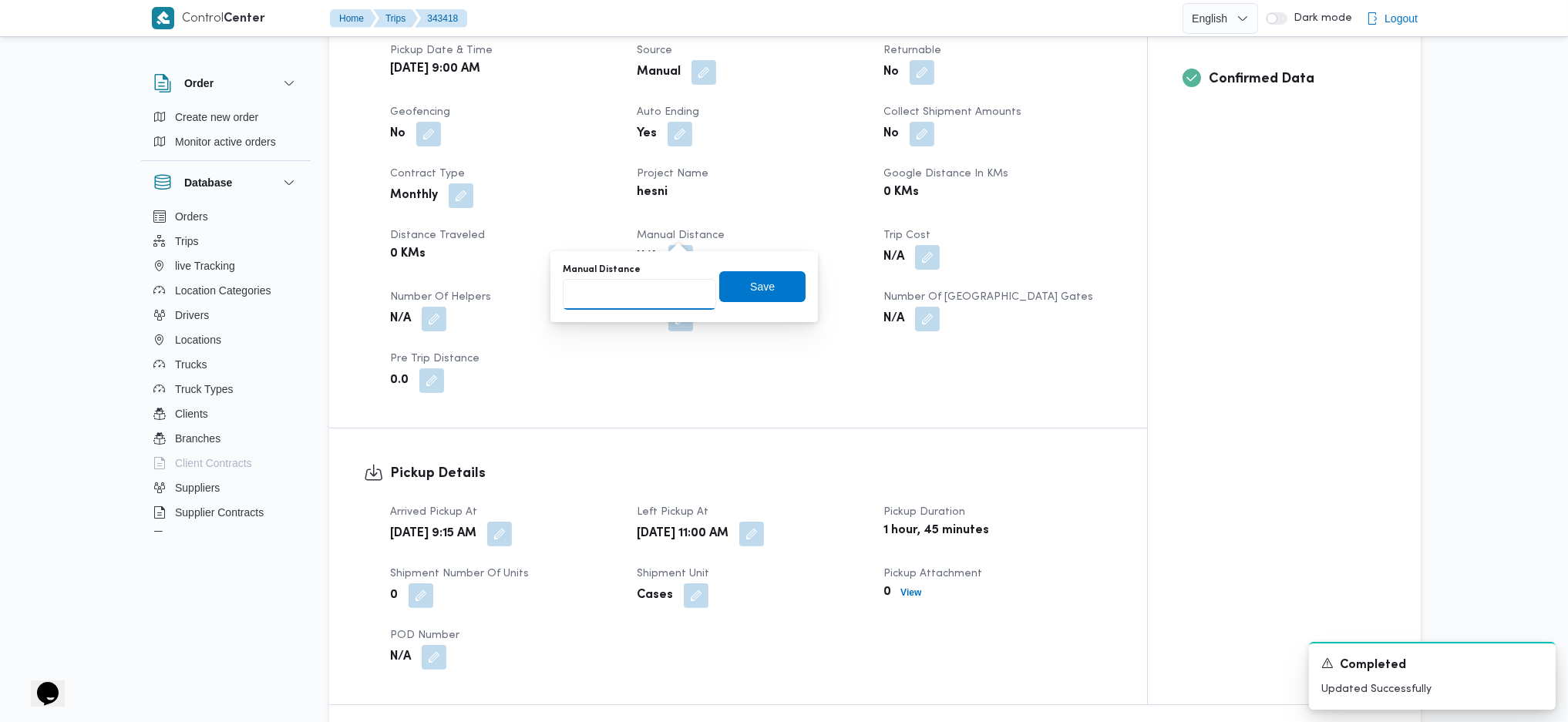
click at [624, 291] on input "Manual Distance" at bounding box center [639, 295] width 154 height 31
type input "119"
click at [777, 284] on span "Save" at bounding box center [762, 287] width 86 height 31
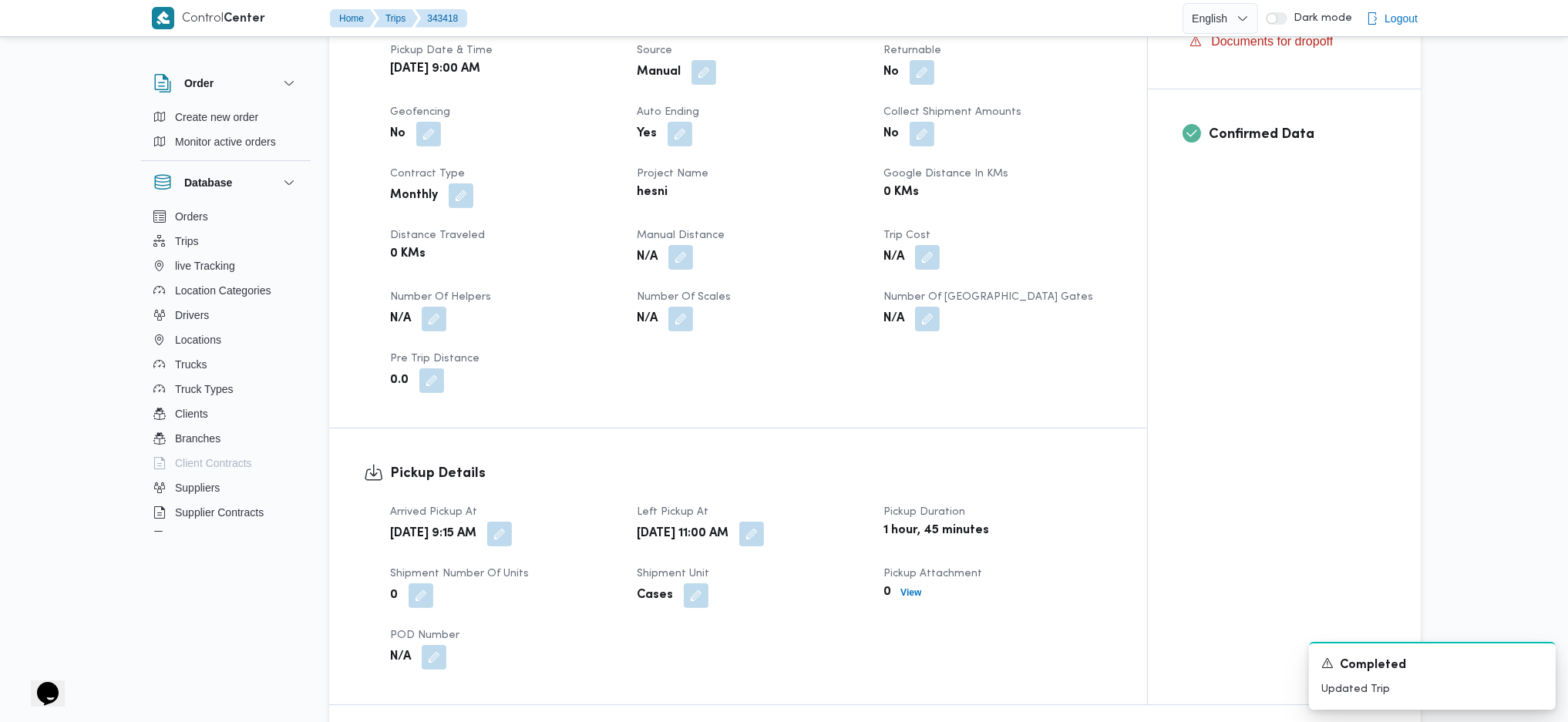
scroll to position [0, 0]
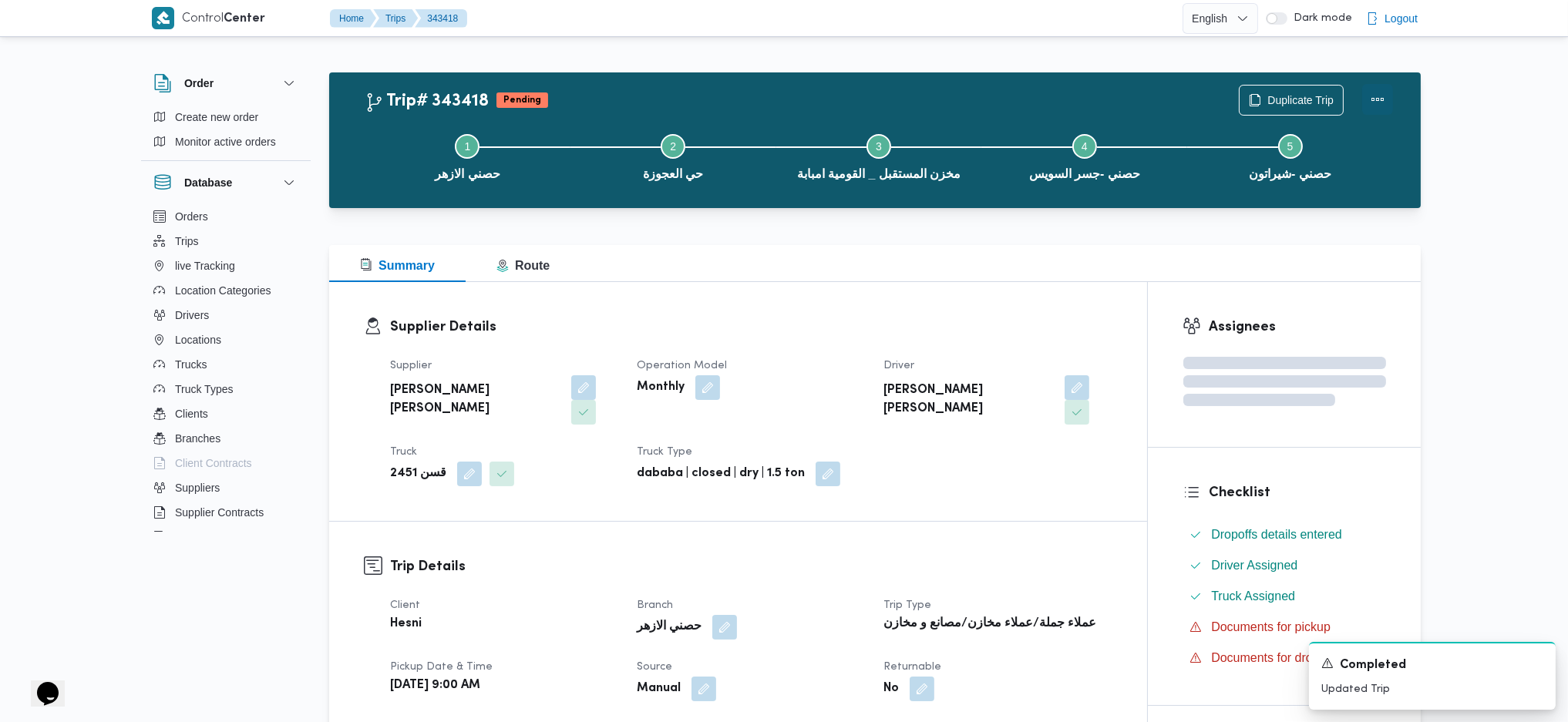
click at [1378, 104] on button "Actions" at bounding box center [1378, 99] width 31 height 31
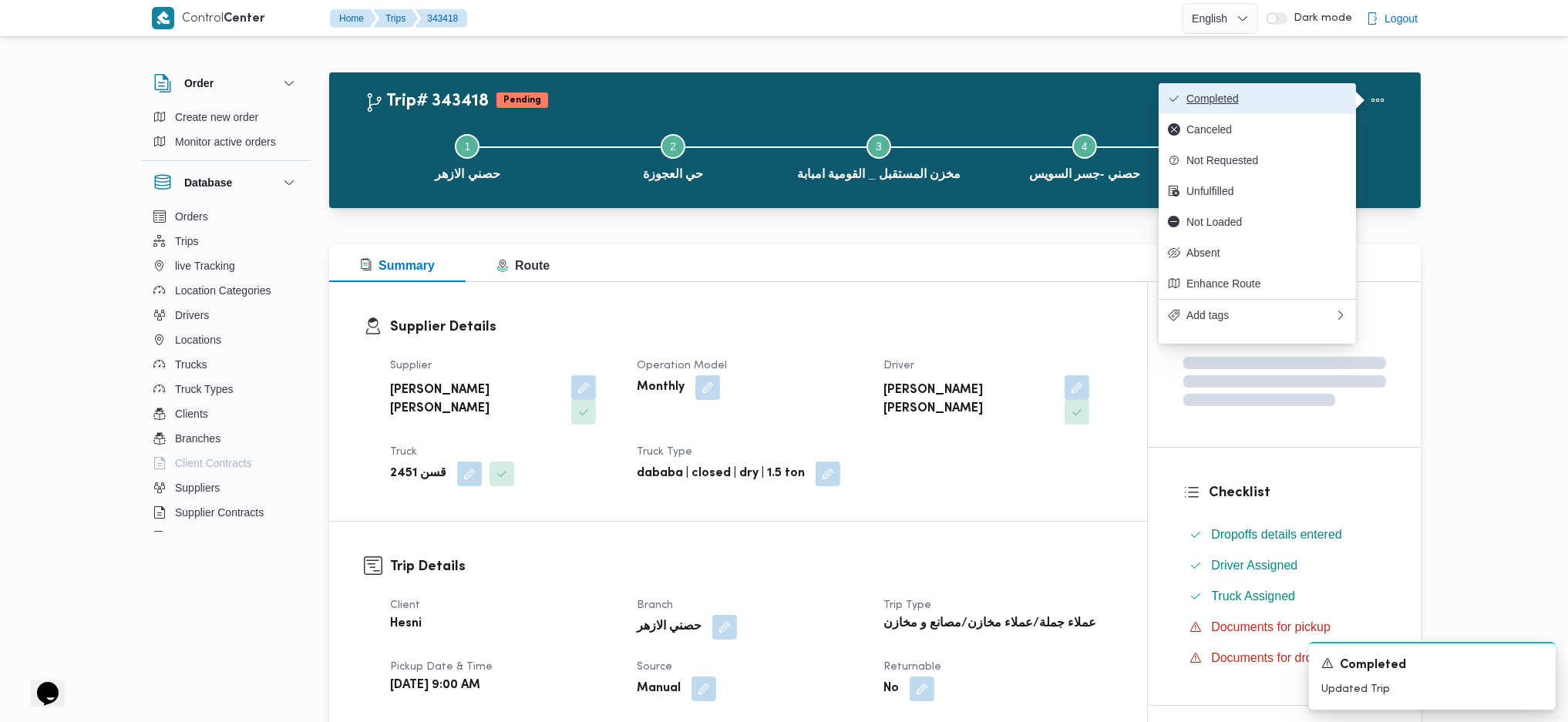
click at [1324, 100] on span "Completed" at bounding box center [1266, 98] width 161 height 12
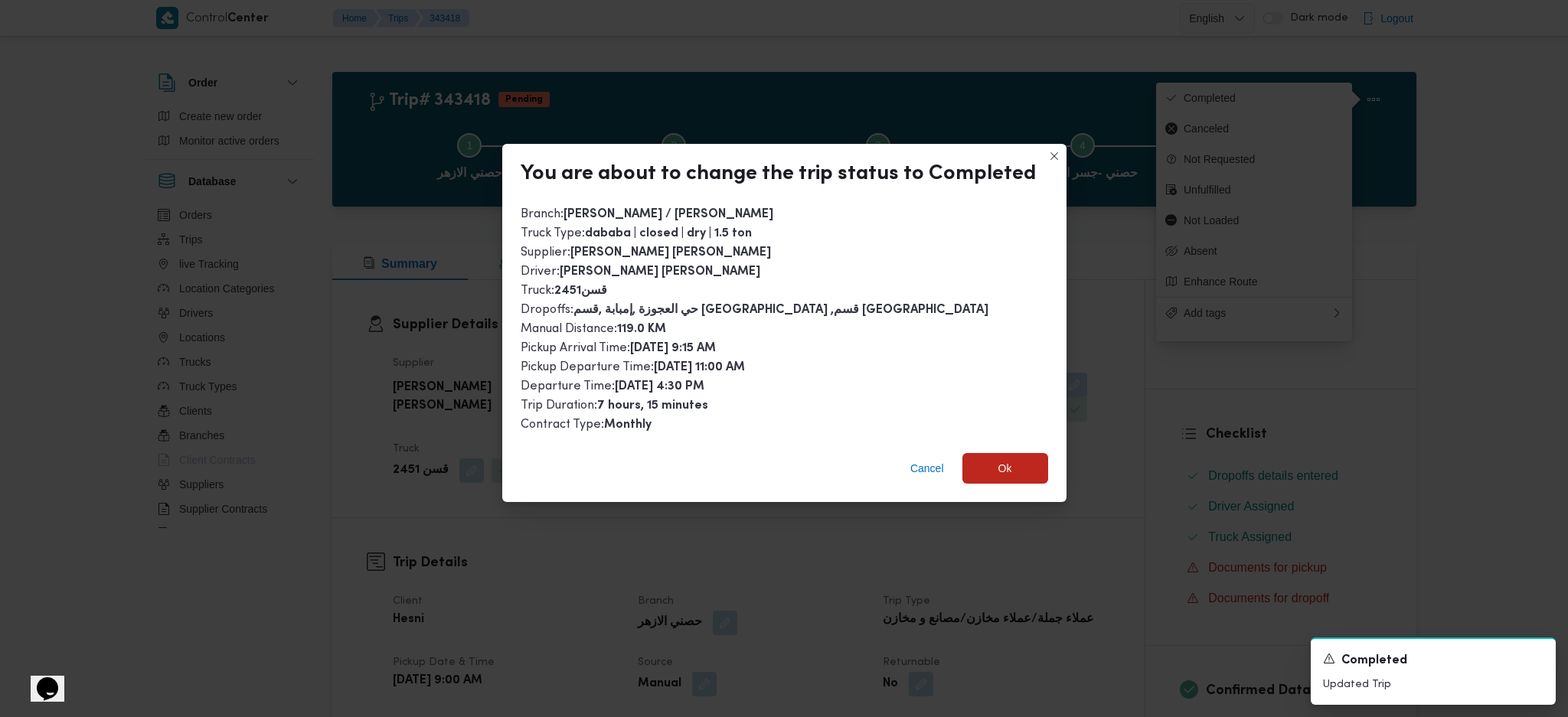
click at [1011, 486] on div "Cancel Ok" at bounding box center [784, 471] width 564 height 62
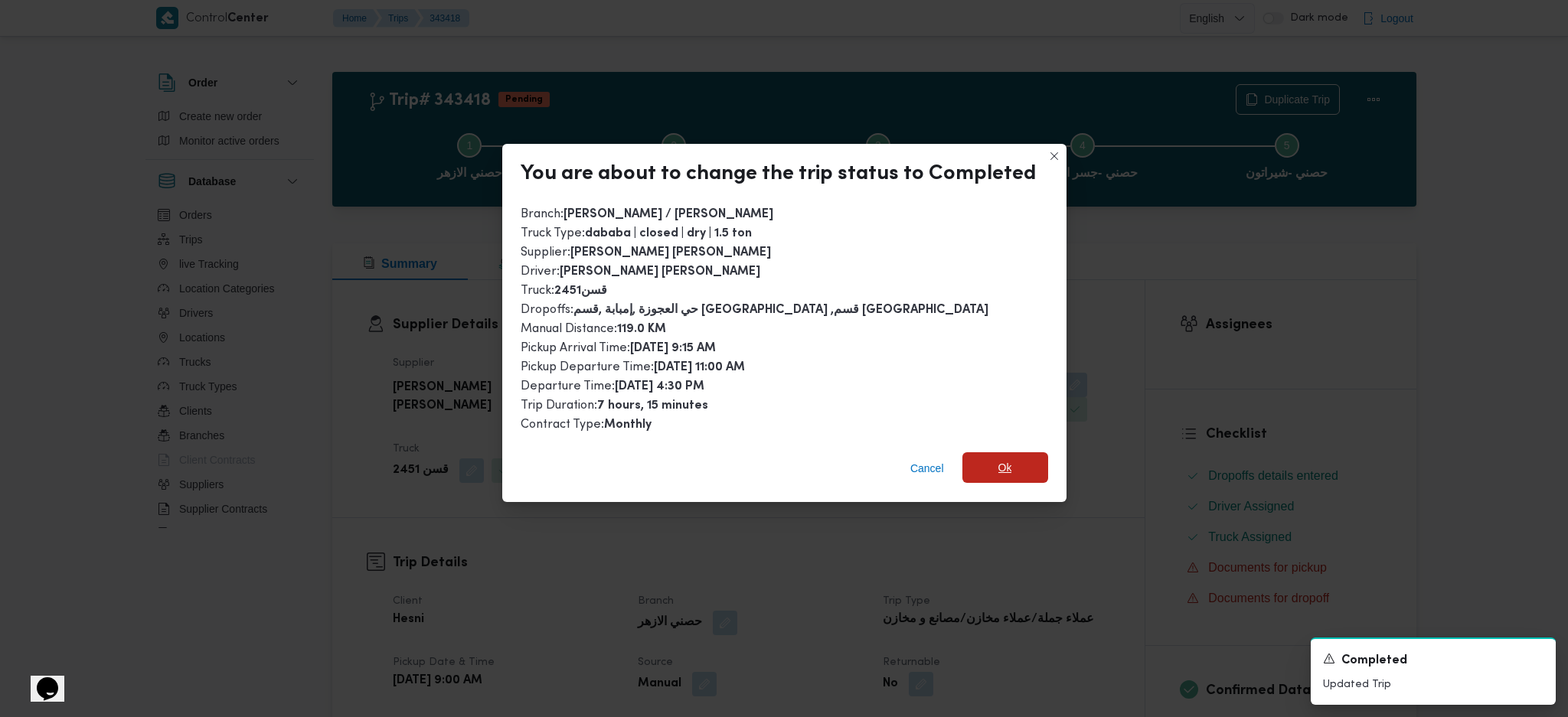
click at [1011, 476] on span "Ok" at bounding box center [1005, 467] width 86 height 31
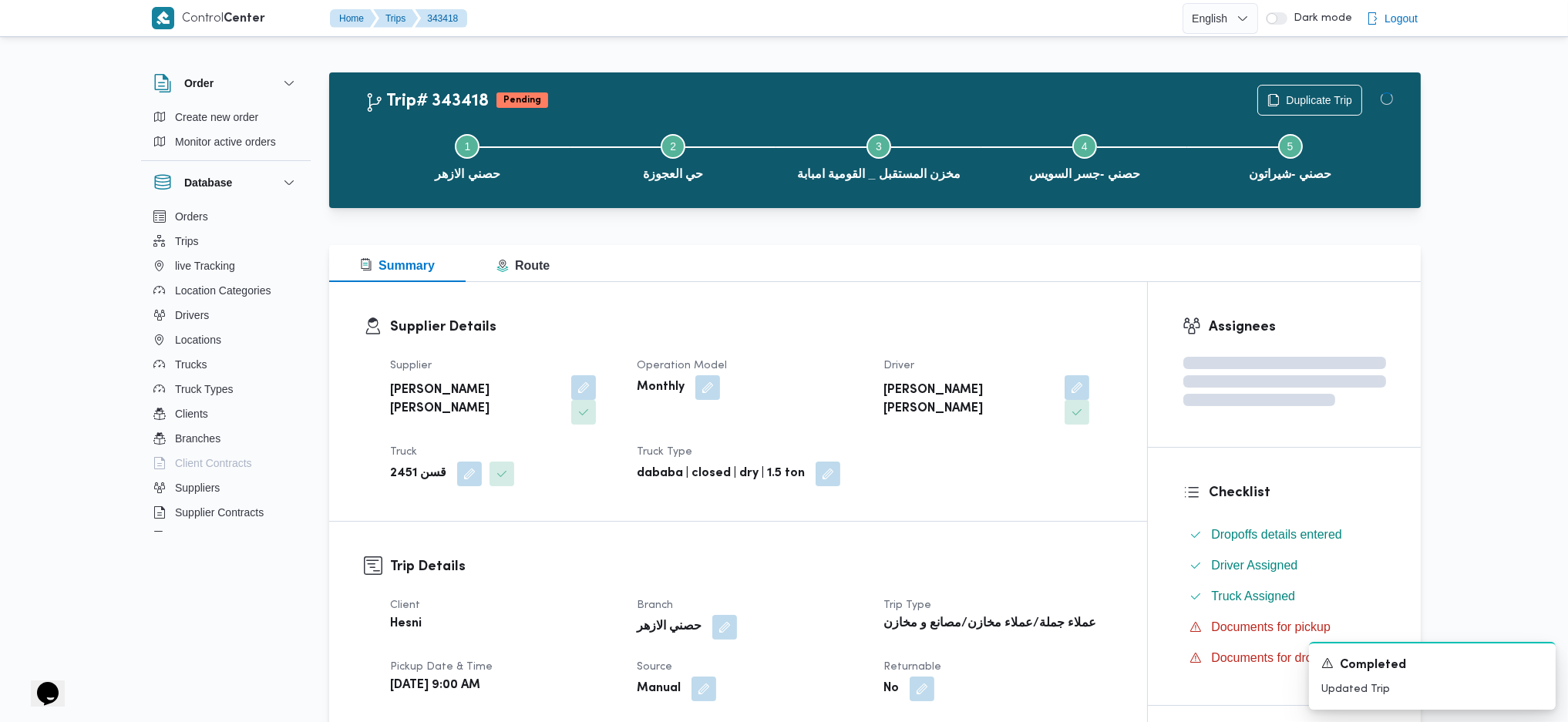
click at [1015, 494] on div "Supplier Details Supplier محمود محمد احمد محمود خشان Operation Model Monthly Dr…" at bounding box center [738, 402] width 818 height 239
click at [926, 301] on div "Supplier Details Supplier محمود محمد احمد محمود خشان Operation Model Monthly Dr…" at bounding box center [738, 402] width 818 height 239
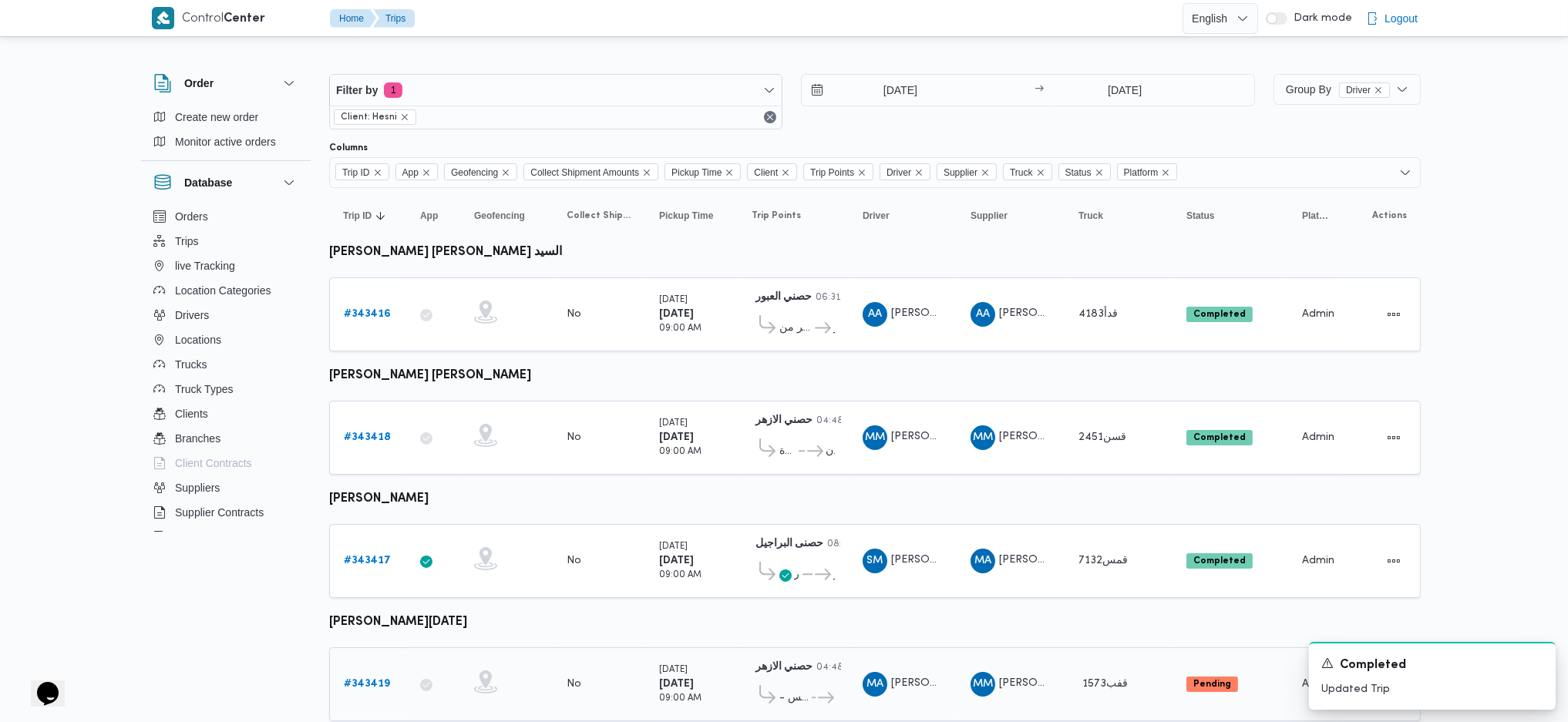
click at [377, 679] on b "# 343419" at bounding box center [367, 684] width 47 height 10
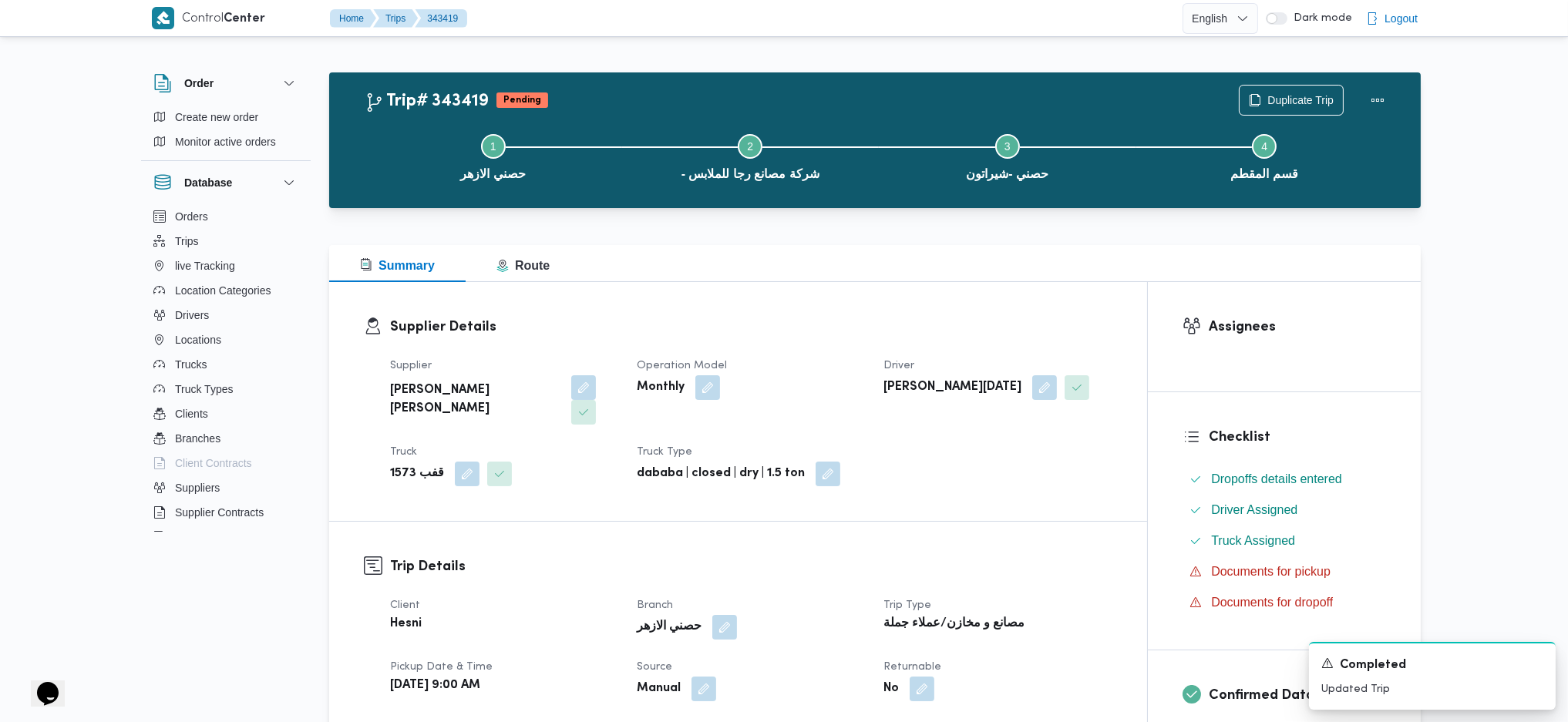
scroll to position [719, 0]
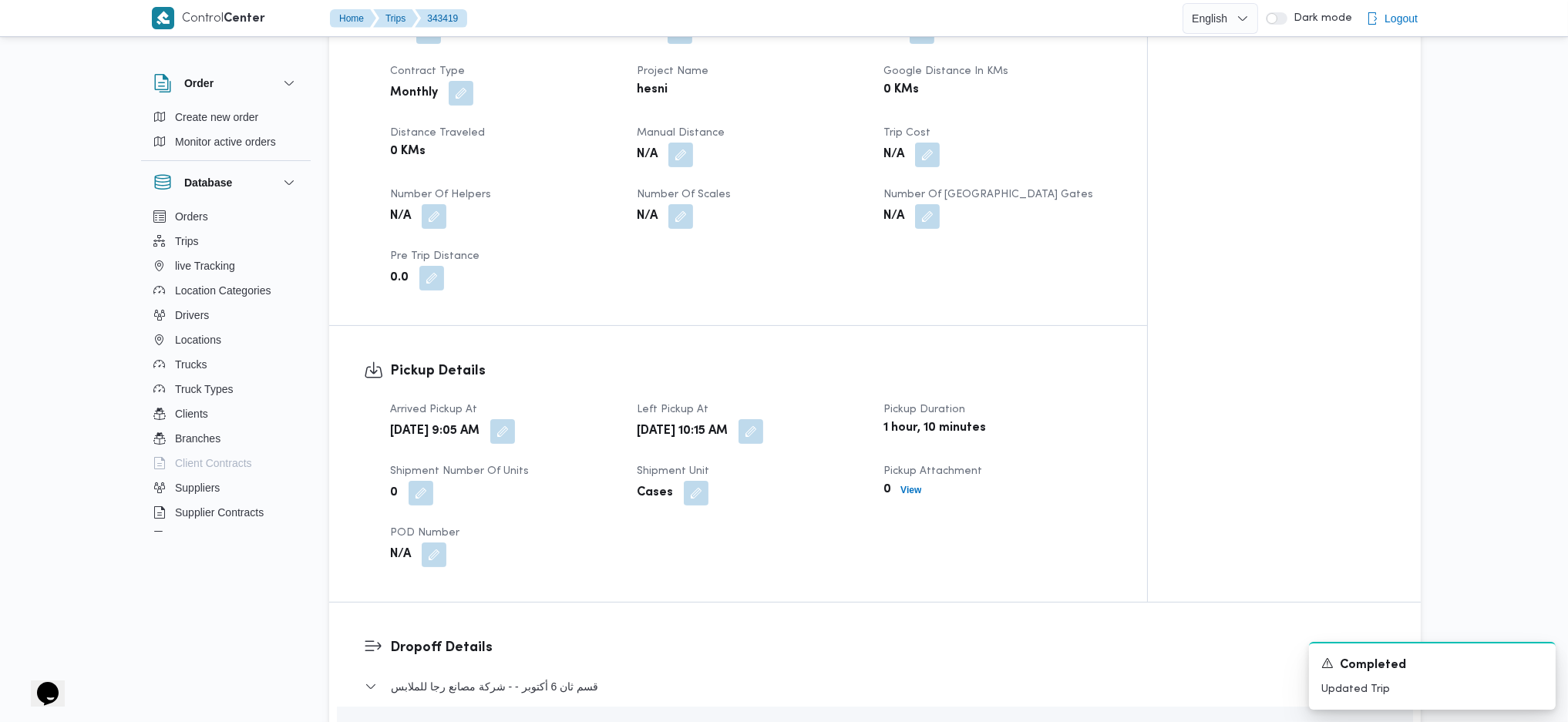
click at [688, 92] on div "Client Hesni Branch حصني الازهر Trip Type مصانع و مخازن/عملاء جملة Pickup date …" at bounding box center [751, 84] width 741 height 432
click at [684, 142] on button "button" at bounding box center [681, 154] width 25 height 25
click at [618, 185] on input "Manual Distance" at bounding box center [639, 192] width 154 height 31
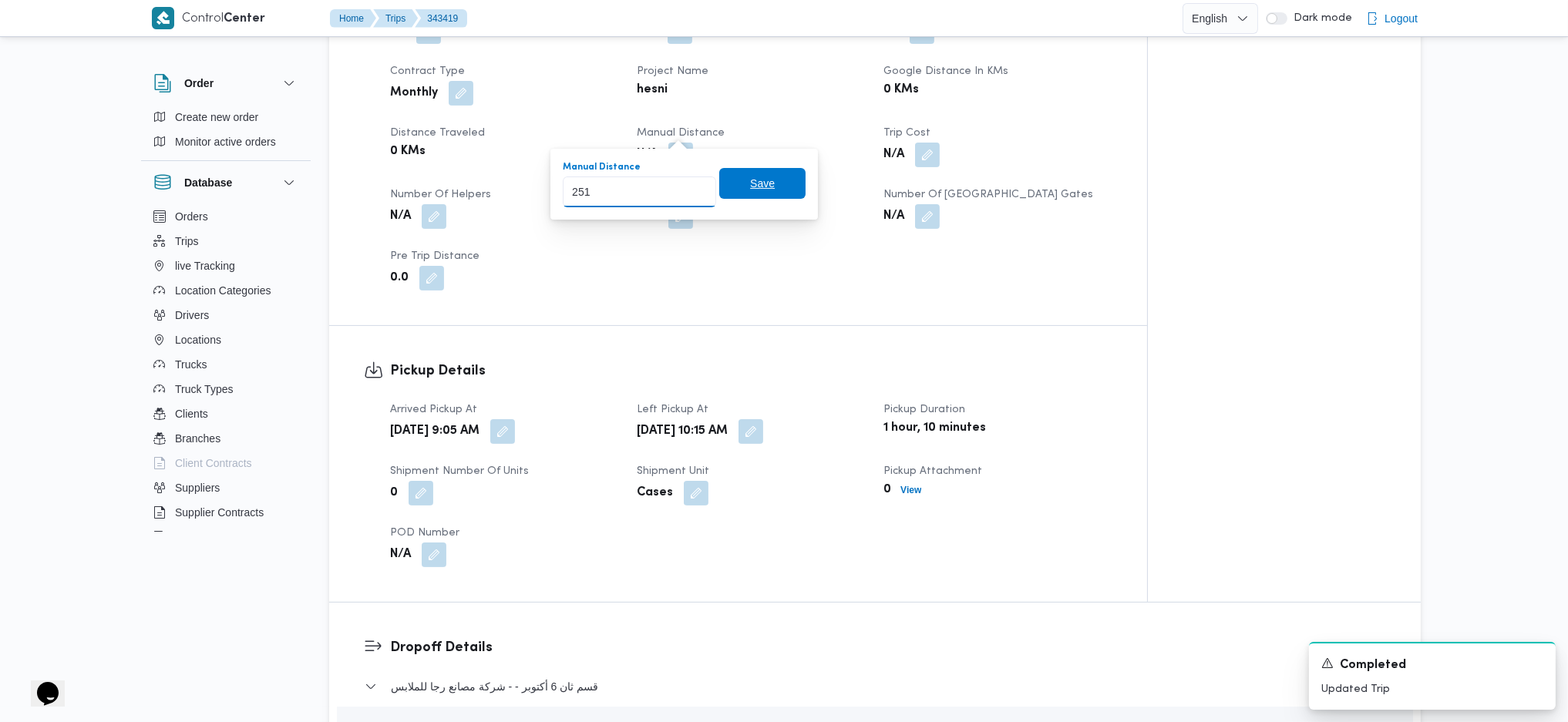
type input "251"
click at [755, 197] on span "Save" at bounding box center [762, 185] width 86 height 31
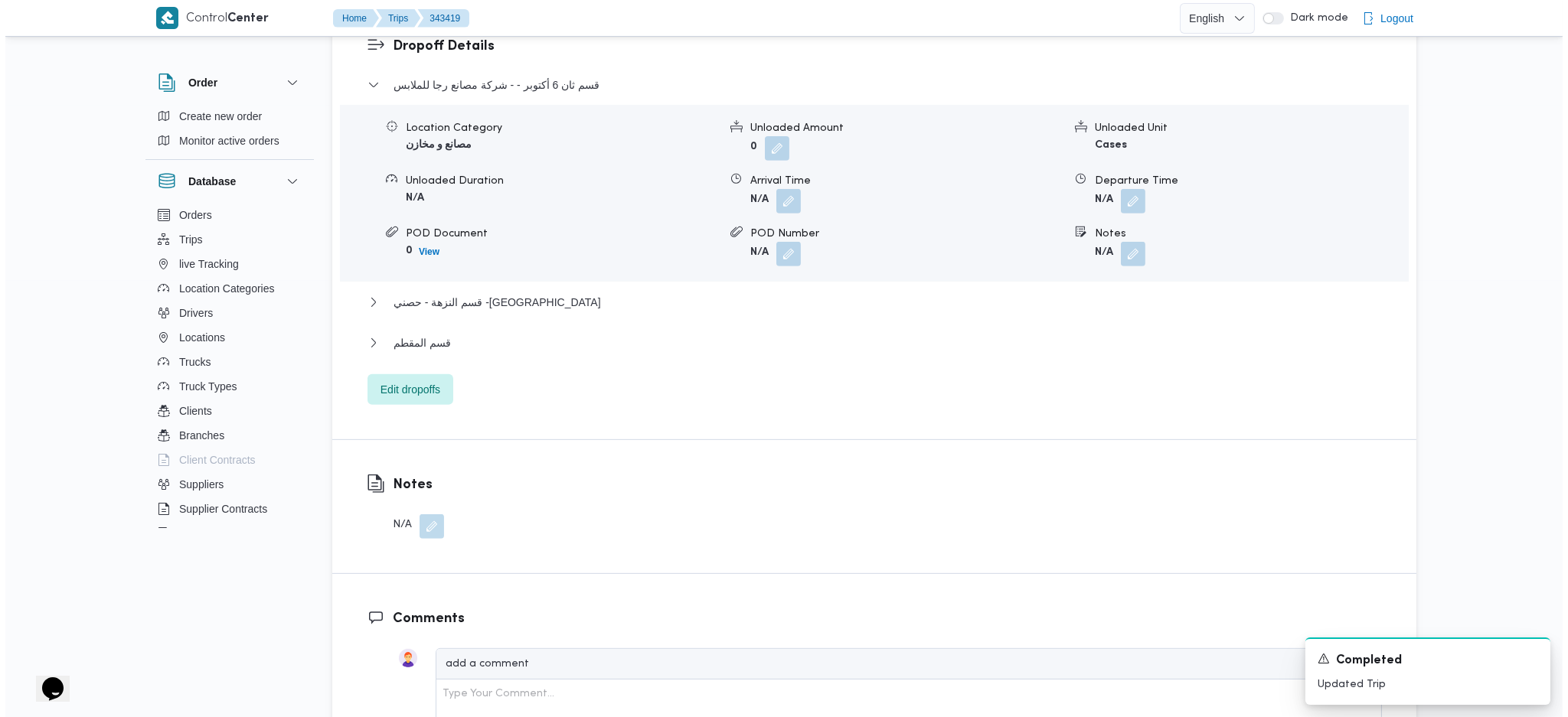
scroll to position [1428, 0]
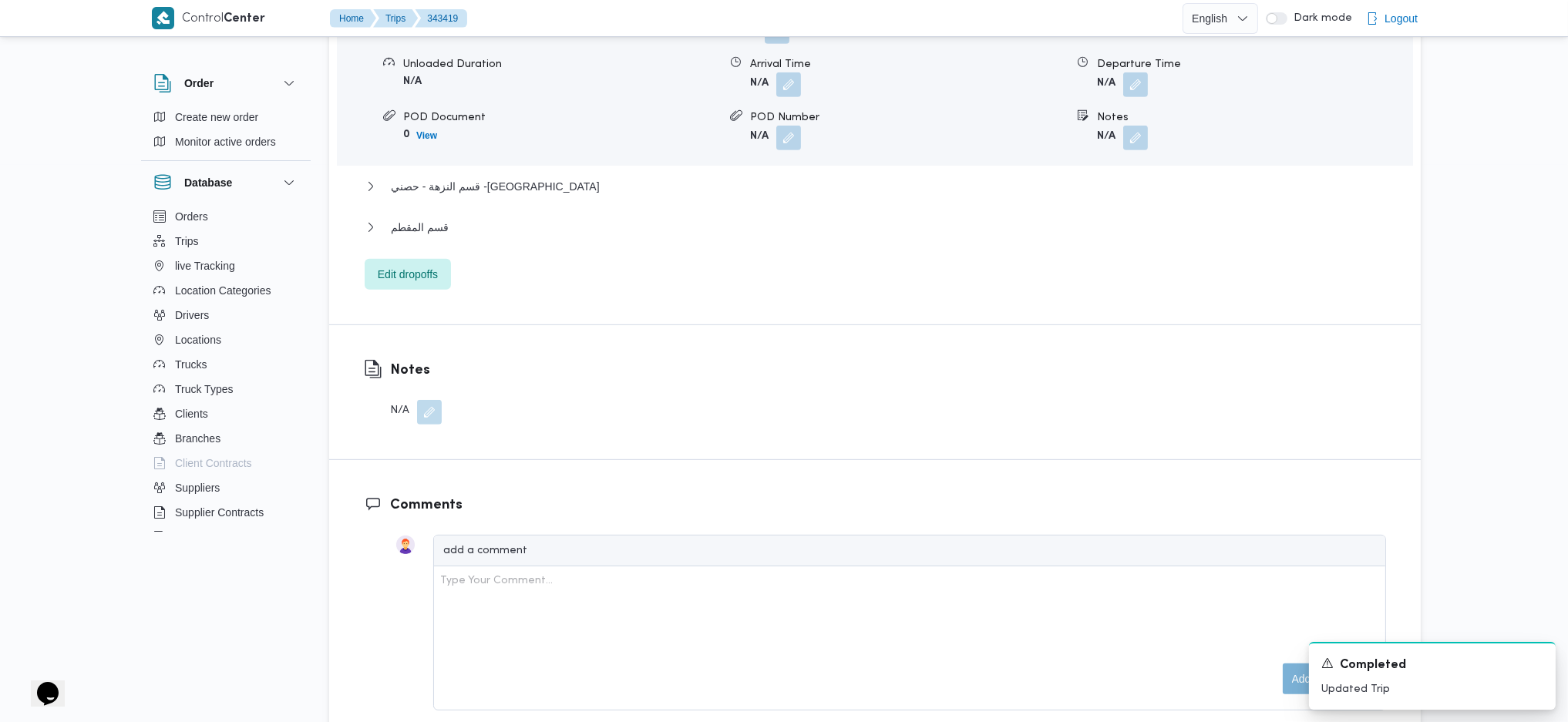
click at [416, 226] on div "قسم ثان 6 أكتوبر - - شركة مصانع رجا للملابس Location Category مصانع و مخازن Unl…" at bounding box center [875, 123] width 1022 height 331
click at [415, 264] on span "Edit dropoffs" at bounding box center [408, 274] width 61 height 19
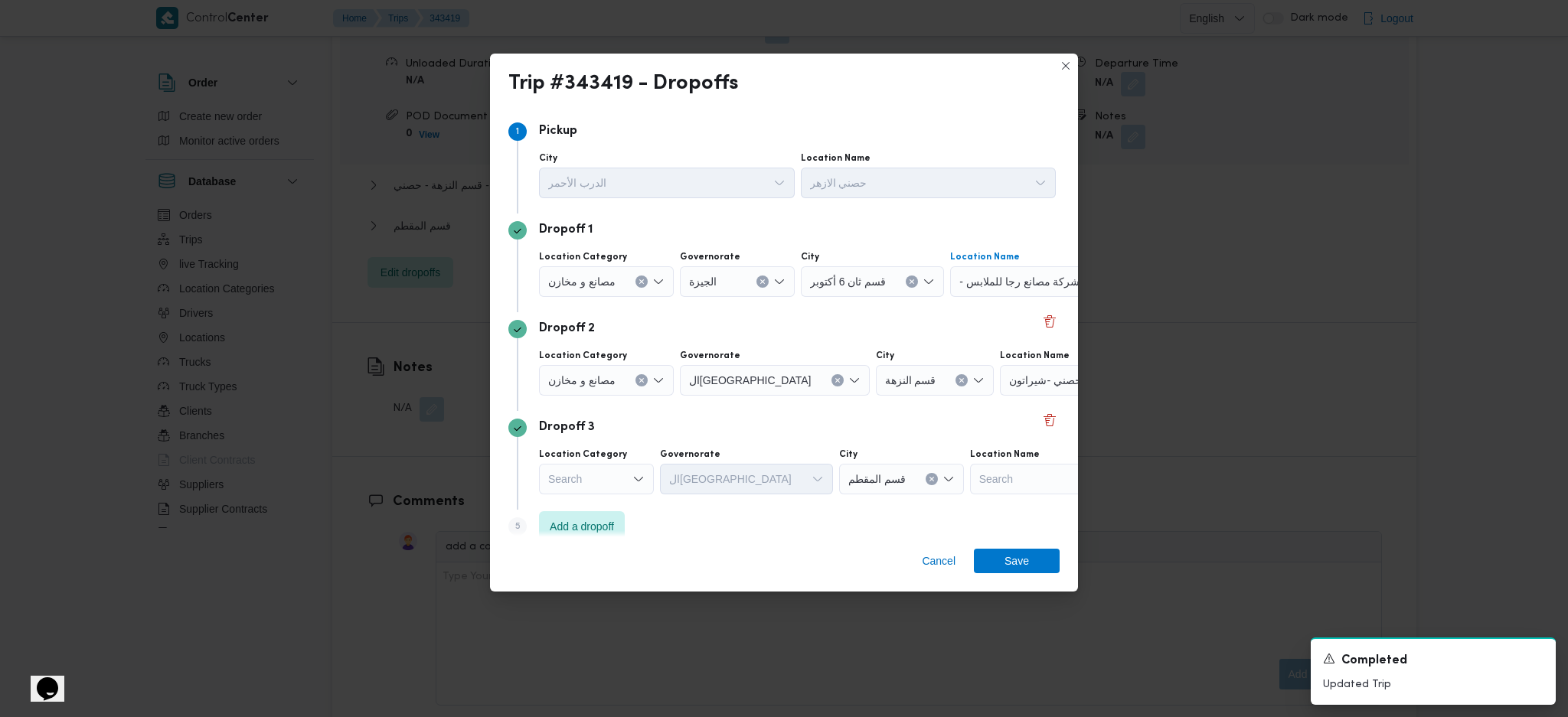
click at [1029, 283] on span "- شركة مصانع رجا للملابس" at bounding box center [1019, 281] width 120 height 17
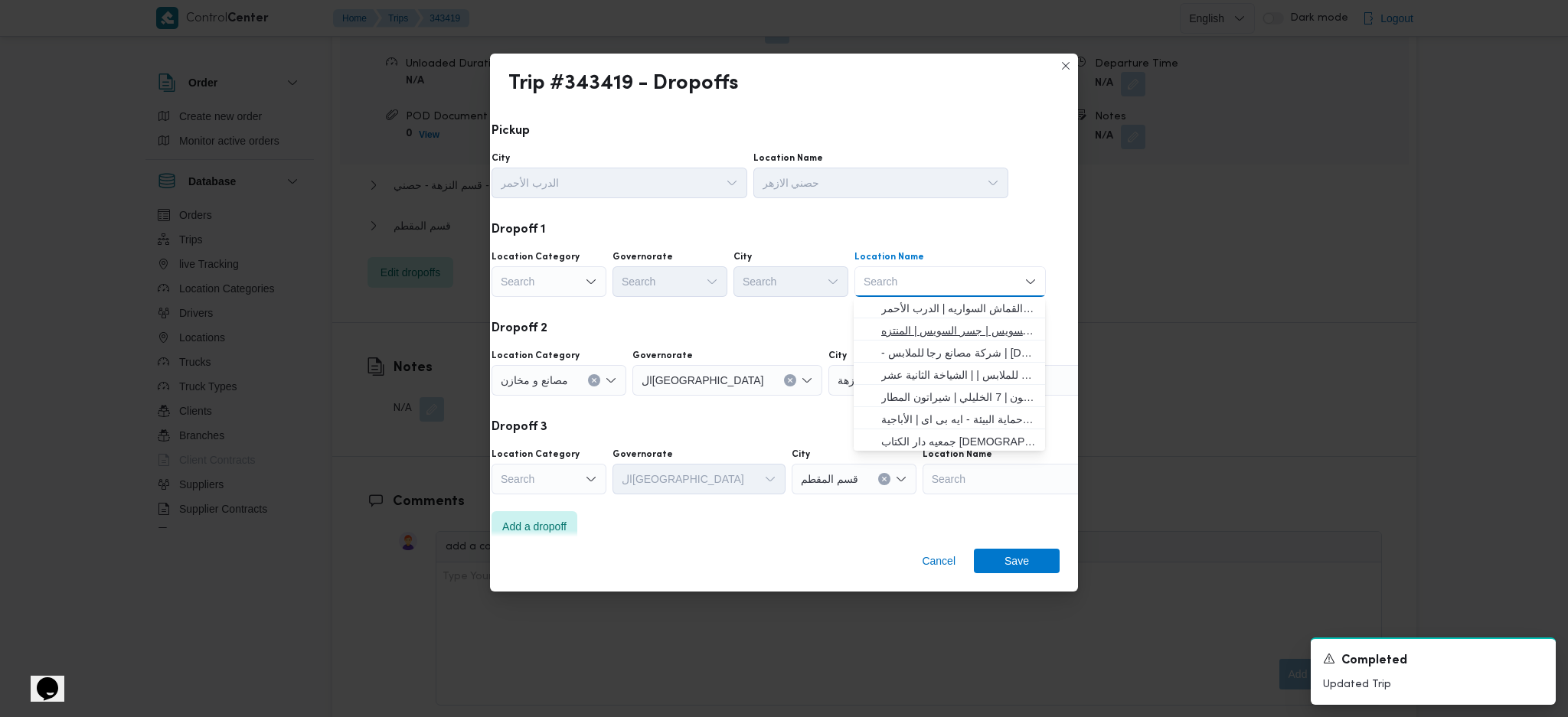
scroll to position [102, 0]
click at [828, 391] on div "قسم النزهة" at bounding box center [888, 380] width 119 height 31
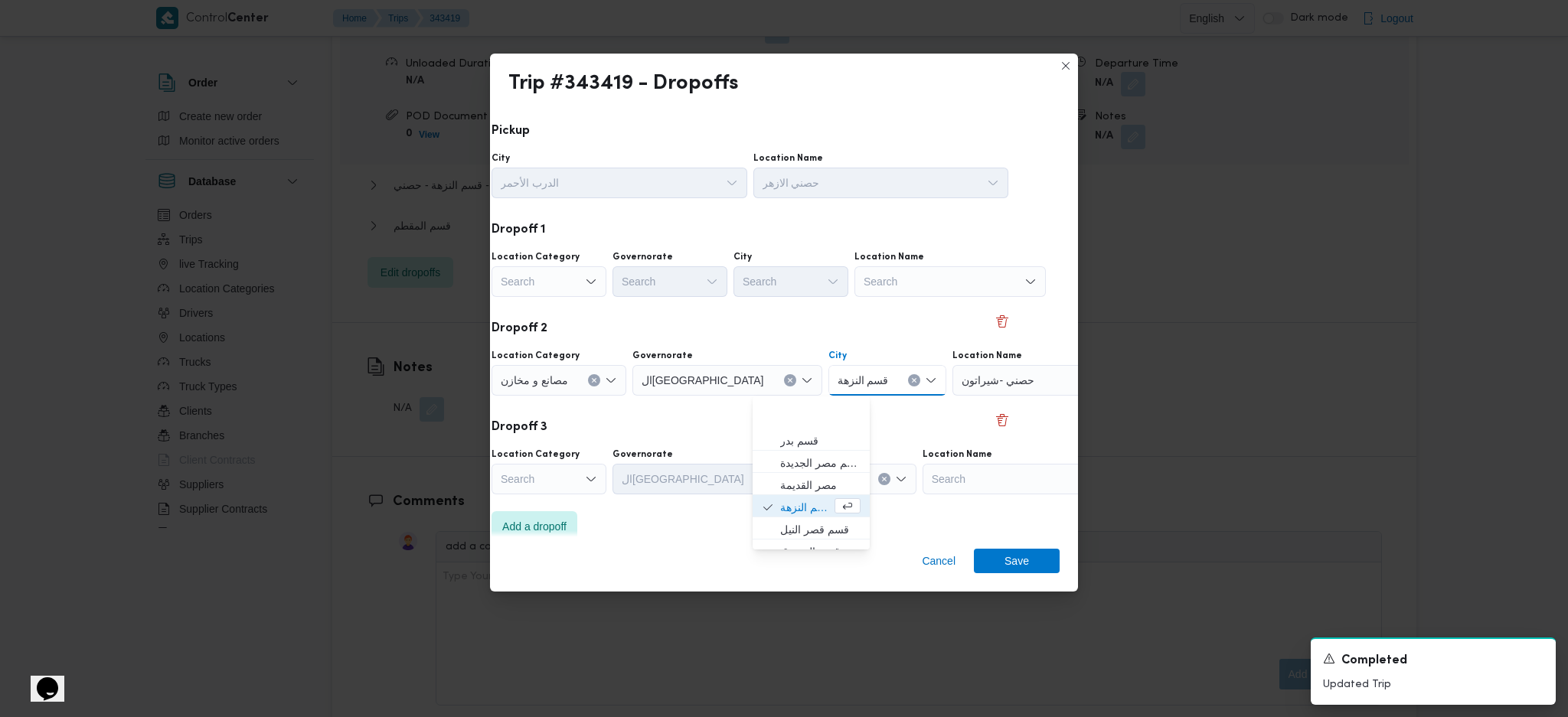
scroll to position [401, 0]
click at [908, 435] on div "Dropoff 3" at bounding box center [737, 428] width 552 height 18
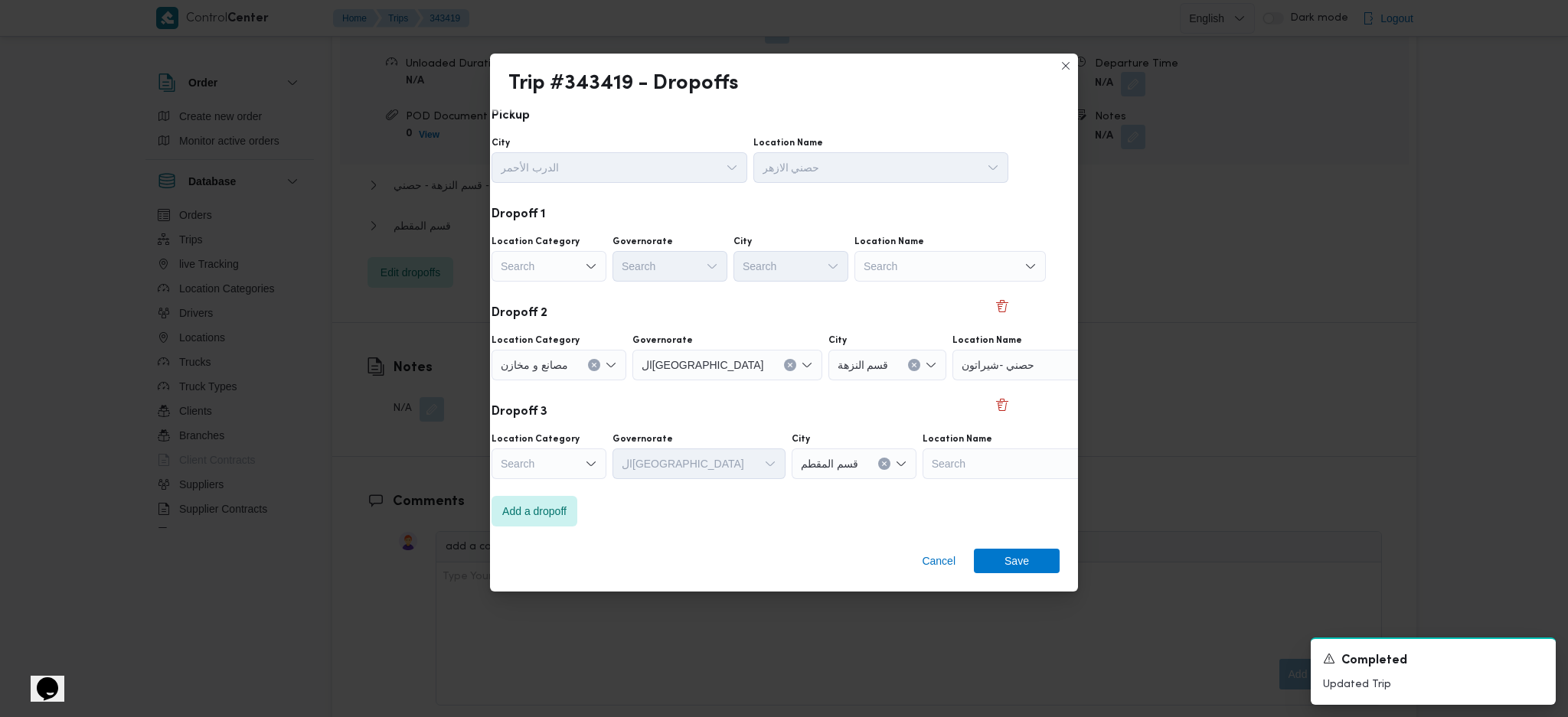
scroll to position [18, 48]
click at [542, 513] on span "Add a dropoff" at bounding box center [534, 508] width 64 height 18
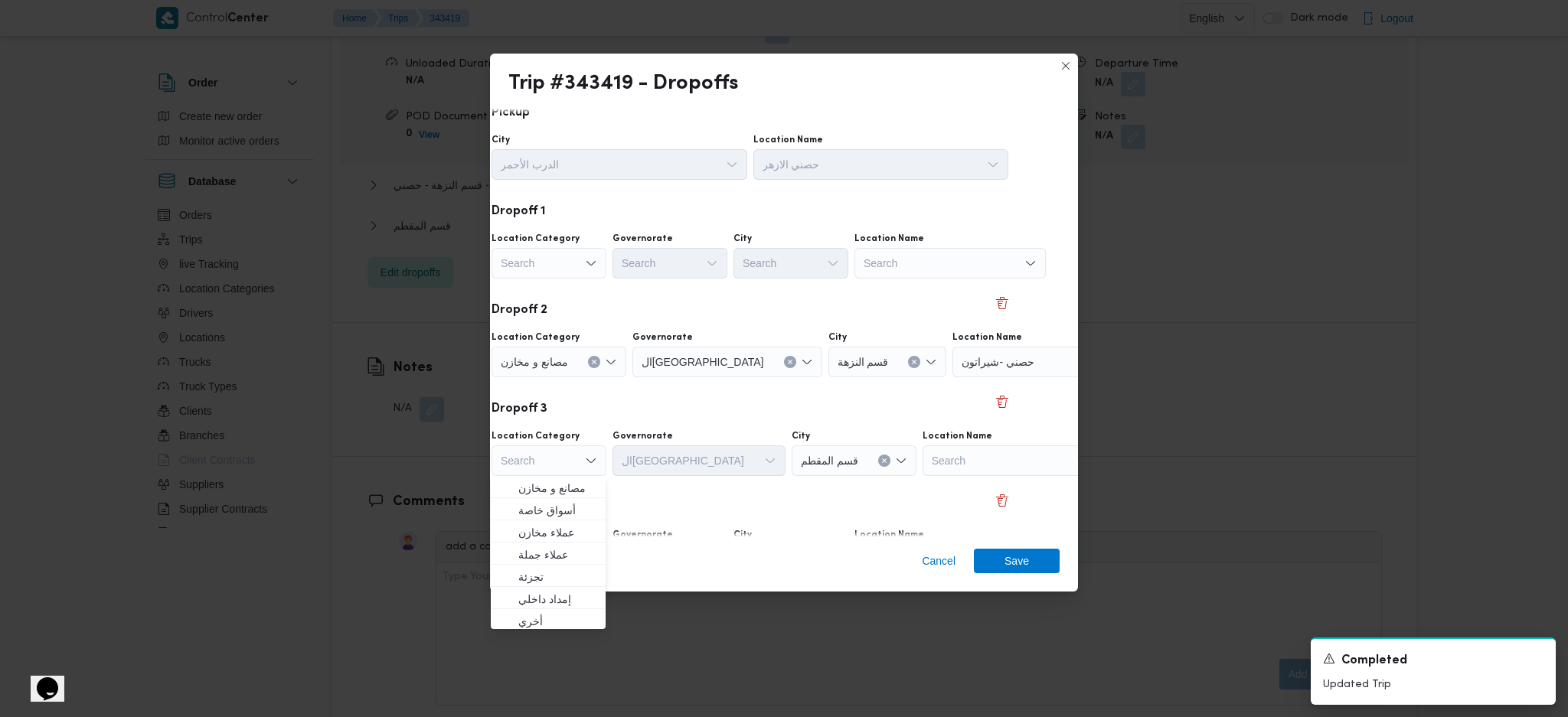
scroll to position [117, 48]
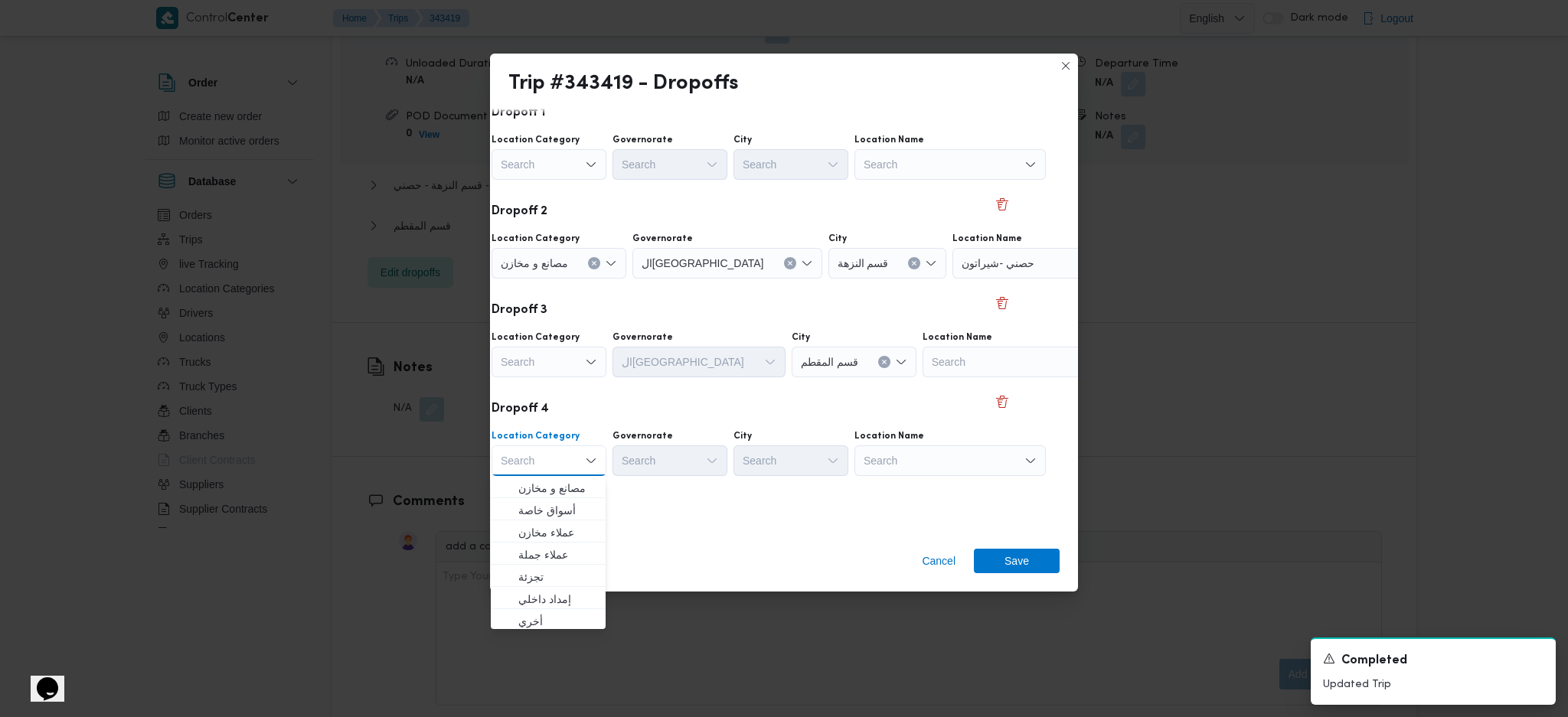
click at [921, 170] on div "Search" at bounding box center [950, 165] width 191 height 31
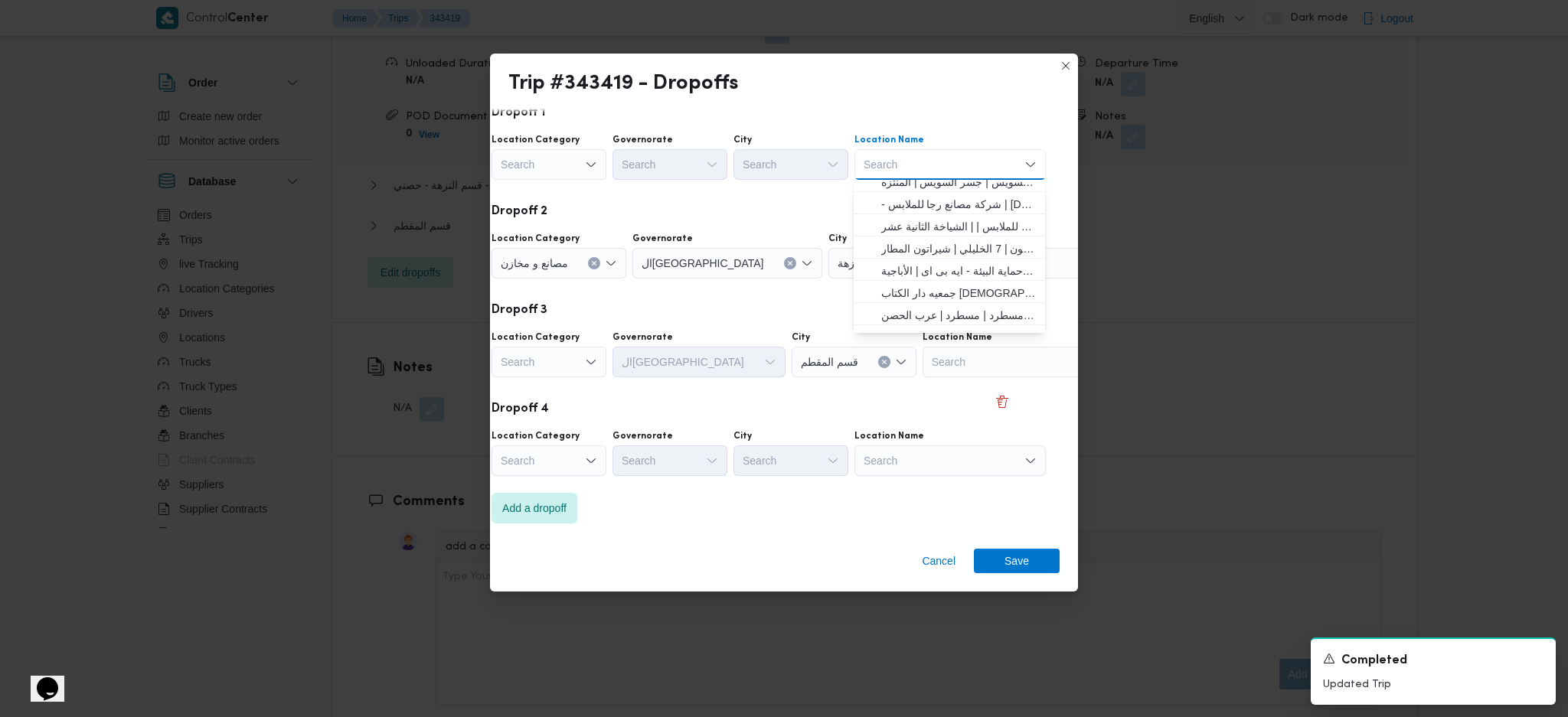
scroll to position [102, 0]
click at [934, 243] on span "حصني -شيراتون | 7 الخليلي | شيراتون المطار" at bounding box center [959, 246] width 155 height 18
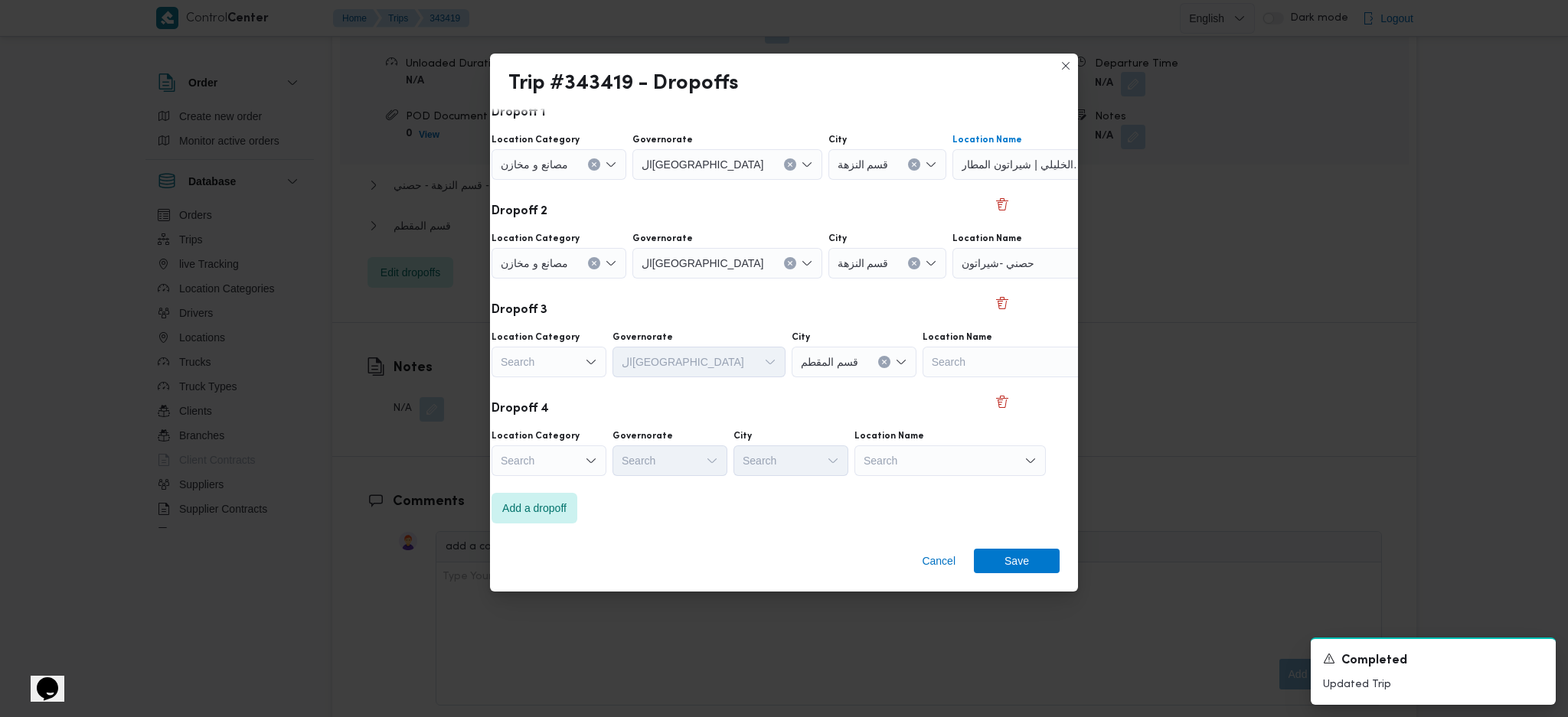
click at [975, 270] on div "حصني -شيراتون" at bounding box center [1048, 263] width 191 height 31
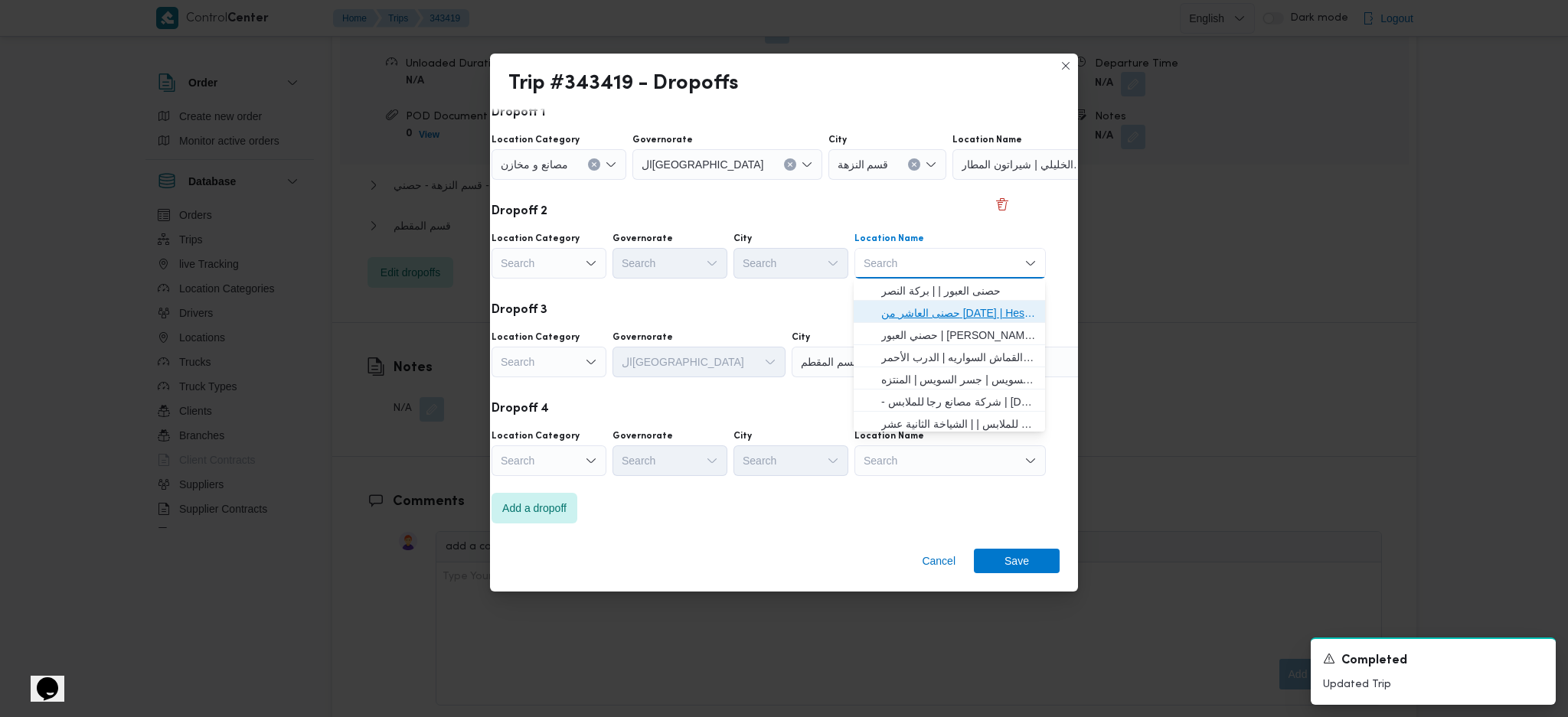
click at [944, 304] on span "حصنى العاشر من رمضان | Hesni Textiles Factory | جزء من مدينة العاشر-مجاورات" at bounding box center [959, 313] width 155 height 18
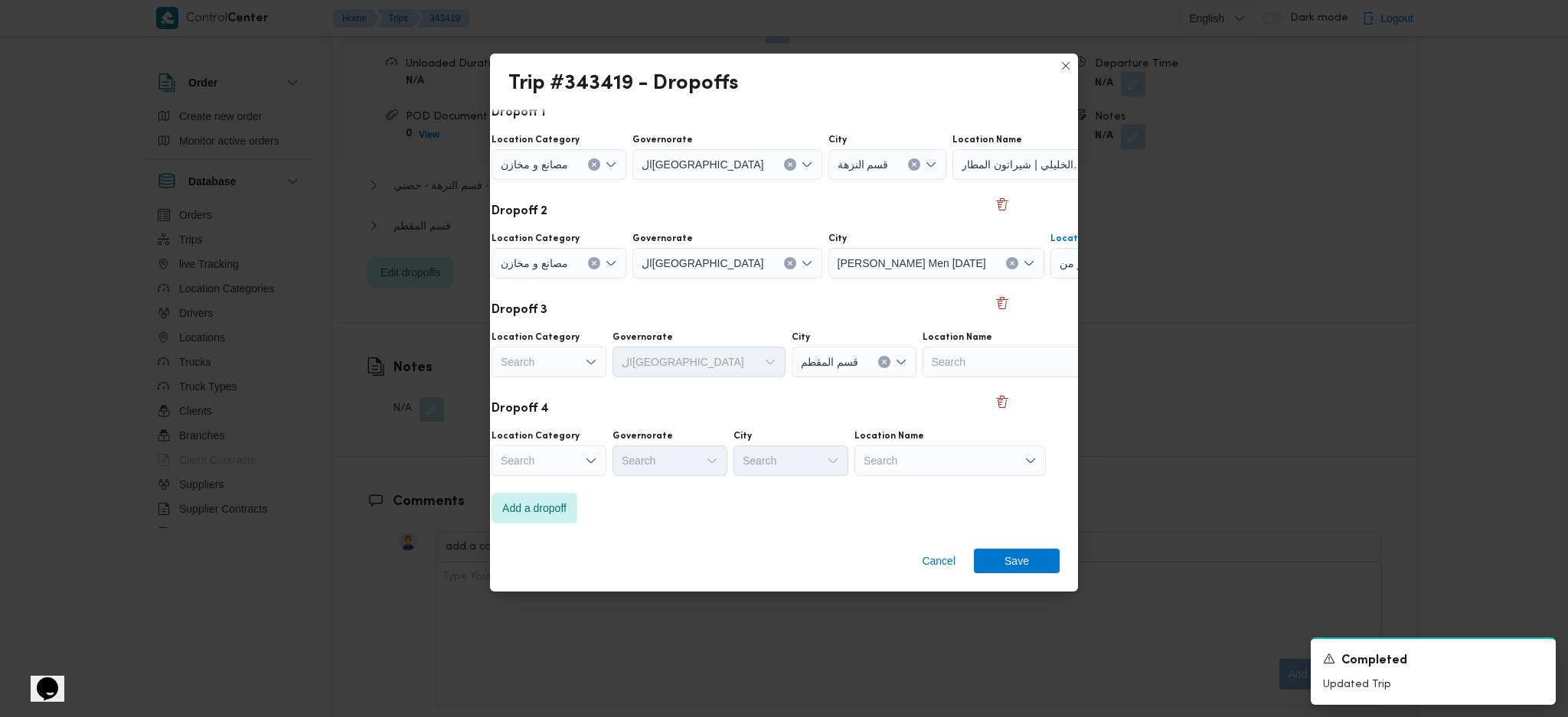
click at [595, 356] on icon "Open list of options" at bounding box center [591, 362] width 12 height 12
click at [546, 452] on span "عملاء جملة" at bounding box center [557, 456] width 78 height 18
click at [932, 471] on div "Search" at bounding box center [950, 461] width 191 height 31
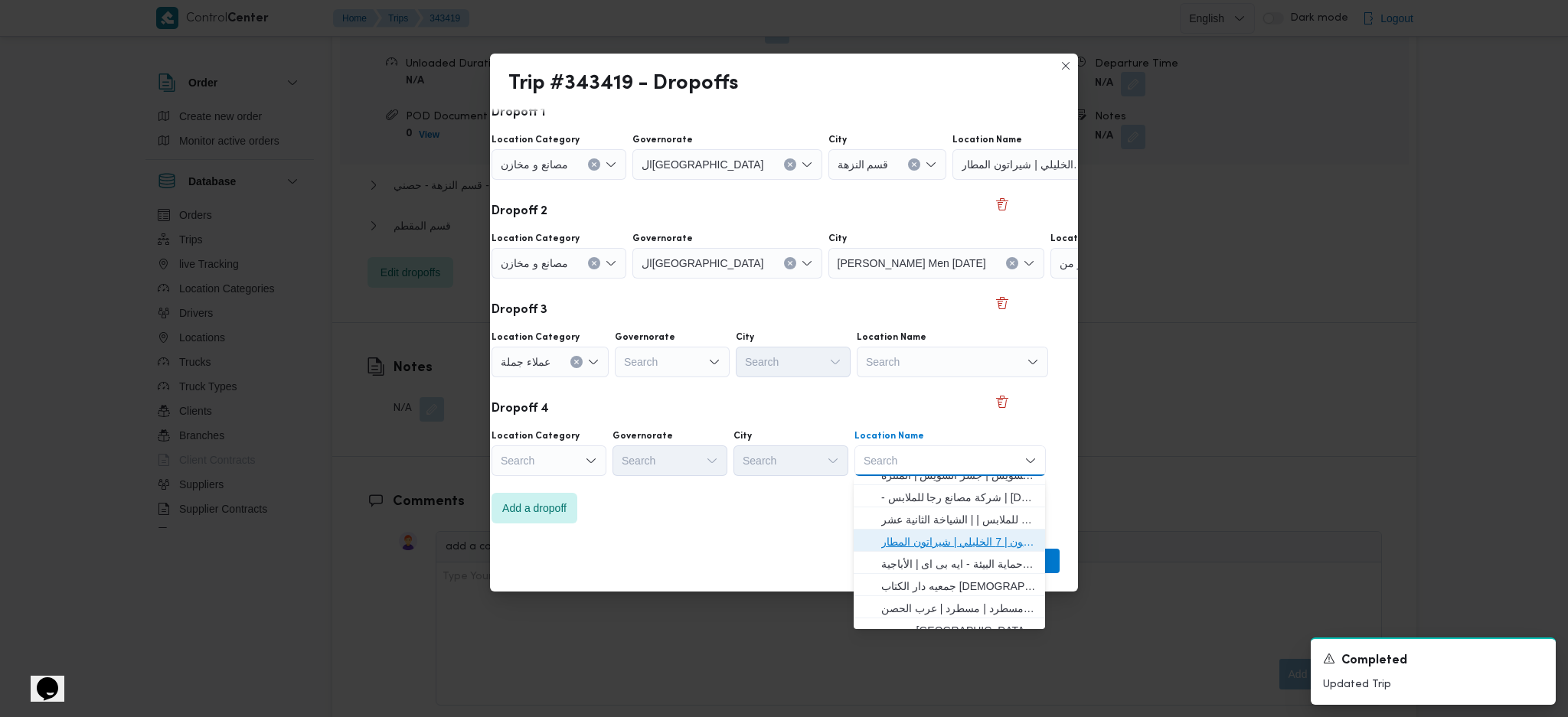
click at [916, 543] on span "حصني -شيراتون | 7 الخليلي | شيراتون المطار" at bounding box center [959, 542] width 155 height 18
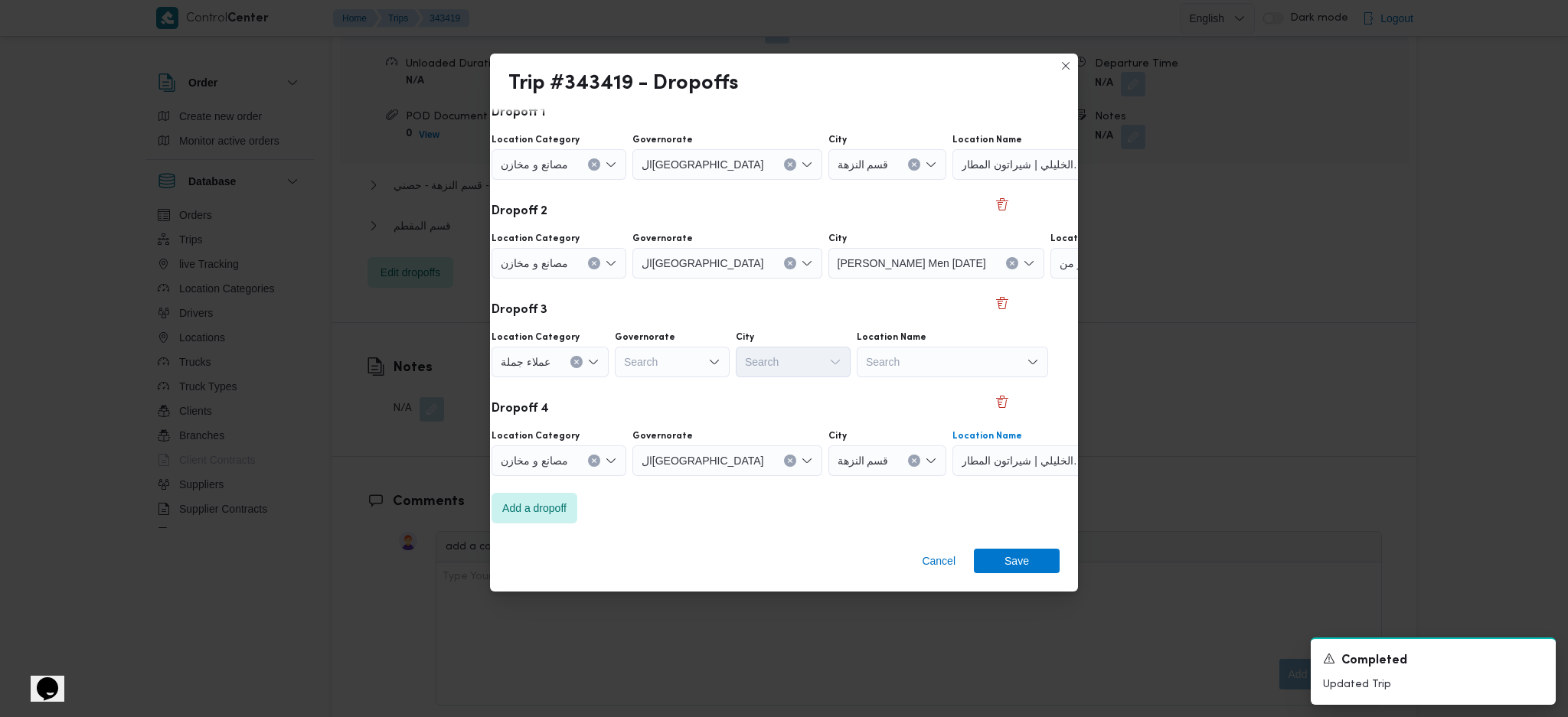
click at [680, 360] on div "Search" at bounding box center [672, 362] width 115 height 31
type input "جي"
click at [629, 373] on div "جي جي" at bounding box center [633, 362] width 23 height 25
click at [640, 384] on span "ال جي زة" at bounding box center [678, 390] width 78 height 18
click at [818, 360] on div "Search" at bounding box center [793, 362] width 115 height 31
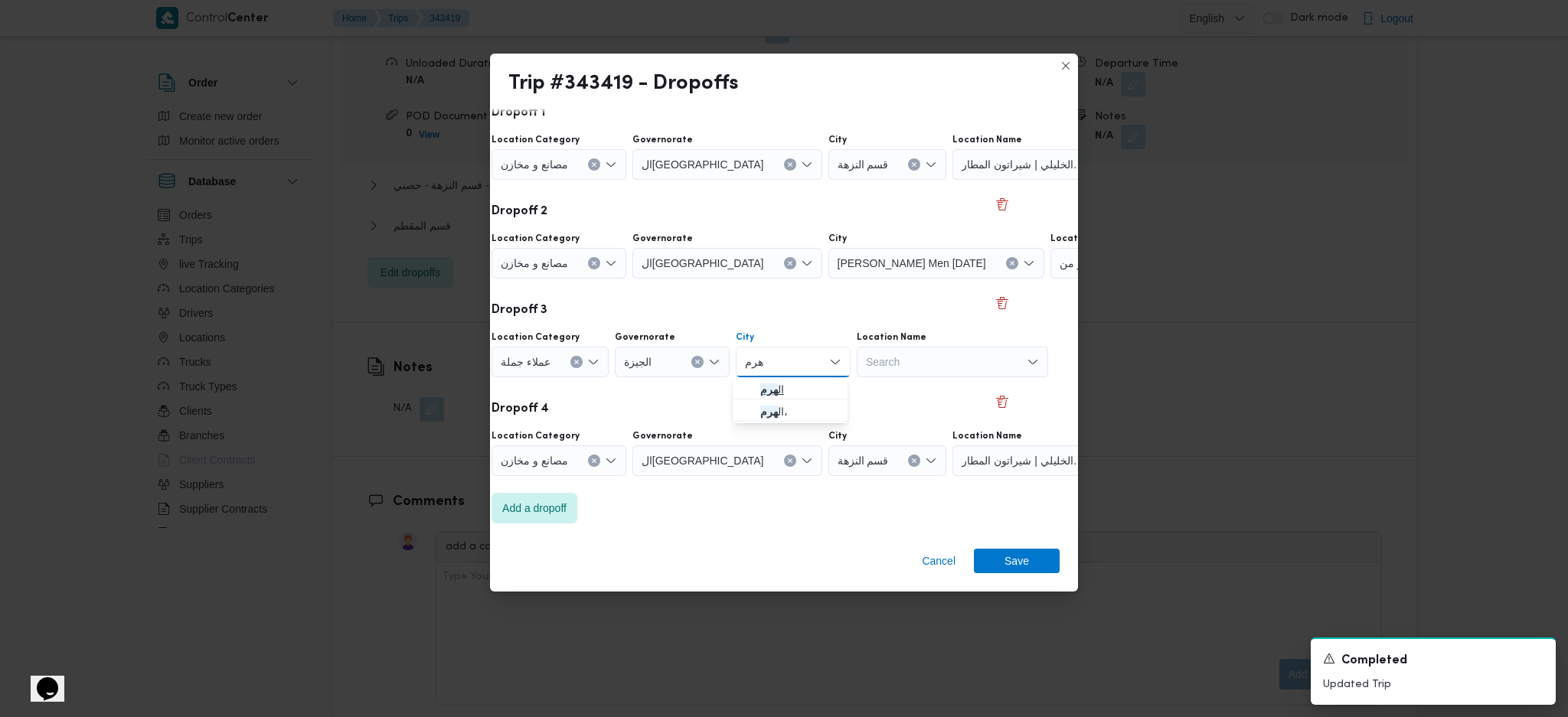
type input "هرم"
click at [754, 390] on icon "button" at bounding box center [748, 390] width 12 height 12
click at [1020, 561] on span "Save" at bounding box center [1017, 561] width 25 height 25
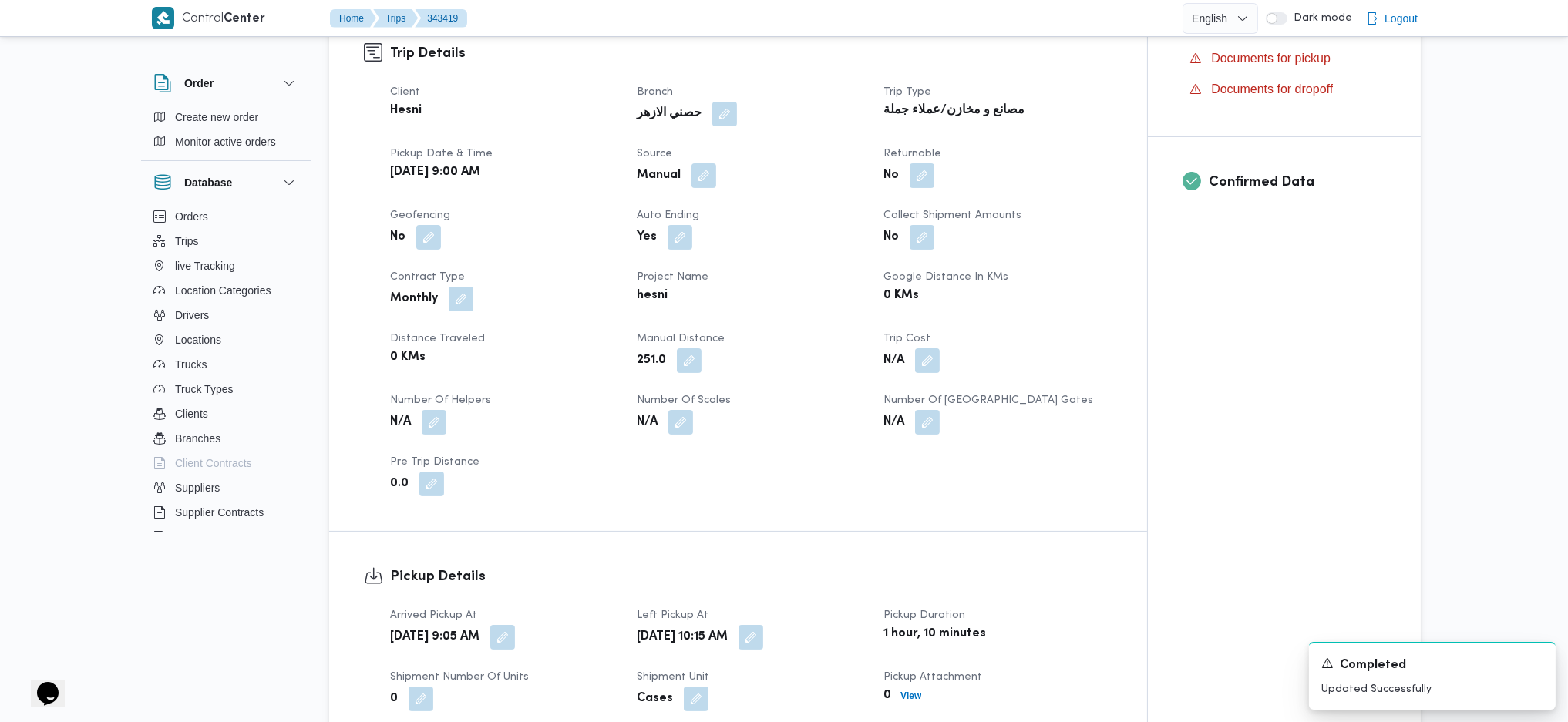
scroll to position [1335, 0]
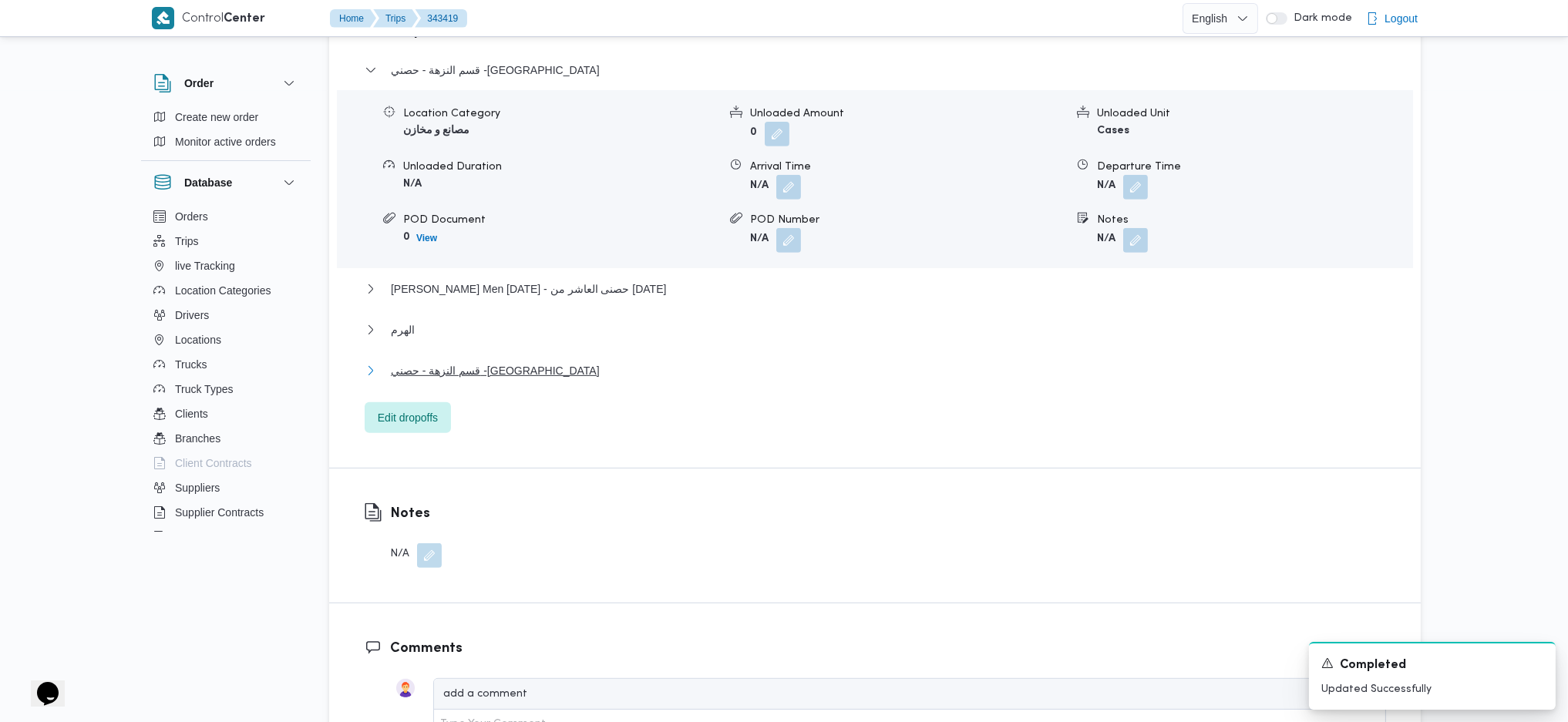
click at [491, 361] on span "قسم النزهة - حصني -شيراتون" at bounding box center [495, 371] width 209 height 19
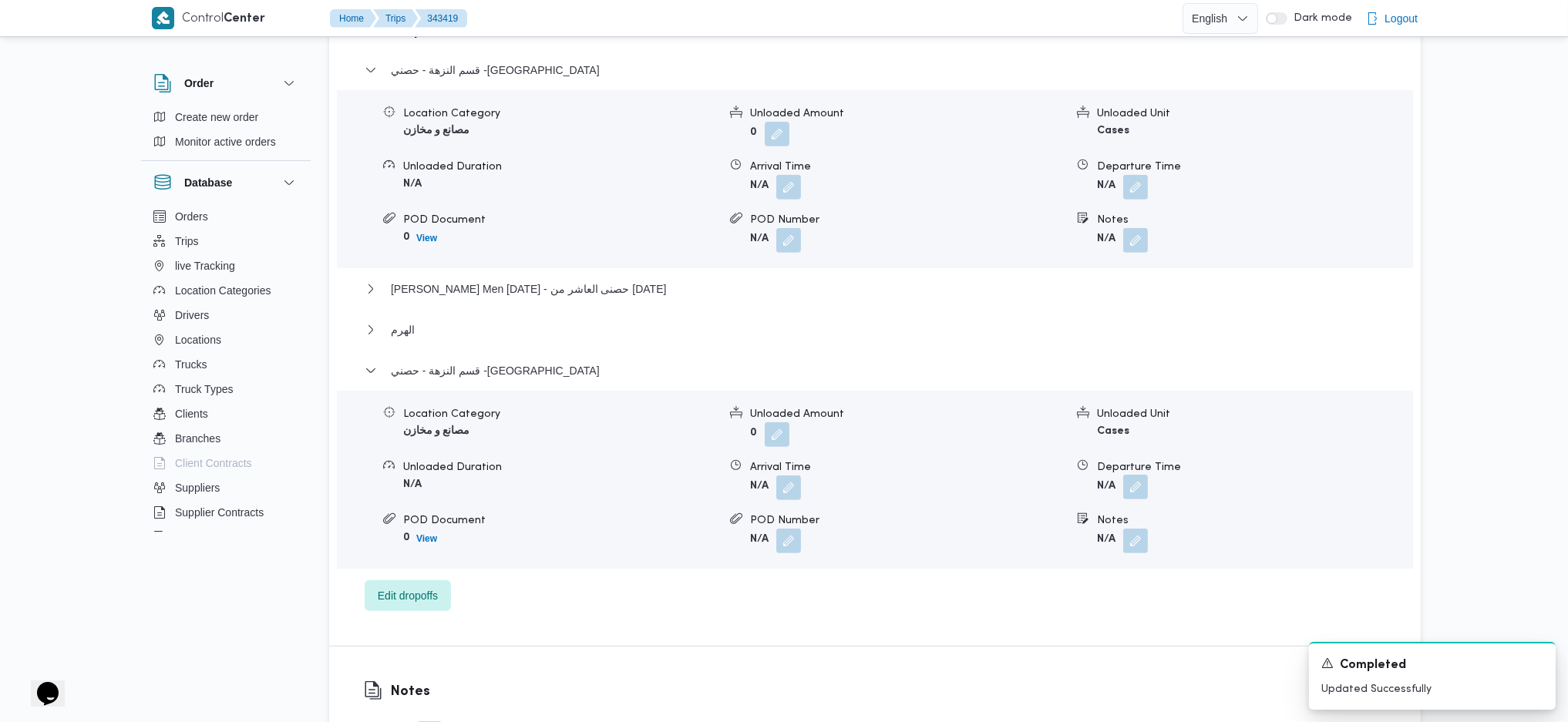
click at [1145, 475] on button "button" at bounding box center [1136, 487] width 25 height 25
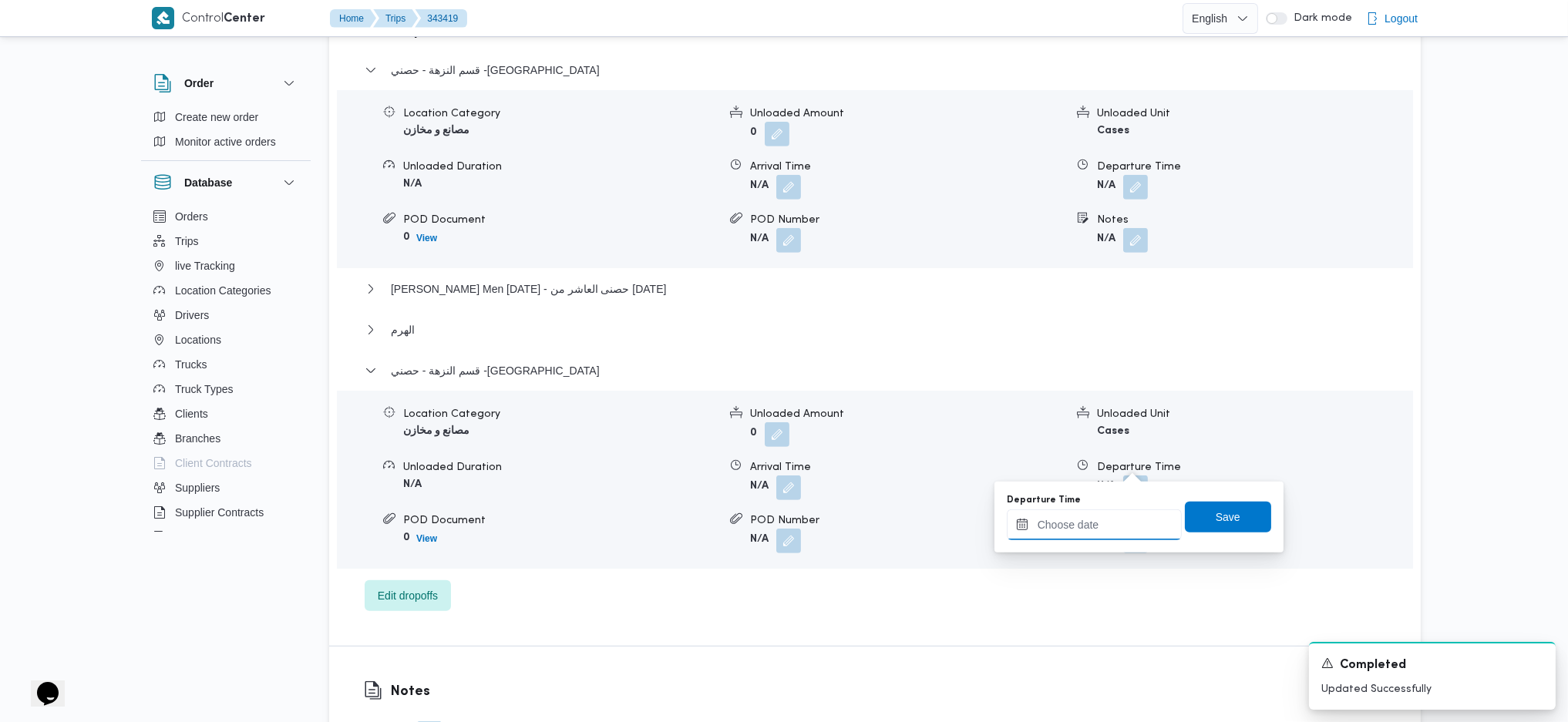
click at [1109, 527] on input "Departure Time" at bounding box center [1095, 525] width 175 height 31
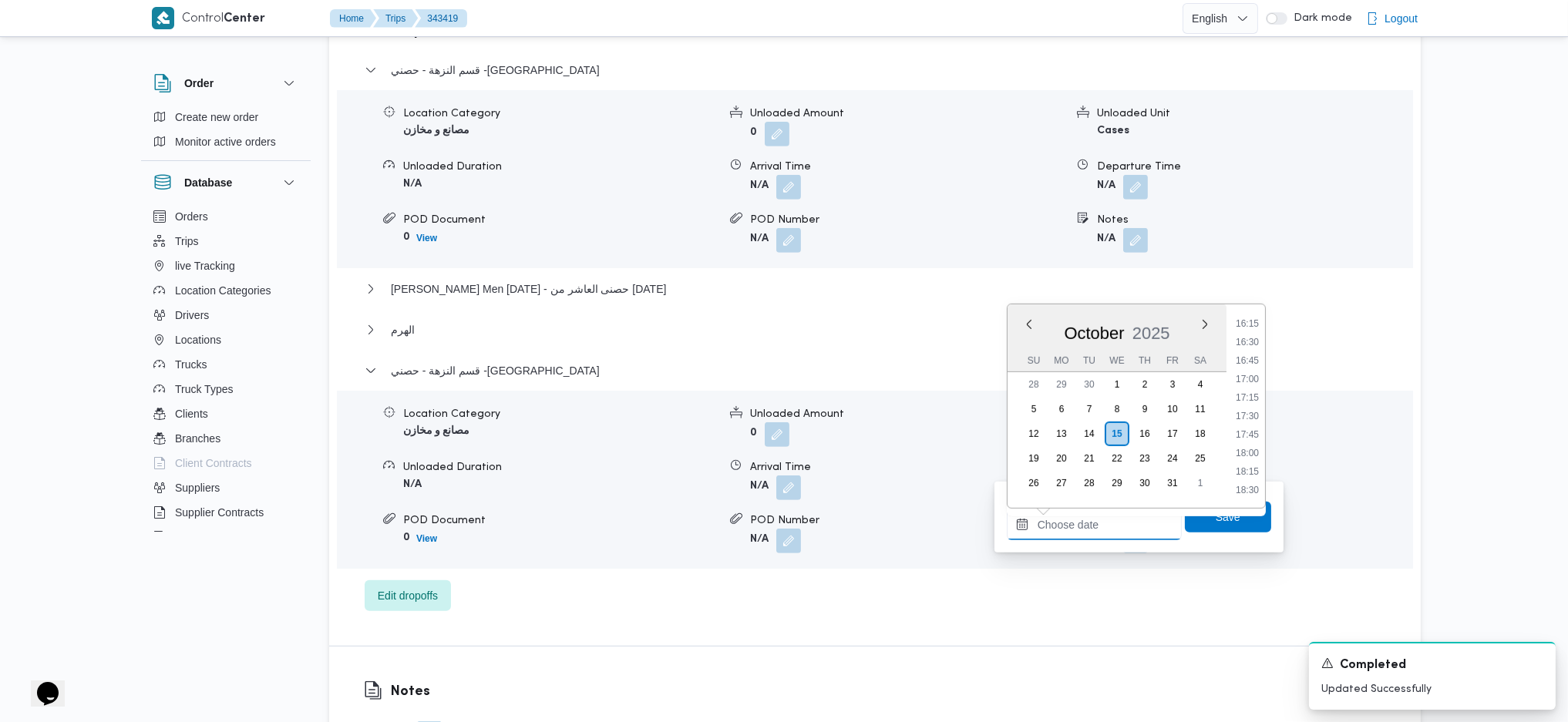
scroll to position [1173, 0]
click at [1248, 409] on li "17:00" at bounding box center [1248, 409] width 36 height 16
type input "15/10/2025 17:00"
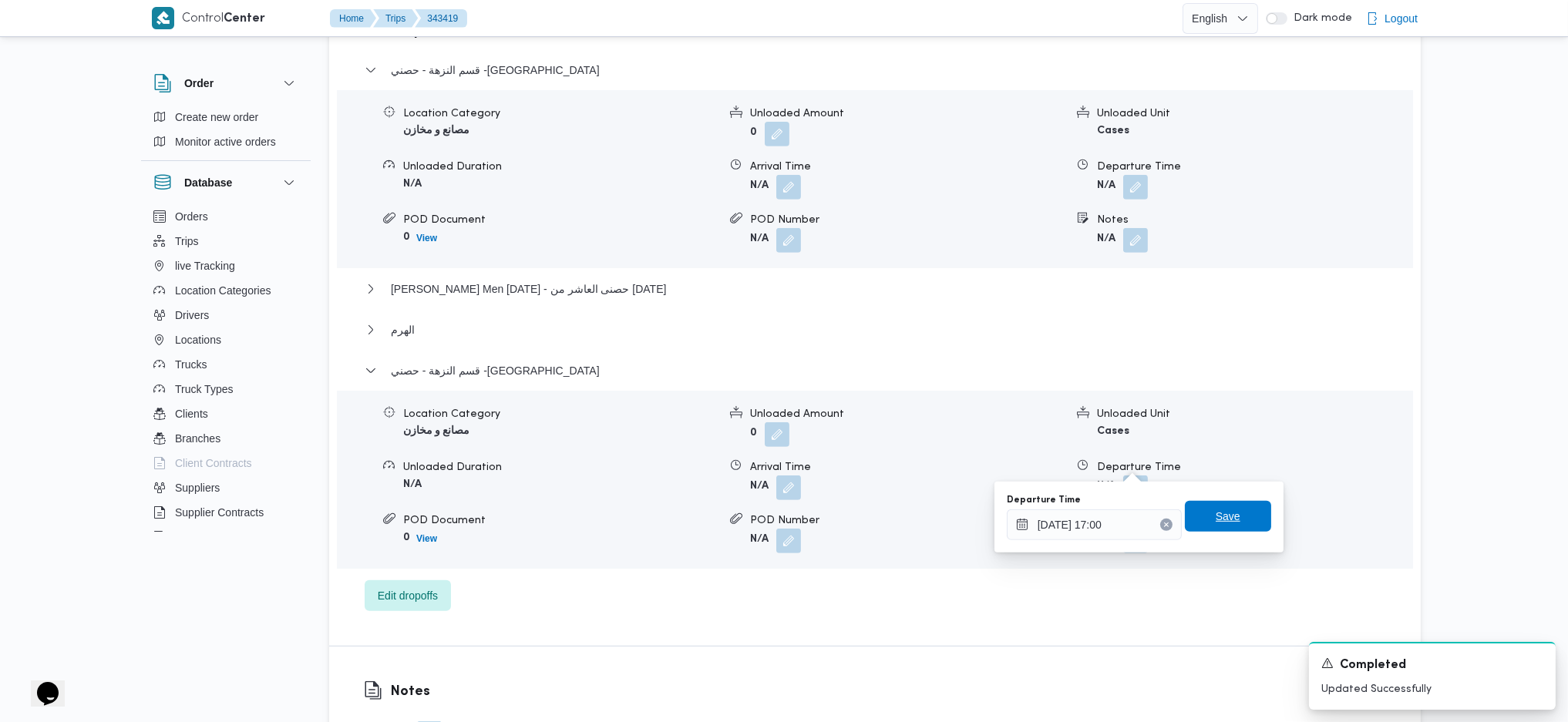
click at [1223, 521] on span "Save" at bounding box center [1228, 516] width 25 height 19
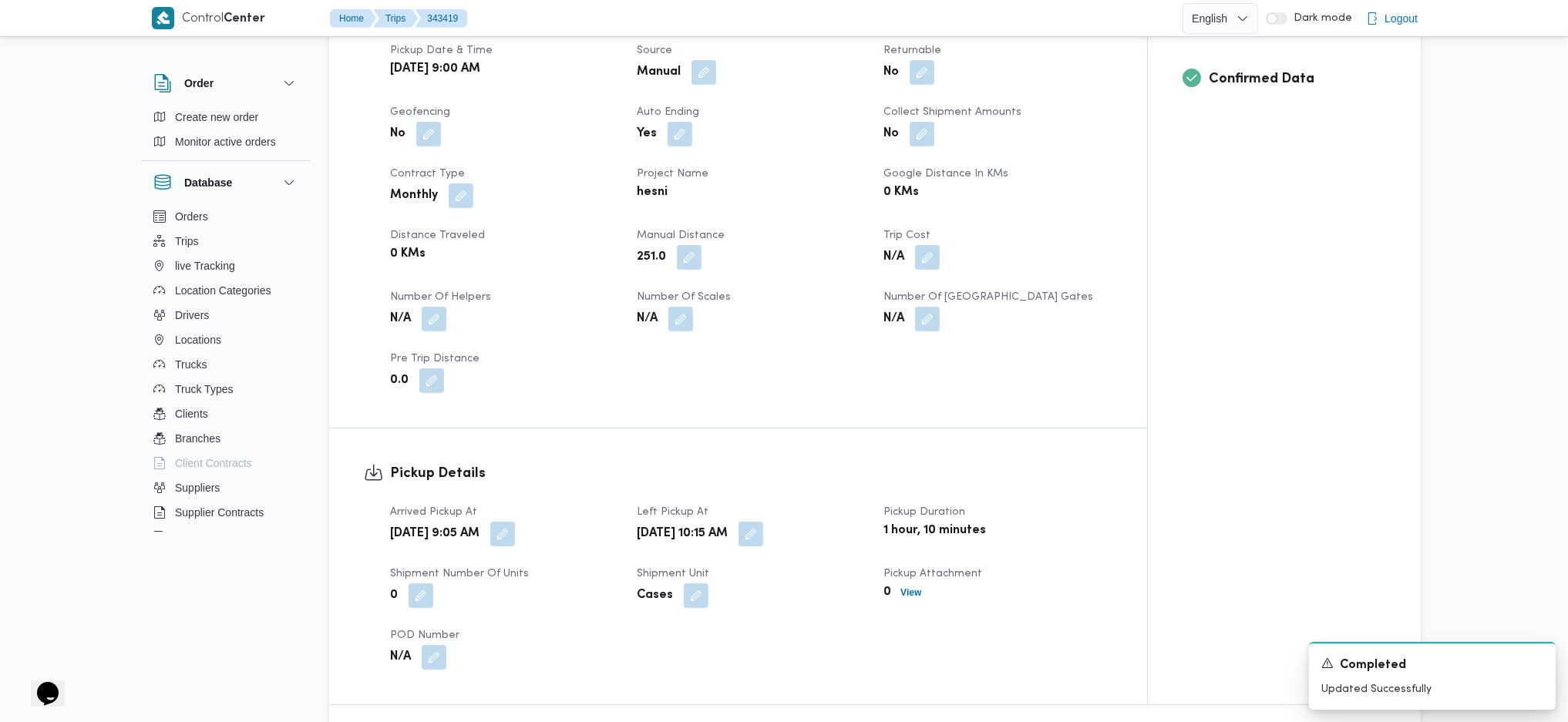
scroll to position [0, 0]
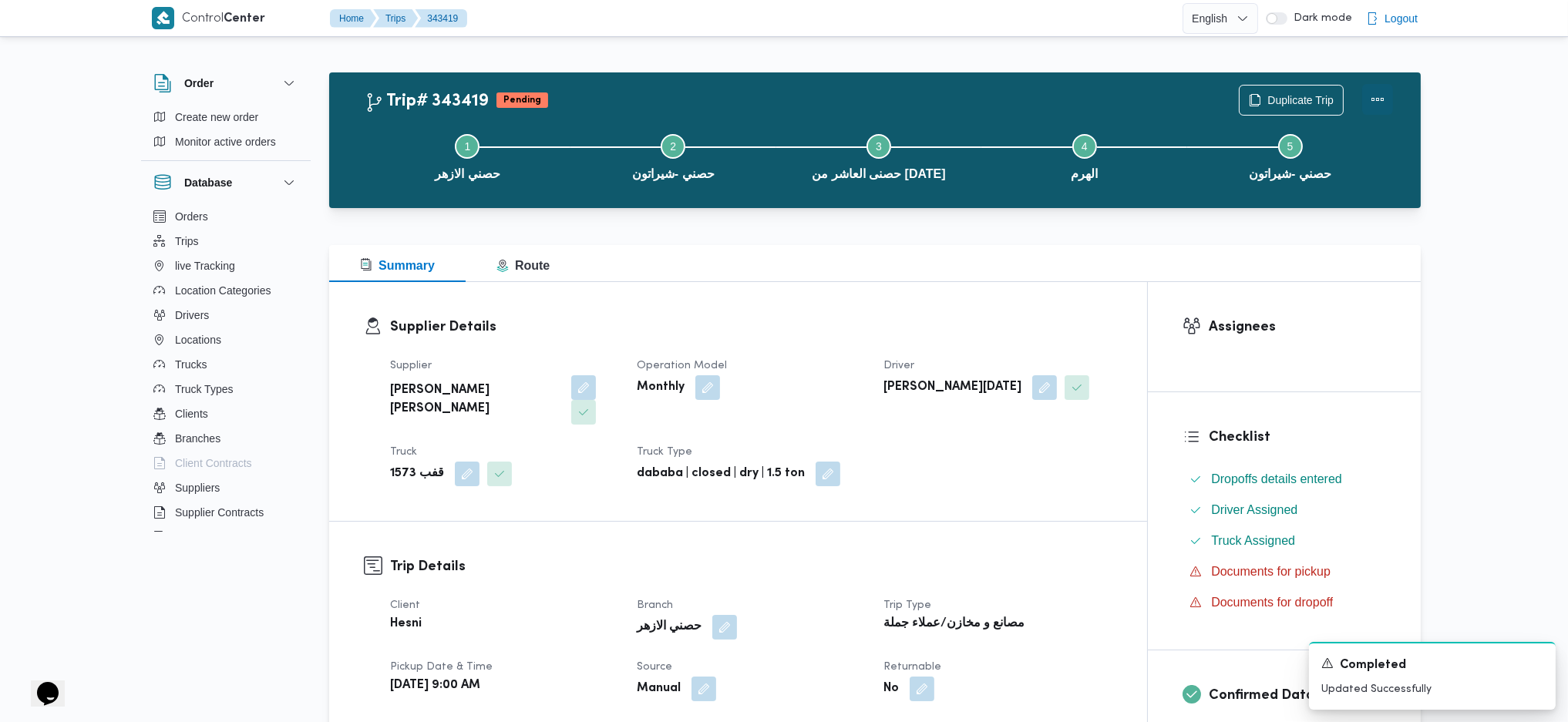
click at [1371, 97] on button "Actions" at bounding box center [1378, 99] width 31 height 31
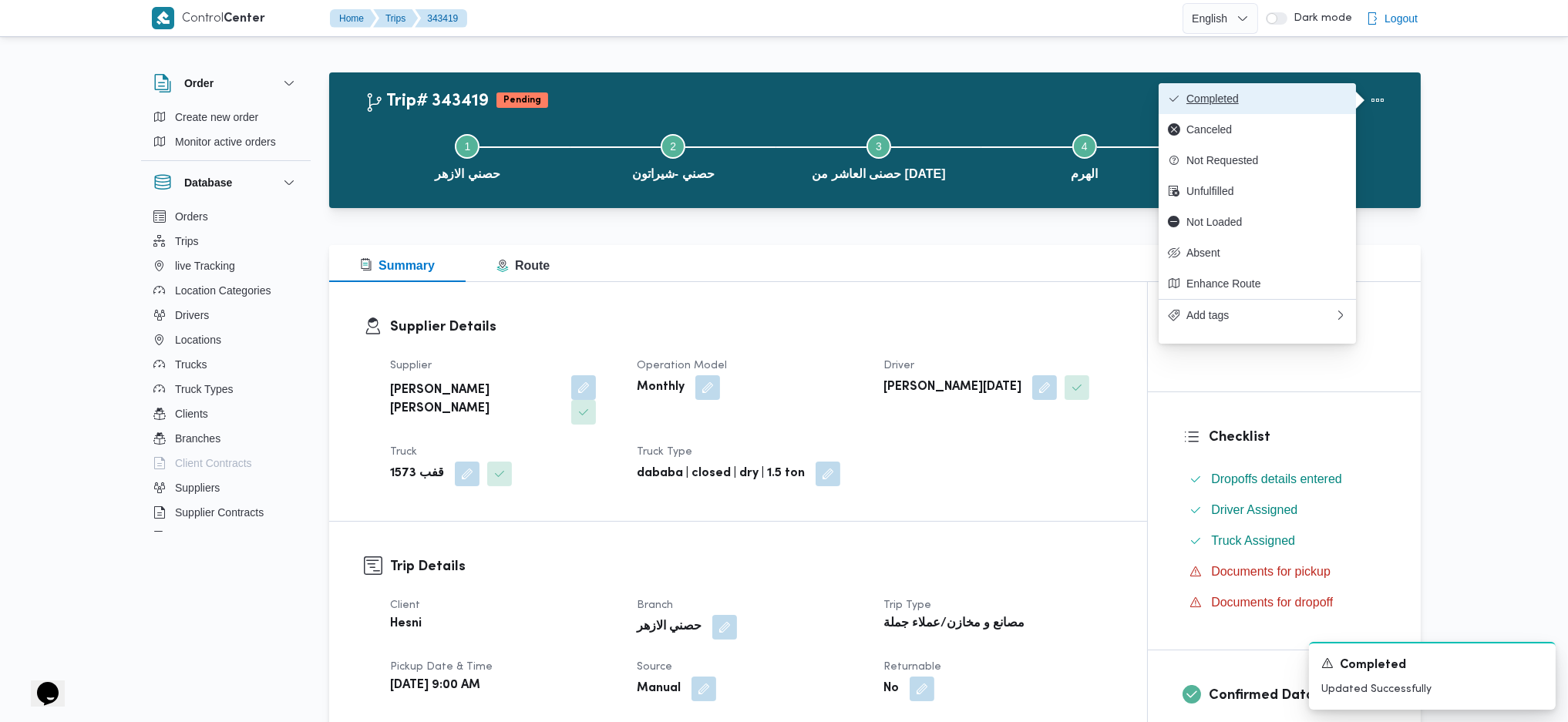
click at [1265, 105] on span "Completed" at bounding box center [1266, 98] width 161 height 12
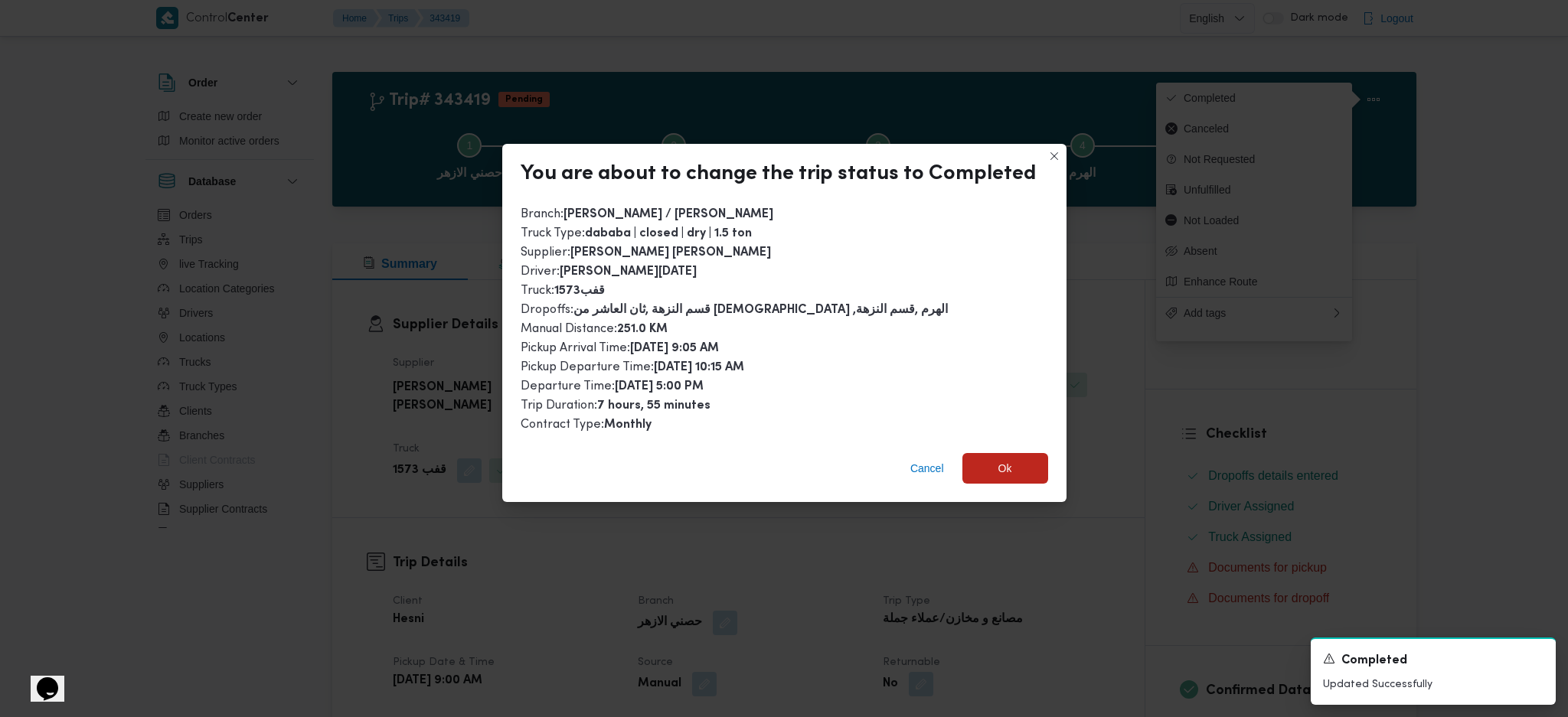
click at [990, 491] on div "Cancel Ok" at bounding box center [784, 471] width 564 height 62
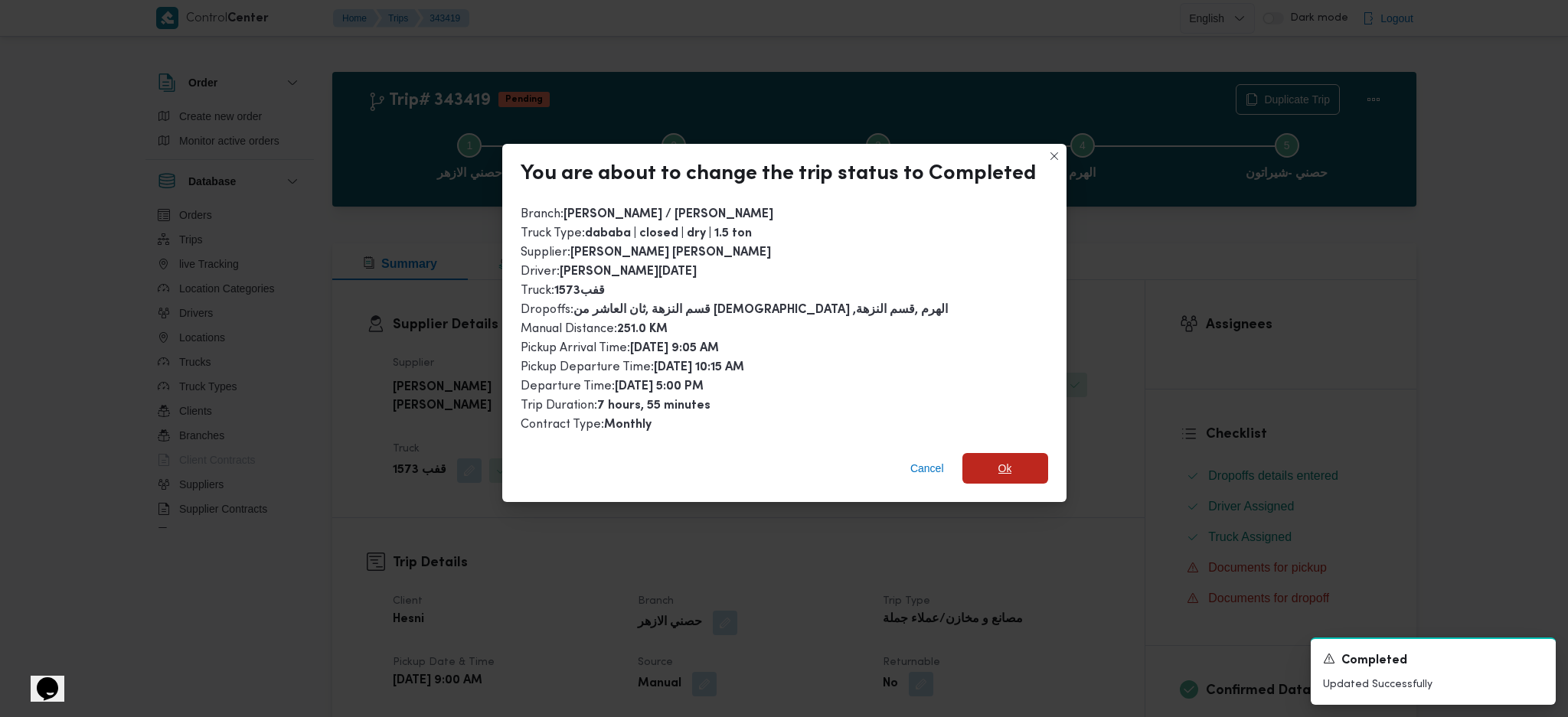
drag, startPoint x: 996, startPoint y: 471, endPoint x: 1017, endPoint y: 523, distance: 56.1
click at [999, 469] on span "Ok" at bounding box center [1006, 468] width 14 height 18
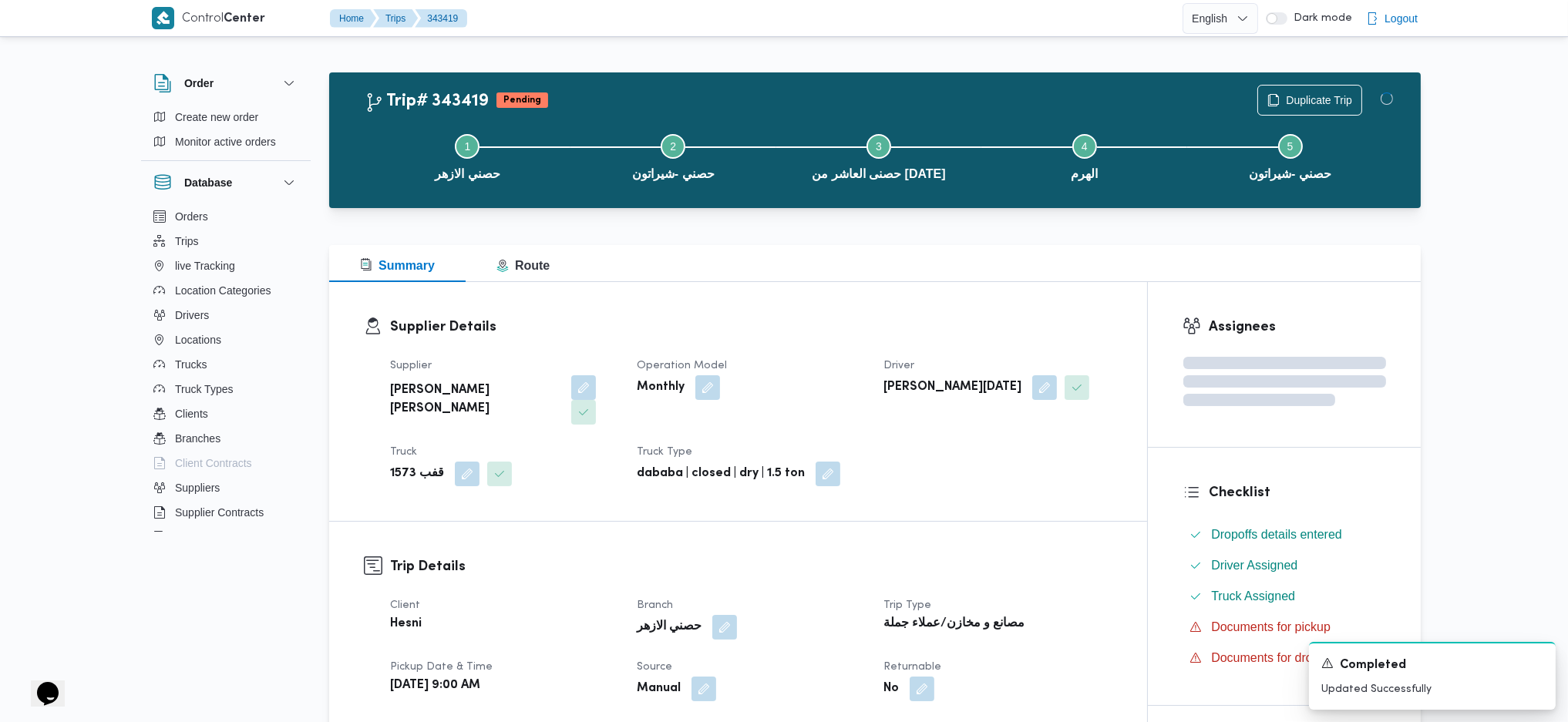
drag, startPoint x: 1025, startPoint y: 532, endPoint x: 886, endPoint y: 309, distance: 262.8
click at [1019, 557] on h3 "Trip Details" at bounding box center [751, 567] width 722 height 21
click at [884, 304] on div "Supplier Details Supplier محمود محمد احمد محمود خشان Operation Model Monthly Dr…" at bounding box center [738, 402] width 818 height 239
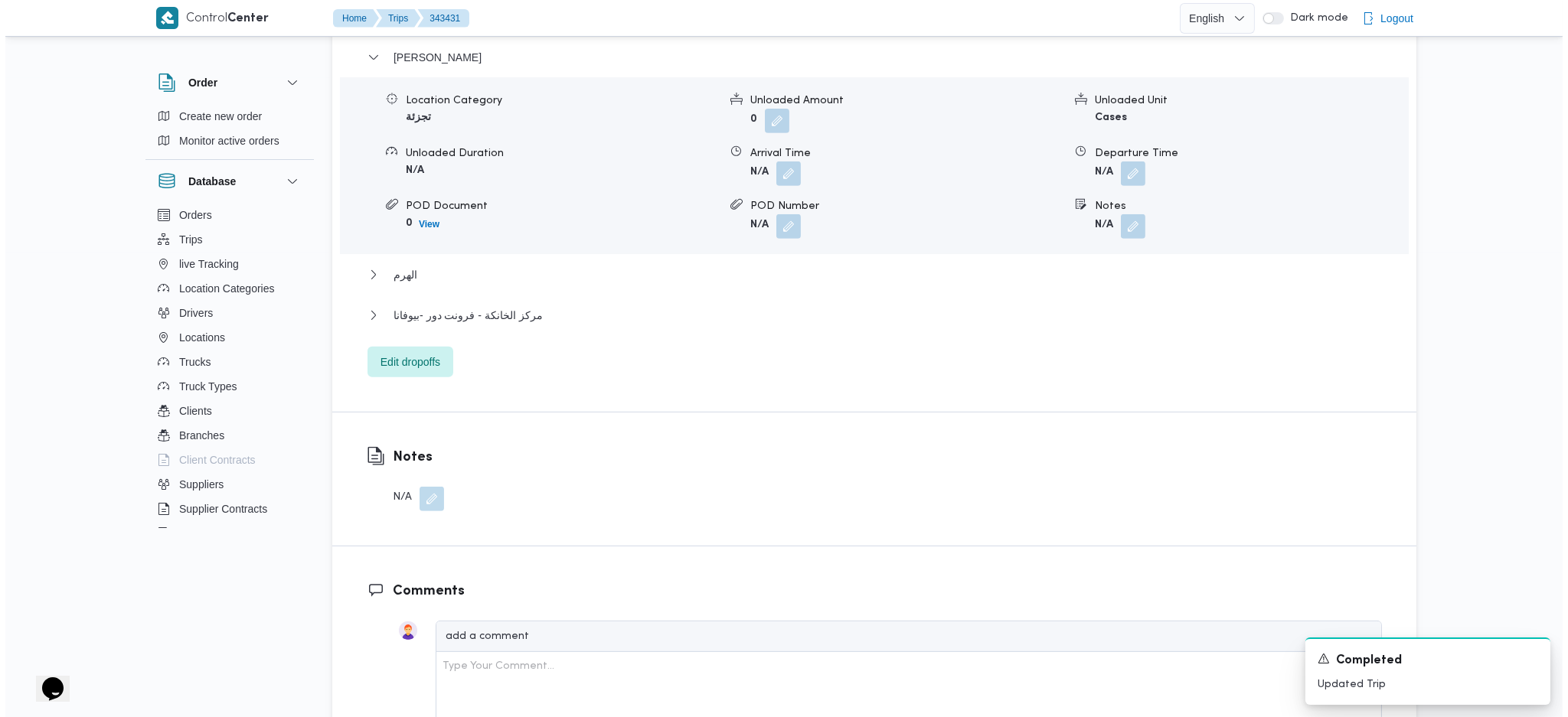
scroll to position [1428, 0]
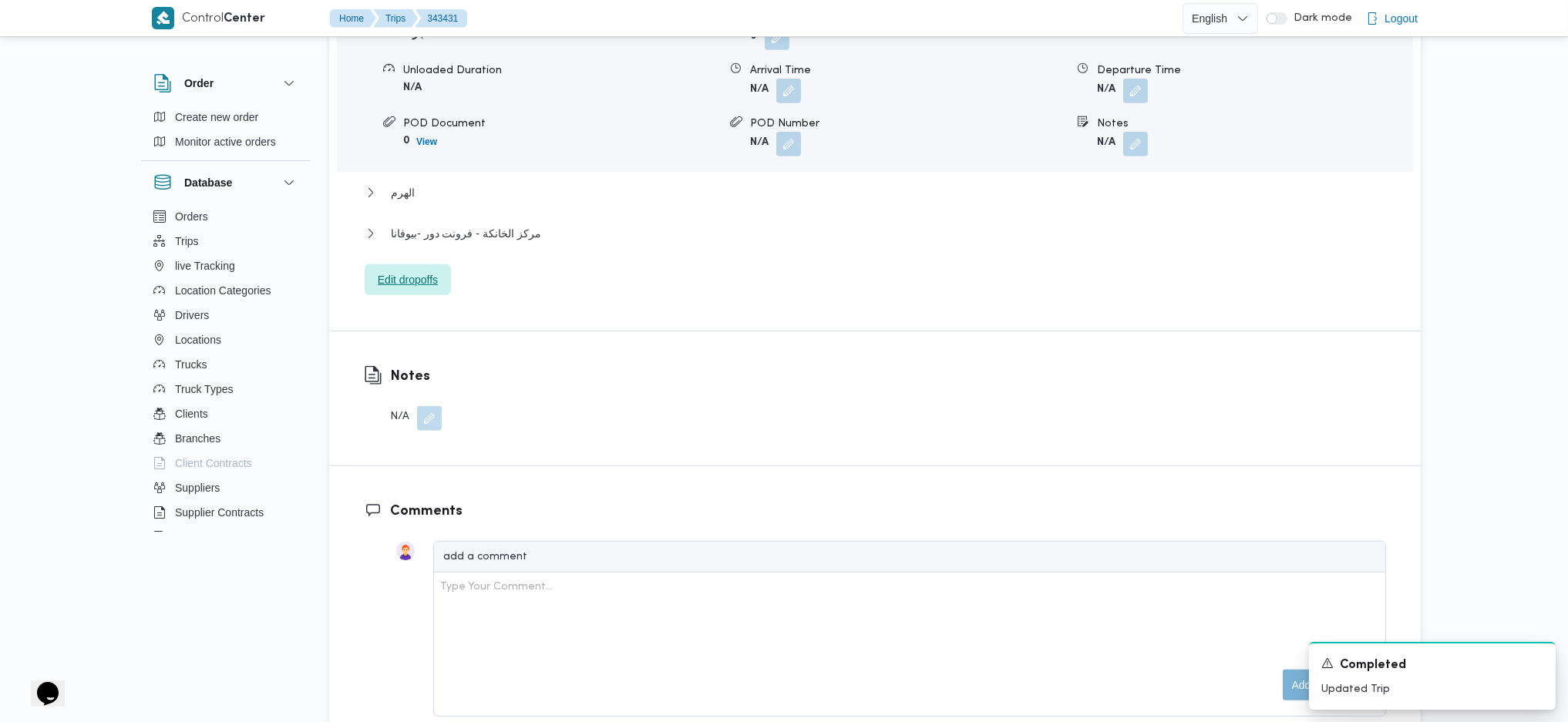
click at [407, 271] on span "Edit dropoffs" at bounding box center [408, 280] width 61 height 19
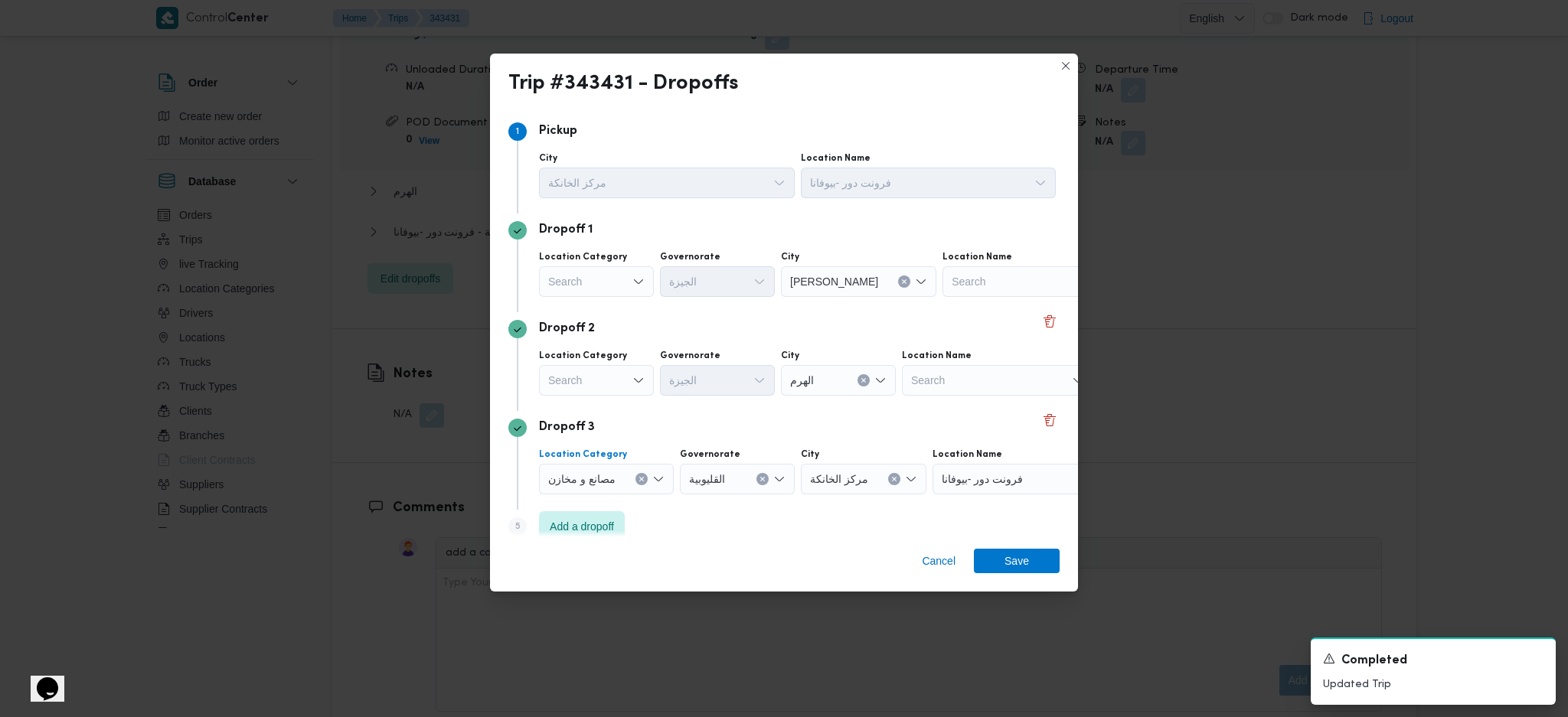
click at [640, 481] on icon "Clear input" at bounding box center [642, 479] width 6 height 6
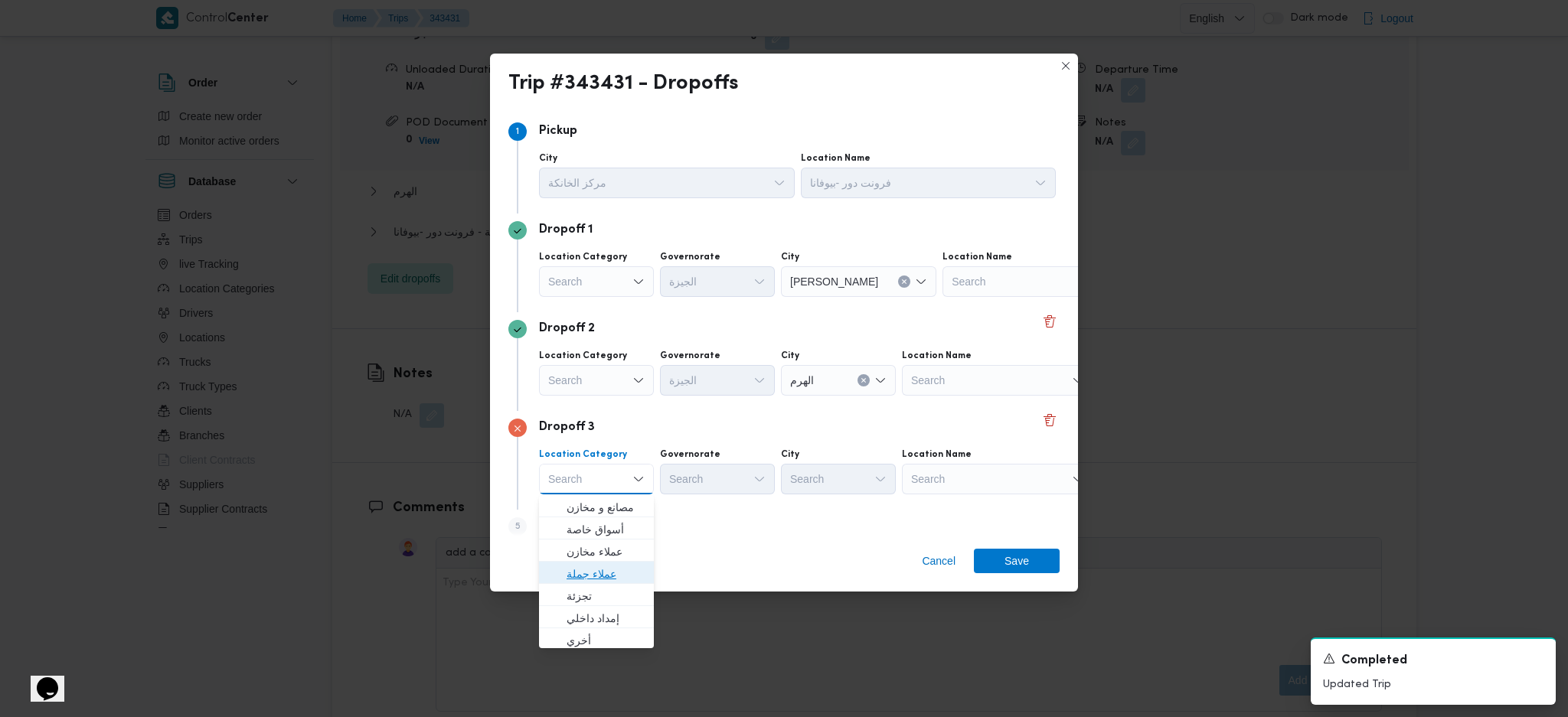
click at [593, 577] on span "عملاء جملة" at bounding box center [605, 574] width 78 height 18
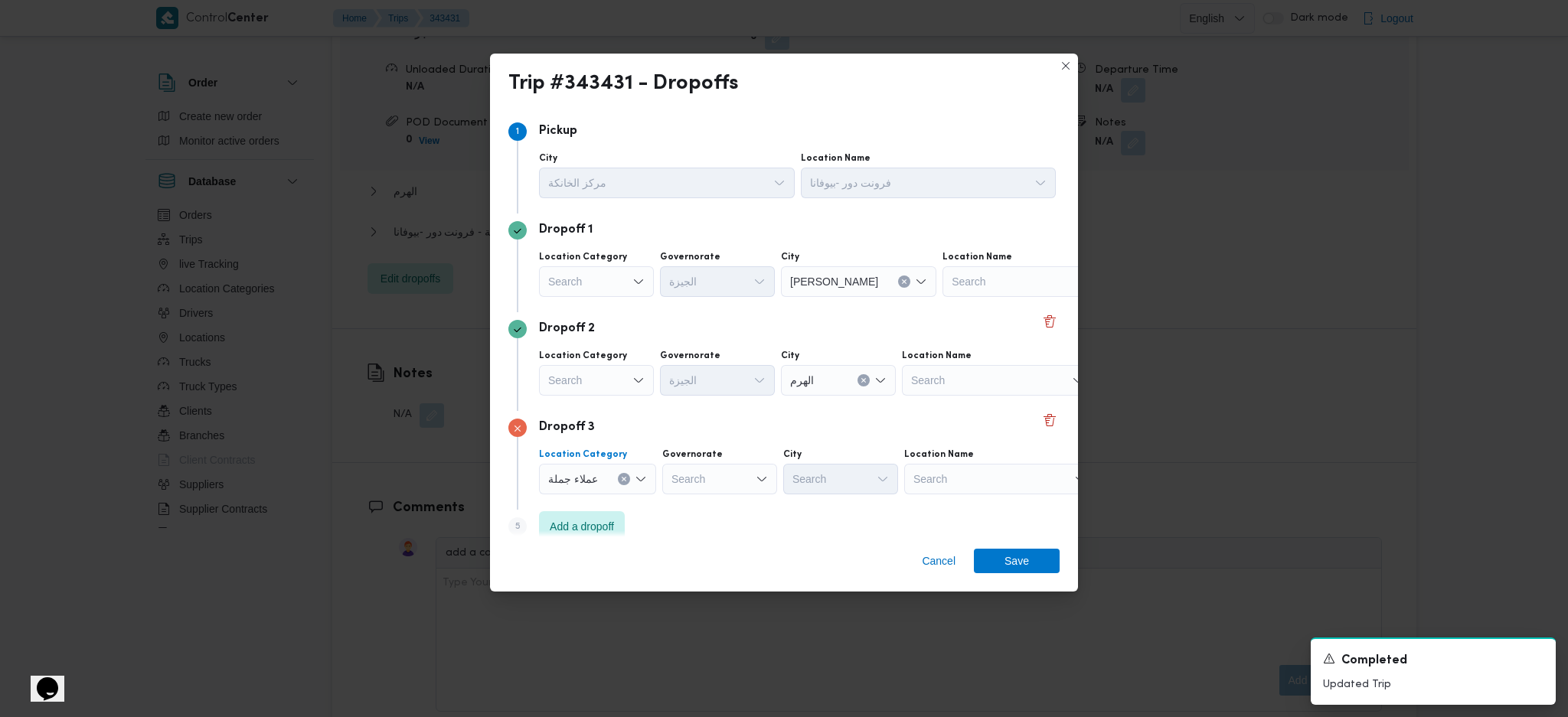
click at [741, 456] on div "Governorate" at bounding box center [720, 454] width 115 height 12
click at [724, 493] on div "Search" at bounding box center [720, 479] width 115 height 31
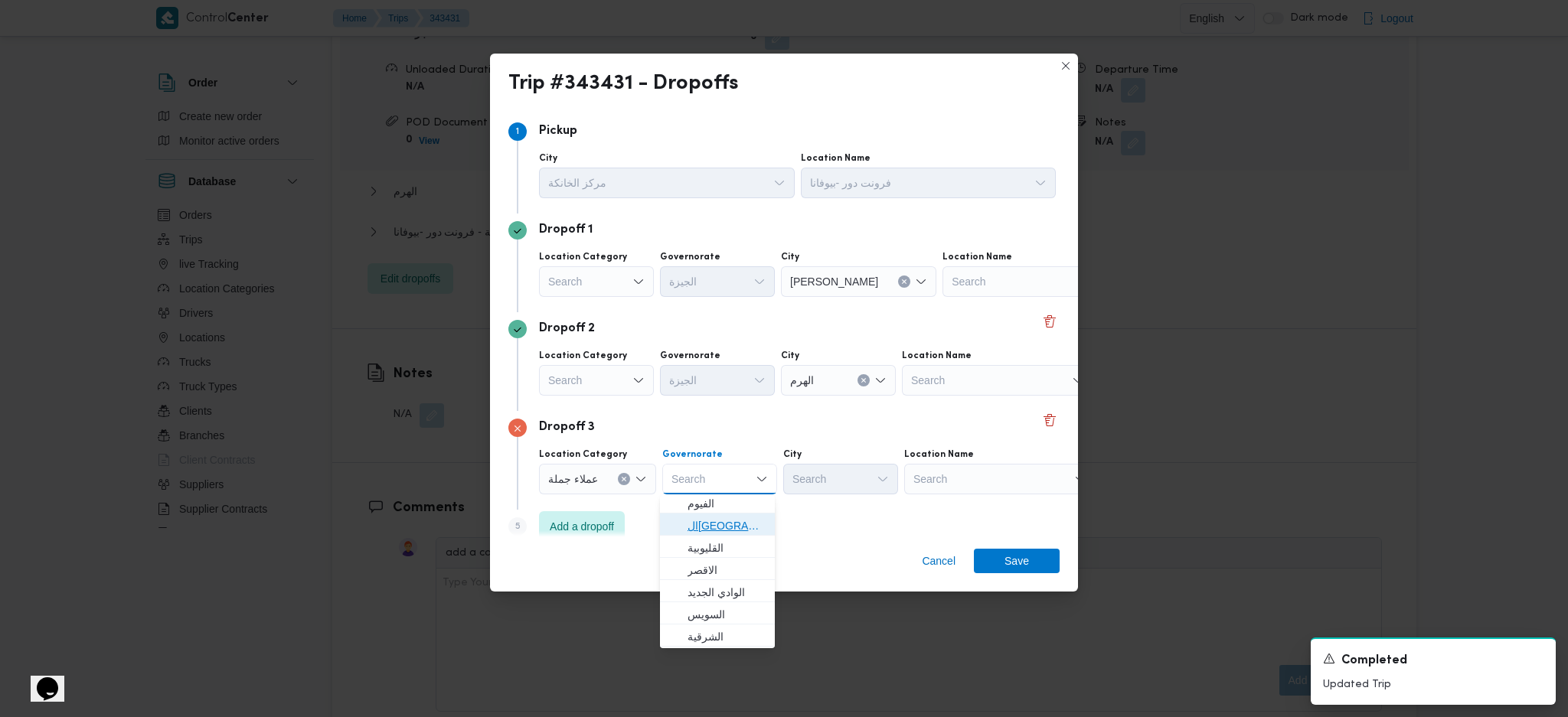
click at [713, 522] on span "القاهرة" at bounding box center [726, 526] width 78 height 18
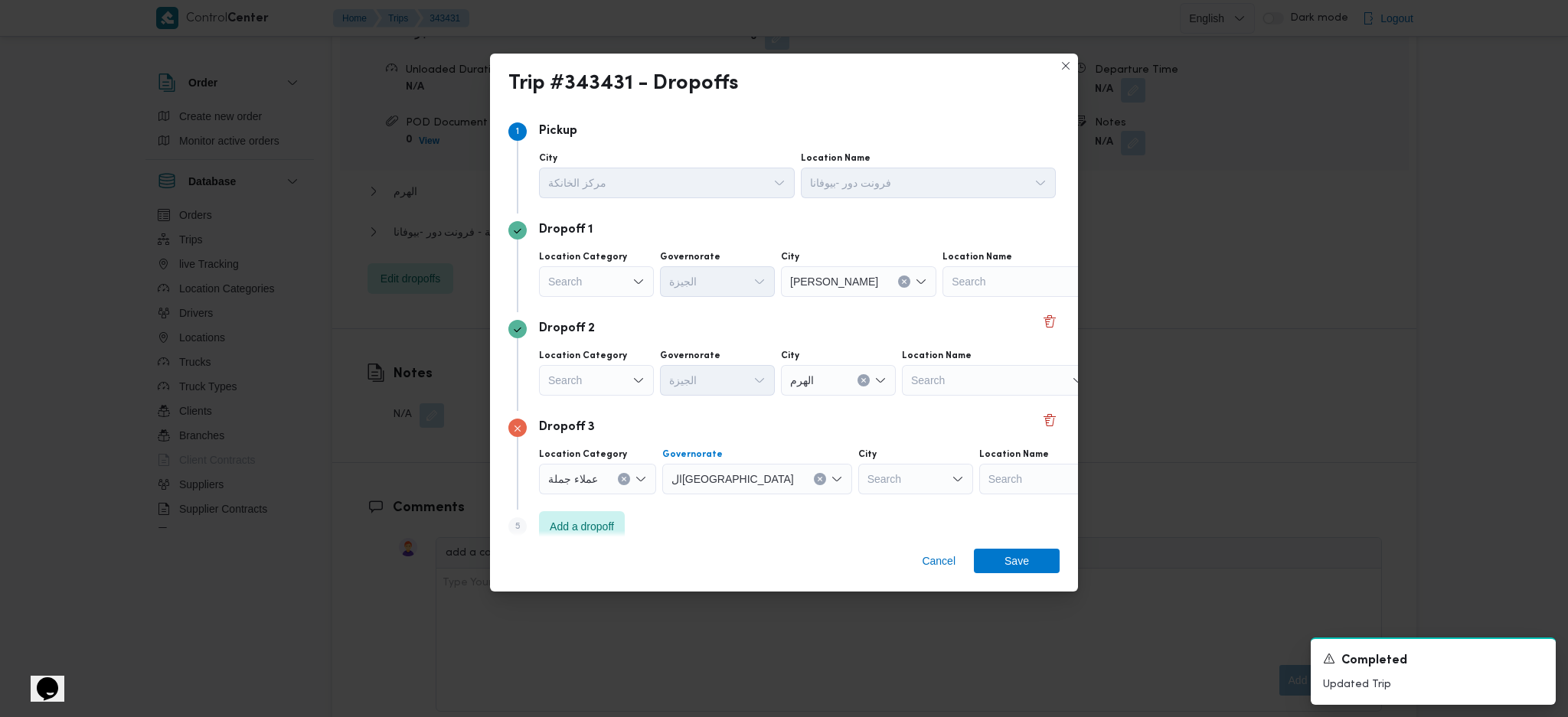
click at [858, 471] on div "Search" at bounding box center [915, 479] width 115 height 31
type input "g"
type input "ب"
type input "ا"
type input "ج"
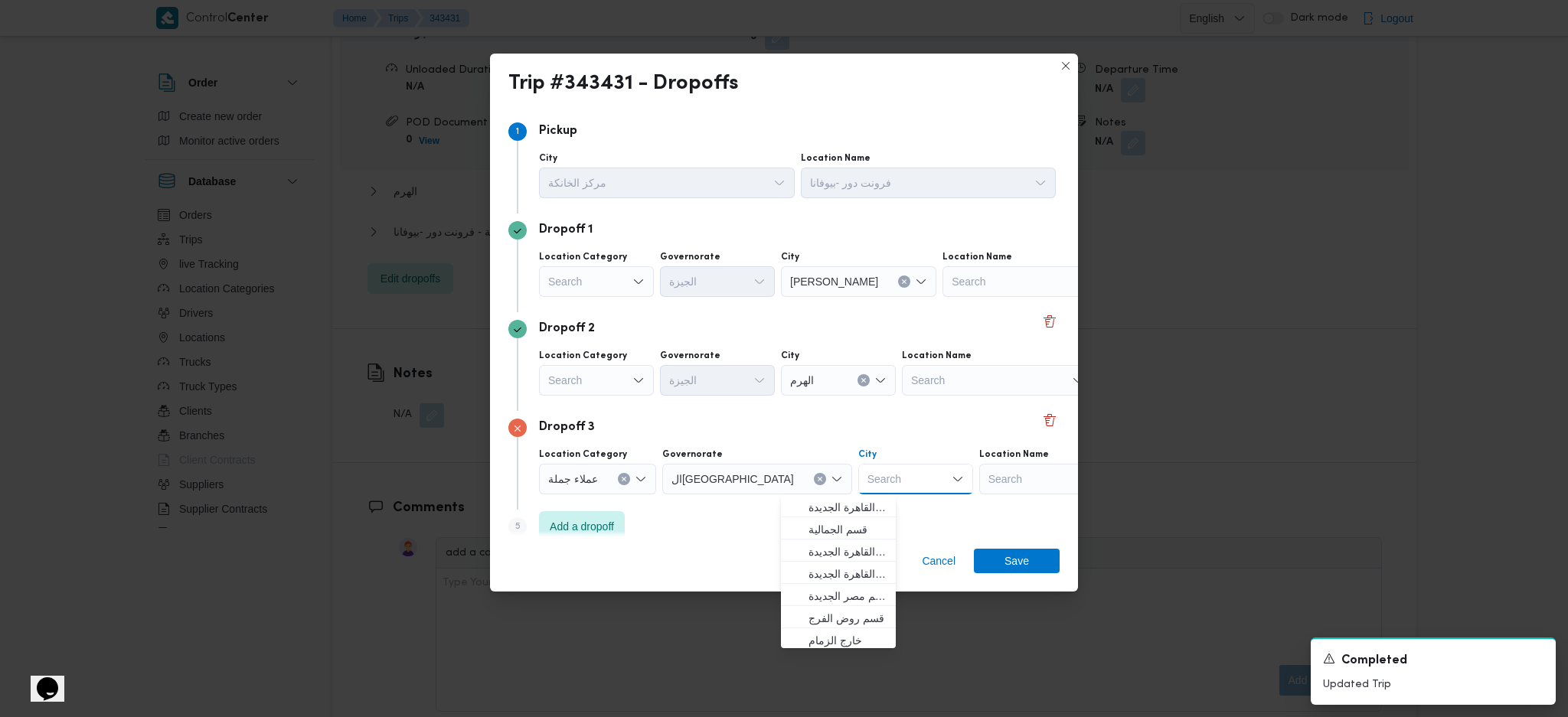
click at [818, 479] on icon "Clear input" at bounding box center [819, 479] width 4 height 4
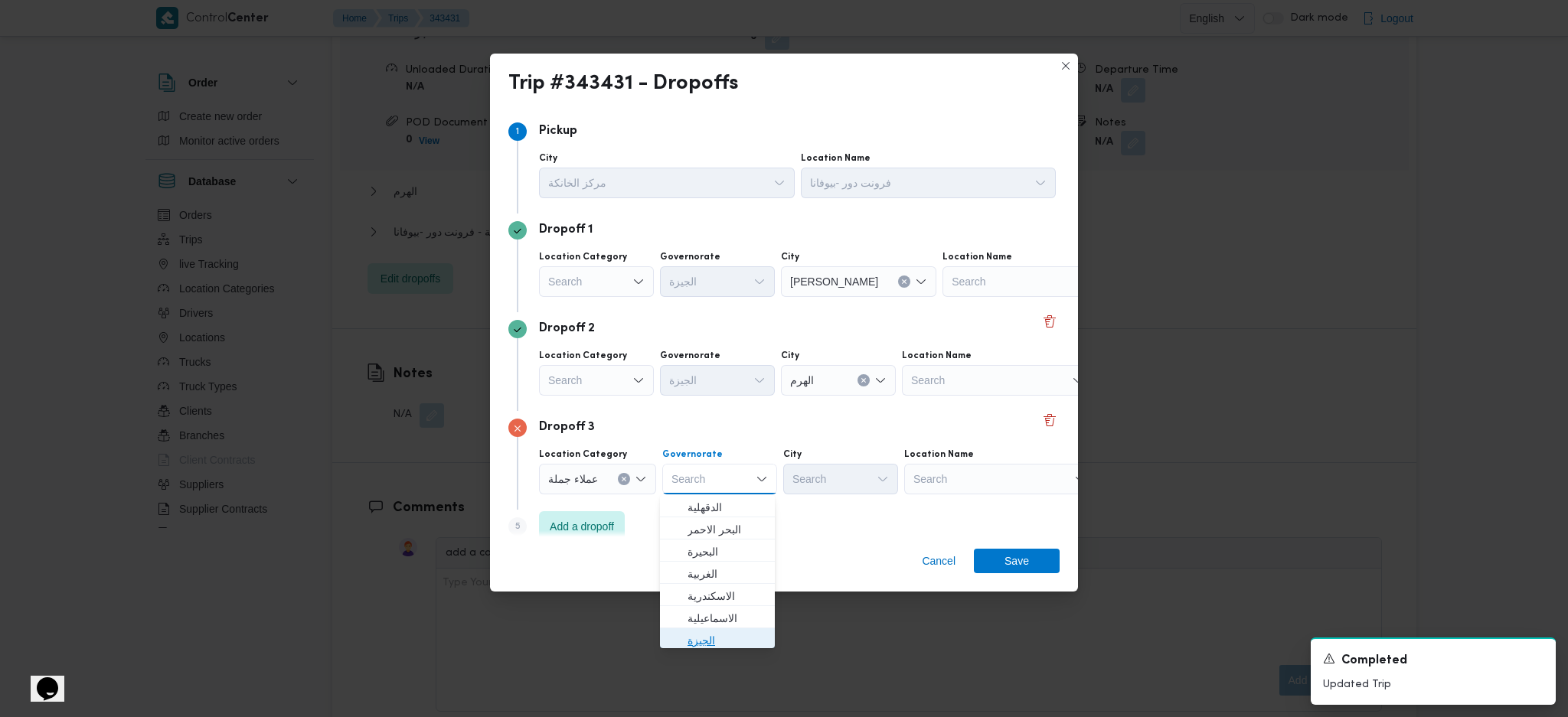
click at [717, 641] on span "الجيزة" at bounding box center [726, 641] width 78 height 18
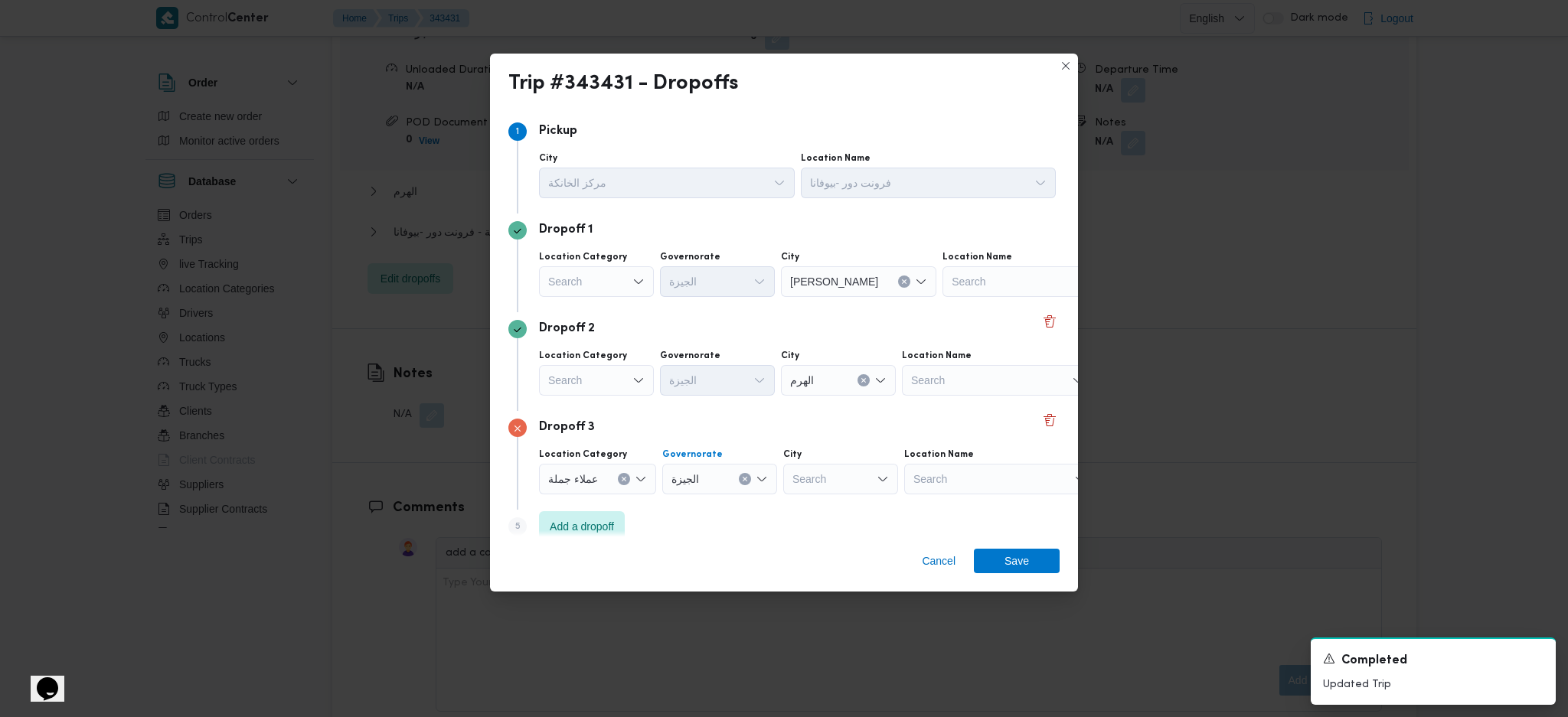
click at [838, 481] on div "Search" at bounding box center [841, 479] width 115 height 31
type input "ب"
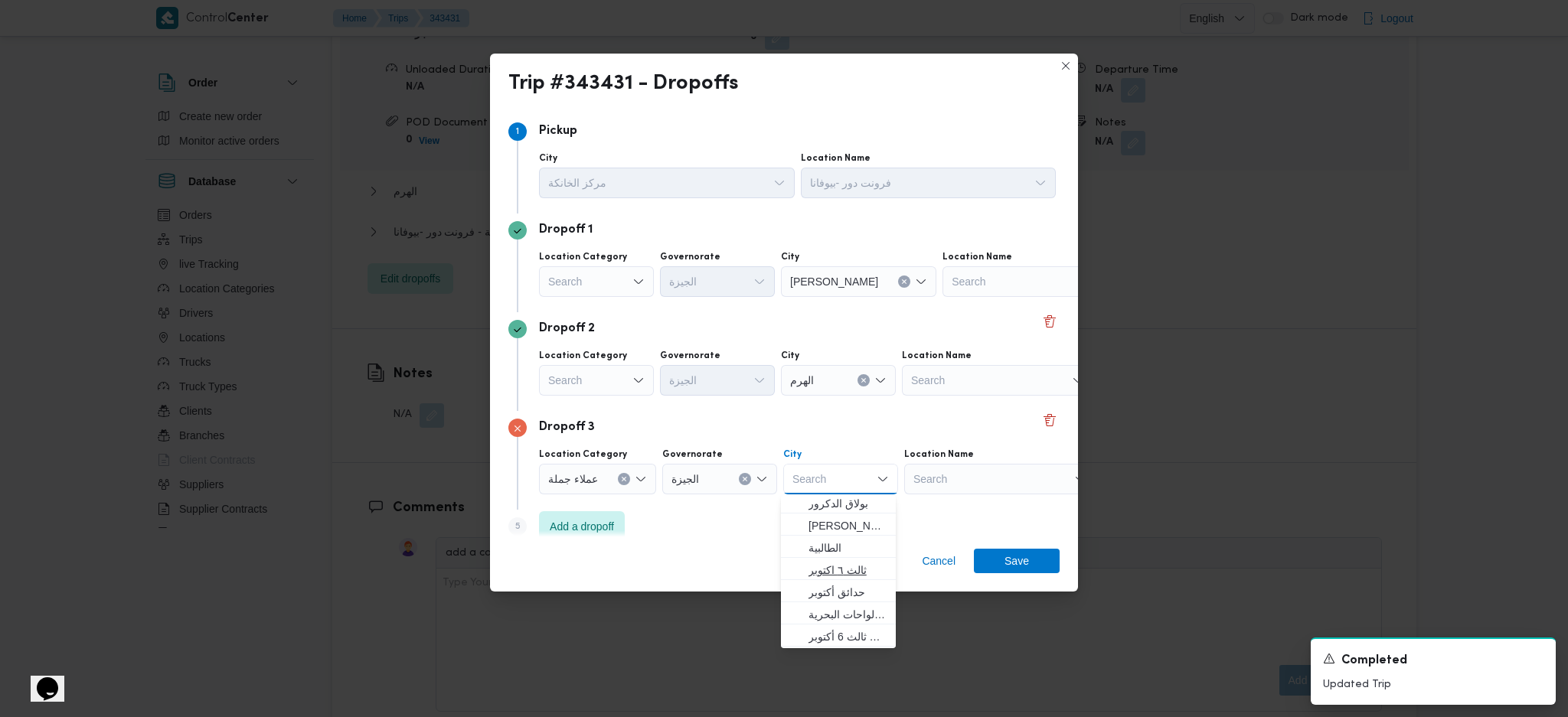
scroll to position [0, 0]
type input "جي"
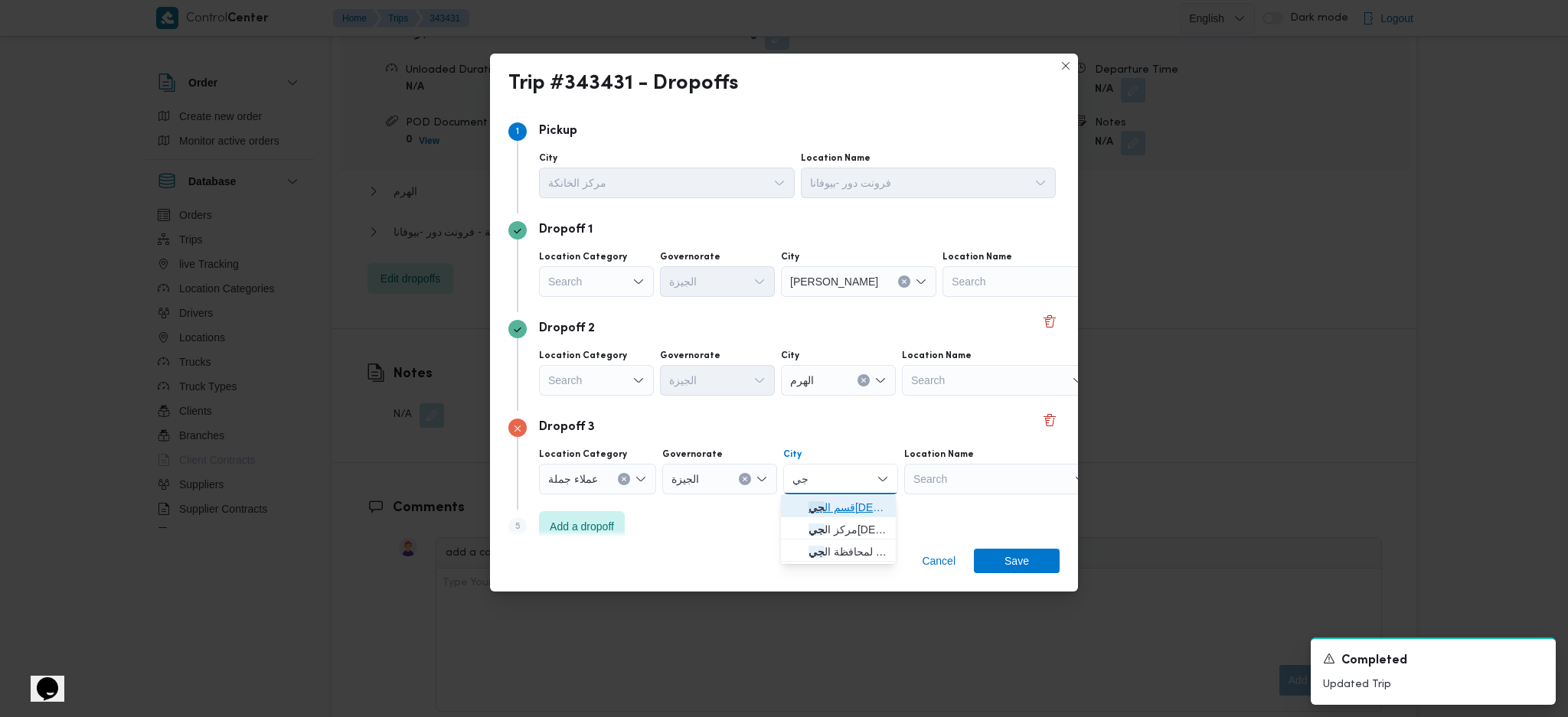
click at [834, 500] on span "قسم ال جي زة" at bounding box center [847, 508] width 78 height 18
click at [599, 521] on span "Add a dropoff" at bounding box center [582, 526] width 64 height 18
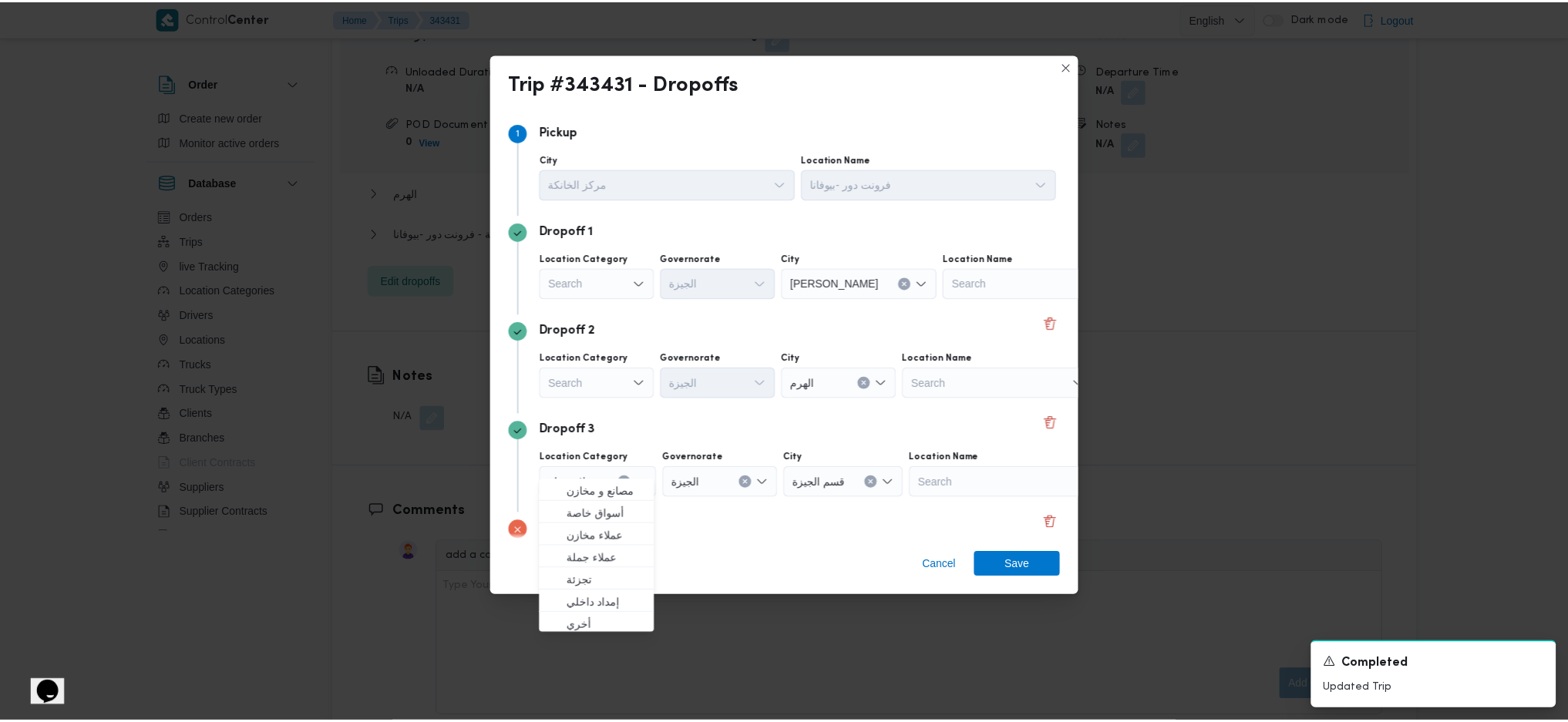
scroll to position [118, 0]
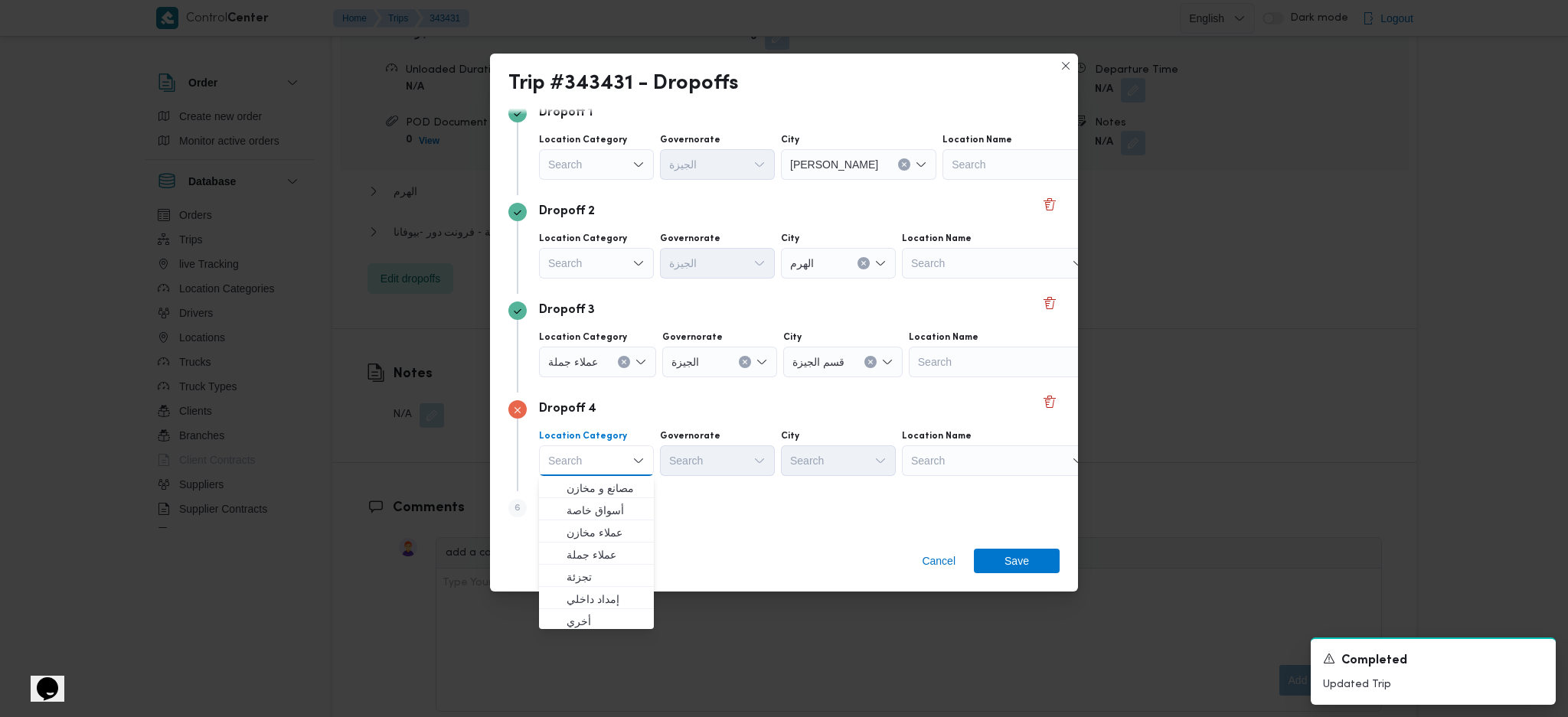
click at [964, 457] on div "Search" at bounding box center [998, 461] width 191 height 31
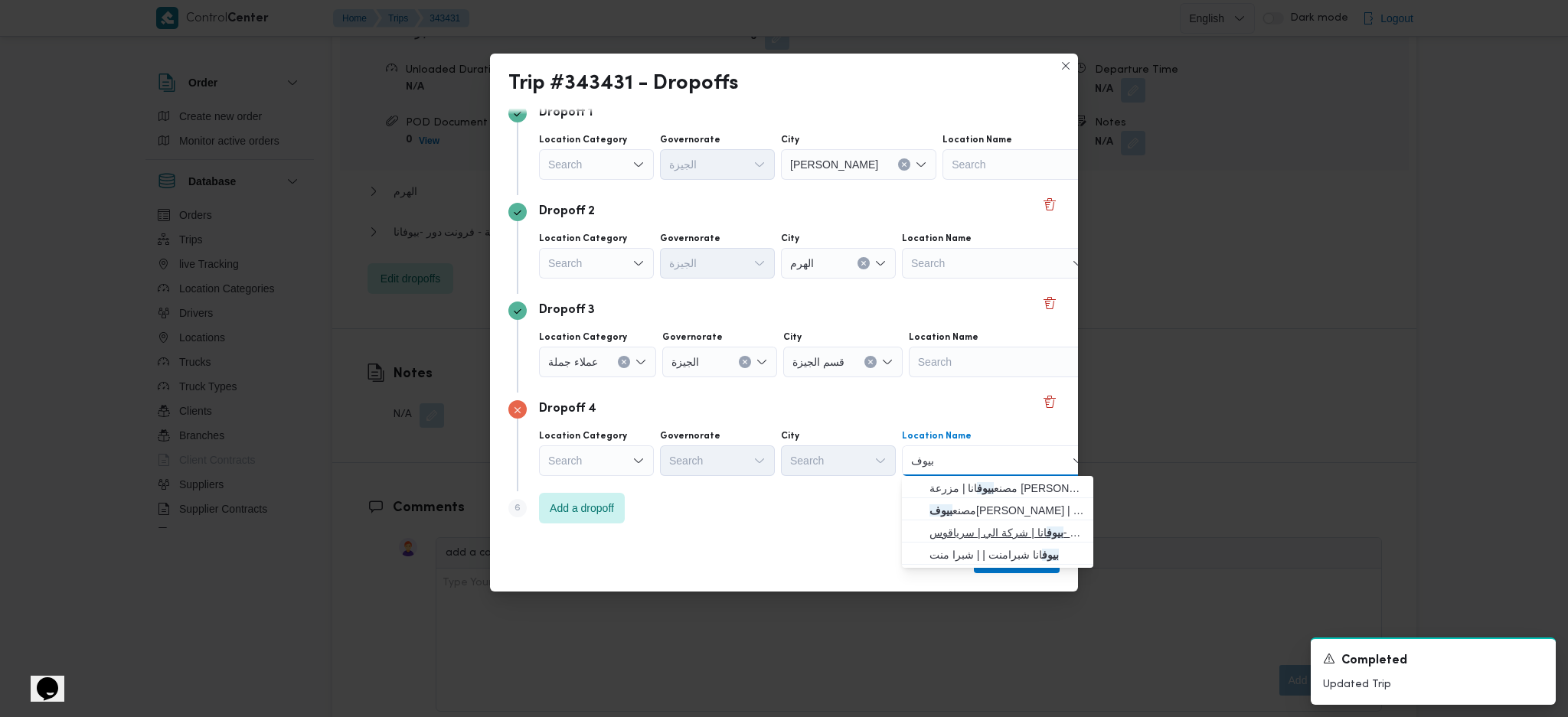
type input "بيوف"
click at [952, 532] on span "فرونت دور - بيوف انا | شركة الي | سرياقوس" at bounding box center [1006, 533] width 155 height 18
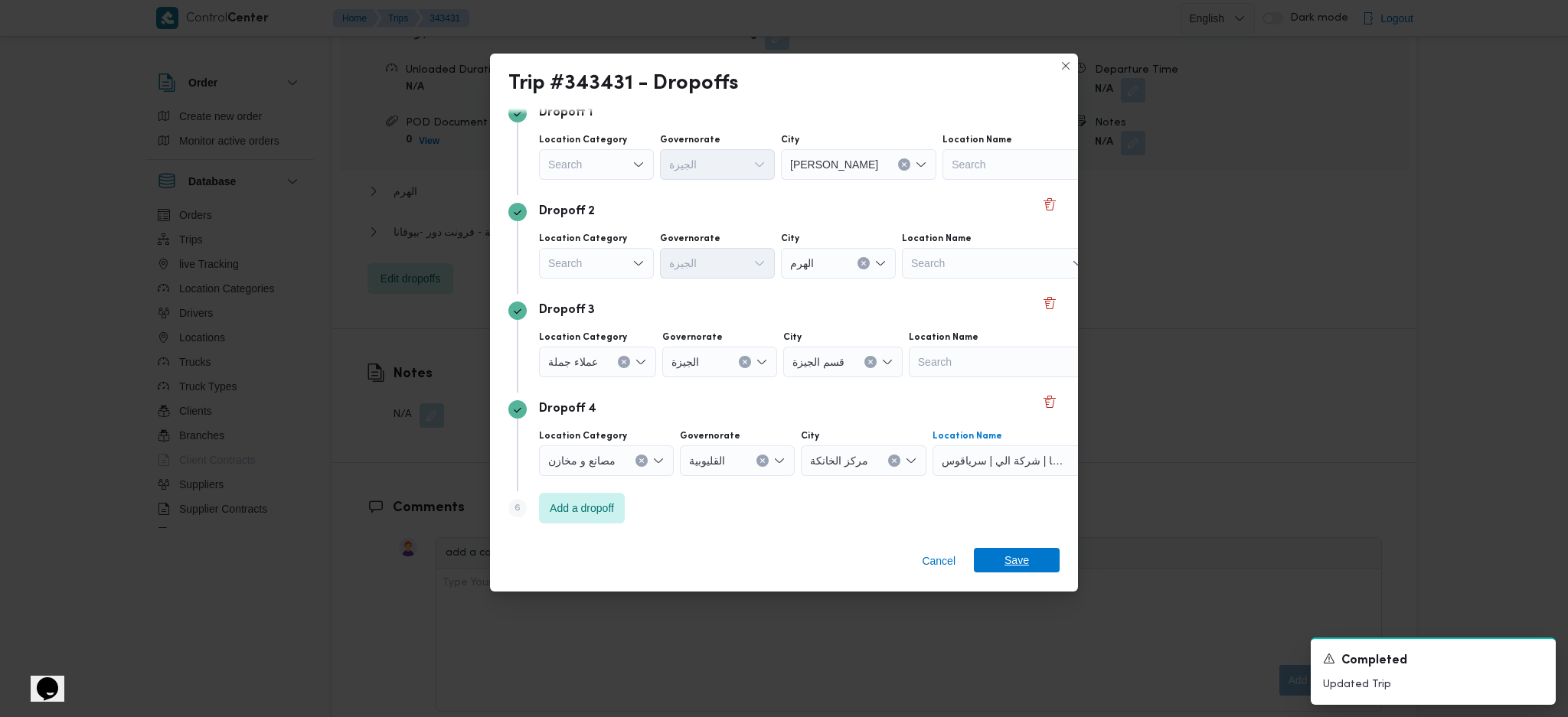
click at [999, 558] on span "Save" at bounding box center [1016, 561] width 86 height 25
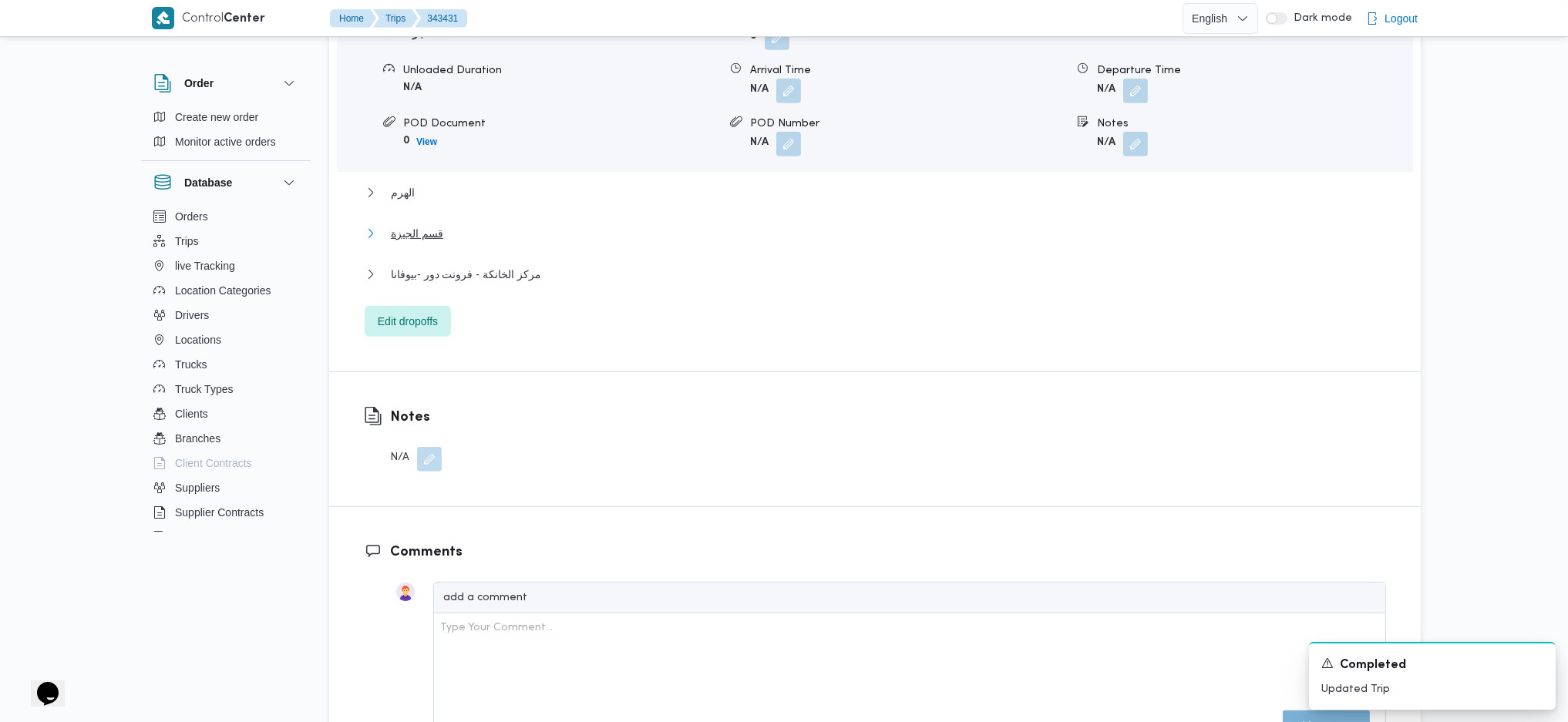
click at [410, 224] on span "قسم الجيزة" at bounding box center [417, 233] width 53 height 19
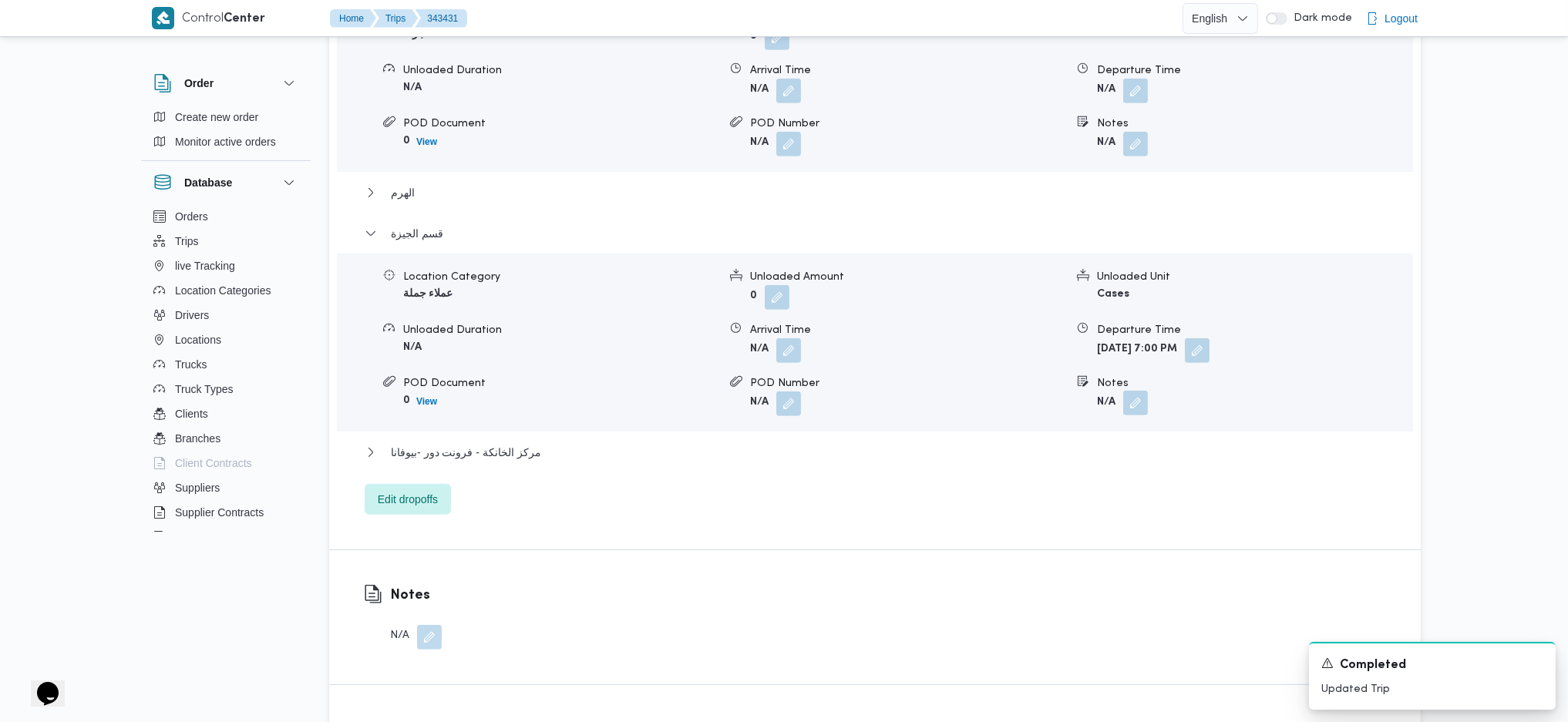
click at [1128, 391] on button "button" at bounding box center [1136, 403] width 25 height 25
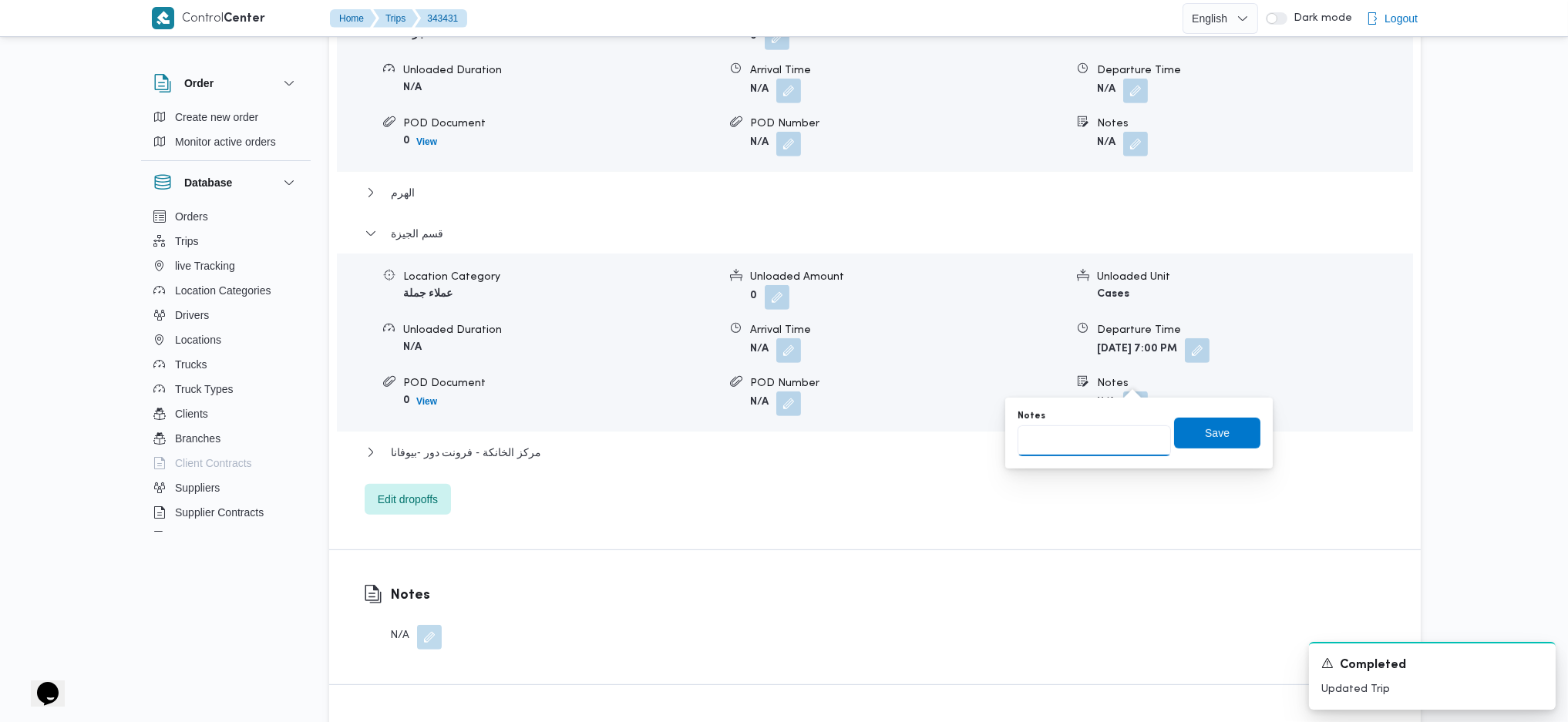
click at [1071, 453] on input "Notes" at bounding box center [1095, 441] width 154 height 31
type input "البحر الاعظم"
click button "Save" at bounding box center [1217, 434] width 86 height 31
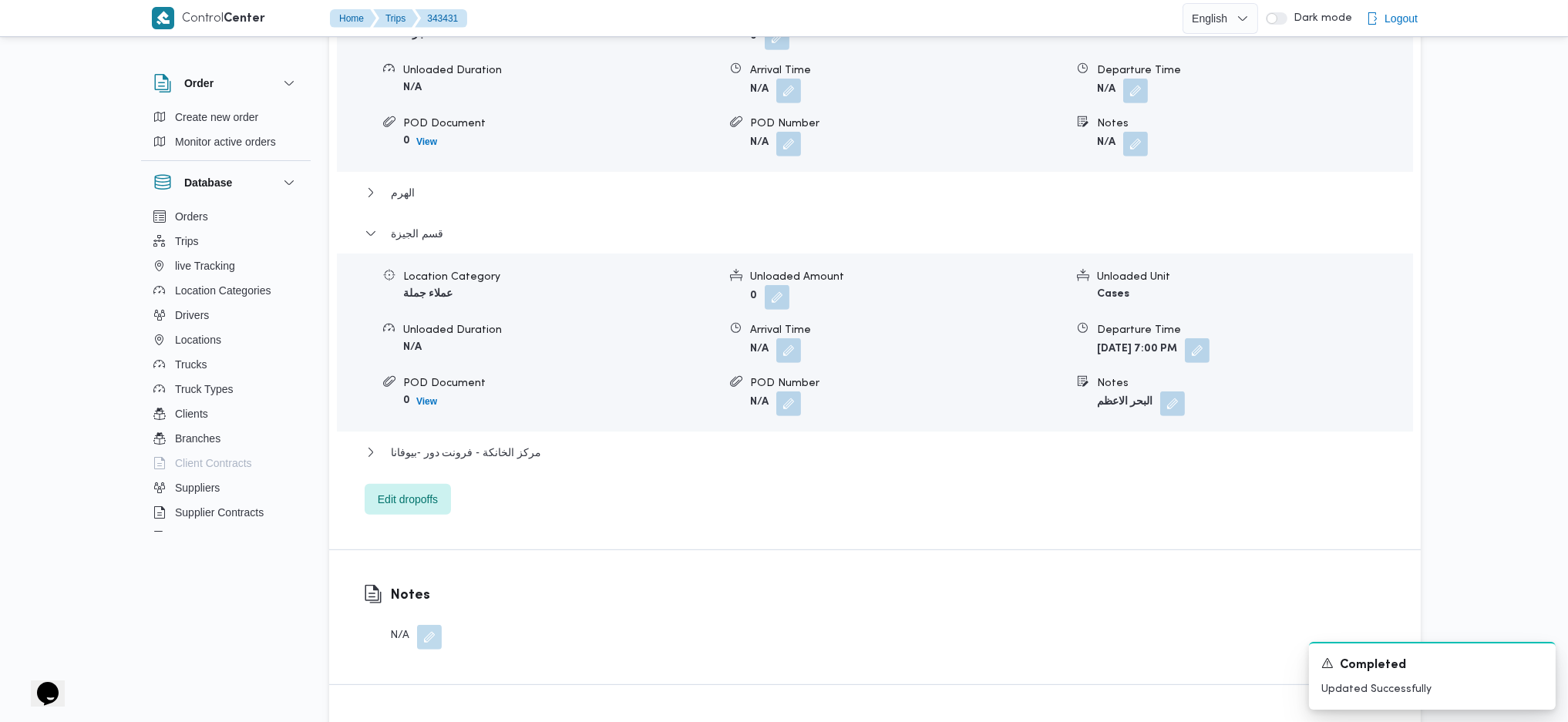
click at [473, 443] on div "مركز الخانكة - فرونت دور -بيوفانا" at bounding box center [875, 458] width 1022 height 29
click at [500, 443] on span "مركز الخانكة - فرونت دور -بيوفانا" at bounding box center [466, 452] width 151 height 19
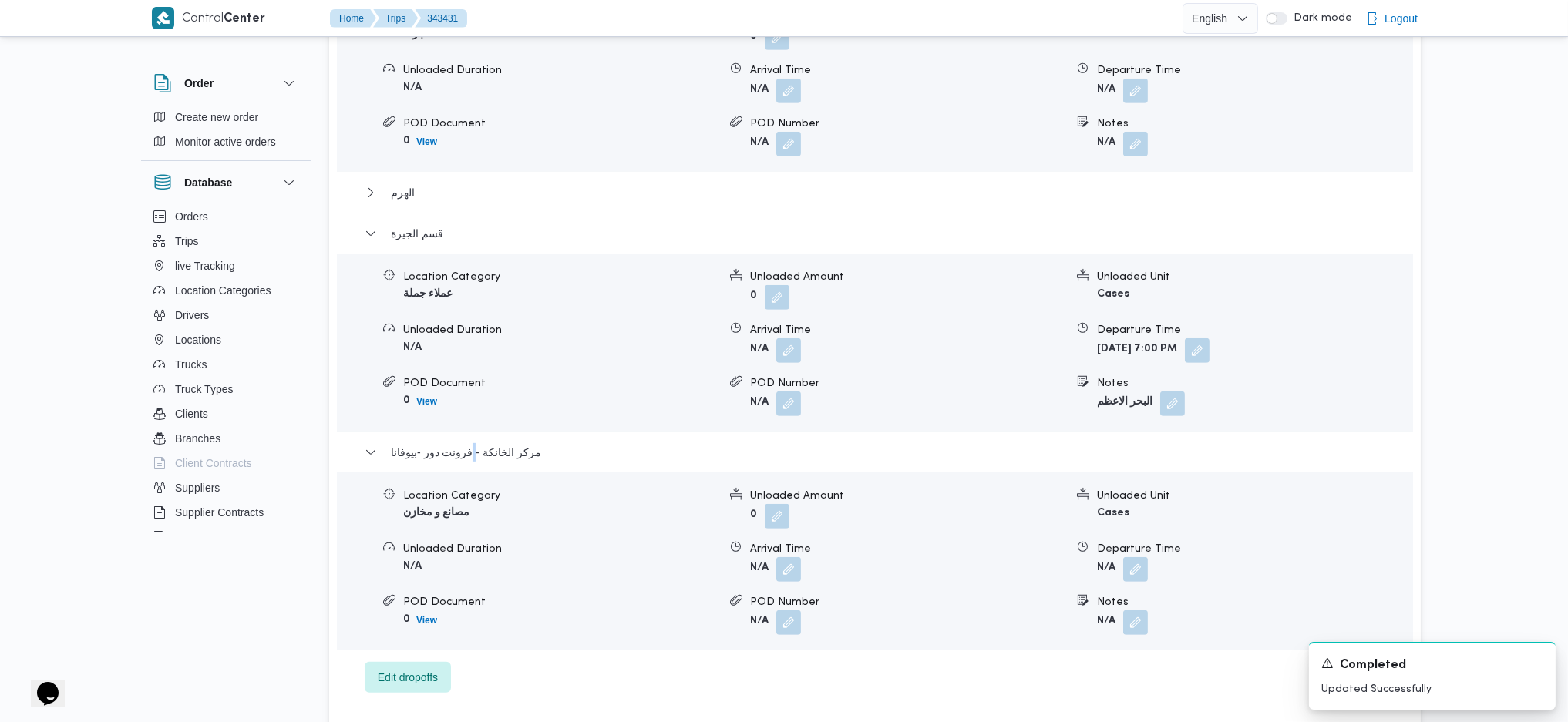
scroll to position [1542, 0]
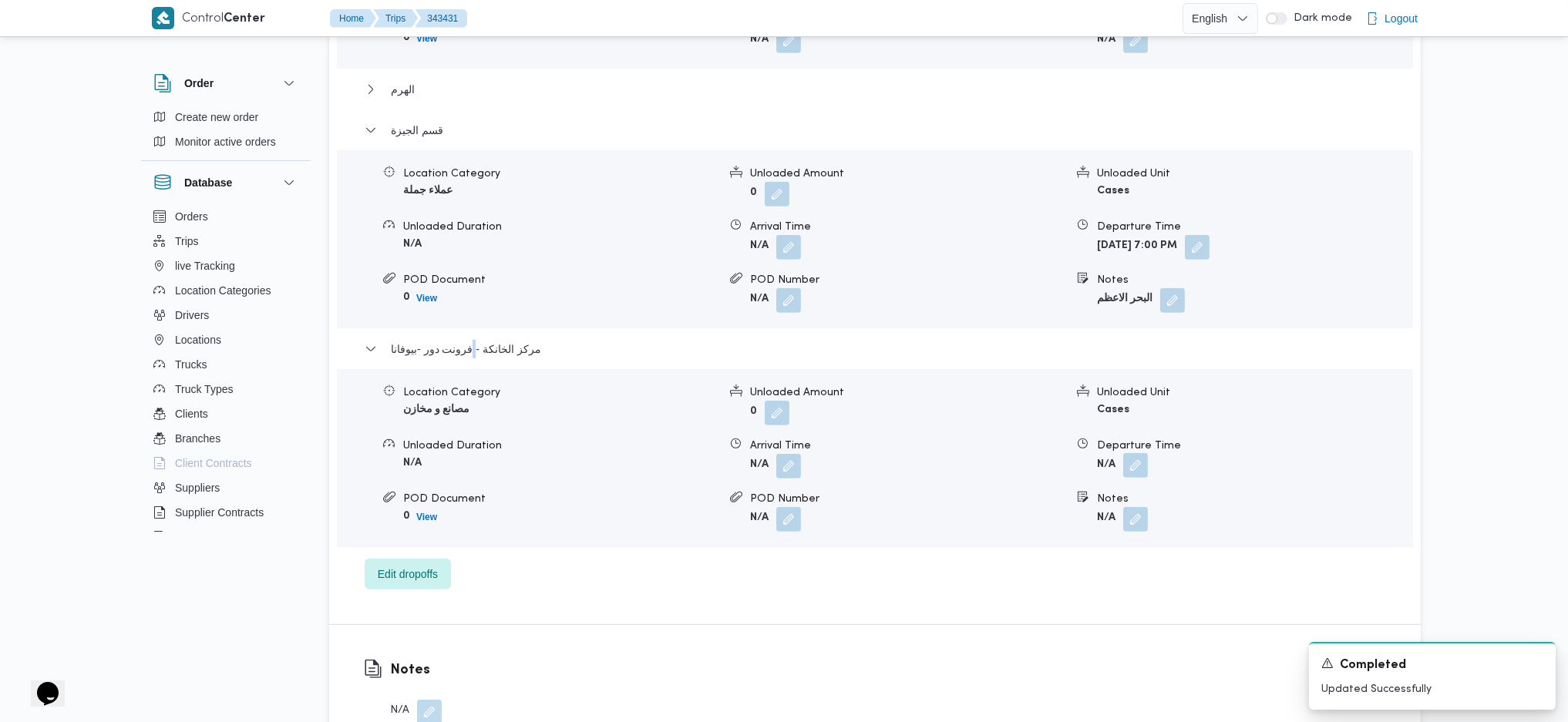
click at [1141, 453] on button "button" at bounding box center [1136, 465] width 25 height 25
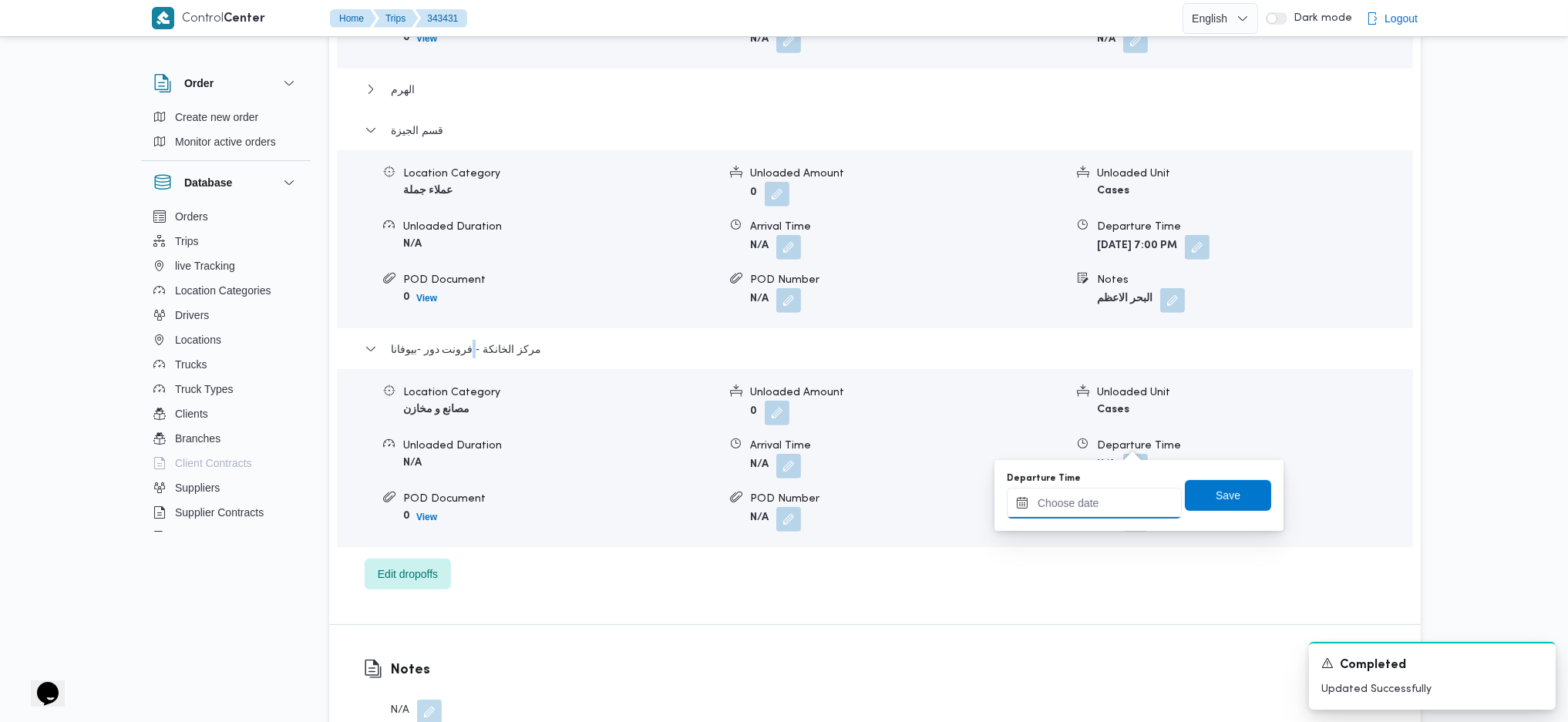
click at [1104, 516] on input "Departure Time" at bounding box center [1095, 503] width 175 height 31
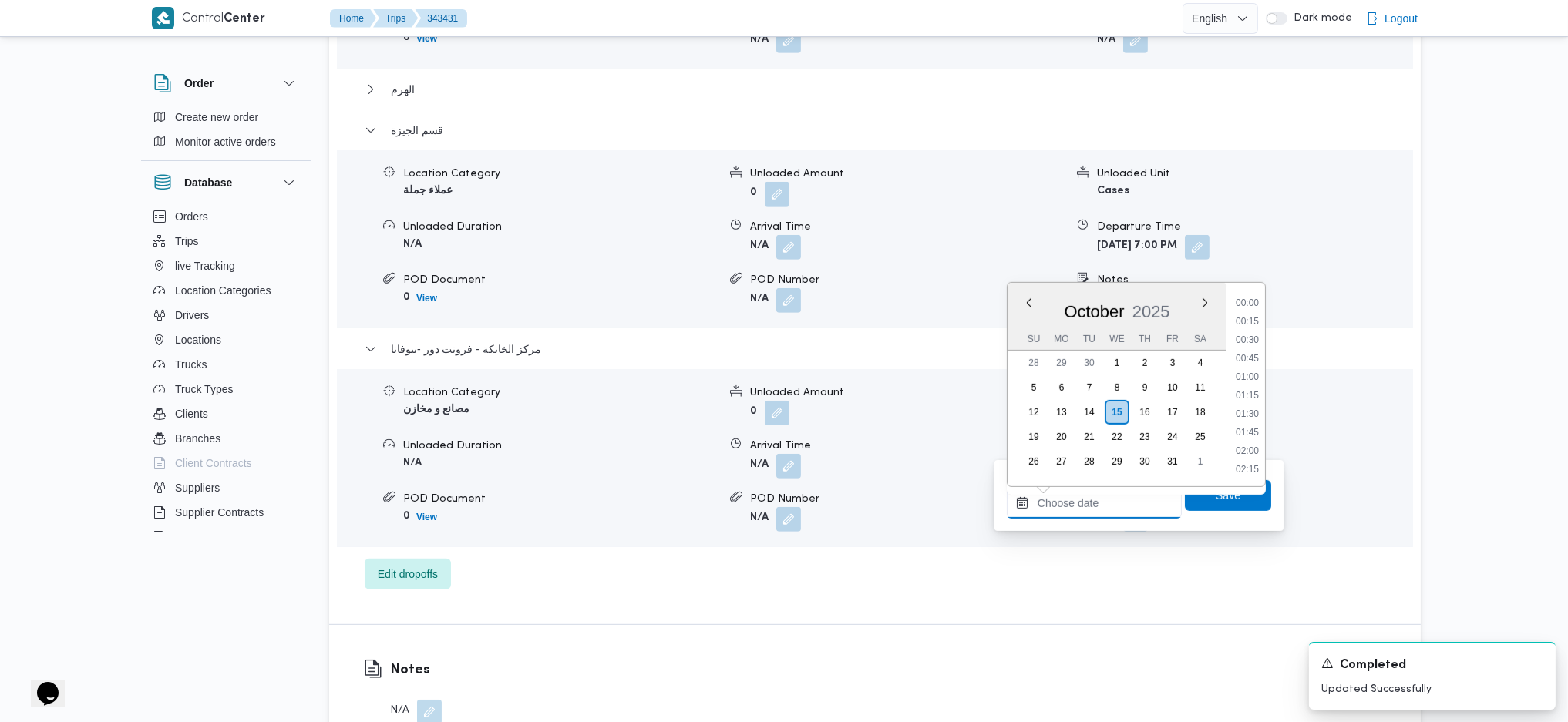
scroll to position [1537, 0]
click at [1250, 390] on li "22:00" at bounding box center [1248, 394] width 36 height 16
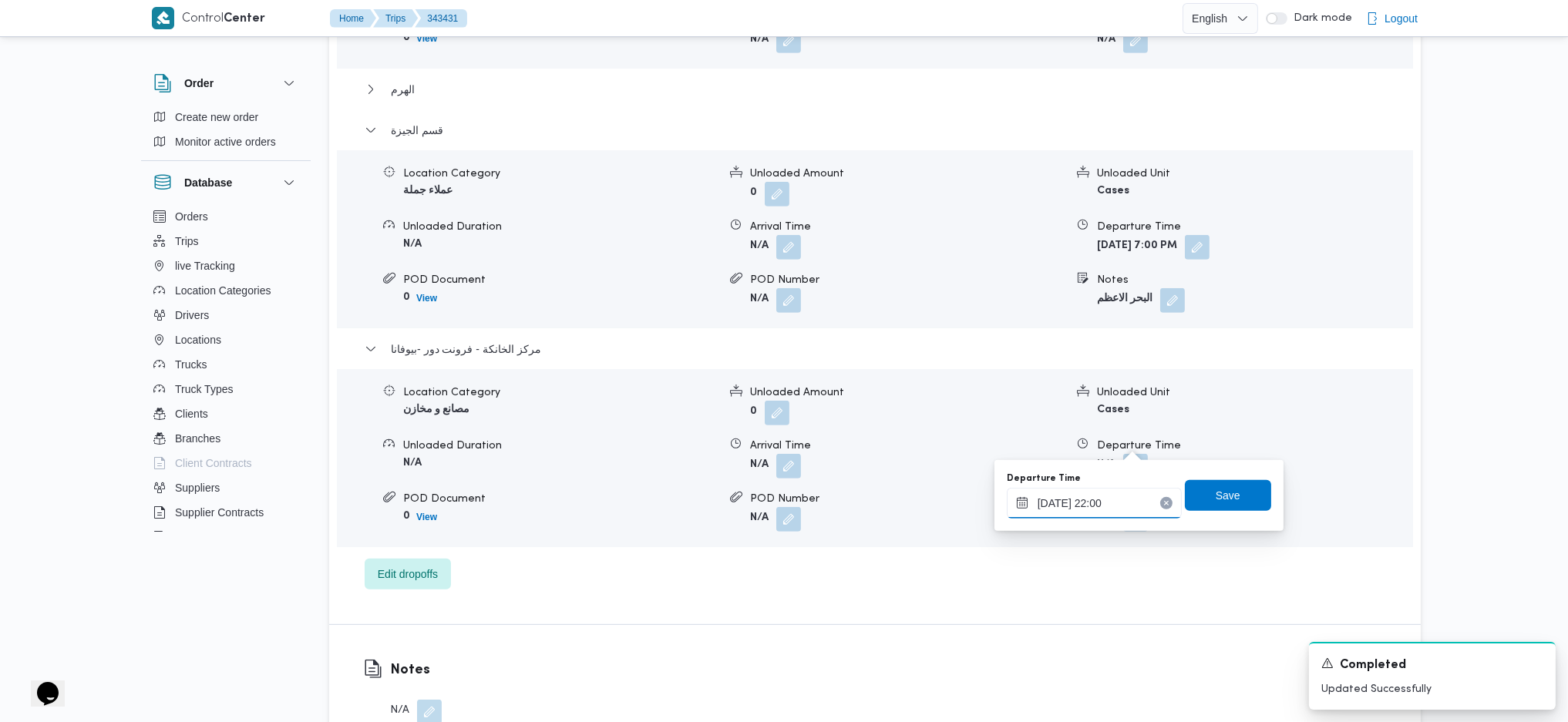
click at [1123, 509] on input "15/10/2025 22:00" at bounding box center [1095, 503] width 175 height 31
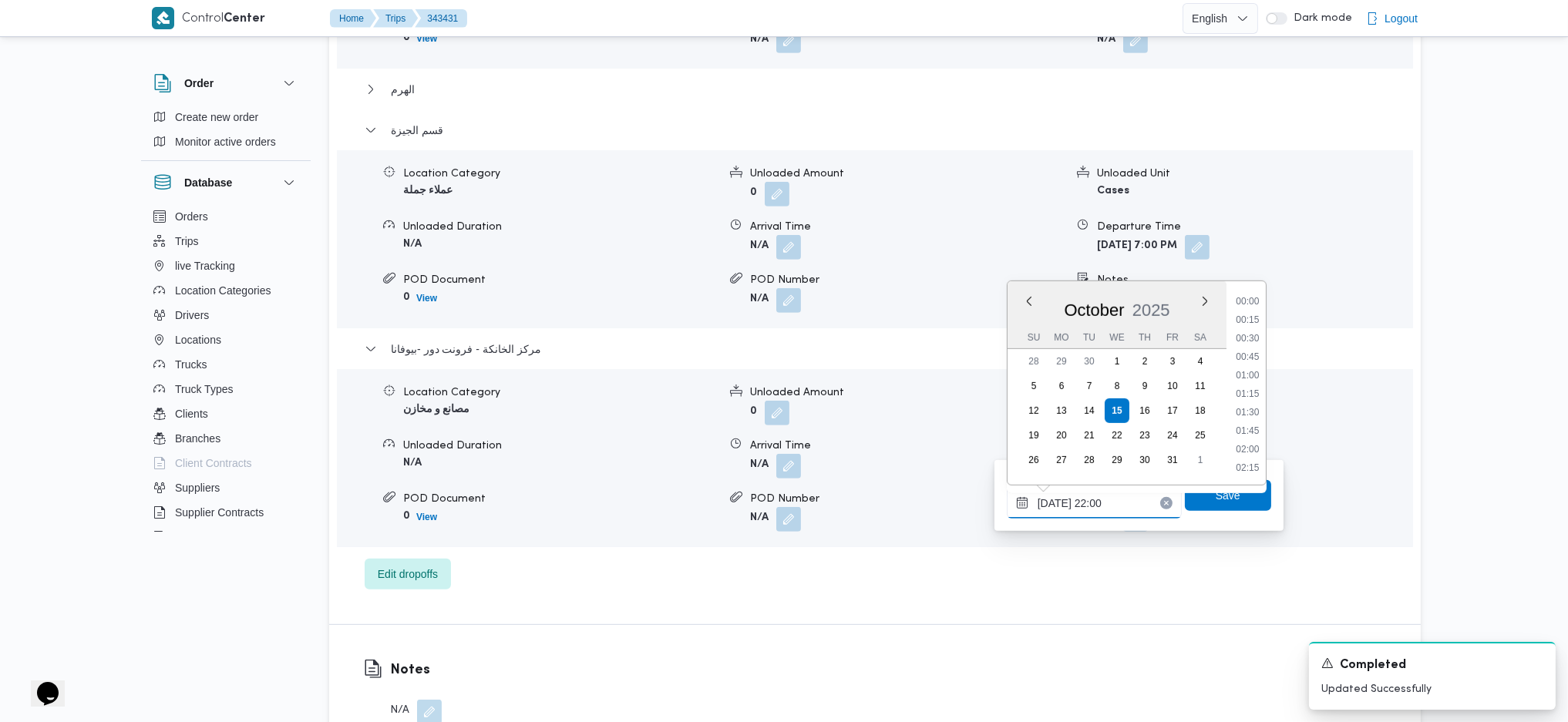
scroll to position [1536, 0]
click at [1248, 370] on li "21:45" at bounding box center [1248, 375] width 36 height 16
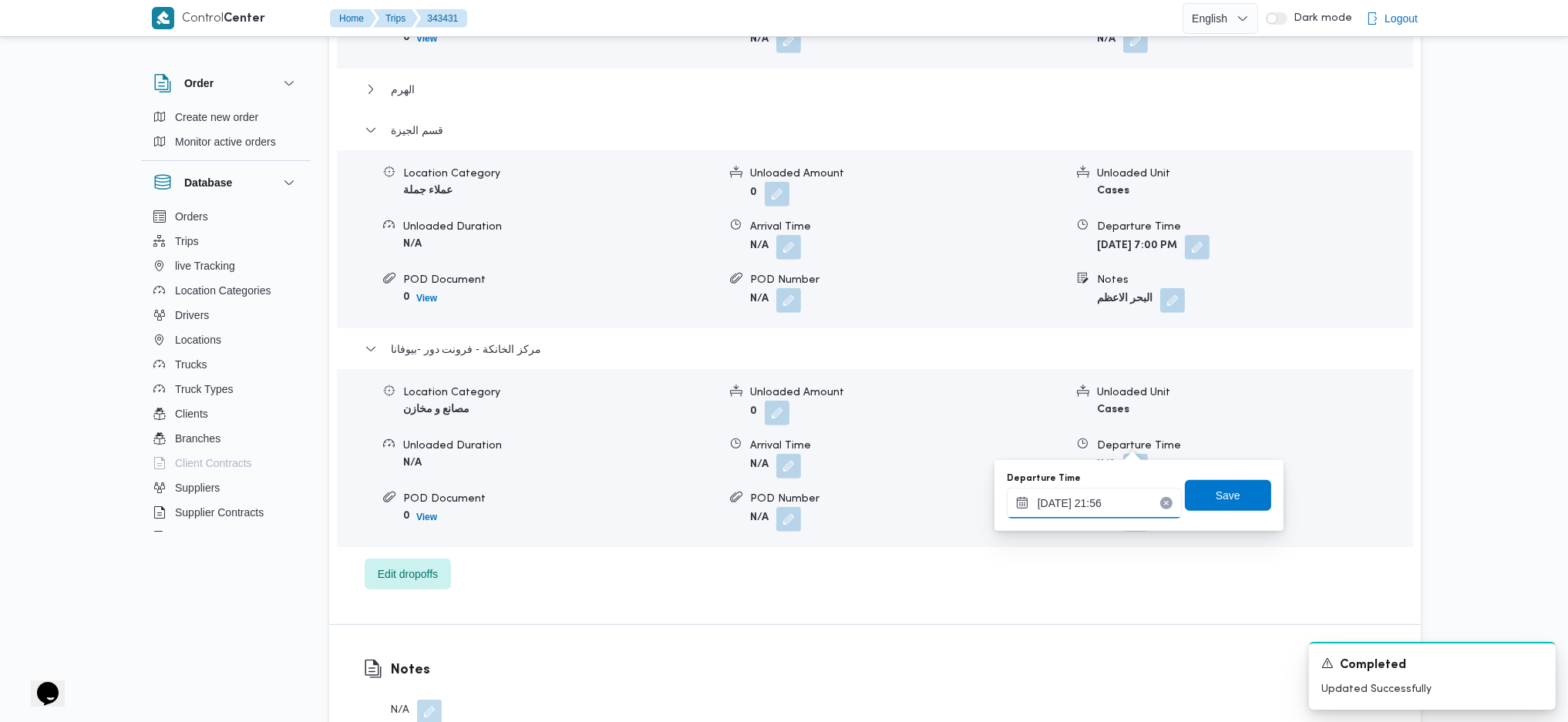
type input "15/10/2025 21:56"
click button "Save" at bounding box center [1227, 496] width 86 height 31
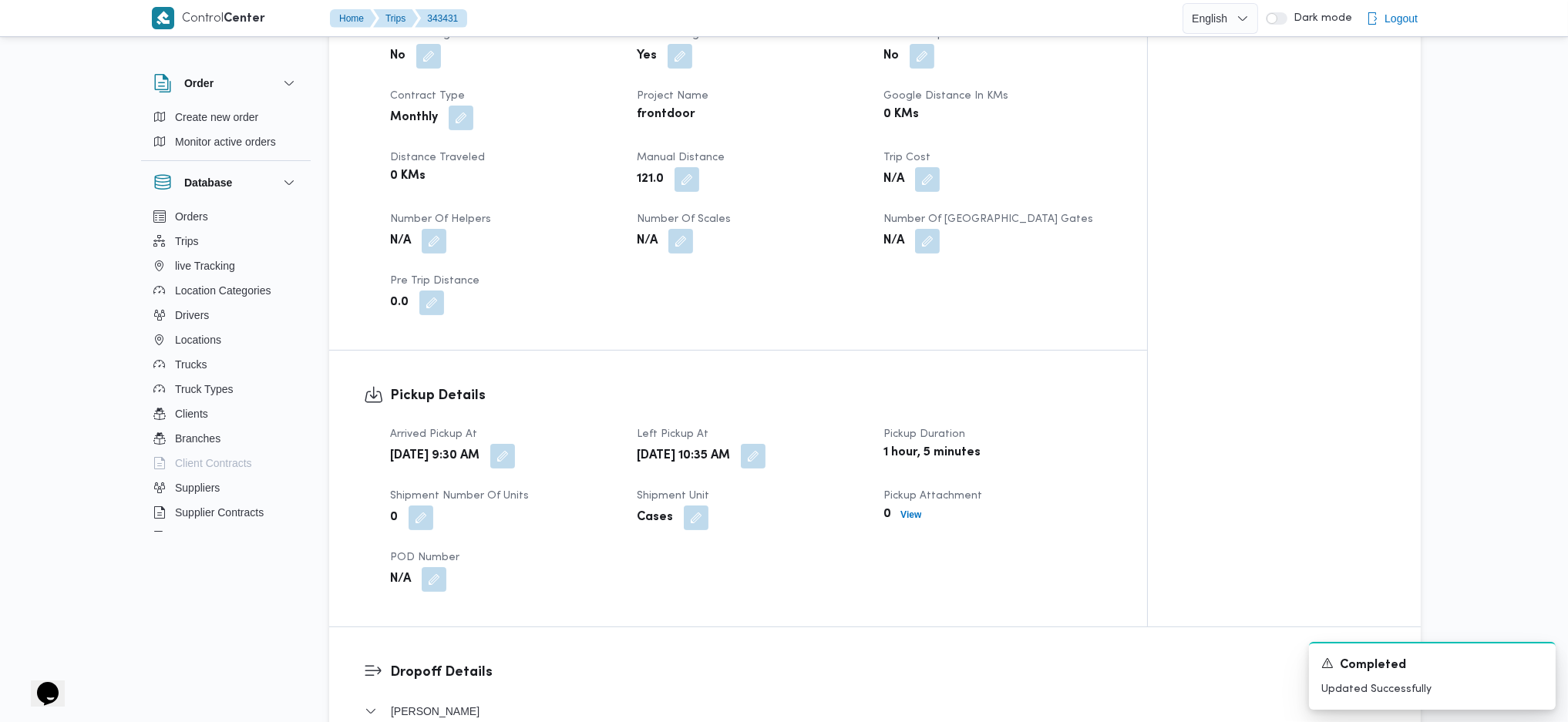
scroll to position [617, 0]
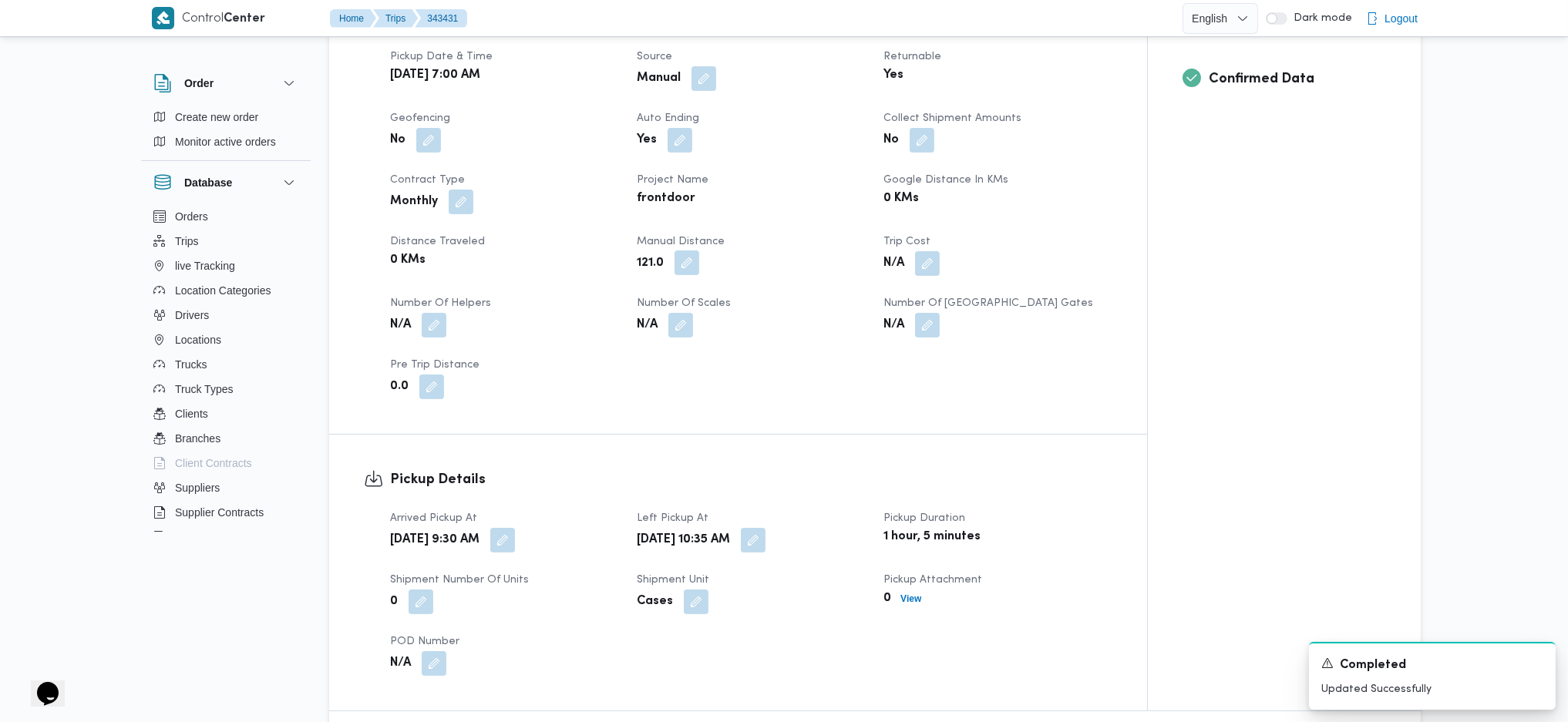
click at [693, 250] on button "button" at bounding box center [687, 263] width 25 height 25
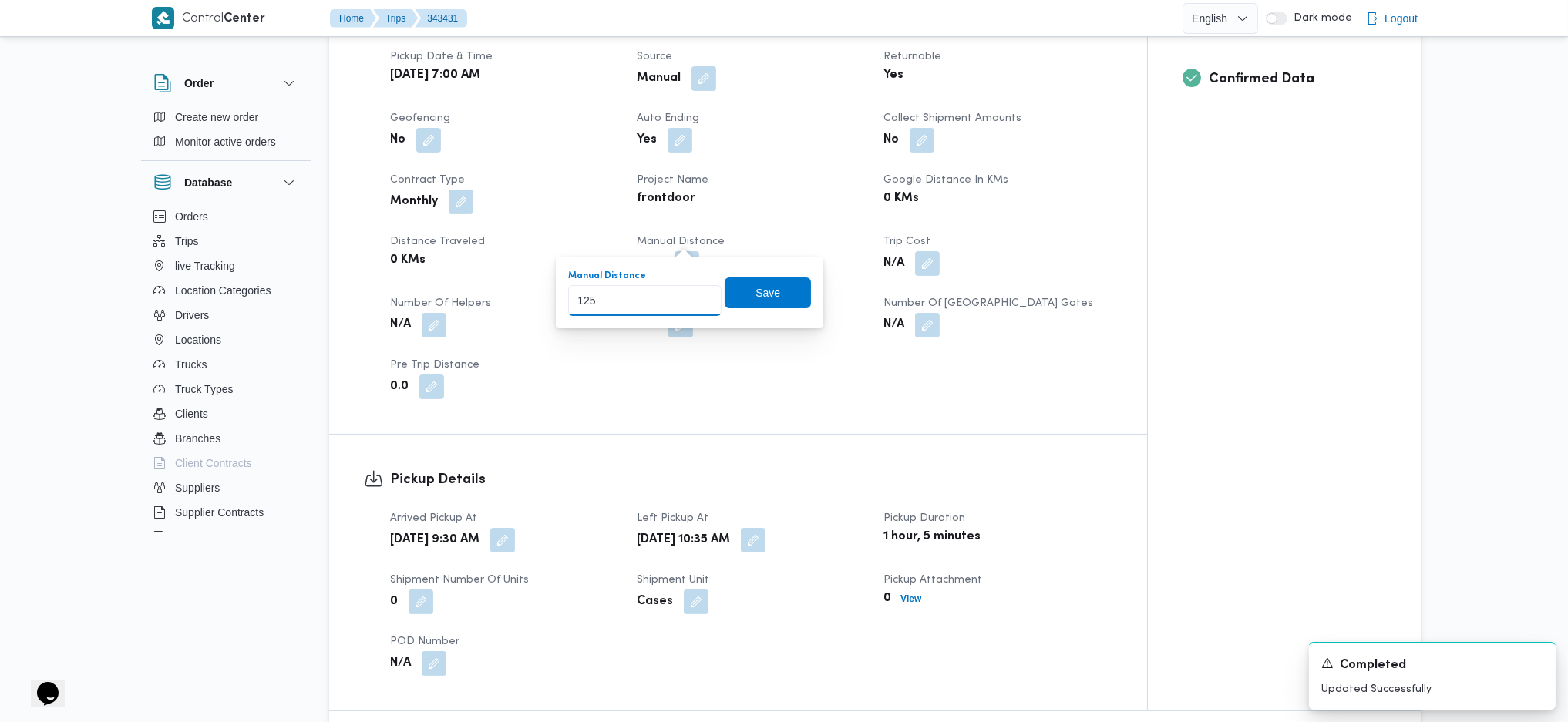
click at [694, 295] on input "125" at bounding box center [645, 301] width 154 height 31
click at [694, 295] on input "133" at bounding box center [645, 301] width 154 height 31
click at [694, 295] on input "134" at bounding box center [645, 301] width 154 height 31
type input "135"
click at [694, 295] on input "135" at bounding box center [645, 301] width 154 height 31
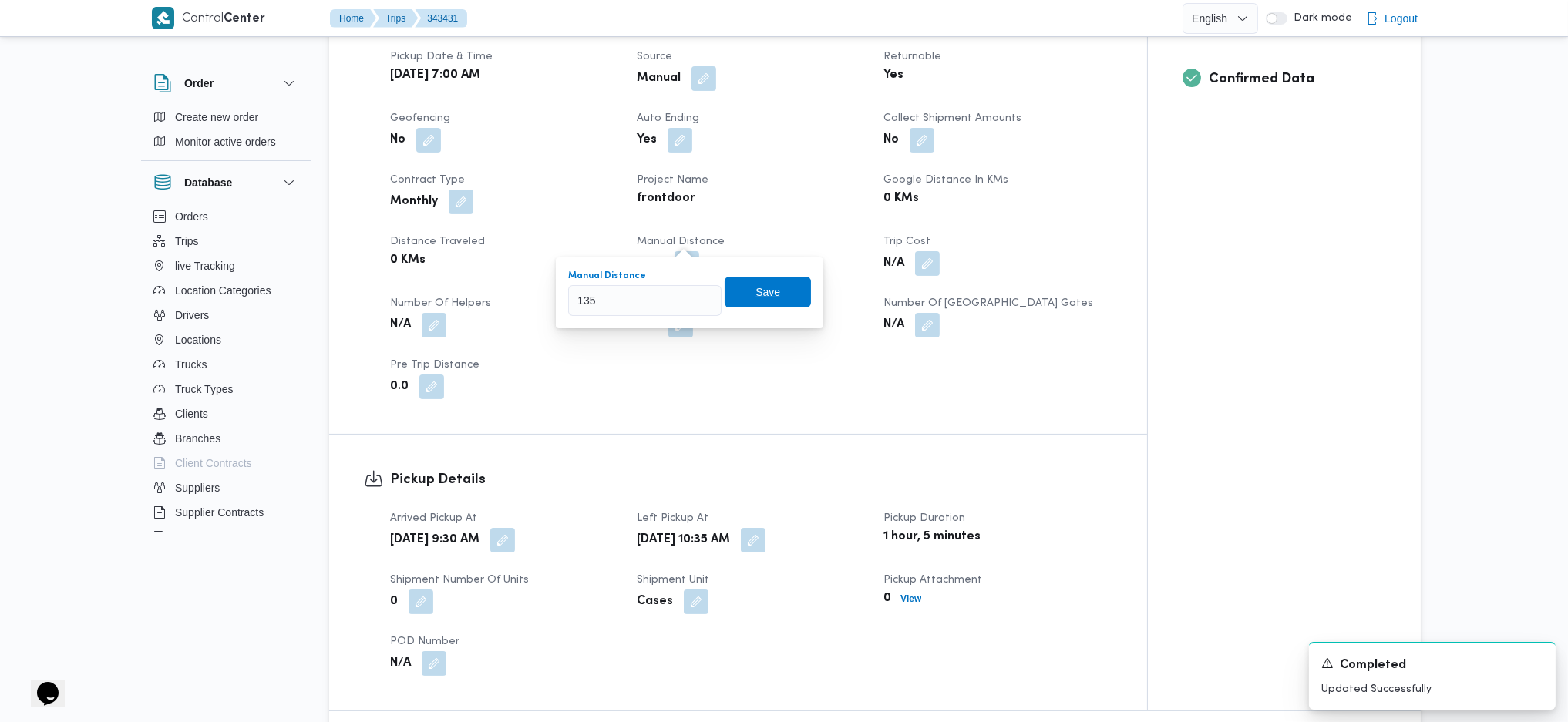
click at [772, 294] on span "Save" at bounding box center [767, 292] width 86 height 31
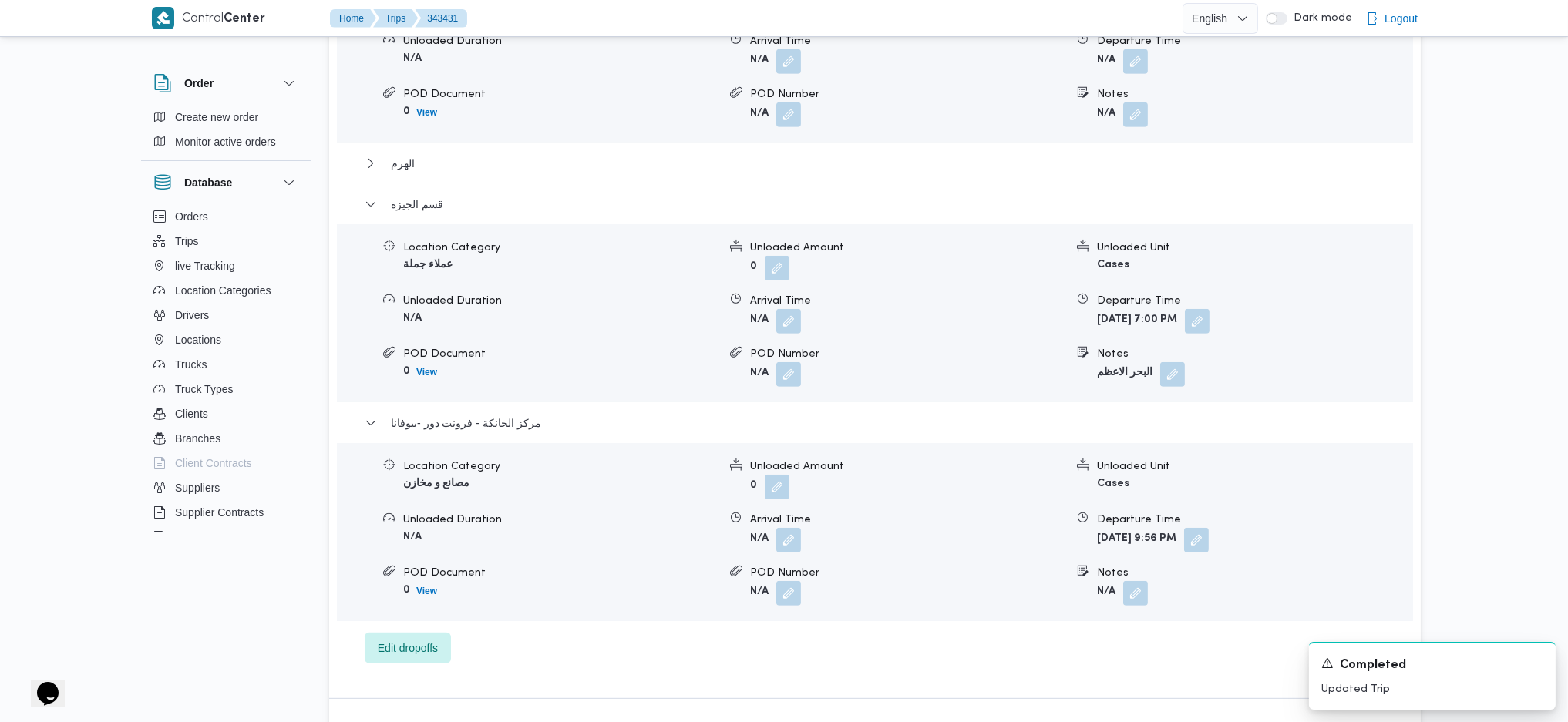
scroll to position [1542, 0]
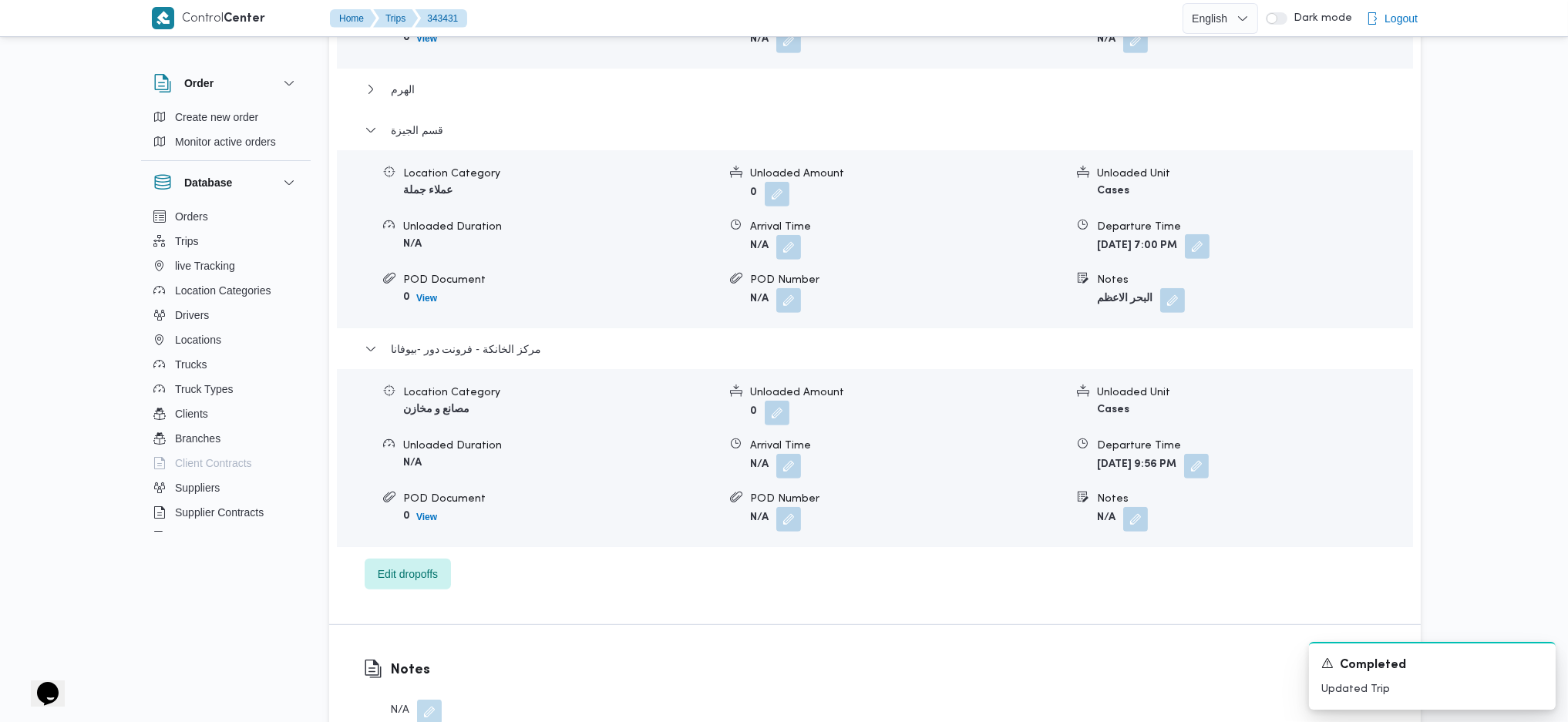
click at [1210, 234] on button "button" at bounding box center [1197, 247] width 25 height 25
click at [1275, 287] on icon "Clear input" at bounding box center [1278, 285] width 6 height 6
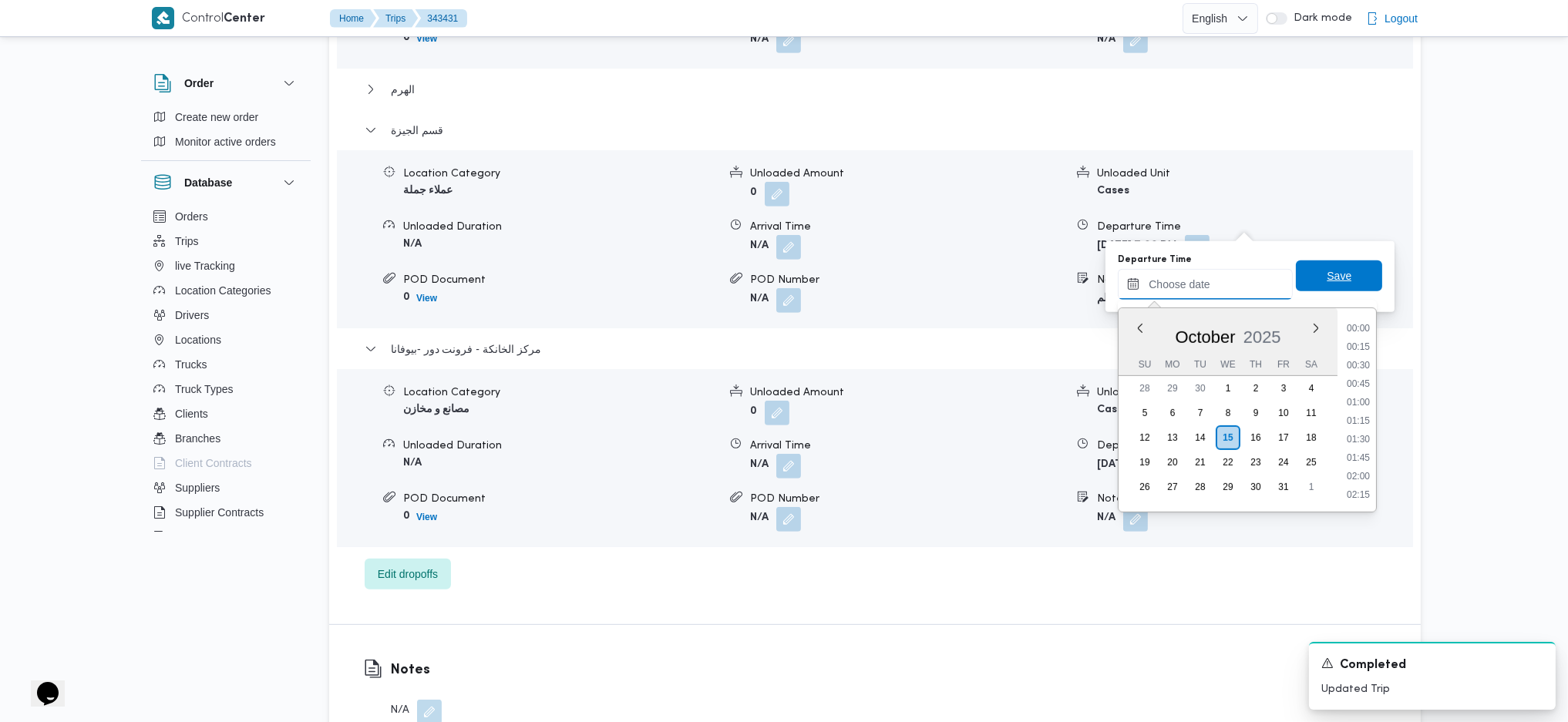
scroll to position [1537, 0]
click at [1335, 190] on div "Location Category عملاء جملة Unloaded Amount 0 Unloaded Unit Cases Unloaded Dur…" at bounding box center [874, 240] width 1089 height 175
type input "15/10/2025 19:00"
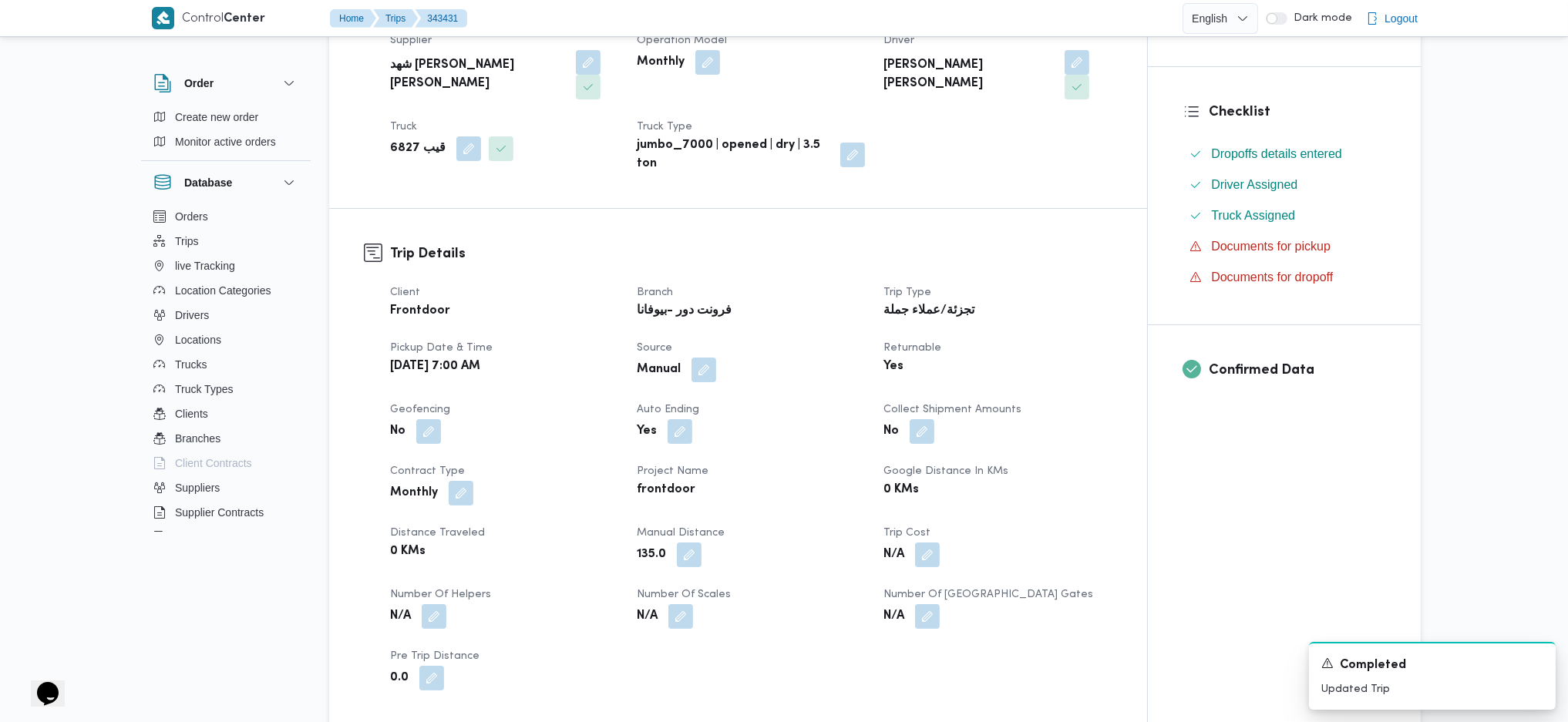
scroll to position [0, 0]
